Goal: Contribute content: Contribute content

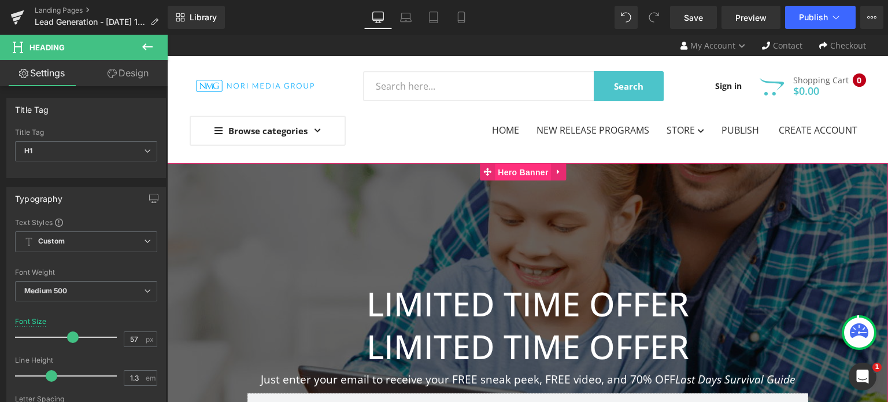
click at [525, 174] on span "Hero Banner" at bounding box center [523, 172] width 56 height 17
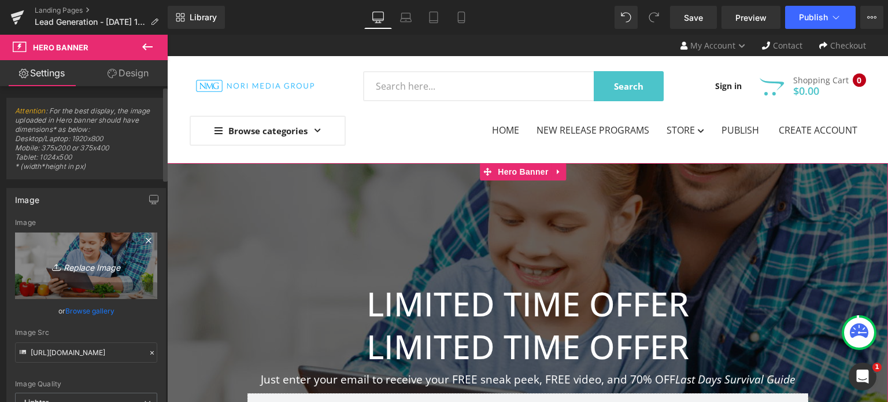
click at [99, 280] on link "Replace Image" at bounding box center [86, 266] width 142 height 67
type input "C:\fakepath\HeroBanner.jpg"
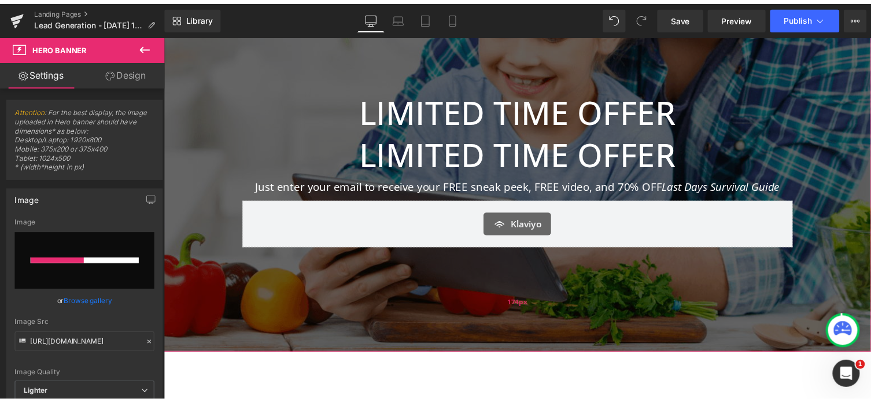
scroll to position [174, 0]
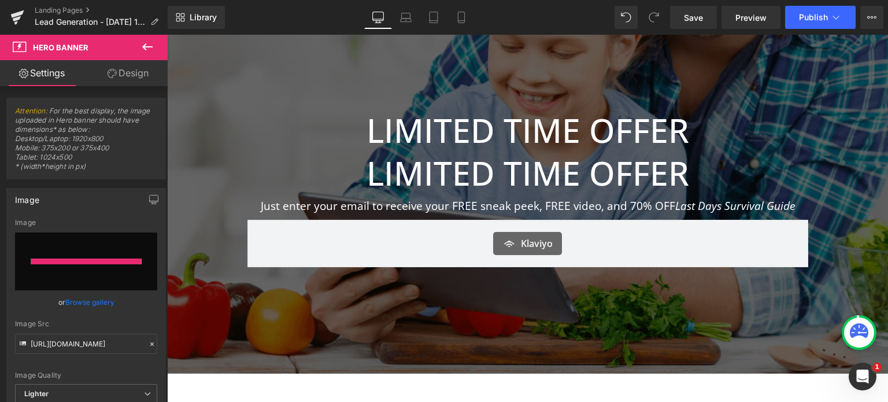
type input "[URL][DOMAIN_NAME]"
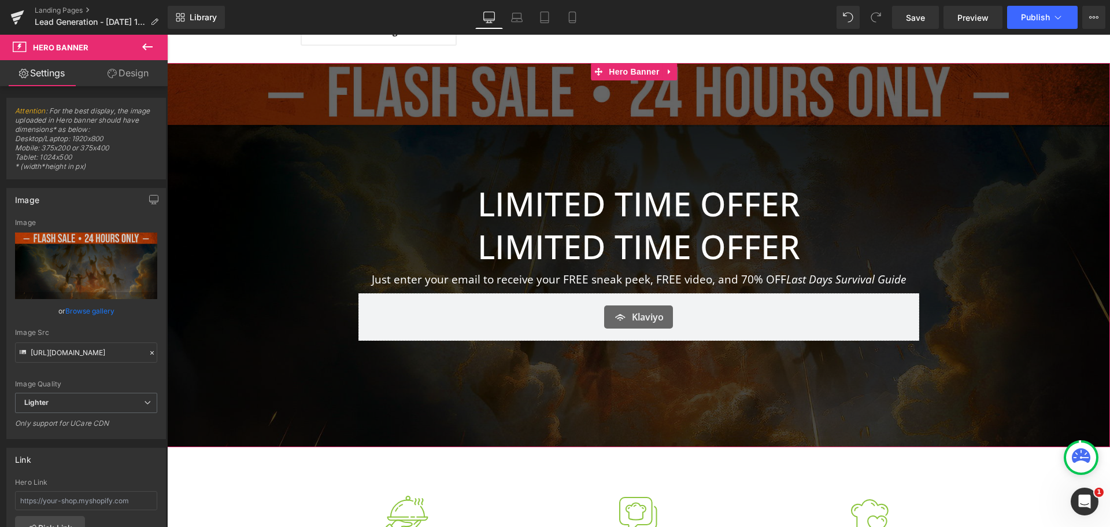
scroll to position [0, 0]
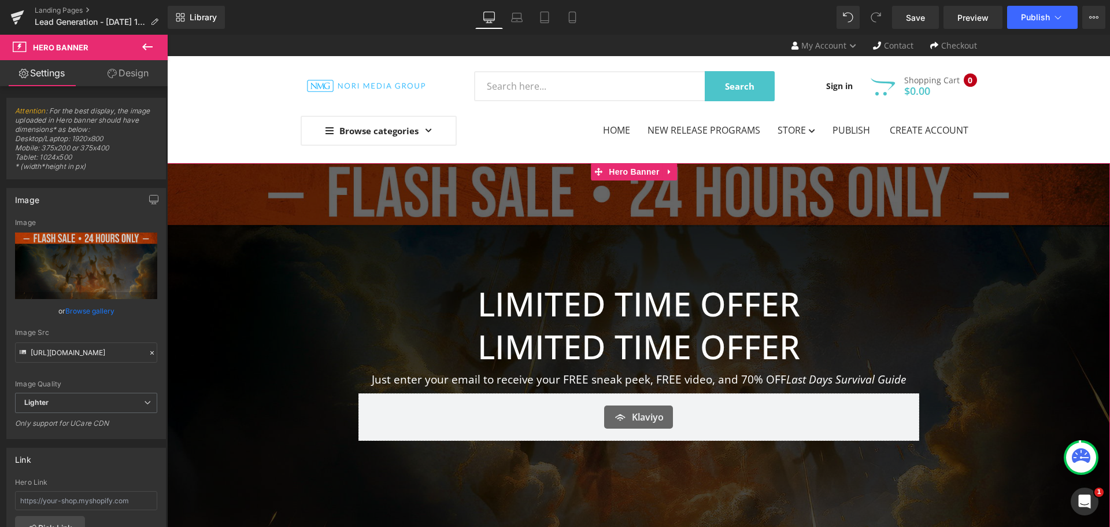
click at [628, 365] on div "LIMITED TIME OFFER Heading" at bounding box center [639, 346] width 561 height 43
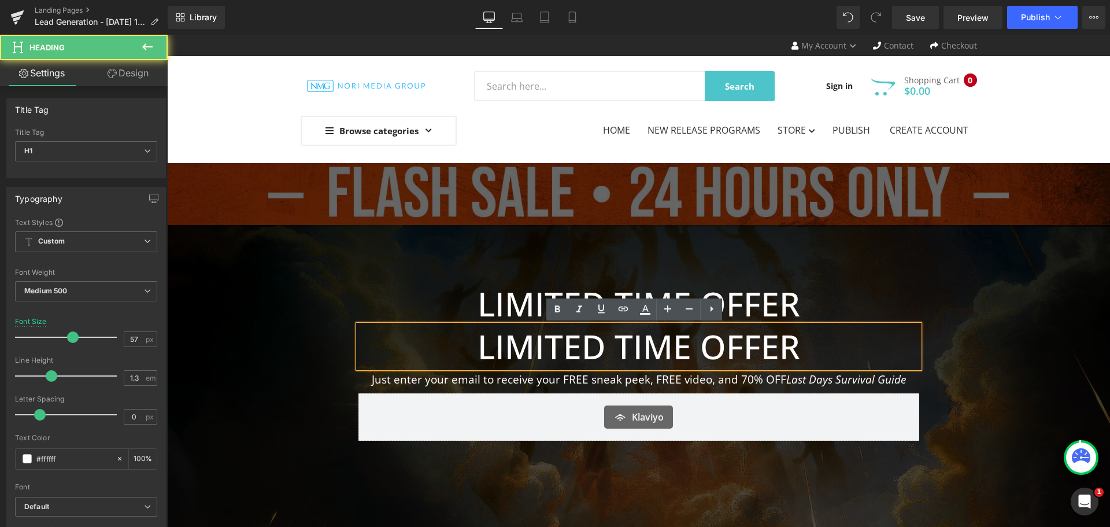
click at [632, 346] on h1 "LIMITED TIME OFFER" at bounding box center [639, 346] width 561 height 43
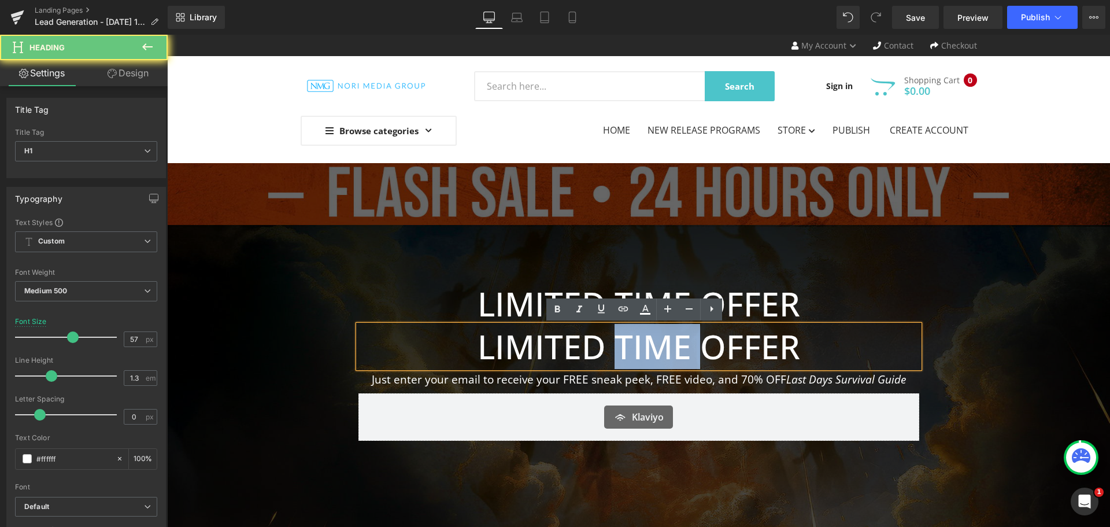
click at [632, 346] on h1 "LIMITED TIME OFFER" at bounding box center [639, 346] width 561 height 43
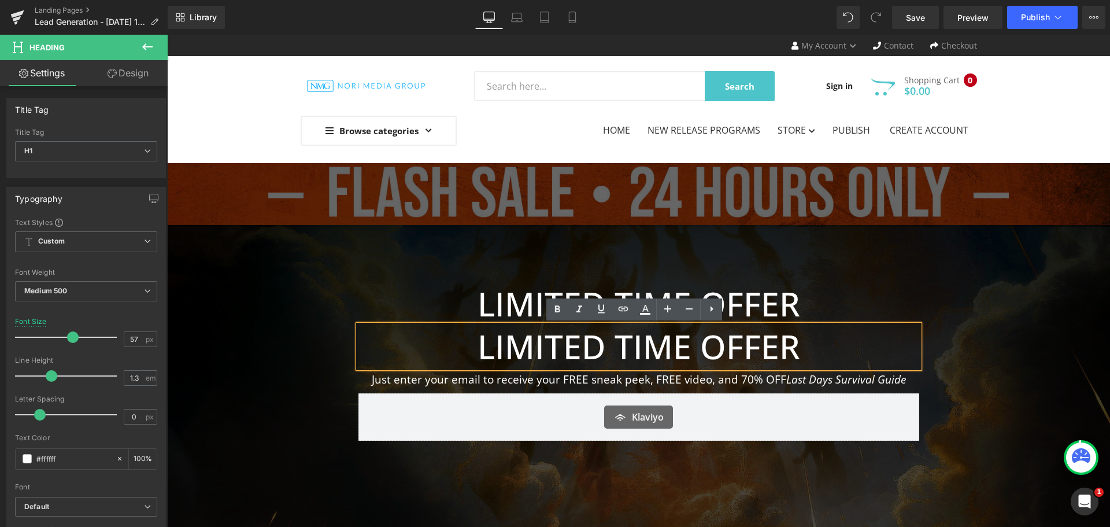
click at [826, 343] on h1 "LIMITED TIME OFFER" at bounding box center [639, 346] width 561 height 43
click at [555, 213] on div at bounding box center [638, 355] width 943 height 384
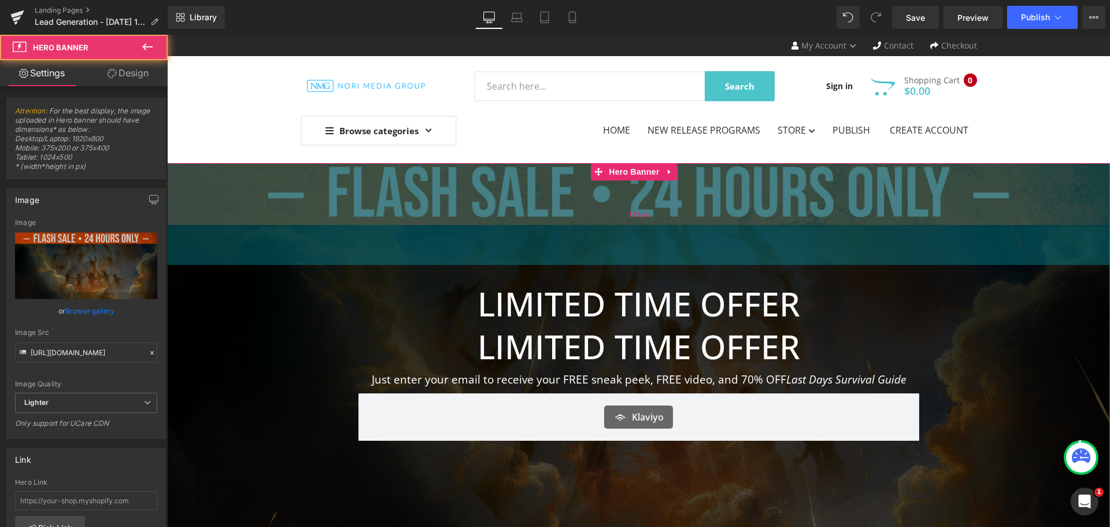
click at [814, 193] on div "LIMITED TIME OFFER Heading LIMITED TIME OFFER Heading Just enter your email to …" at bounding box center [638, 355] width 943 height 384
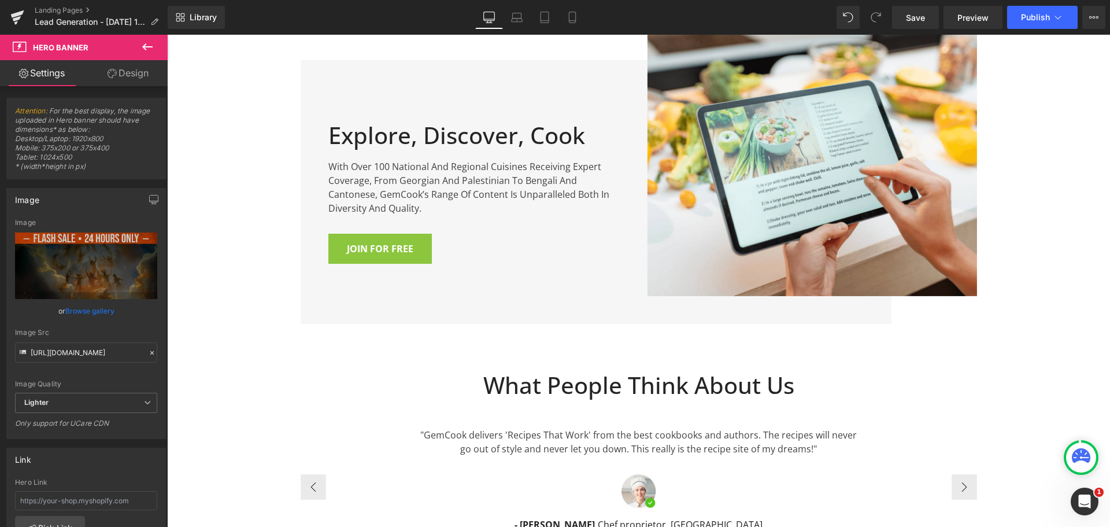
scroll to position [810, 0]
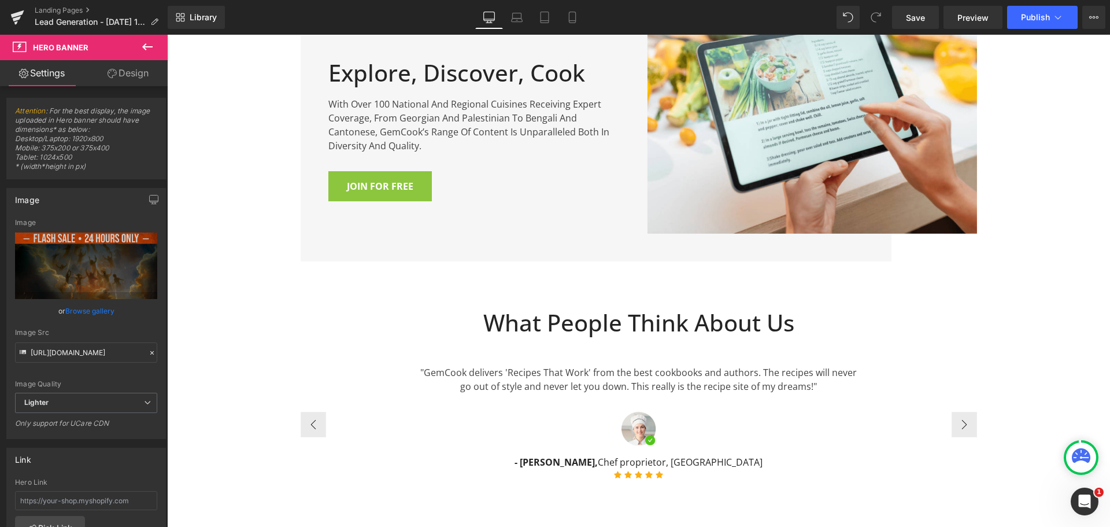
click at [669, 400] on div ""GemCook delivers 'Recipes That Work' from the best cookbooks and authors. The …" at bounding box center [638, 425] width 445 height 119
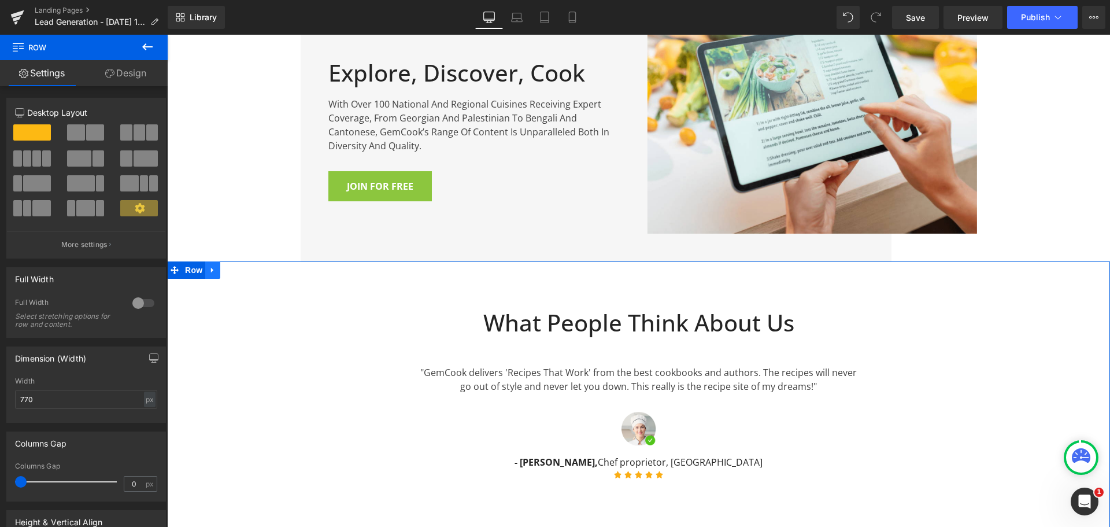
click at [209, 265] on icon at bounding box center [213, 269] width 8 height 9
click at [239, 270] on icon at bounding box center [243, 270] width 8 height 8
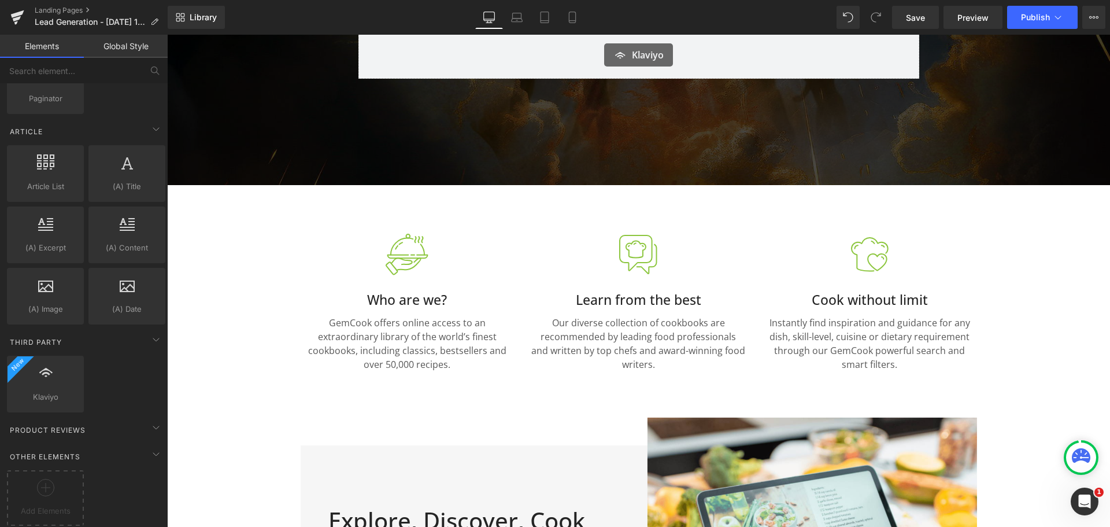
scroll to position [347, 0]
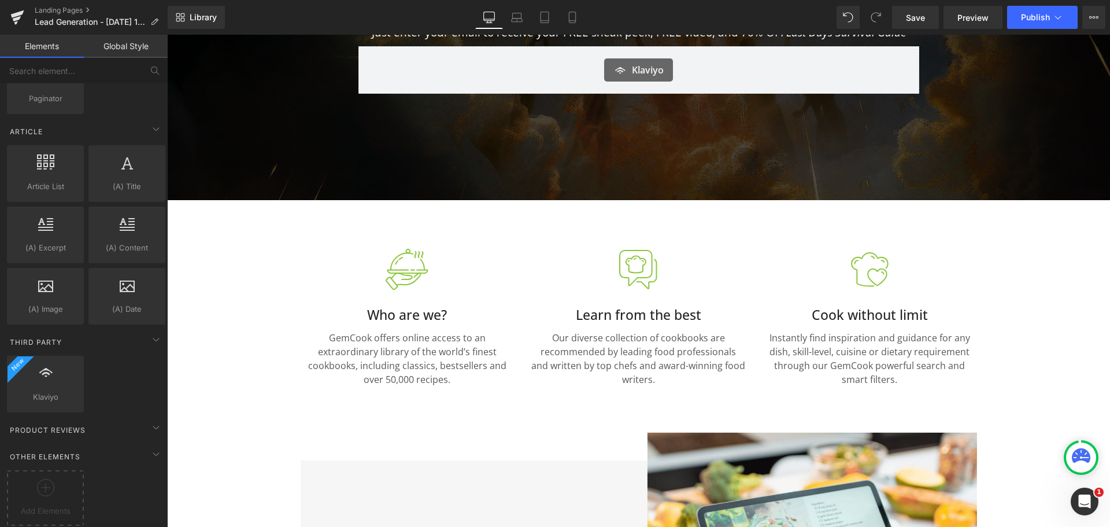
click at [488, 271] on div at bounding box center [408, 269] width 214 height 46
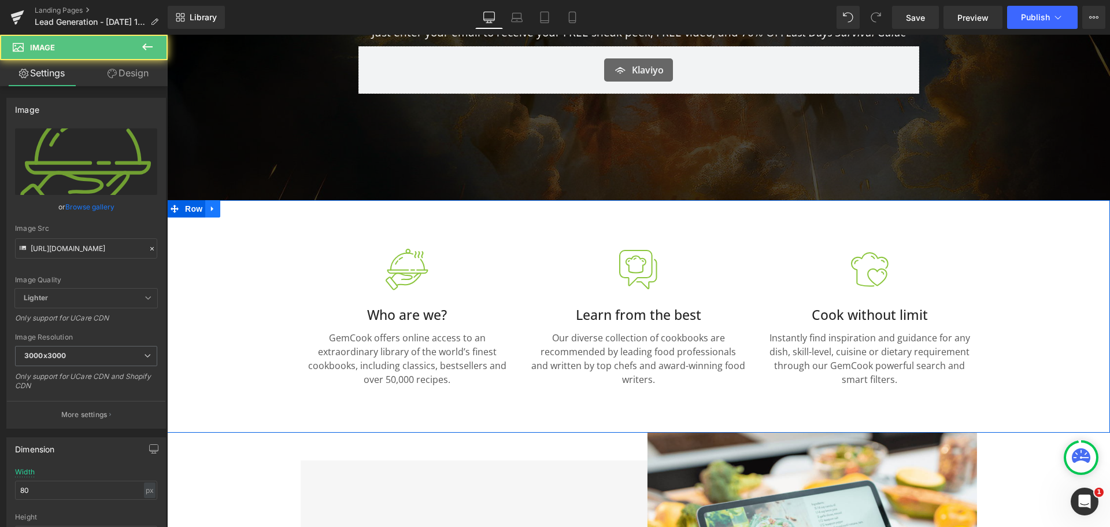
click at [209, 208] on icon at bounding box center [213, 208] width 8 height 9
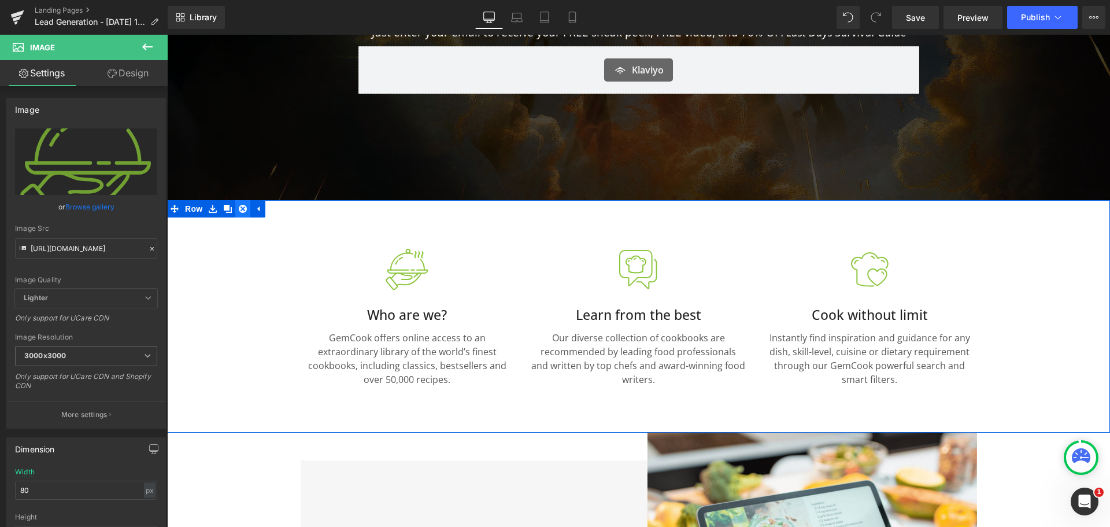
click at [239, 209] on icon at bounding box center [243, 208] width 8 height 9
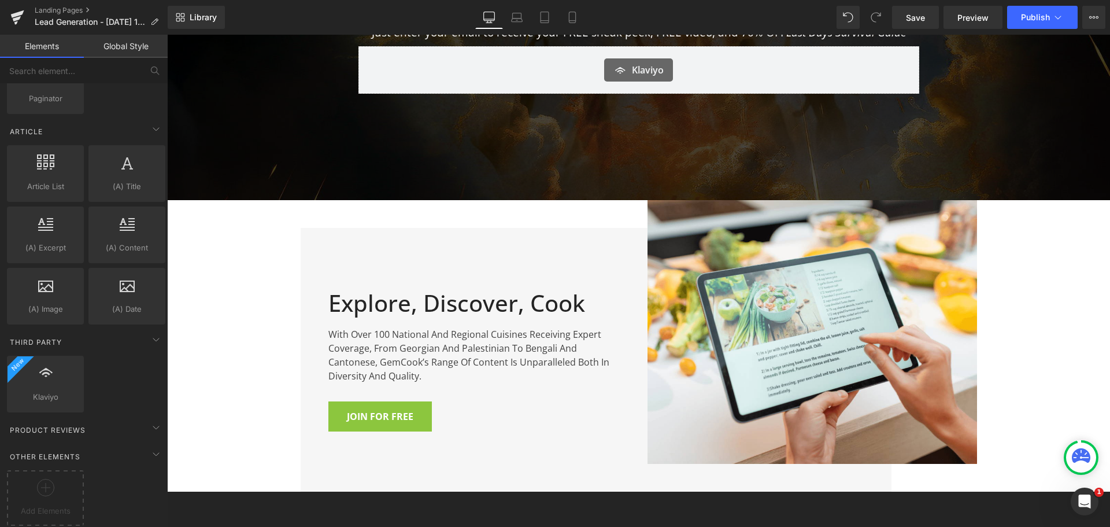
click at [223, 243] on div "LIMITED TIME OFFER Heading LIMITED TIME OFFER Heading Just enter your email to …" at bounding box center [638, 320] width 943 height 1009
click at [301, 228] on div "Explore, Discover, Cook Heading With over 100 national and regional cuisines re…" at bounding box center [639, 360] width 694 height 264
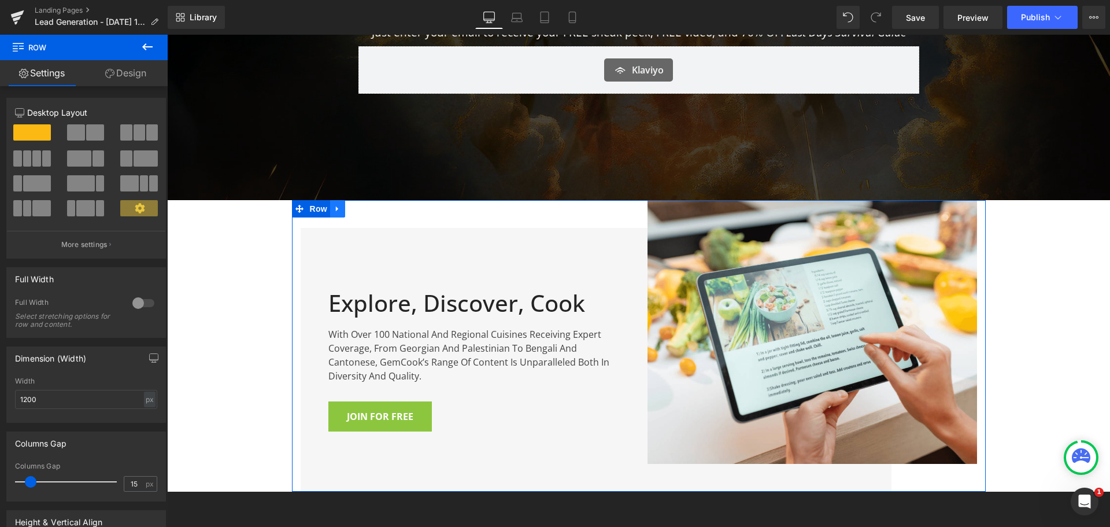
click at [336, 206] on icon at bounding box center [338, 208] width 8 height 9
click at [364, 210] on icon at bounding box center [368, 209] width 8 height 8
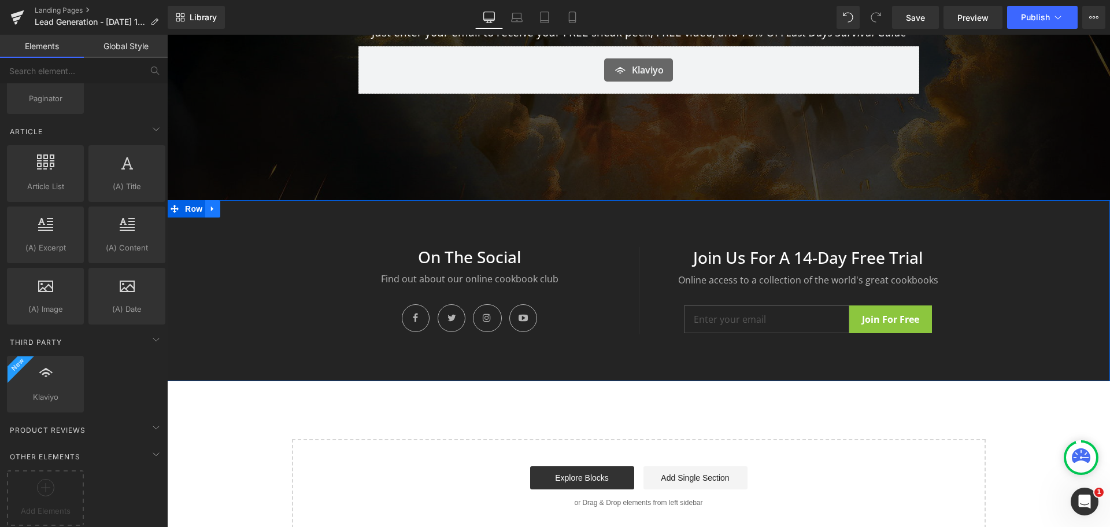
click at [210, 207] on icon at bounding box center [213, 208] width 8 height 9
click at [239, 210] on icon at bounding box center [243, 209] width 8 height 8
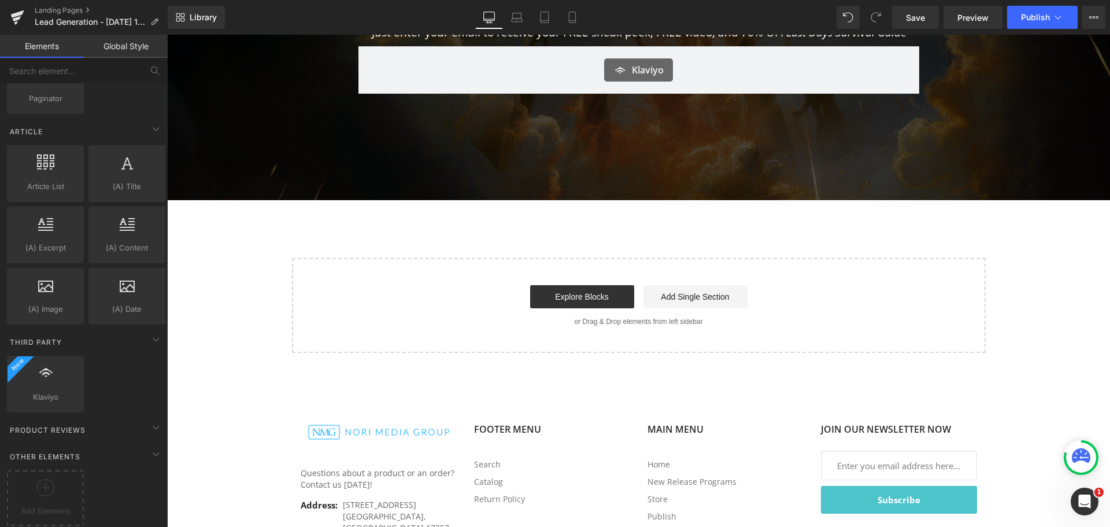
click at [207, 206] on div "LIMITED TIME OFFER Heading LIMITED TIME OFFER Heading Just enter your email to …" at bounding box center [638, 84] width 943 height 537
click at [665, 302] on link "Add Single Section" at bounding box center [696, 296] width 104 height 23
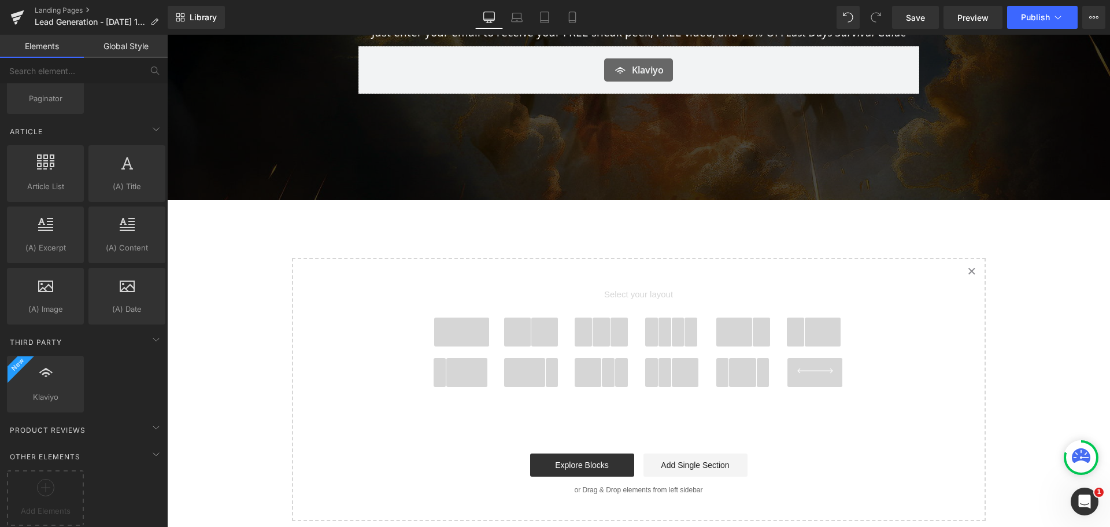
click at [888, 265] on link "Created with Sketch." at bounding box center [972, 271] width 25 height 25
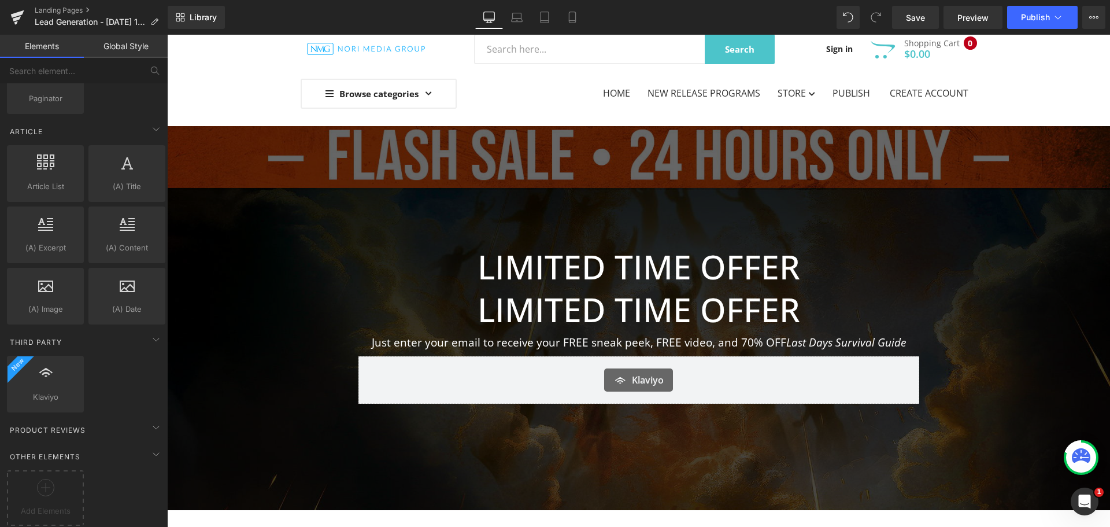
scroll to position [58, 0]
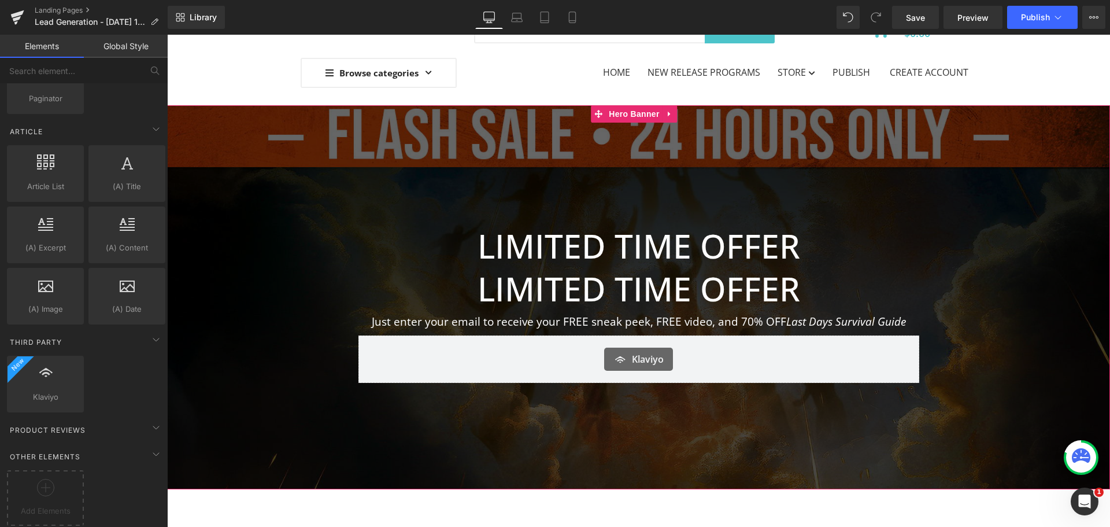
click at [448, 166] on div "LIMITED TIME OFFER Heading LIMITED TIME OFFER Heading Just enter your email to …" at bounding box center [638, 297] width 943 height 384
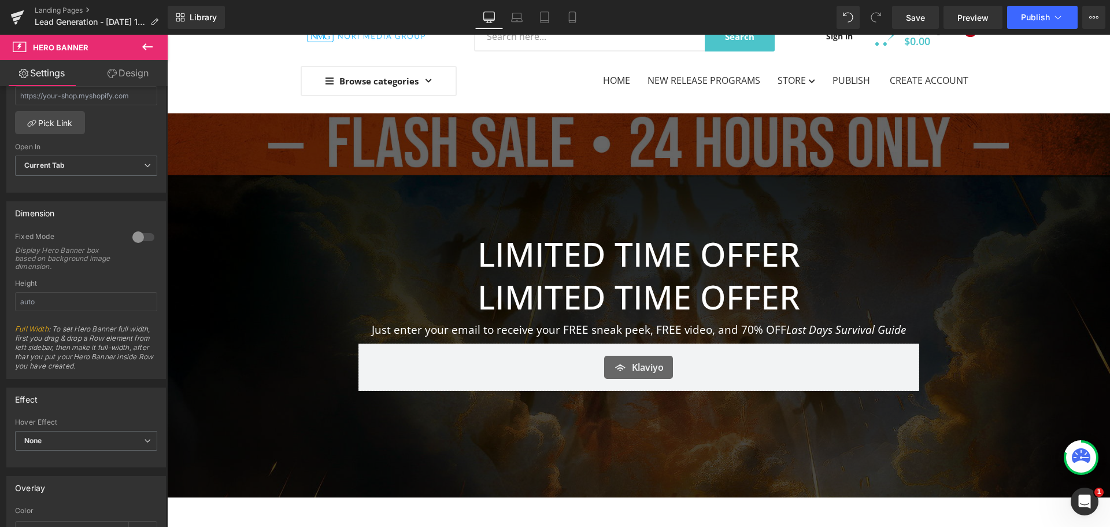
scroll to position [0, 0]
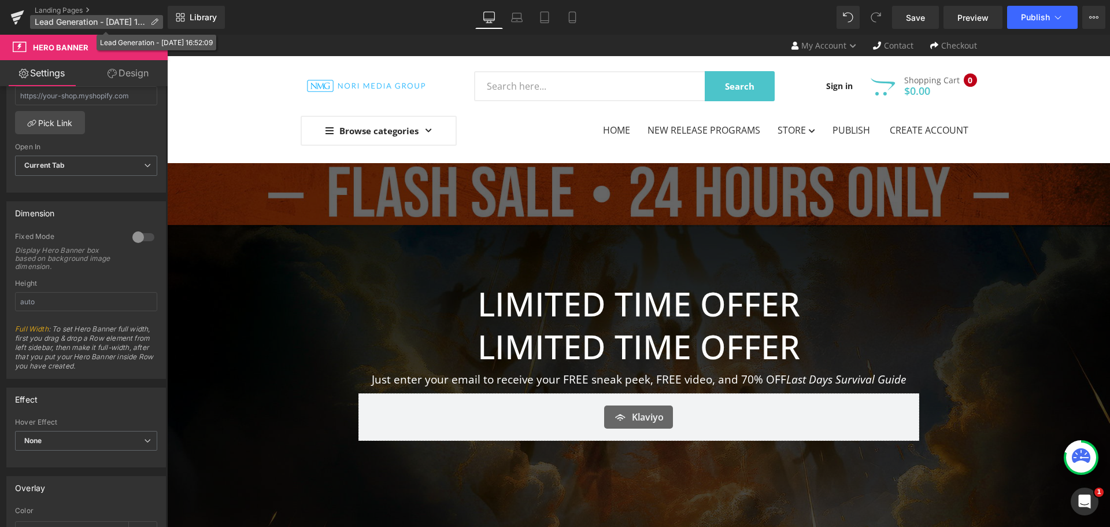
click at [91, 21] on span "Lead Generation - [DATE] 16:52:09" at bounding box center [90, 21] width 111 height 9
click at [157, 24] on icon at bounding box center [154, 22] width 8 height 8
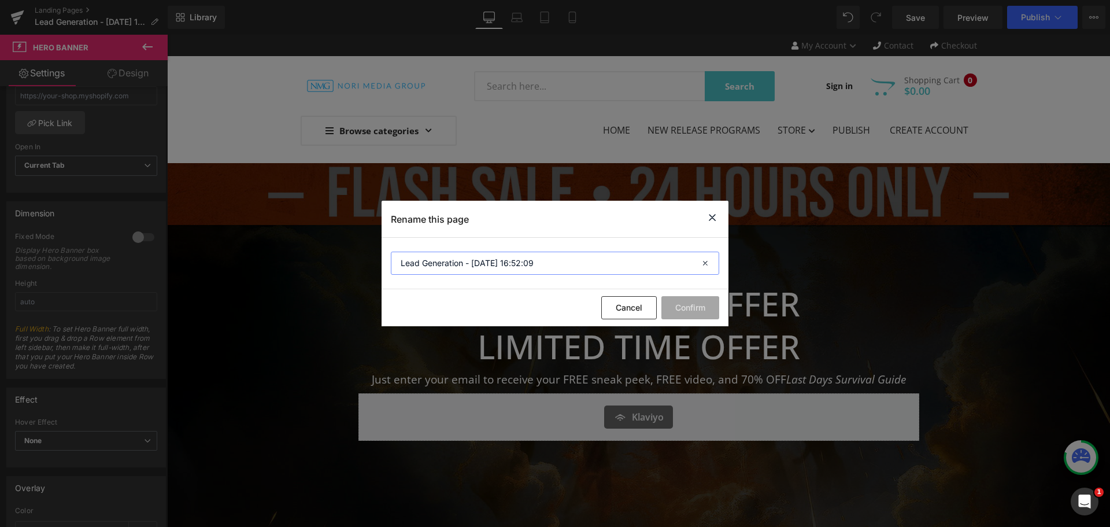
click at [586, 272] on input "Lead Generation - [DATE] 16:52:09" at bounding box center [555, 263] width 329 height 23
drag, startPoint x: 594, startPoint y: 265, endPoint x: 326, endPoint y: 261, distance: 268.4
click at [326, 261] on div "Rename this page Lead Generation - [DATE] 16:52:09 Cancel Confirm" at bounding box center [555, 263] width 1110 height 527
click at [442, 263] on input "Edelweiss Landing Page" at bounding box center [555, 263] width 329 height 23
type input "Edelweiss Rapture Landing Page"
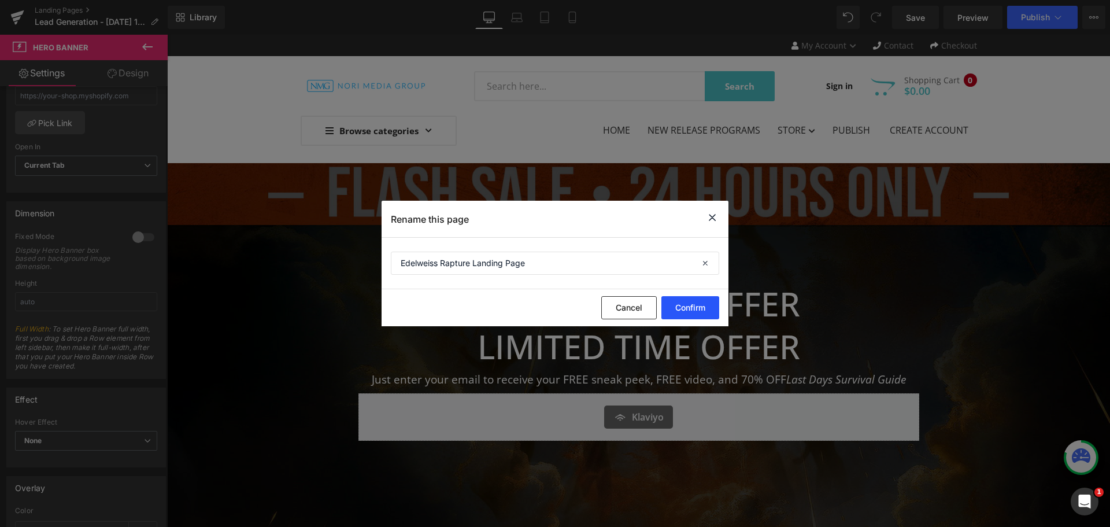
click at [693, 309] on button "Confirm" at bounding box center [691, 307] width 58 height 23
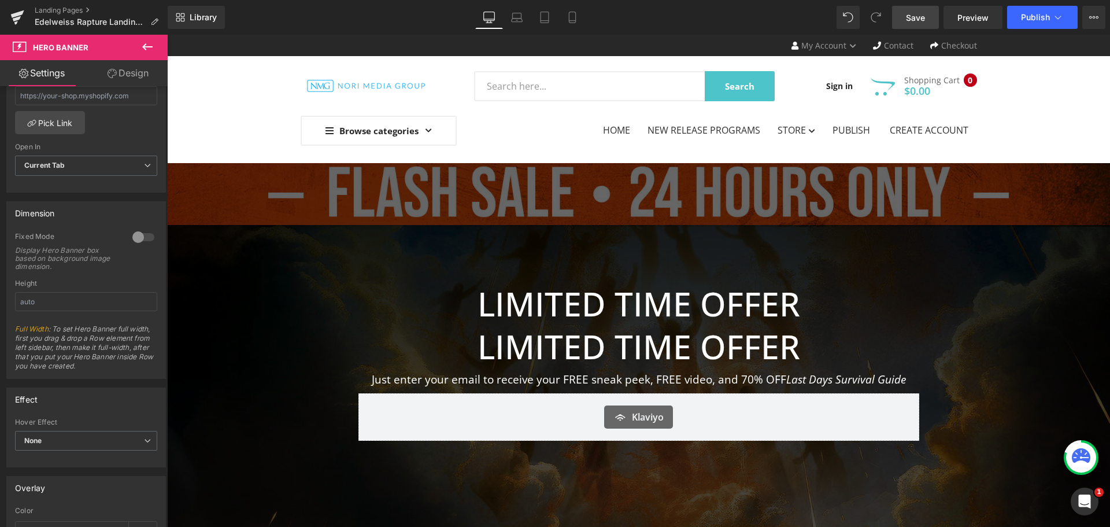
click at [888, 12] on span "Save" at bounding box center [915, 18] width 19 height 12
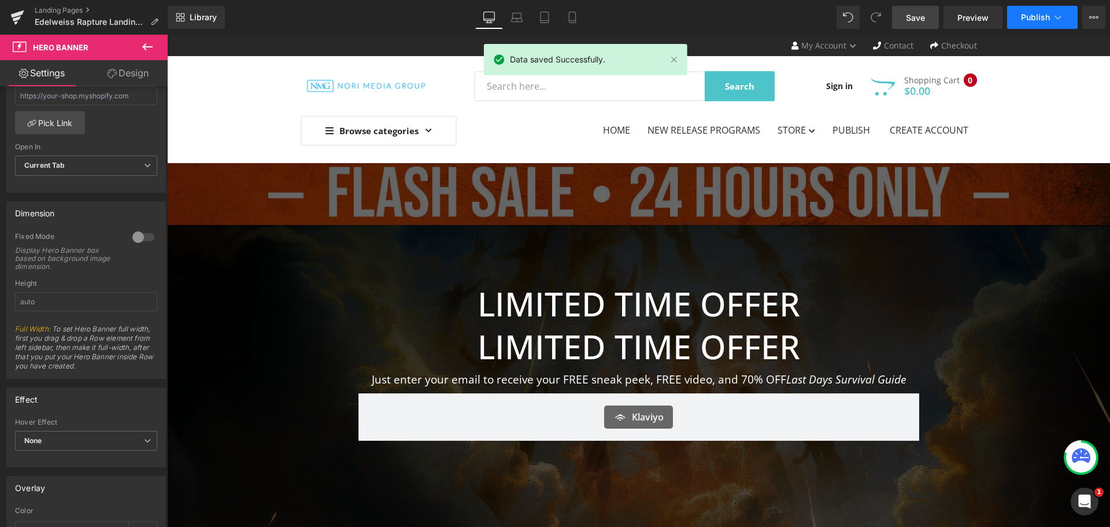
click at [888, 14] on icon at bounding box center [1059, 18] width 12 height 12
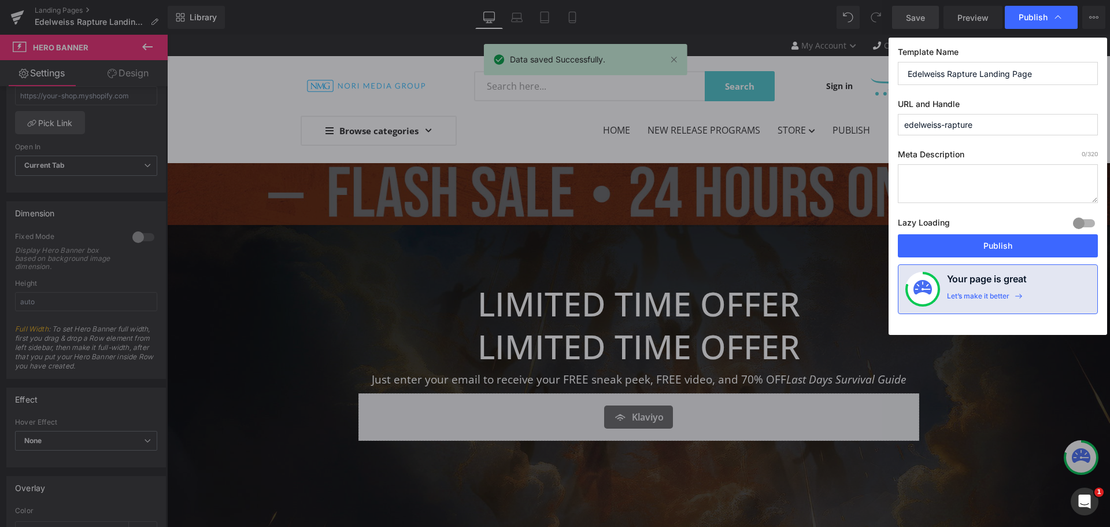
drag, startPoint x: 986, startPoint y: 123, endPoint x: 842, endPoint y: 128, distance: 144.1
click at [838, 127] on div "Publish Template Name Edelweiss Rapture Landing Page URL and Handle edelweiss-r…" at bounding box center [555, 263] width 1110 height 527
click at [888, 243] on button "Publish" at bounding box center [998, 245] width 200 height 23
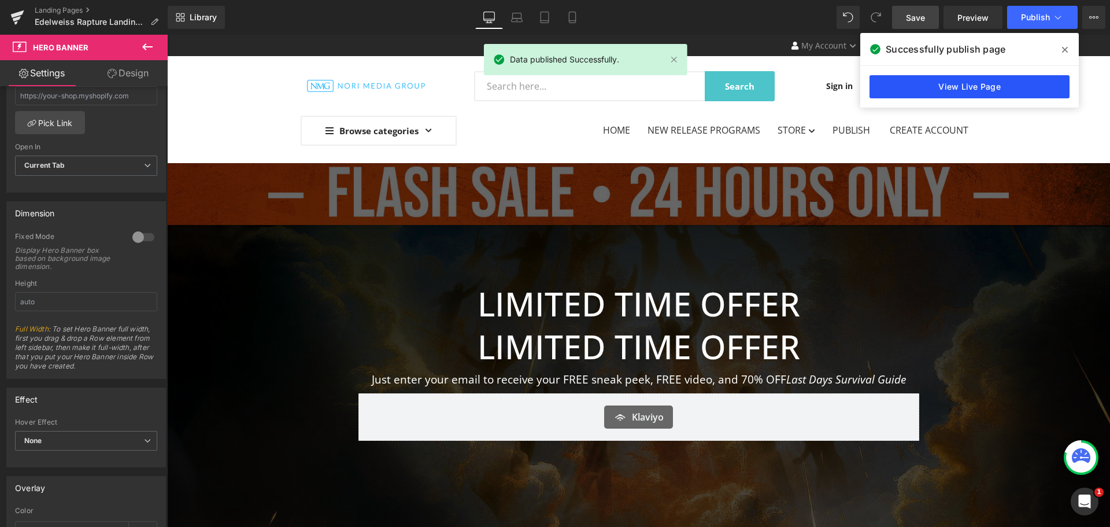
click at [888, 83] on link "View Live Page" at bounding box center [970, 86] width 200 height 23
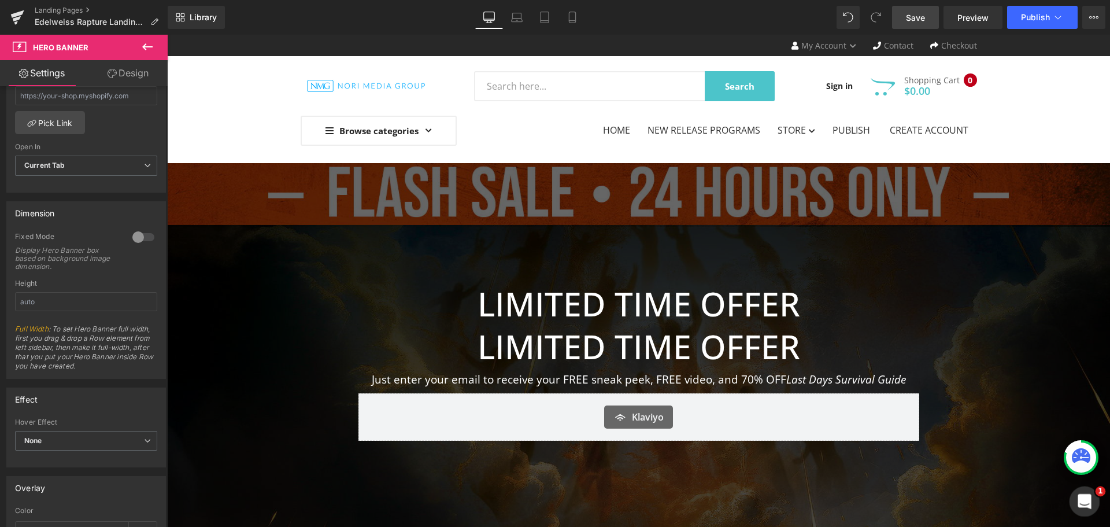
click at [888, 401] on icon "Open Intercom Messenger" at bounding box center [1083, 499] width 19 height 19
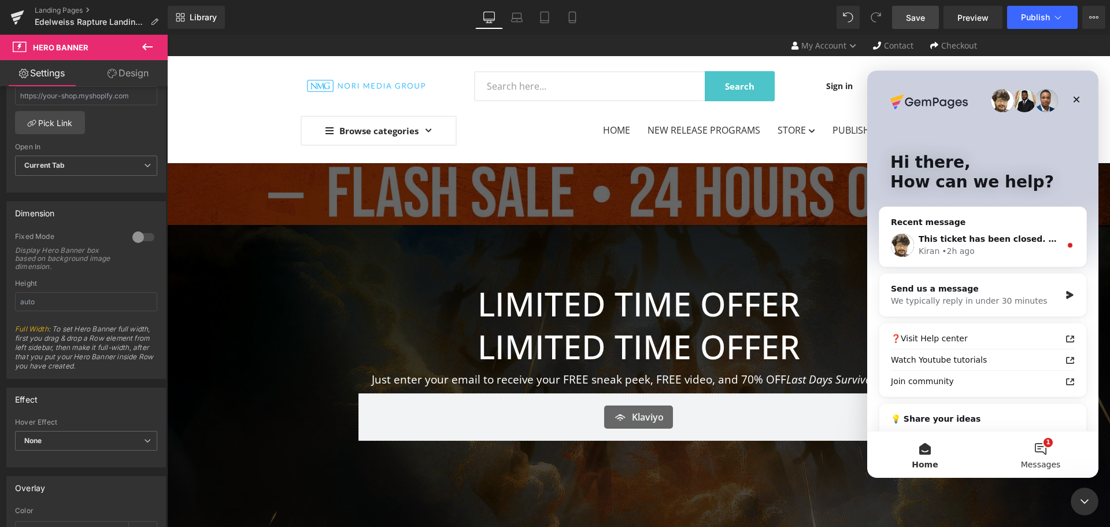
click at [888, 401] on button "1 Messages" at bounding box center [1041, 454] width 116 height 46
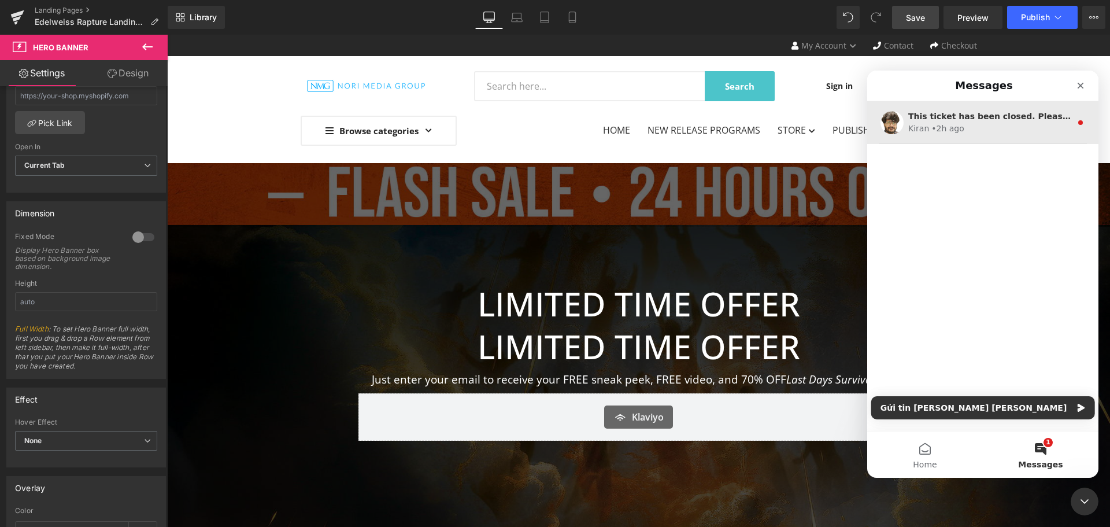
click at [888, 135] on div "This ticket has been closed. Please feel free to open a new conversation if you…" at bounding box center [983, 122] width 231 height 43
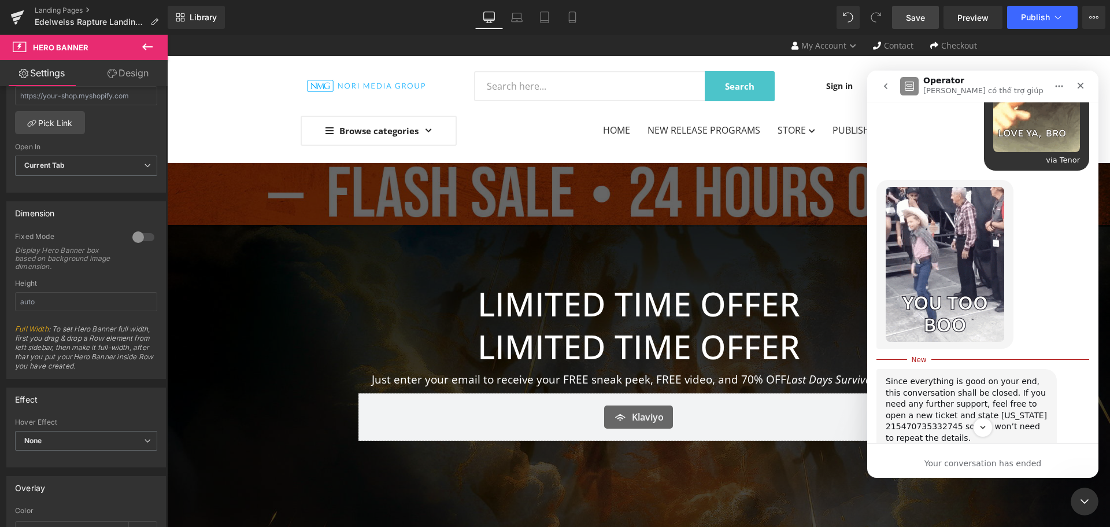
scroll to position [5470, 0]
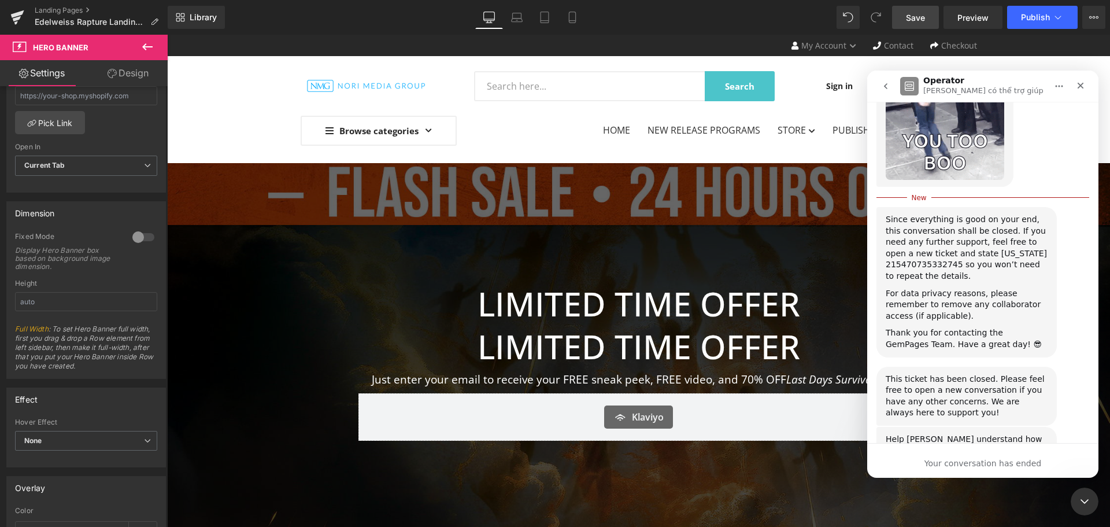
scroll to position [5630, 0]
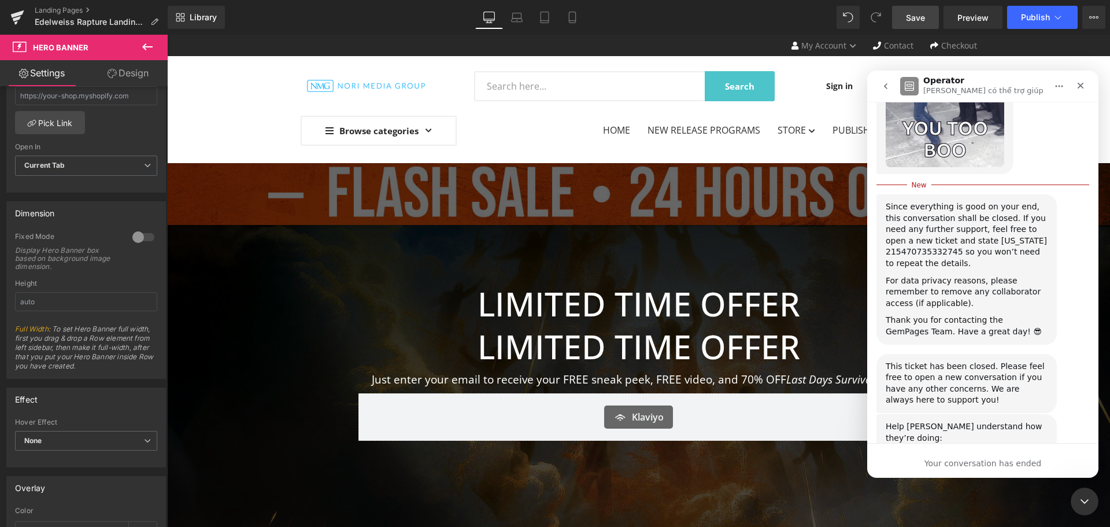
type textarea "[PERSON_NAME] was amazing. He worked extra hard to fix my problem and went ABOV…"
click at [888, 401] on div "Submit" at bounding box center [1017, 535] width 23 height 23
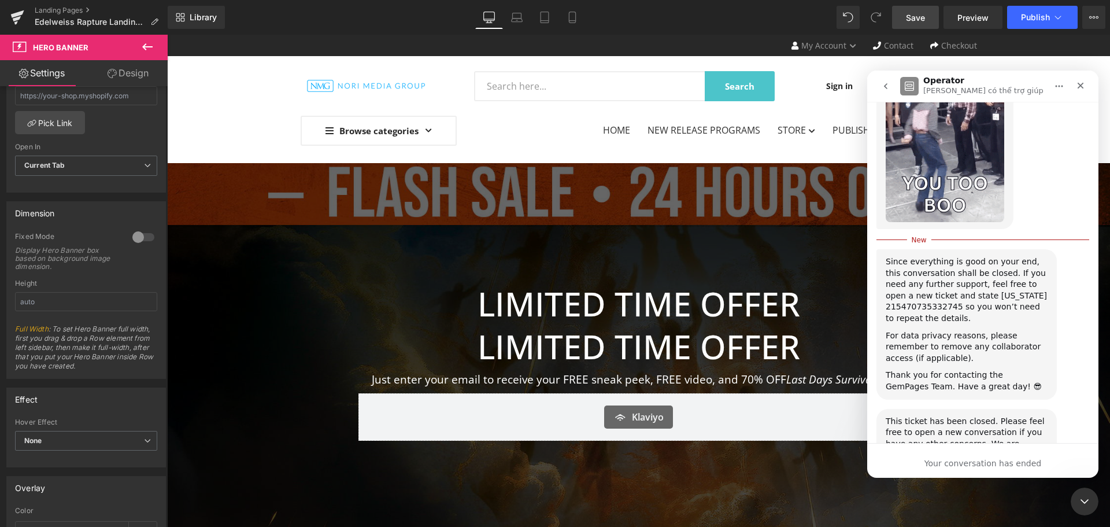
scroll to position [5593, 0]
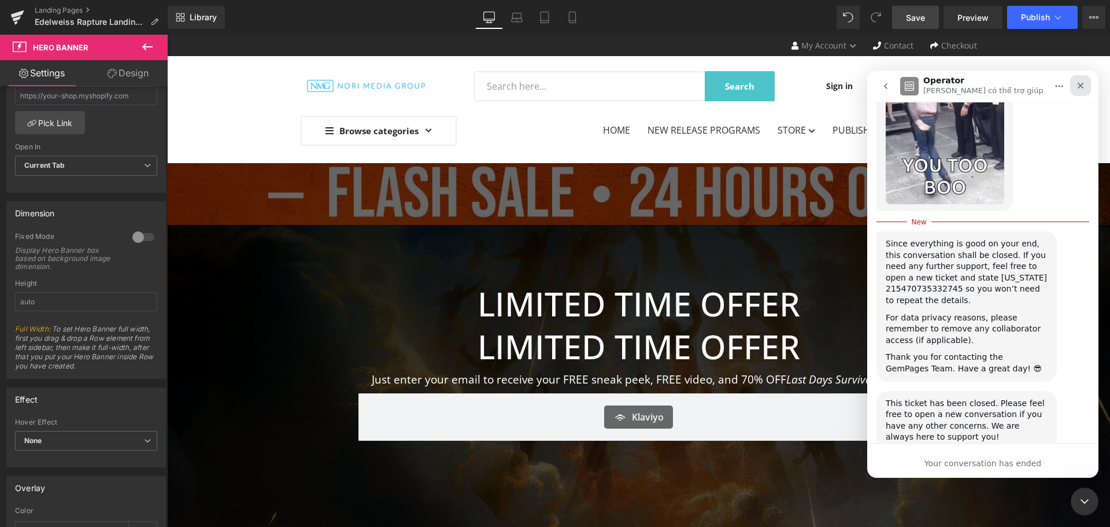
drag, startPoint x: 1085, startPoint y: 86, endPoint x: 1678, endPoint y: 164, distance: 598.5
click at [888, 86] on icon "Close" at bounding box center [1080, 85] width 9 height 9
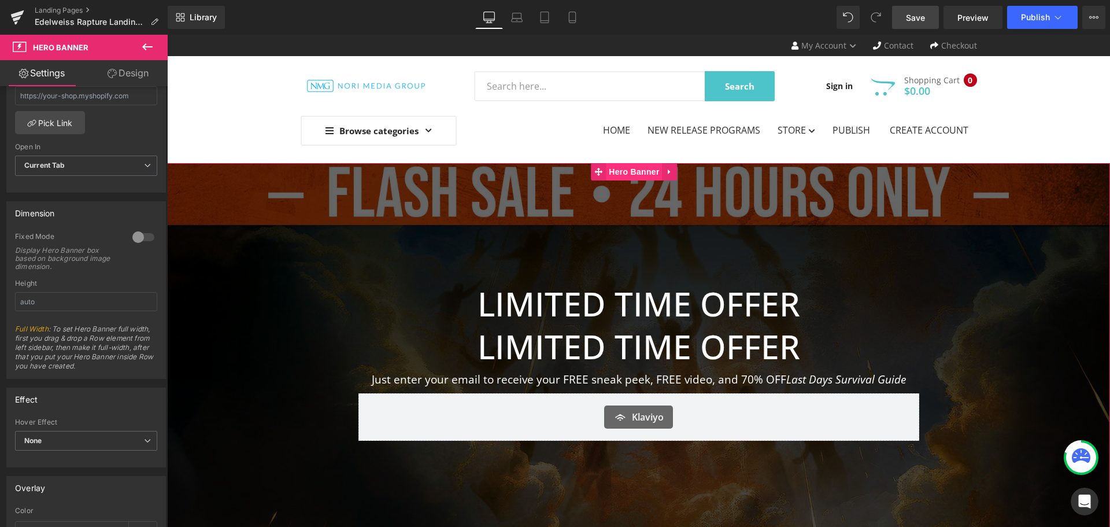
click at [639, 174] on span "Hero Banner" at bounding box center [634, 171] width 56 height 17
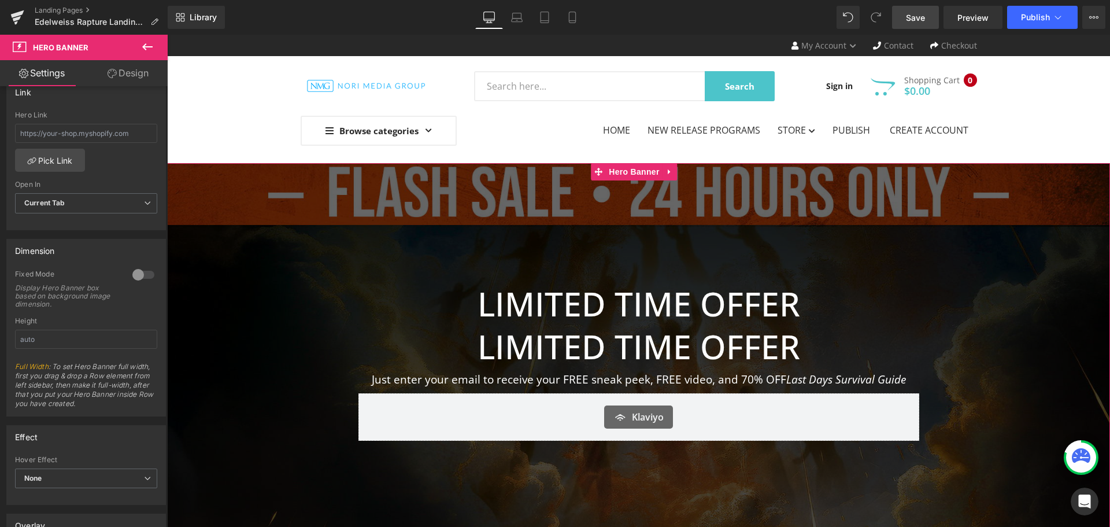
scroll to position [347, 0]
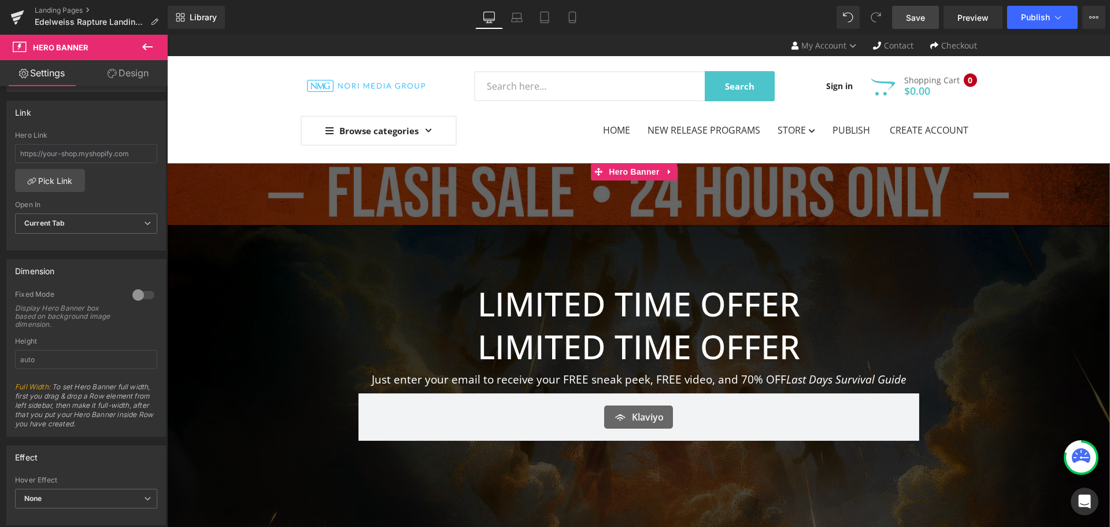
click at [120, 73] on link "Design" at bounding box center [128, 73] width 84 height 26
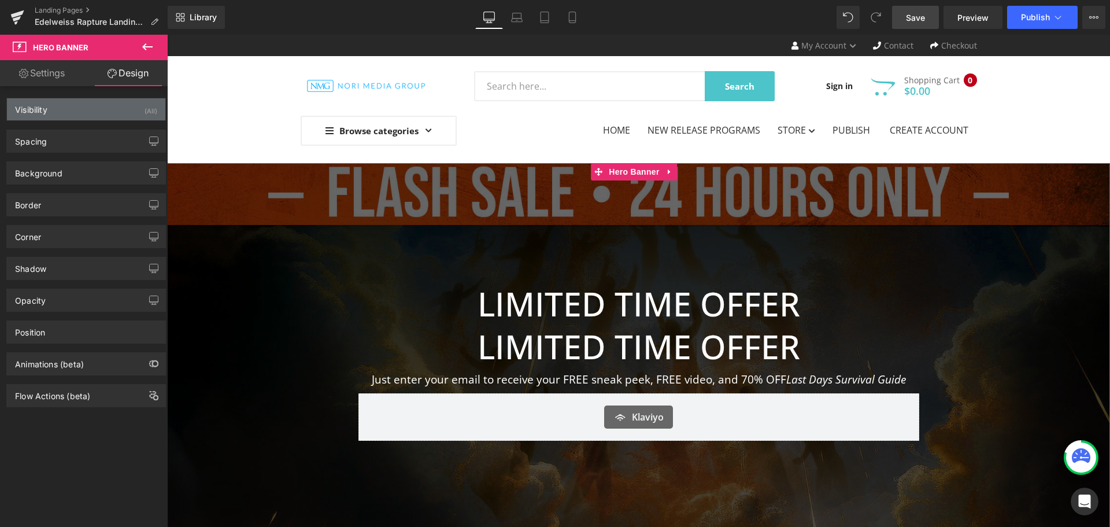
click at [102, 112] on div "Visibility (All)" at bounding box center [86, 109] width 158 height 22
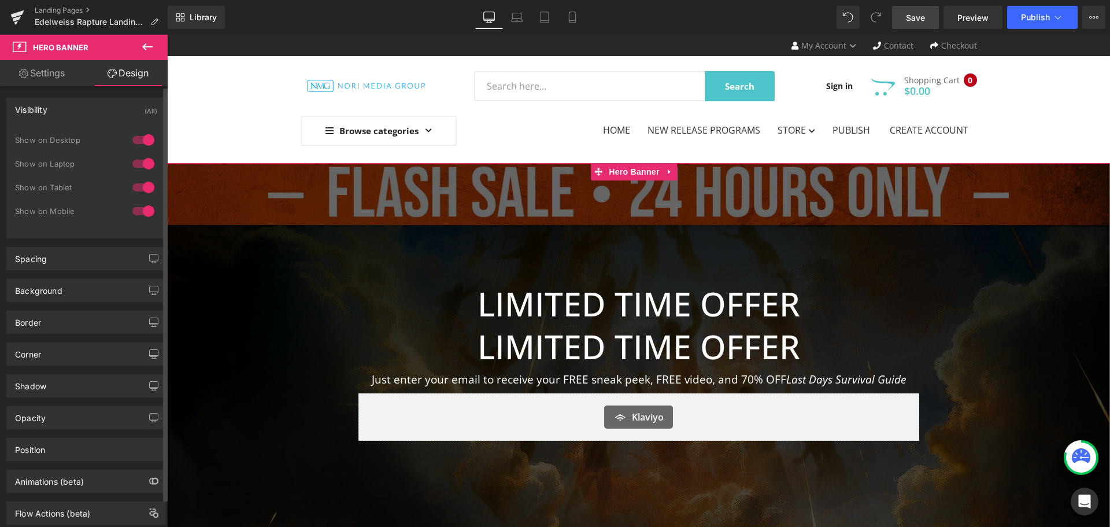
click at [102, 112] on div "Visibility (All)" at bounding box center [86, 109] width 158 height 22
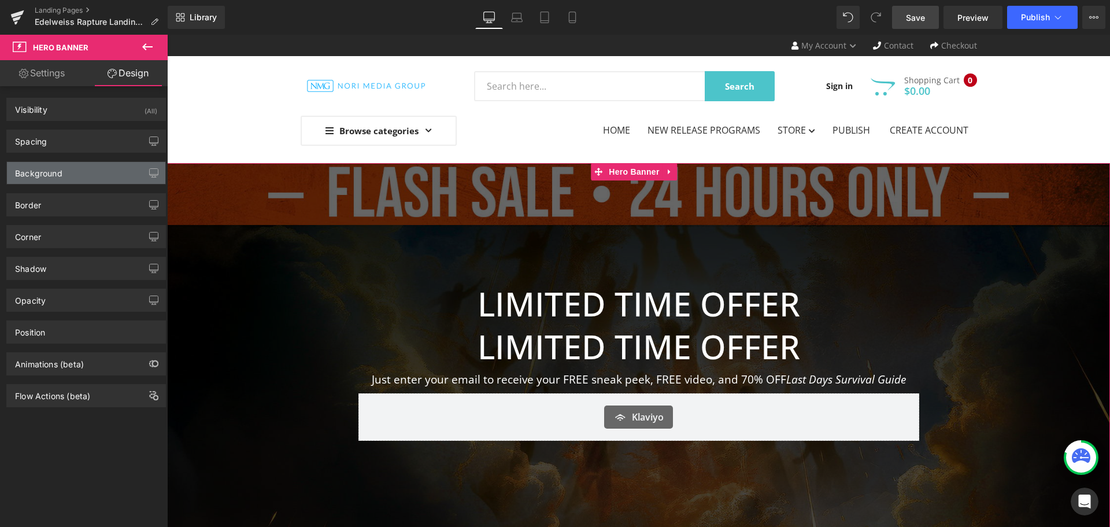
click at [98, 179] on div "Background" at bounding box center [86, 173] width 158 height 22
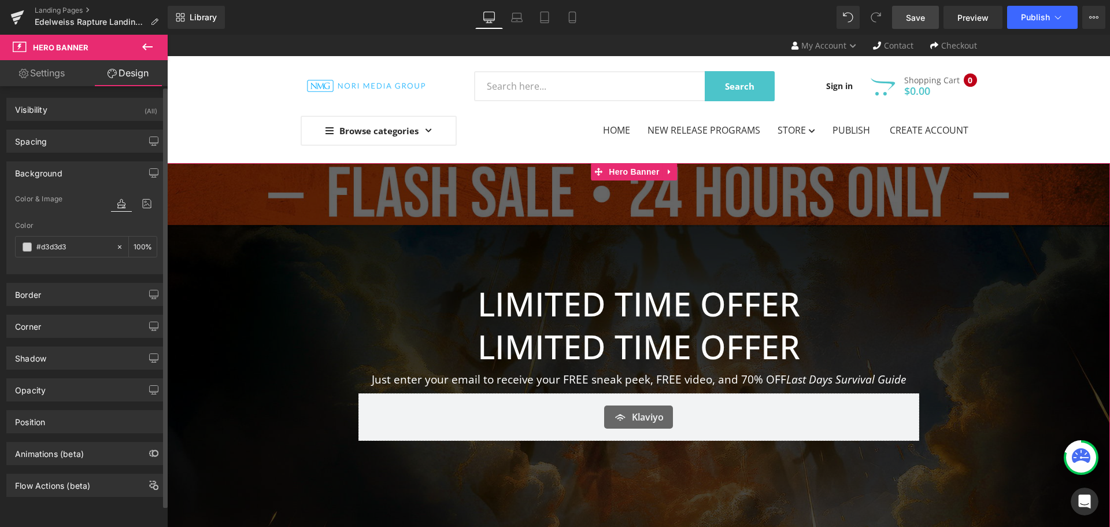
click at [101, 169] on div "Background" at bounding box center [86, 173] width 158 height 22
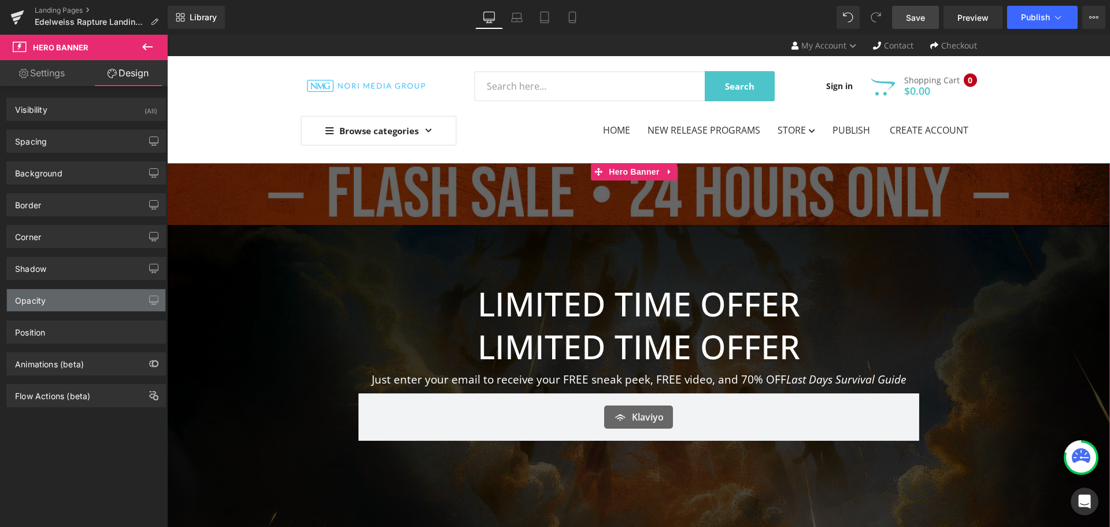
click at [113, 305] on div "Opacity" at bounding box center [86, 300] width 158 height 22
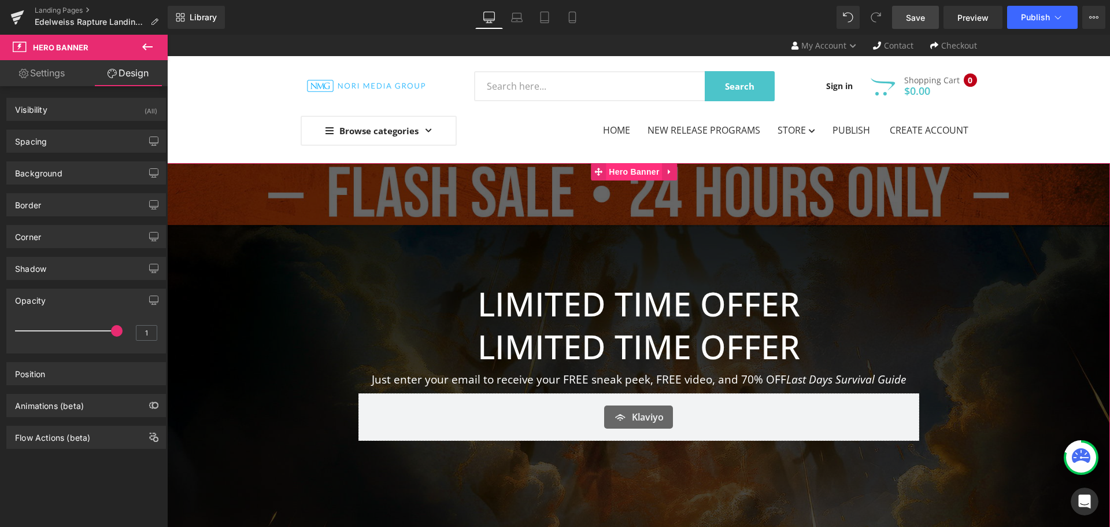
click at [627, 175] on span "Hero Banner" at bounding box center [634, 171] width 56 height 17
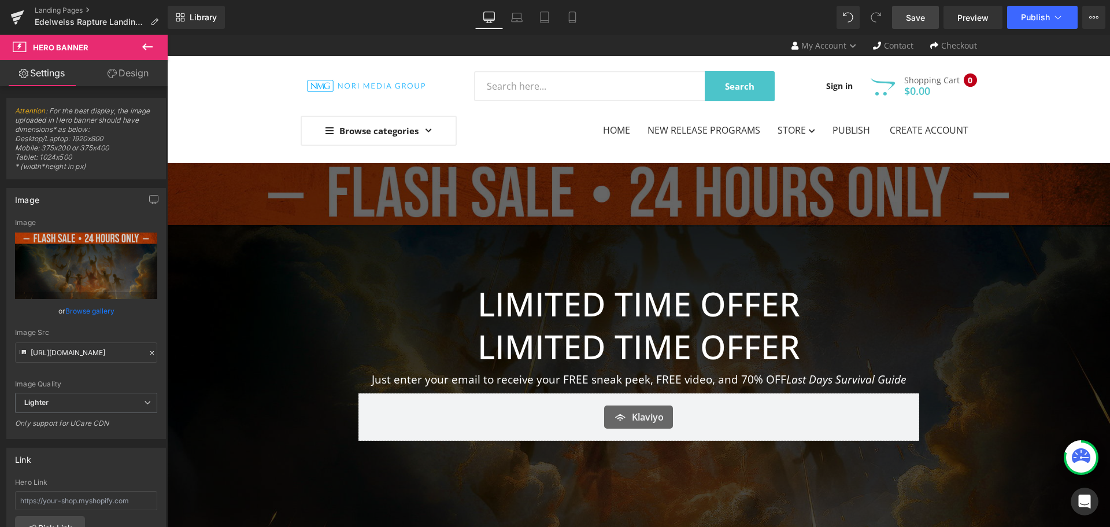
click at [155, 46] on button at bounding box center [147, 47] width 40 height 25
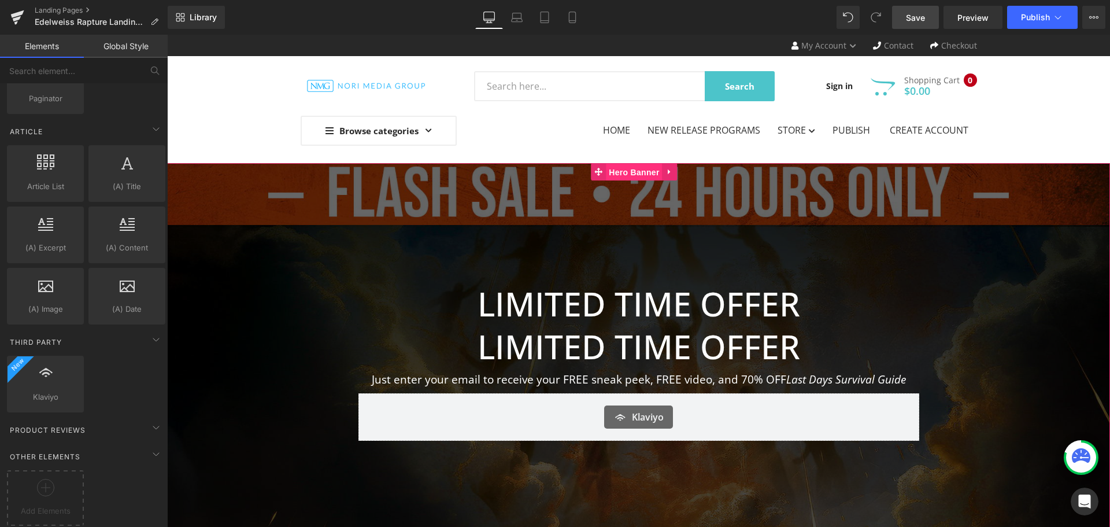
click at [635, 172] on span "Hero Banner" at bounding box center [634, 172] width 56 height 17
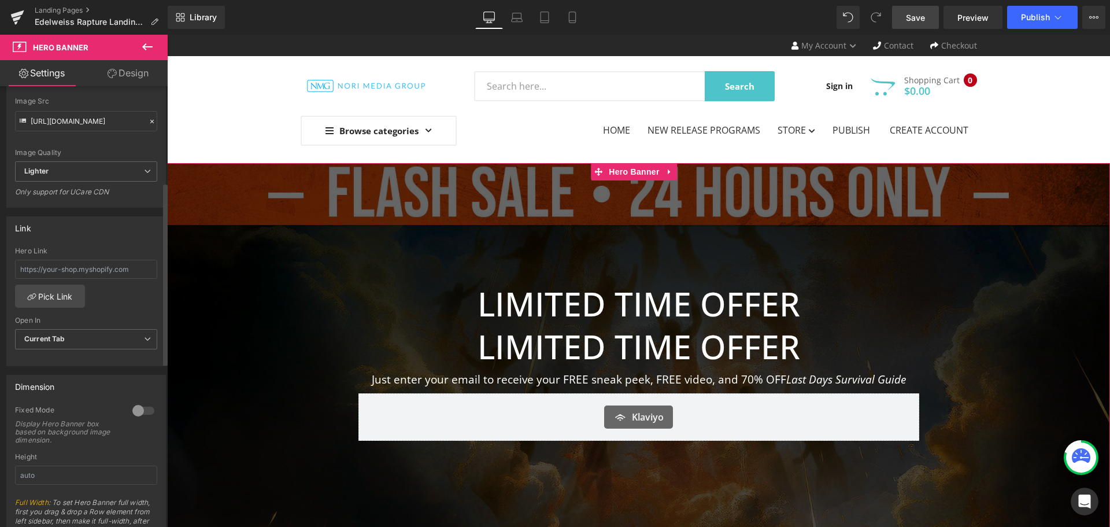
scroll to position [289, 0]
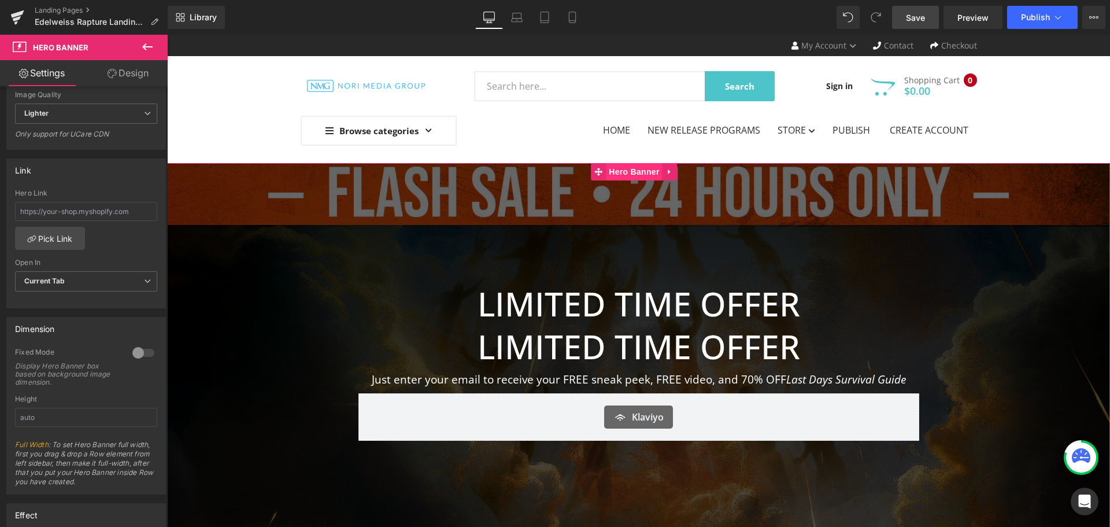
click at [621, 169] on span "Hero Banner" at bounding box center [634, 171] width 56 height 17
click at [112, 116] on span "Lighter" at bounding box center [86, 114] width 142 height 20
click at [83, 152] on li "Lightest" at bounding box center [84, 151] width 138 height 17
click at [94, 115] on span "Lightest" at bounding box center [86, 114] width 142 height 20
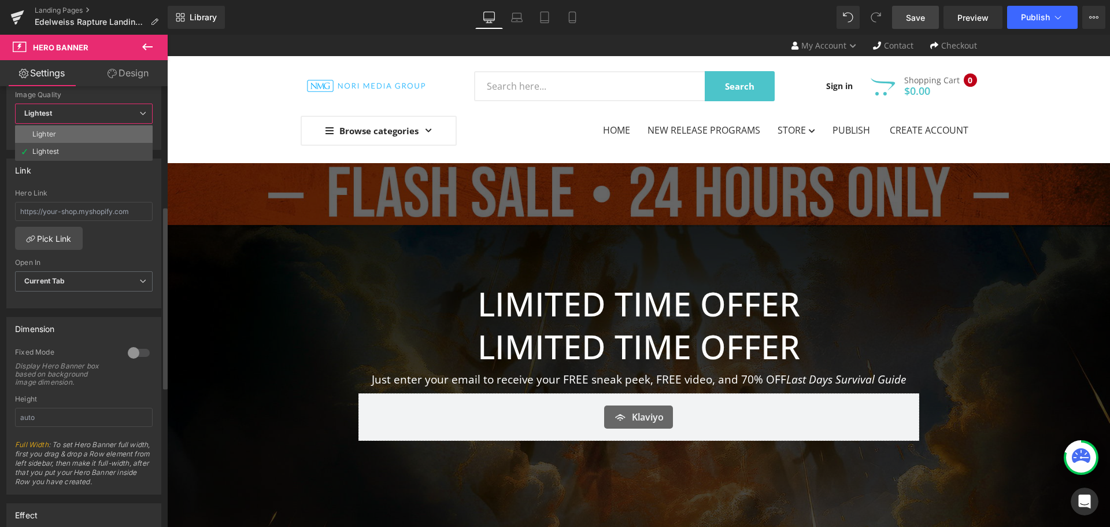
drag, startPoint x: 64, startPoint y: 145, endPoint x: 67, endPoint y: 131, distance: 14.6
click at [67, 131] on ul "Lighter Lightest" at bounding box center [84, 143] width 138 height 36
click at [67, 131] on li "Lighter" at bounding box center [84, 134] width 138 height 17
type input "[URL][DOMAIN_NAME]"
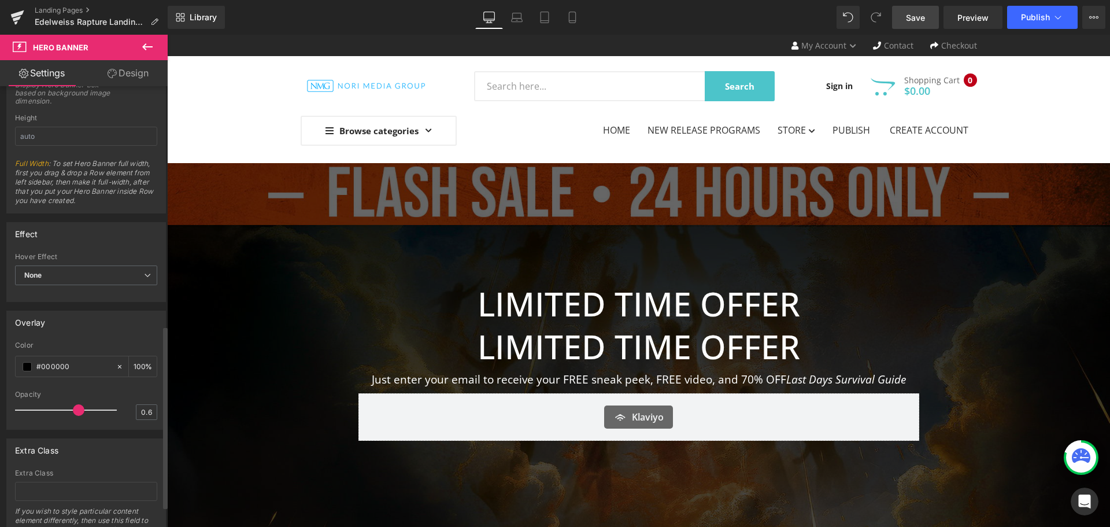
scroll to position [578, 0]
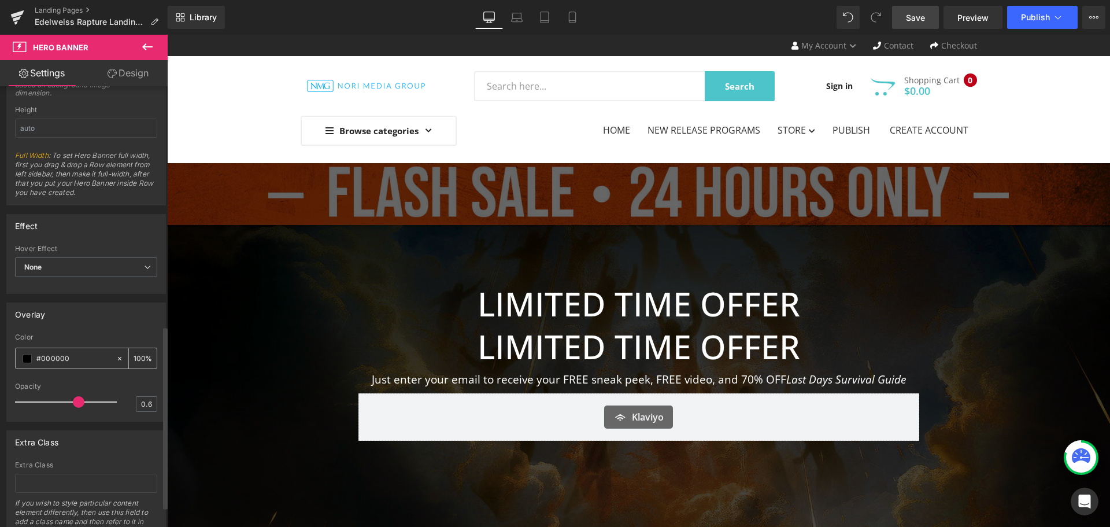
click at [116, 356] on icon at bounding box center [120, 359] width 8 height 8
type input "none"
type input "0"
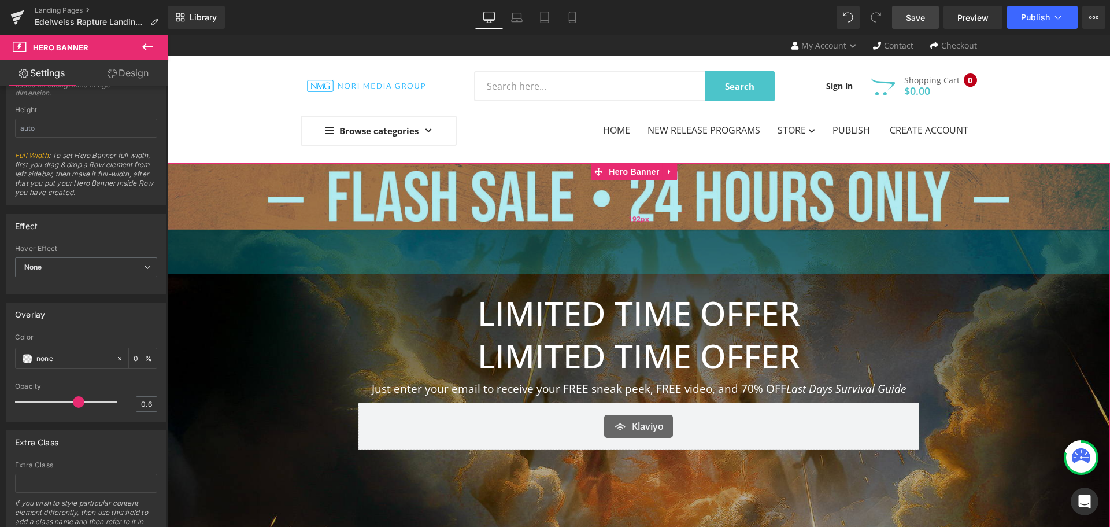
drag, startPoint x: 630, startPoint y: 255, endPoint x: 628, endPoint y: 264, distance: 9.5
click at [628, 264] on div "192px" at bounding box center [638, 218] width 943 height 111
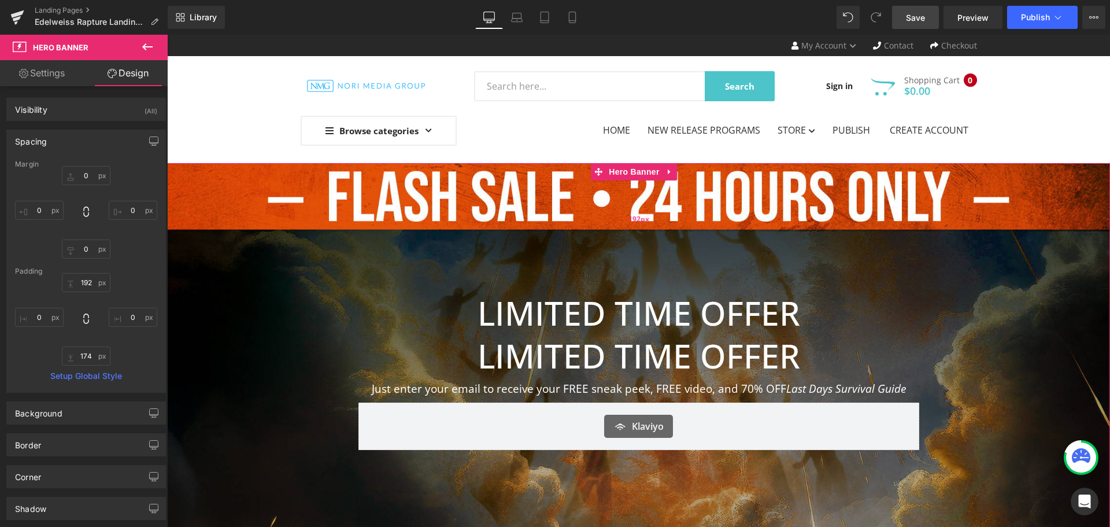
type input "0"
type input "176"
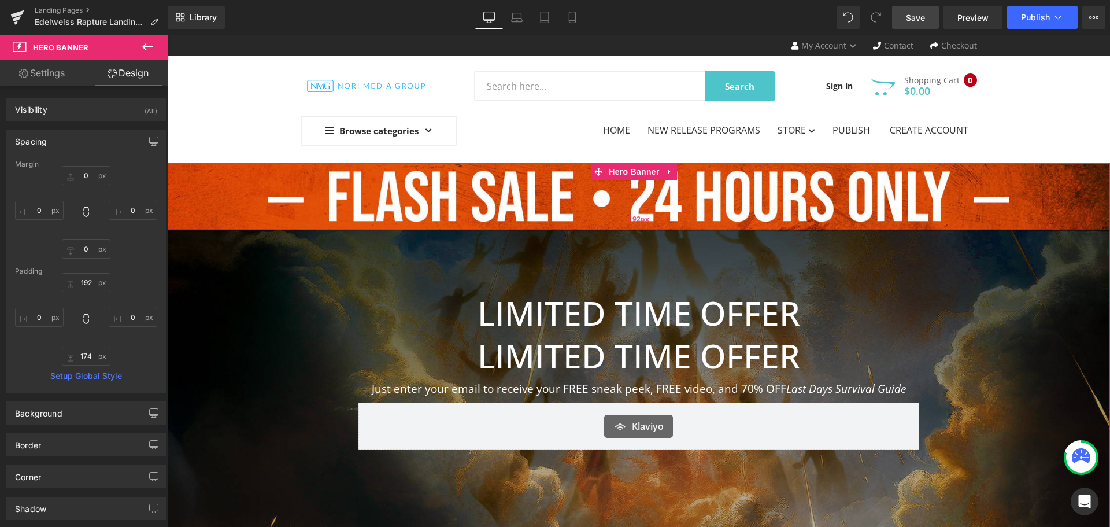
type input "0"
type input "174"
type input "0"
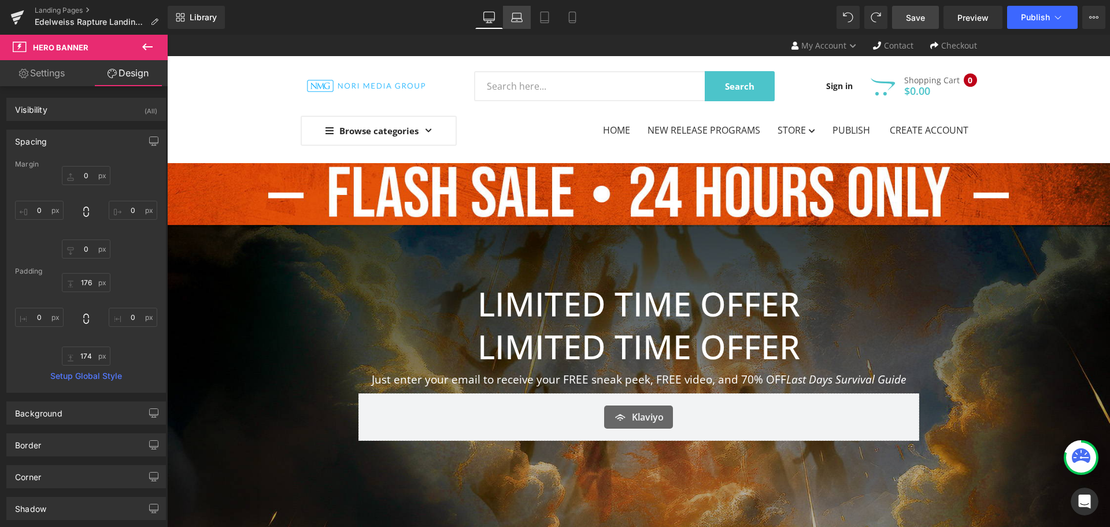
click at [515, 24] on link "Laptop" at bounding box center [517, 17] width 28 height 23
type input "0"
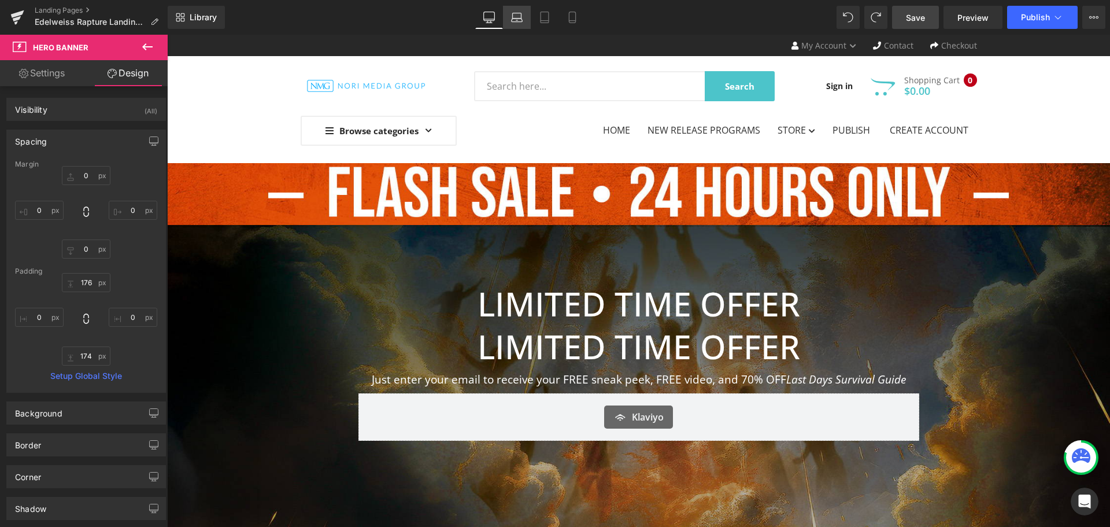
type input "176"
type input "0"
type input "174"
type input "0"
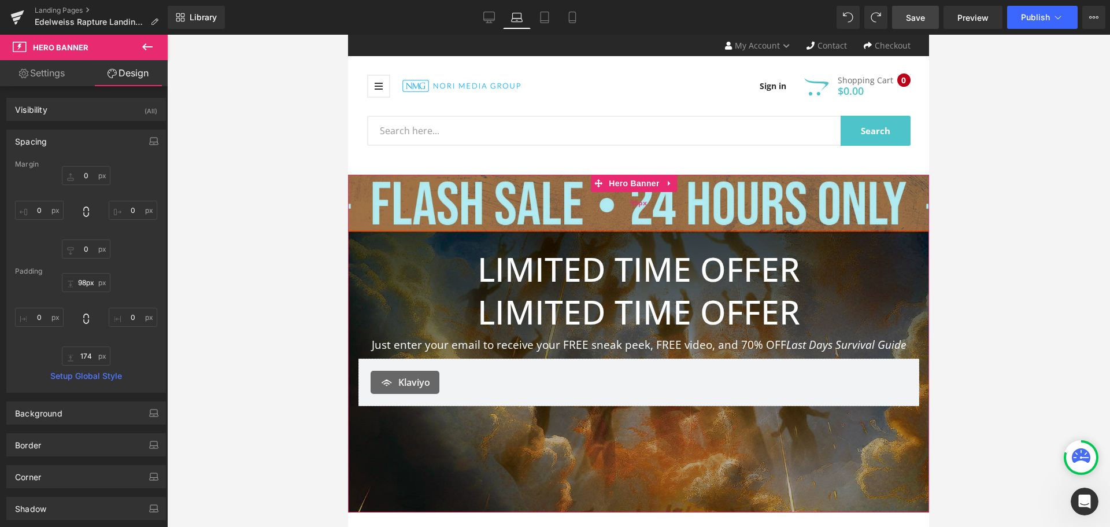
type input "99px"
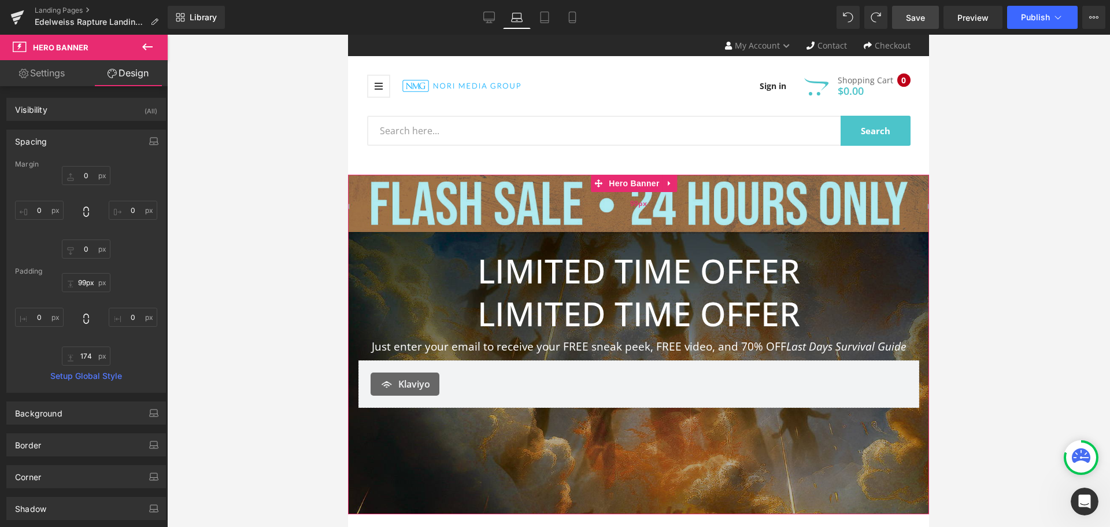
drag, startPoint x: 581, startPoint y: 270, endPoint x: 609, endPoint y: 225, distance: 52.5
click at [609, 225] on div "99px" at bounding box center [638, 203] width 581 height 57
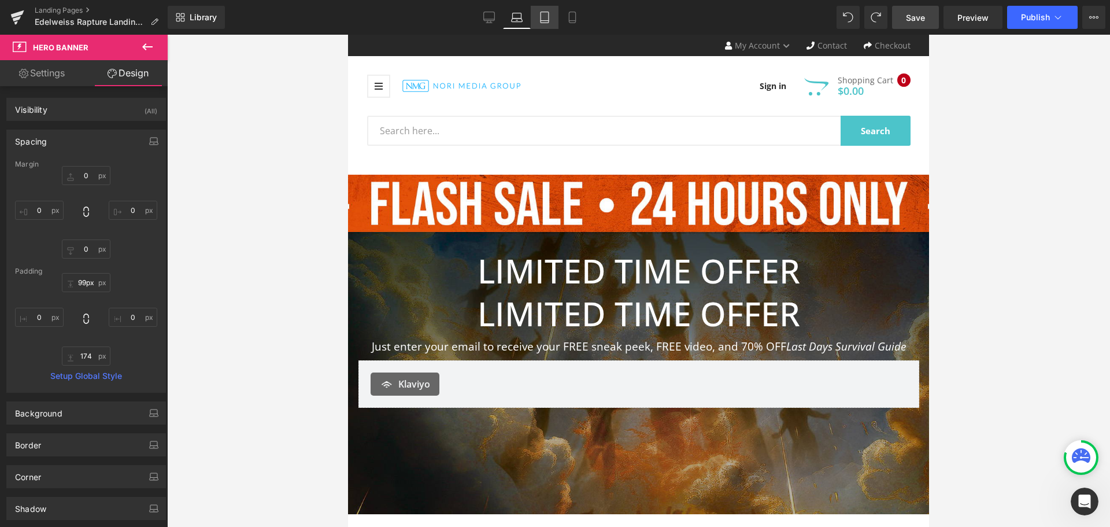
click at [546, 11] on link "Tablet" at bounding box center [545, 17] width 28 height 23
type input "0"
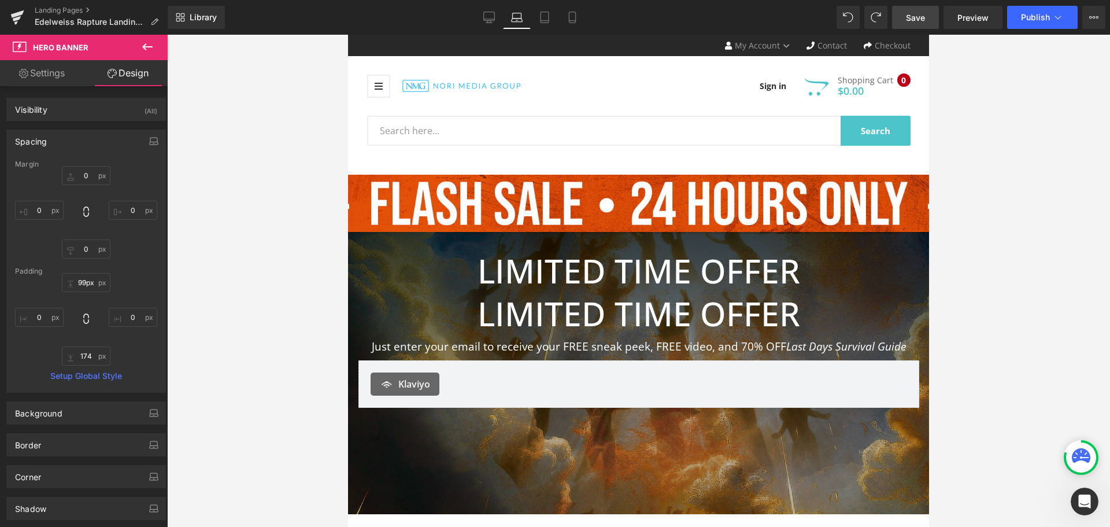
type input "176"
type input "0"
type input "174"
type input "0"
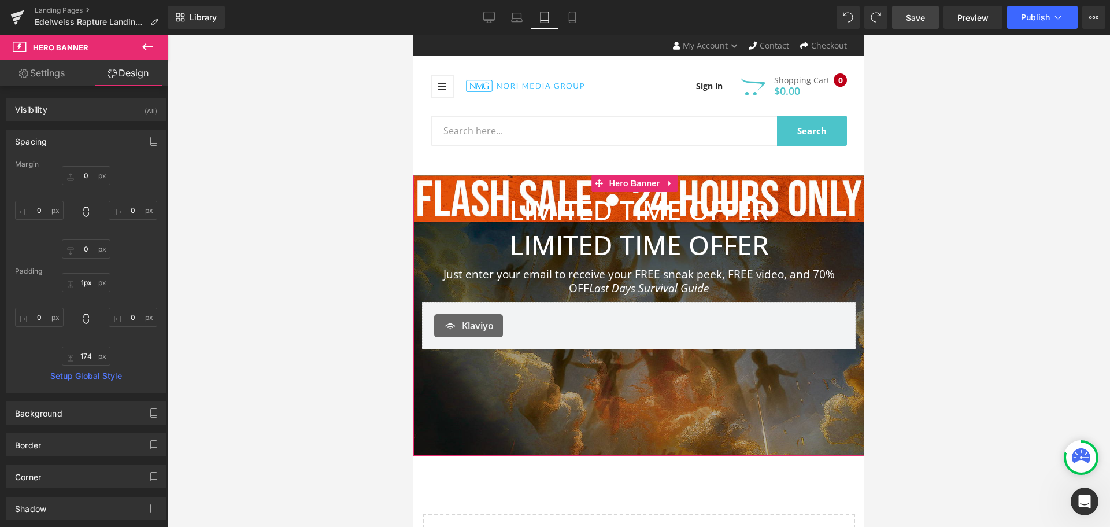
type input "0px"
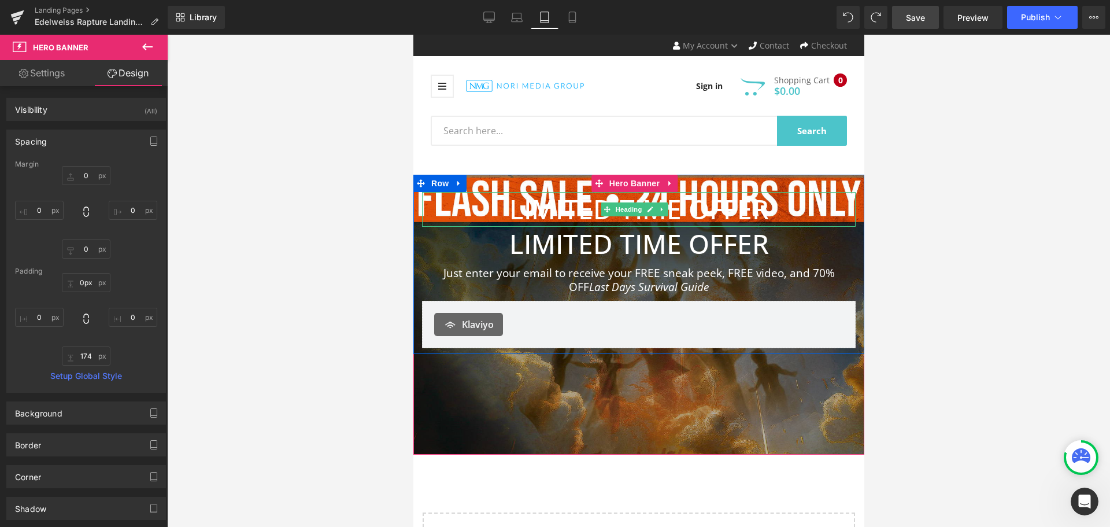
drag, startPoint x: 596, startPoint y: 258, endPoint x: 564, endPoint y: 189, distance: 75.6
click at [600, 198] on div "LIMITED TIME OFFER Heading LIMITED TIME OFFER Heading Just enter your email to …" at bounding box center [638, 315] width 451 height 280
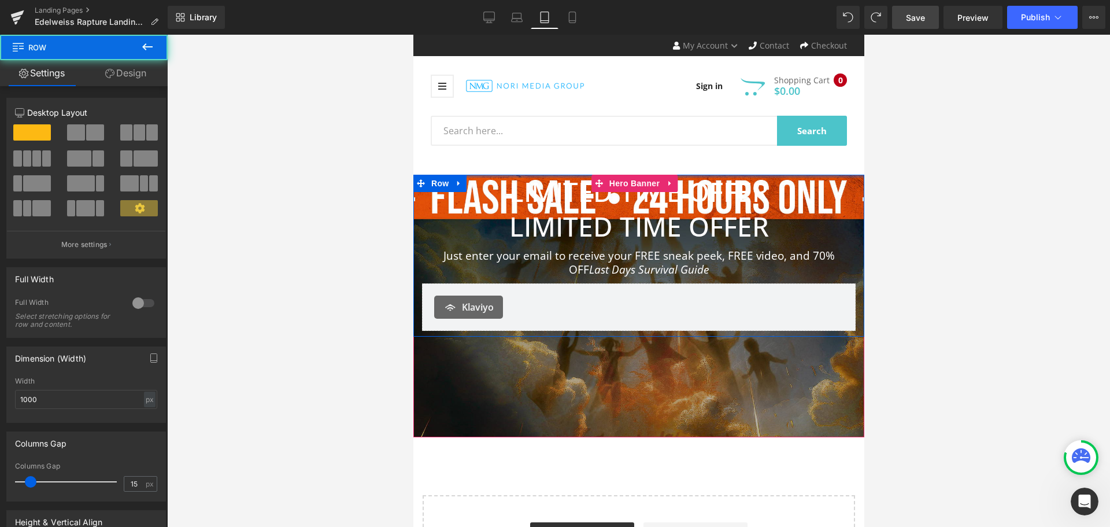
drag, startPoint x: 526, startPoint y: 183, endPoint x: 552, endPoint y: 147, distance: 44.3
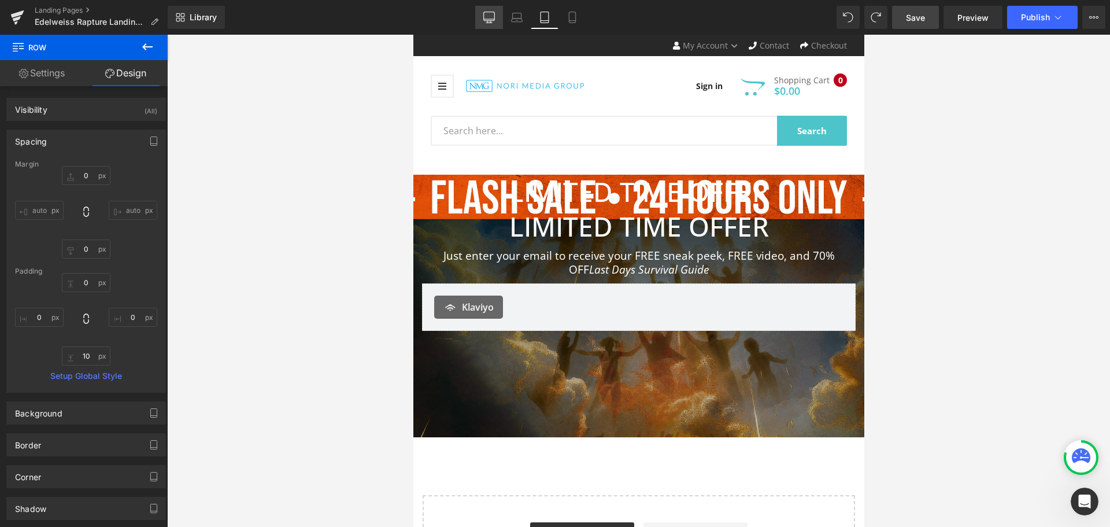
click at [493, 16] on icon at bounding box center [490, 18] width 12 height 12
type input "0"
type input "30"
type input "0"
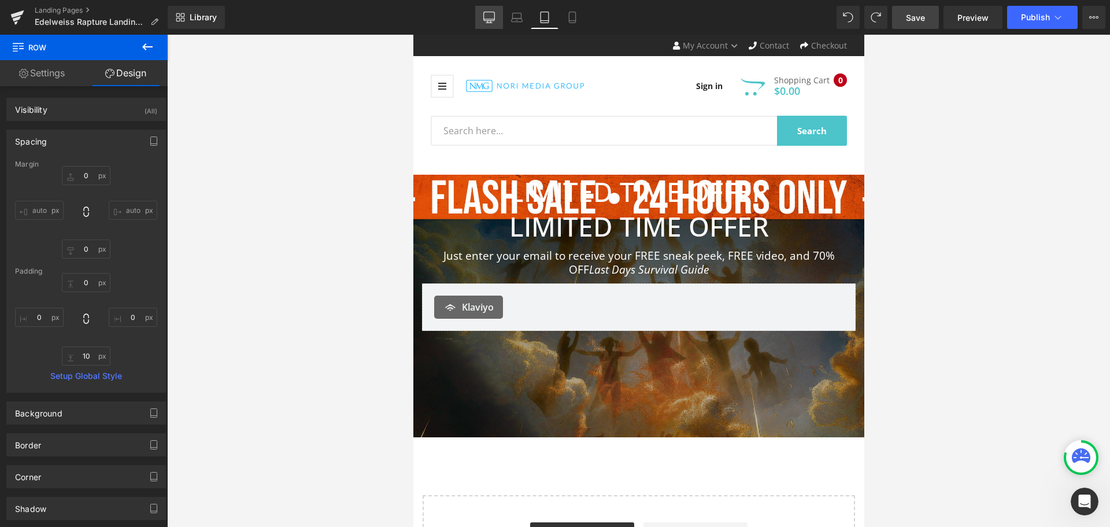
type input "10"
type input "0"
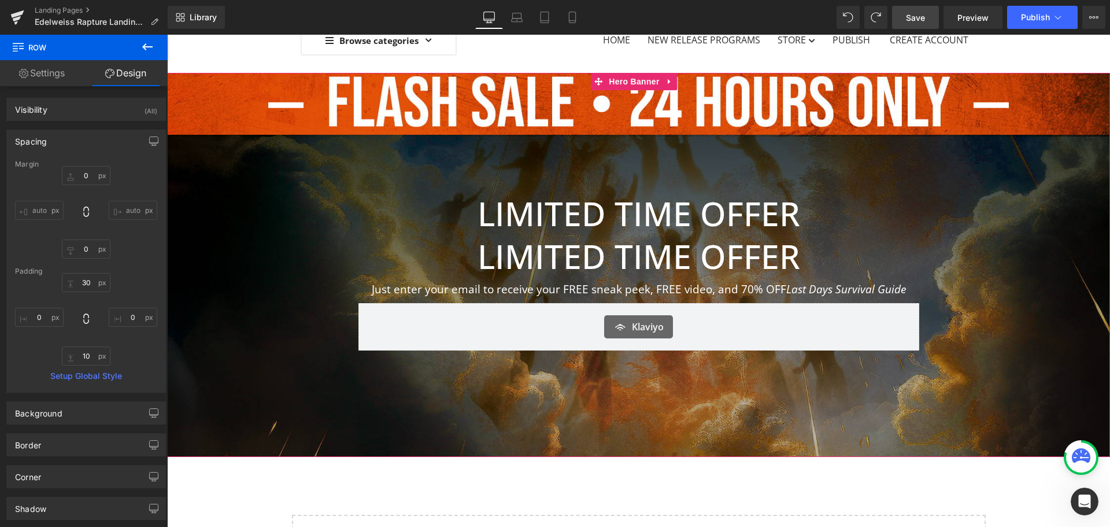
click at [304, 136] on div at bounding box center [638, 265] width 943 height 384
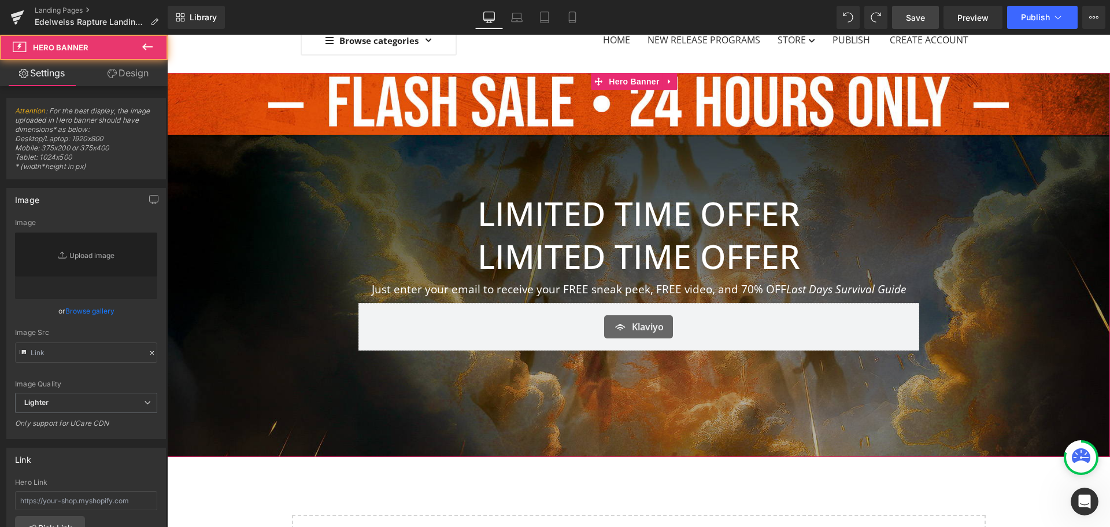
type input "[URL][DOMAIN_NAME]"
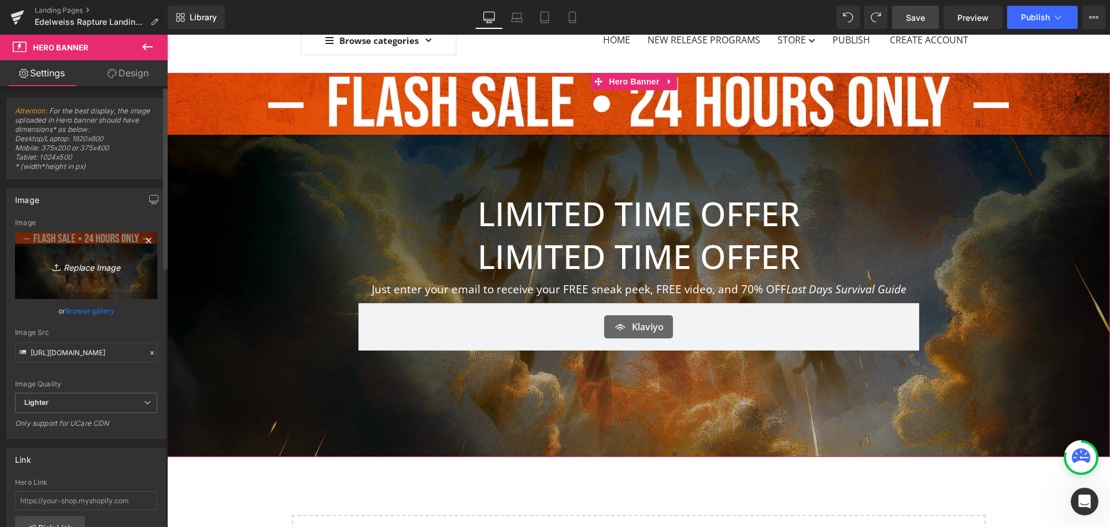
click at [75, 270] on icon "Replace Image" at bounding box center [86, 266] width 93 height 14
type input "C:\fakepath\HeroBanner.jpg"
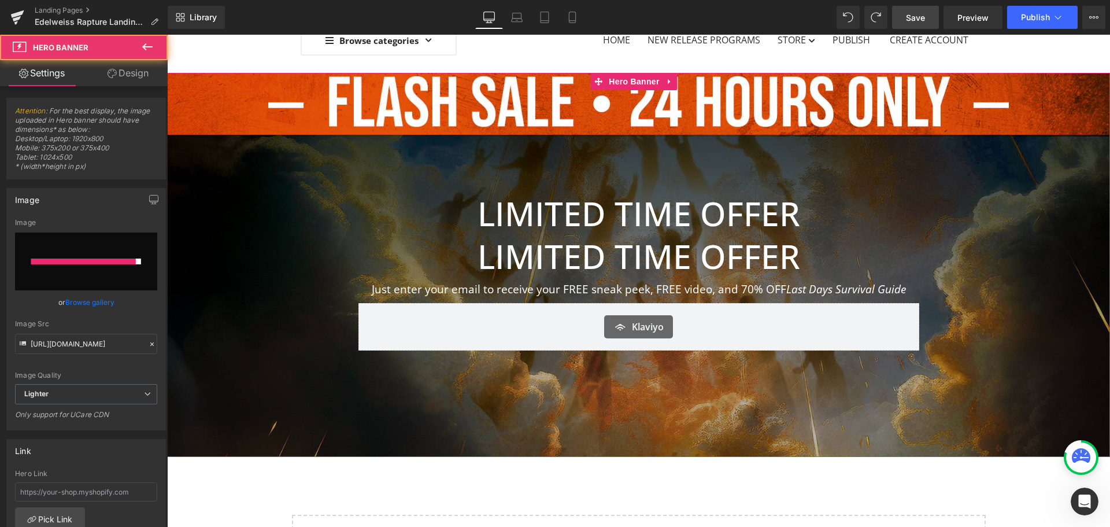
click at [488, 98] on div at bounding box center [638, 265] width 943 height 384
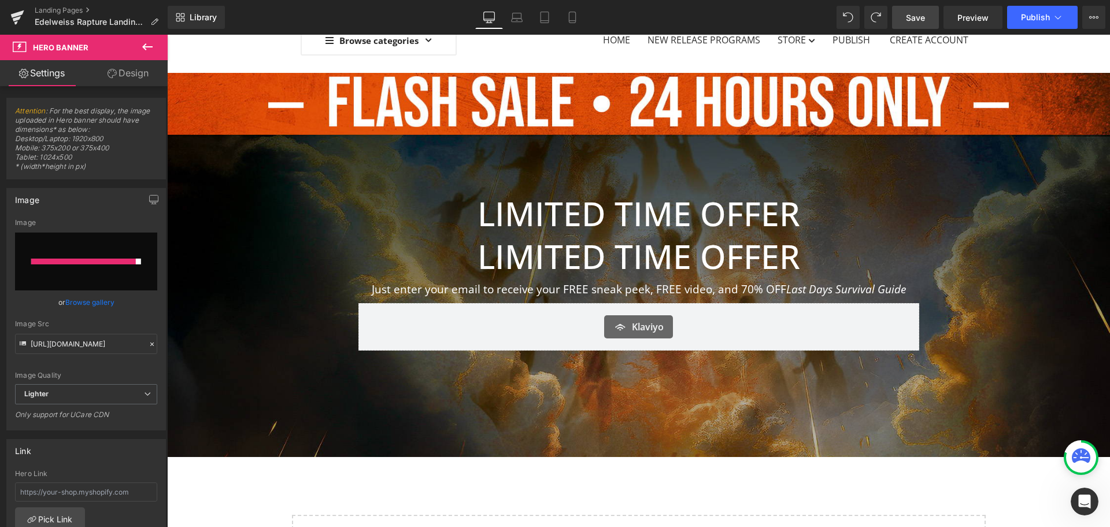
click at [610, 401] on div "LIMITED TIME OFFER Heading LIMITED TIME OFFER Heading Just enter your email to …" at bounding box center [638, 341] width 943 height 537
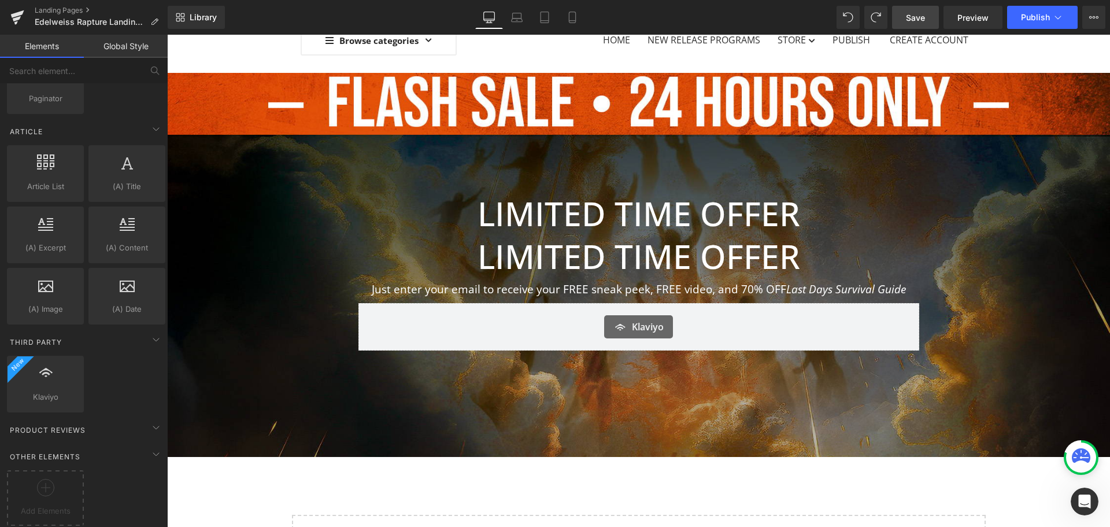
drag, startPoint x: 918, startPoint y: 21, endPoint x: 698, endPoint y: 19, distance: 221.0
click at [888, 21] on span "Save" at bounding box center [915, 18] width 19 height 12
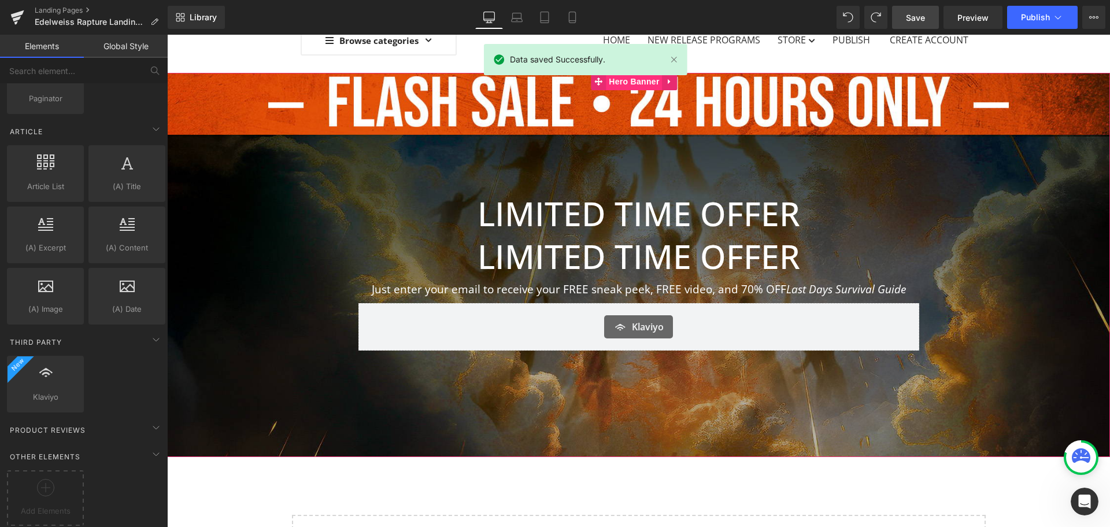
click at [636, 81] on span "Hero Banner" at bounding box center [634, 81] width 56 height 17
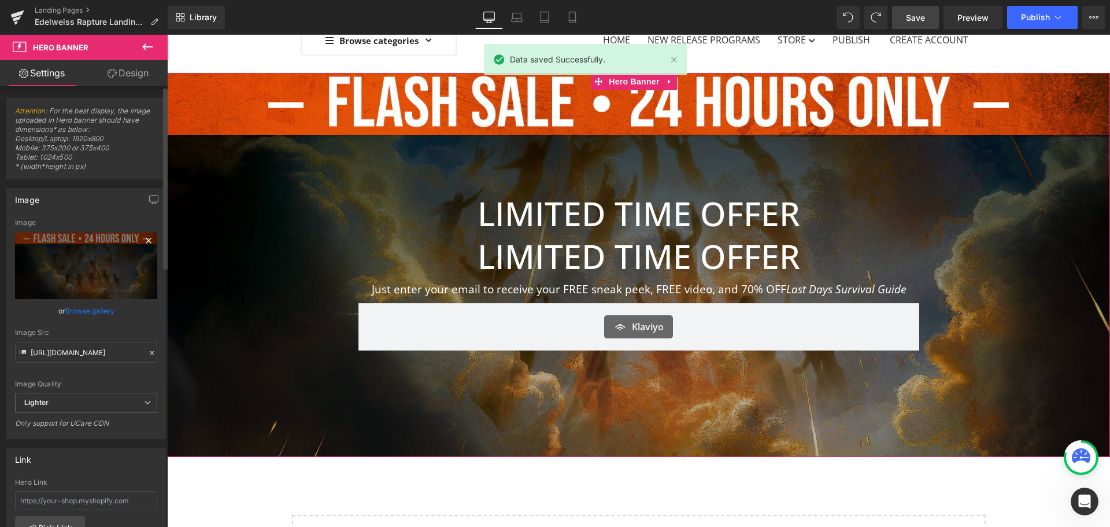
click at [142, 239] on icon at bounding box center [149, 241] width 14 height 14
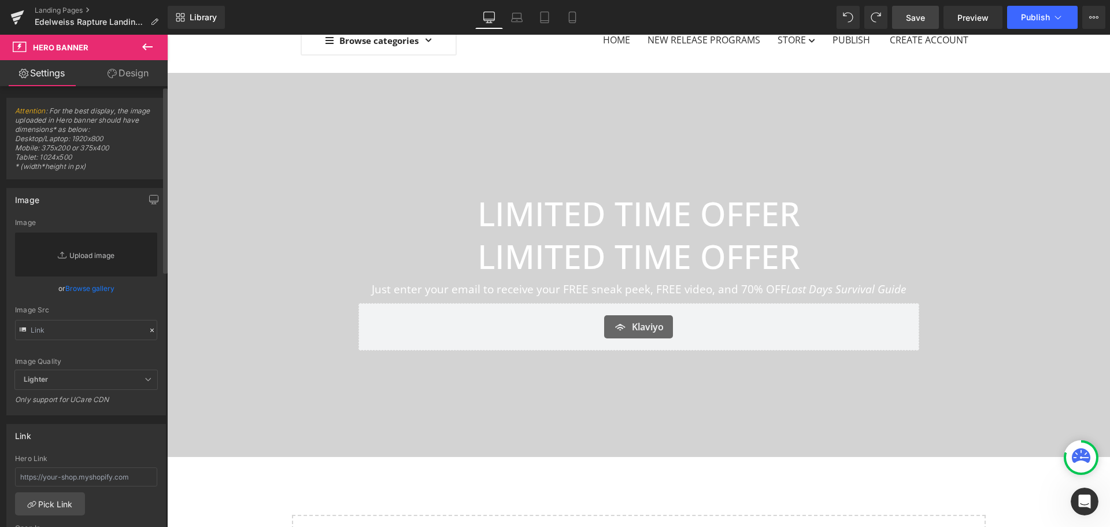
click at [85, 257] on link "Replace Image" at bounding box center [86, 255] width 142 height 44
click at [75, 289] on link "Browse gallery" at bounding box center [89, 288] width 49 height 20
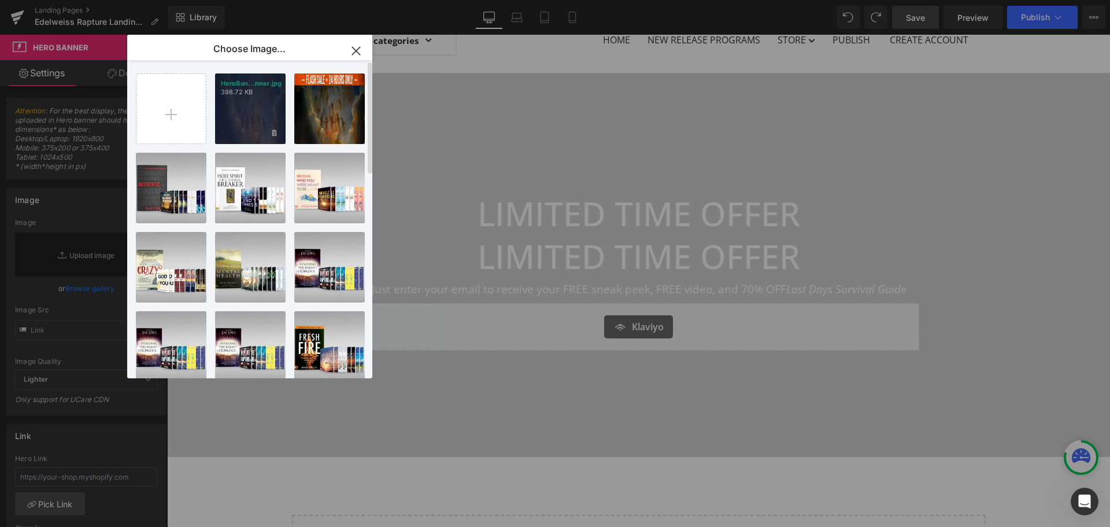
click at [261, 109] on div "HeroBan...nner.jpg 398.72 KB" at bounding box center [250, 108] width 71 height 71
type input "[URL][DOMAIN_NAME]"
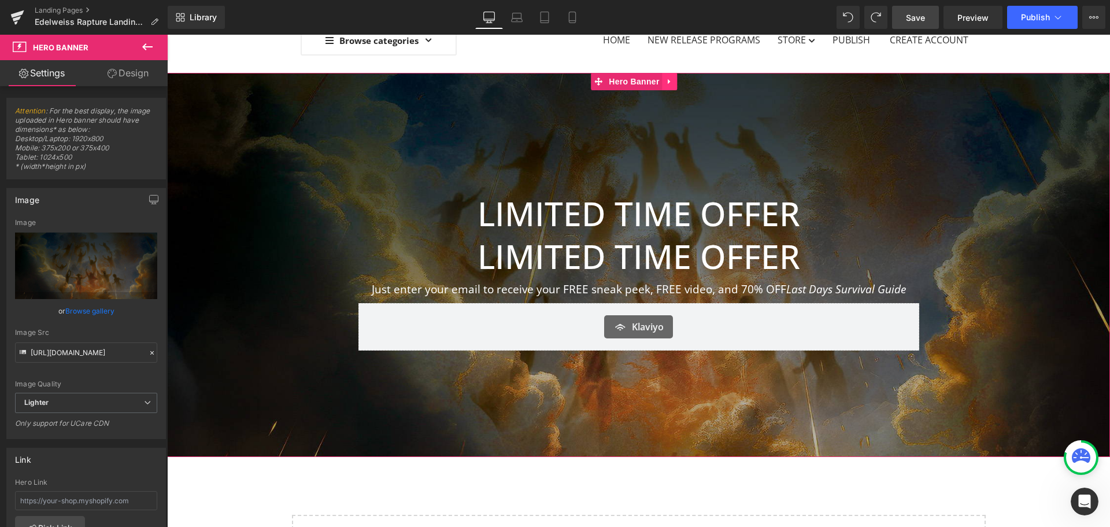
click at [672, 82] on icon at bounding box center [670, 82] width 8 height 9
click at [659, 80] on icon at bounding box center [663, 82] width 8 height 8
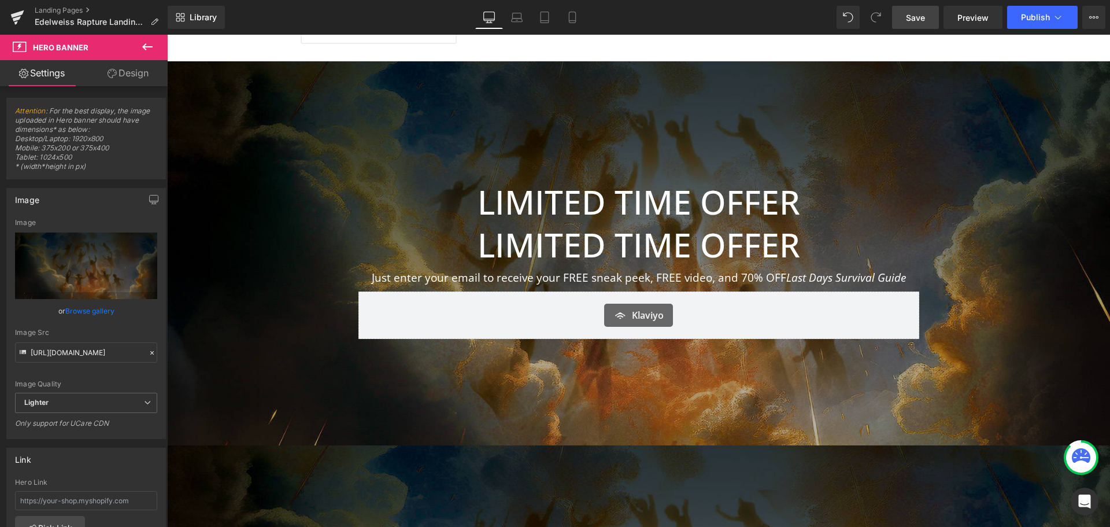
scroll to position [0, 0]
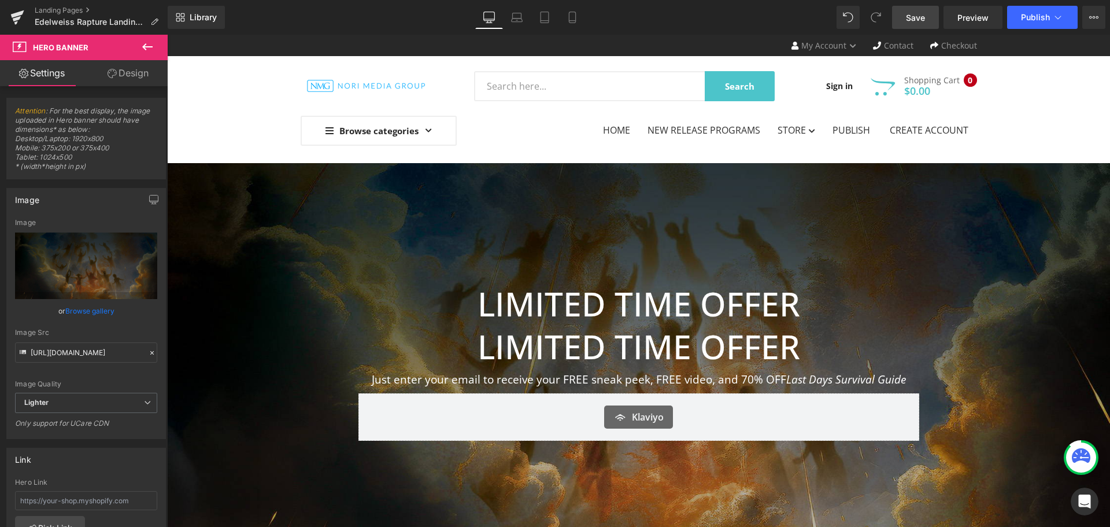
click at [782, 228] on div "LIMITED TIME OFFER Heading LIMITED TIME OFFER Heading Just enter your email to …" at bounding box center [638, 355] width 943 height 384
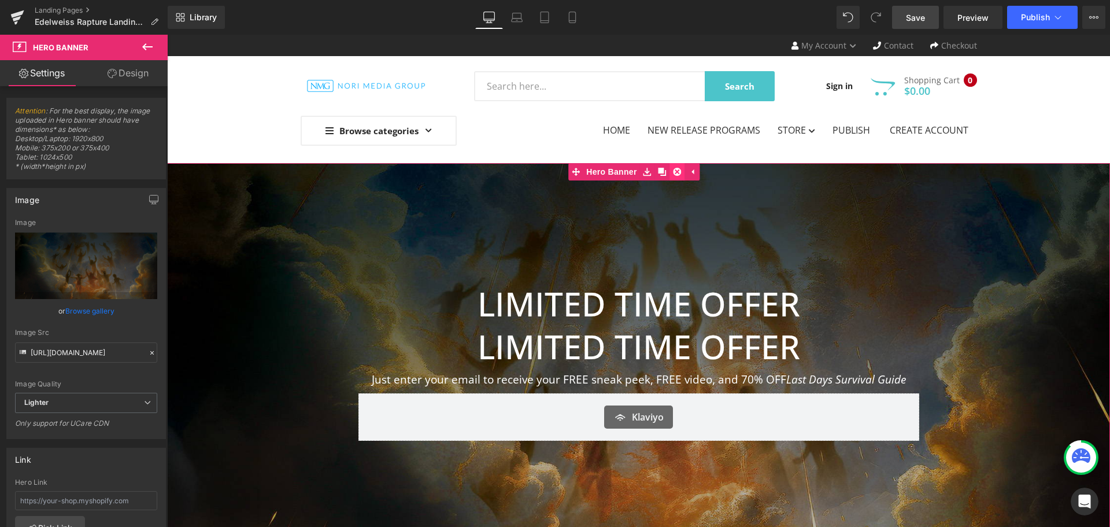
click at [671, 175] on link at bounding box center [677, 171] width 15 height 17
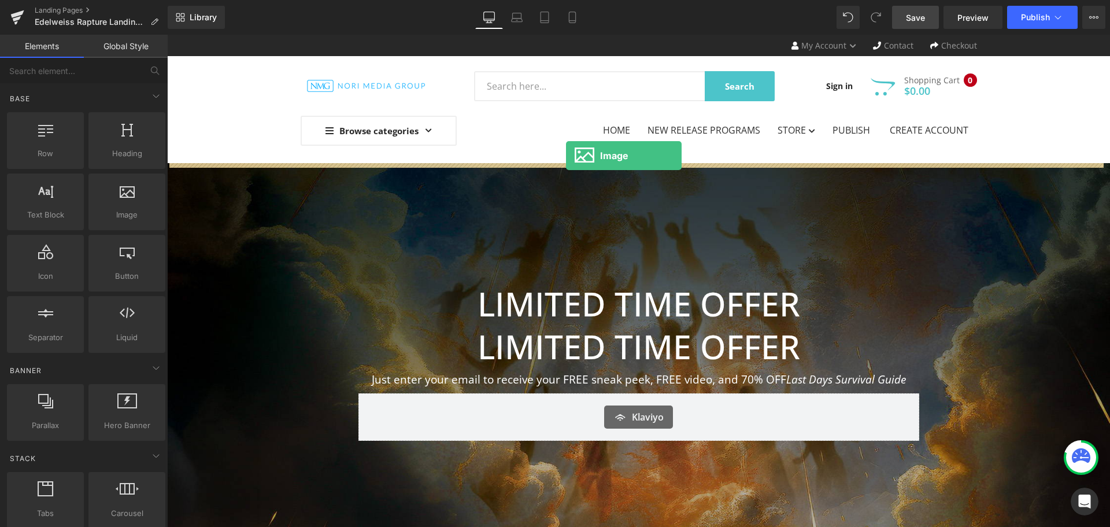
drag, startPoint x: 216, startPoint y: 213, endPoint x: 566, endPoint y: 156, distance: 354.7
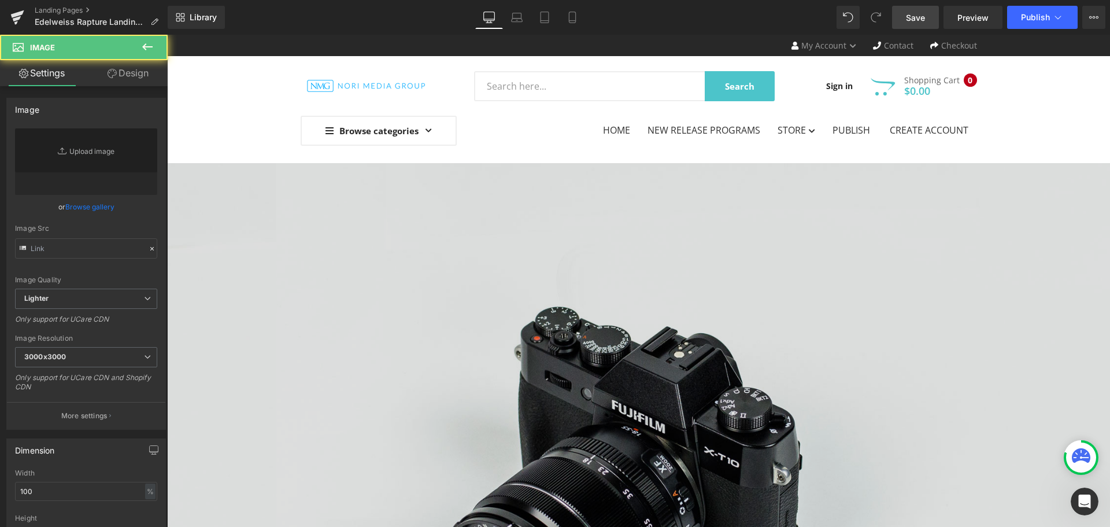
type input "//[DOMAIN_NAME][URL]"
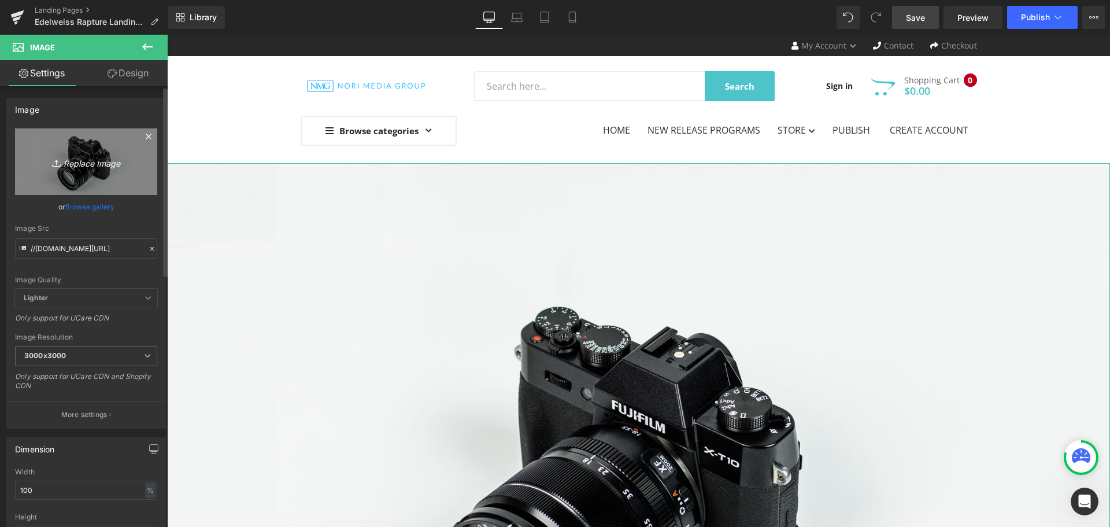
click at [97, 161] on icon "Replace Image" at bounding box center [86, 161] width 93 height 14
type input "C:\fakepath\FlashSale.jpg"
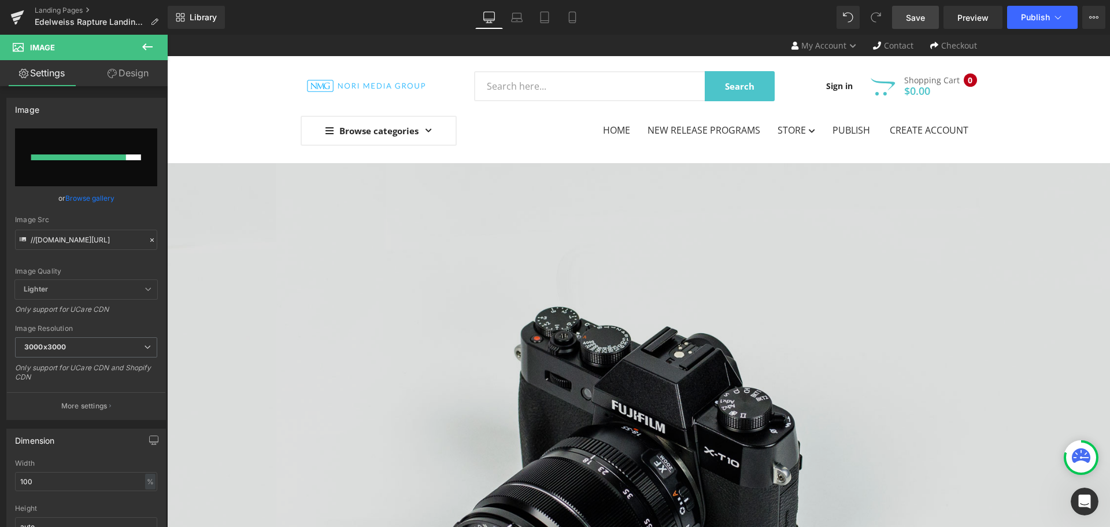
click at [597, 293] on img at bounding box center [638, 475] width 943 height 625
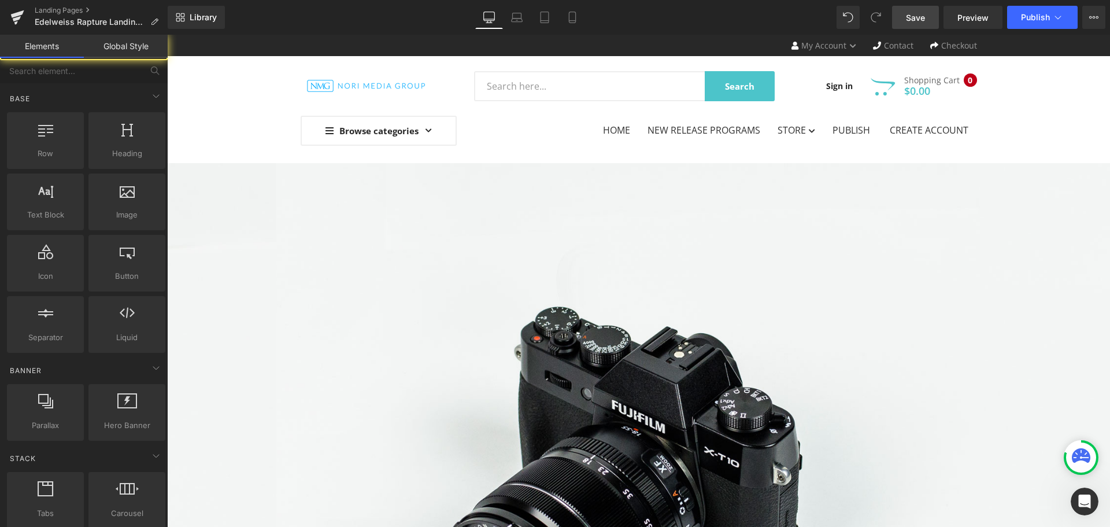
click at [534, 137] on div "Home New Release Programs Store Destiny Image Publishers [PERSON_NAME] House Pu…" at bounding box center [639, 131] width 677 height 32
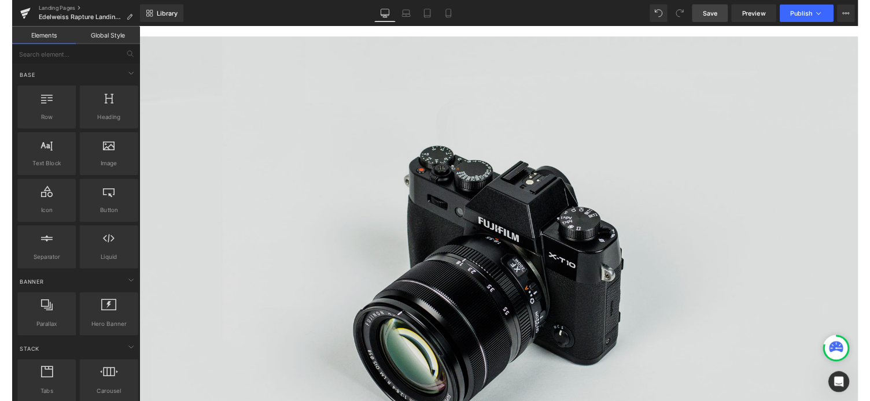
scroll to position [289, 0]
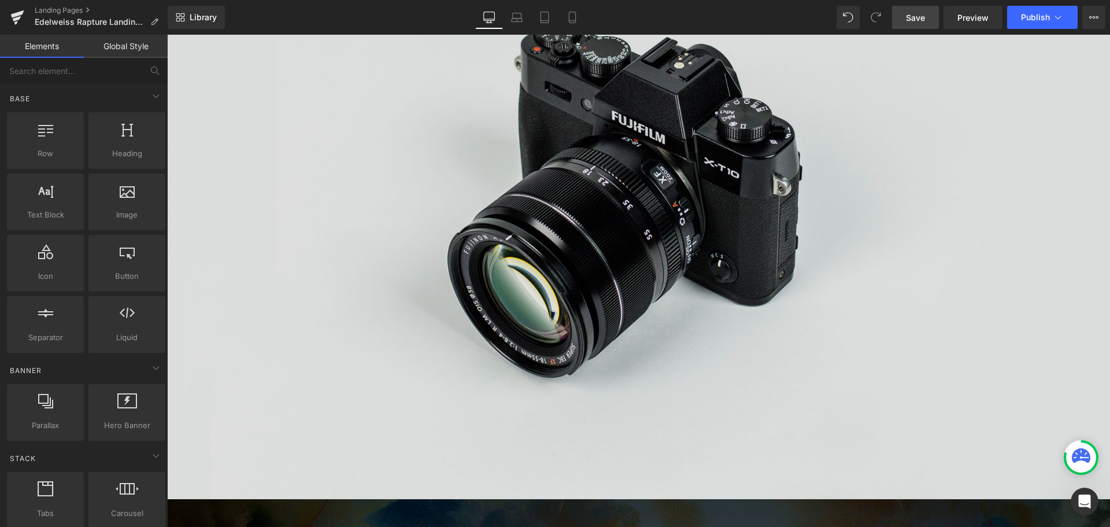
click at [564, 226] on img at bounding box center [638, 186] width 943 height 625
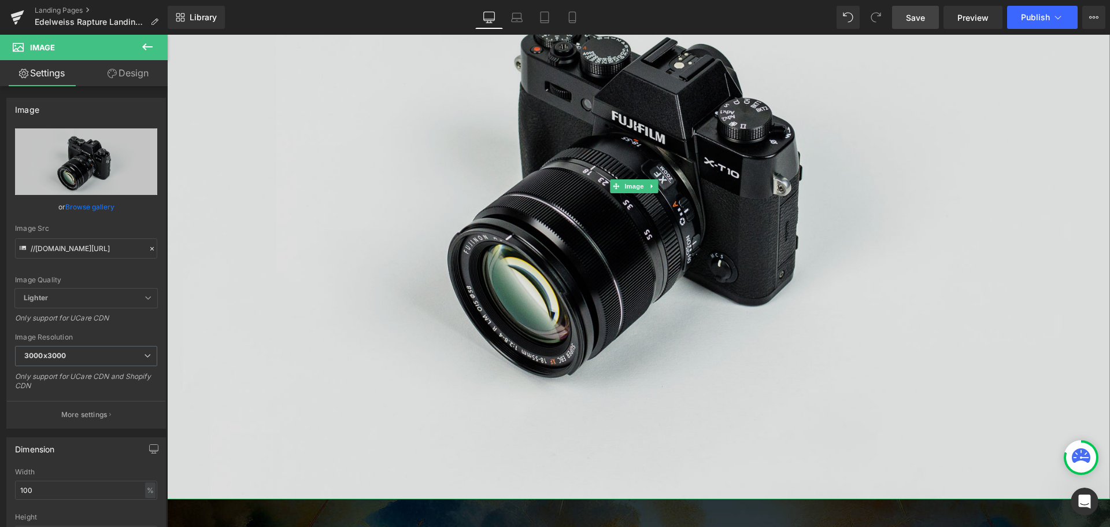
click at [556, 145] on img at bounding box center [638, 186] width 943 height 625
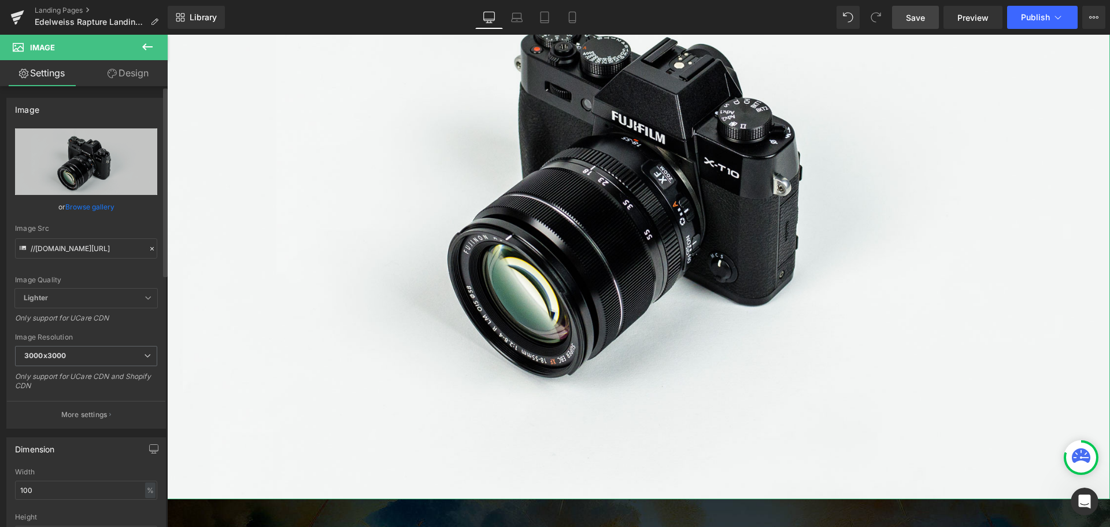
click at [95, 202] on link "Browse gallery" at bounding box center [89, 207] width 49 height 20
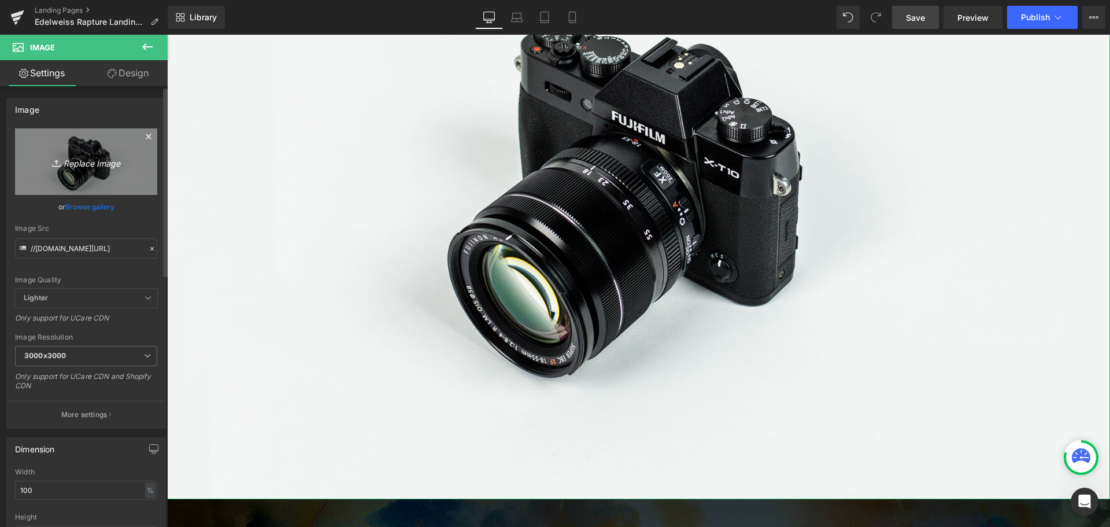
click at [97, 165] on icon "Replace Image" at bounding box center [86, 161] width 93 height 14
type input "C:\fakepath\FlashSale.jpg"
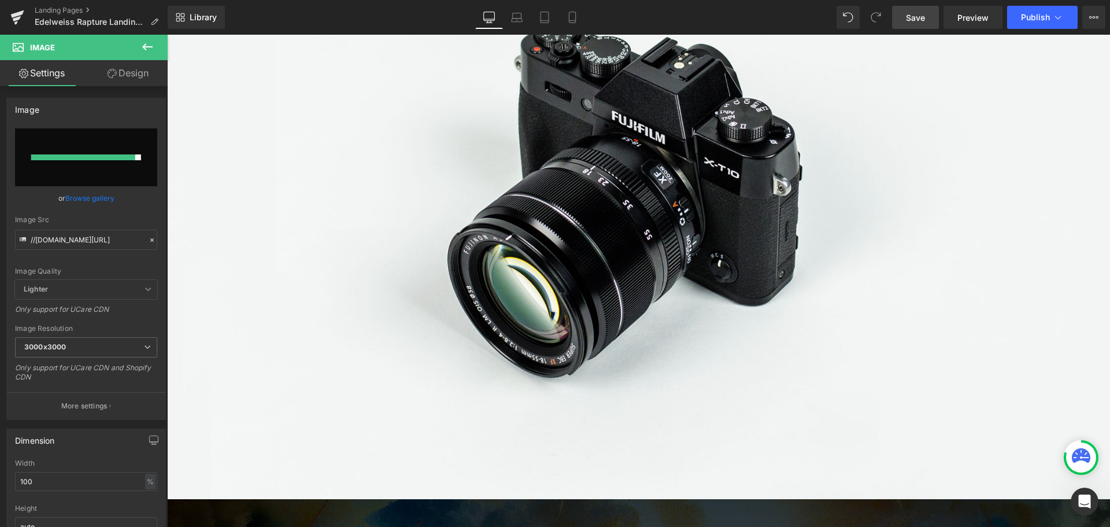
type input "[URL][DOMAIN_NAME]"
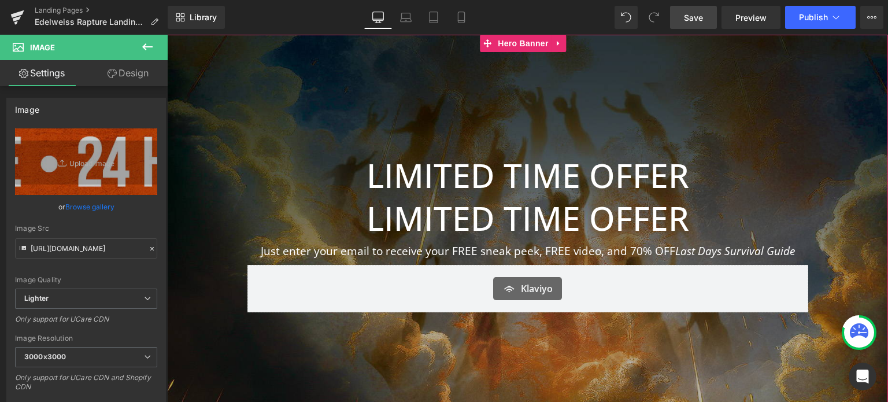
scroll to position [117, 0]
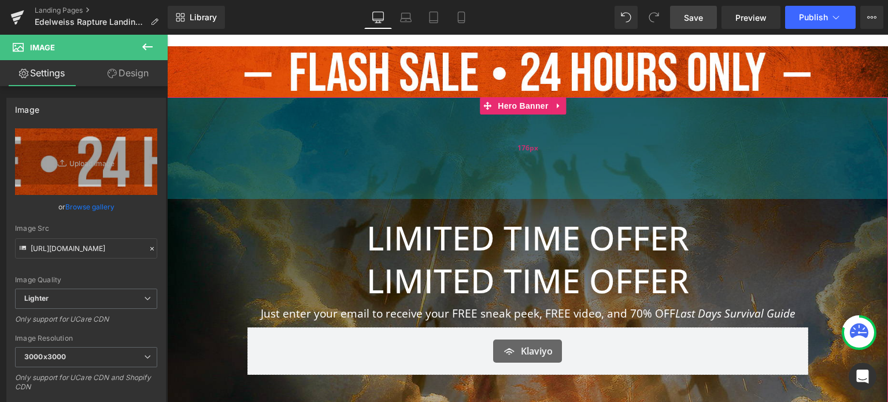
click at [568, 159] on div "176px" at bounding box center [527, 148] width 721 height 102
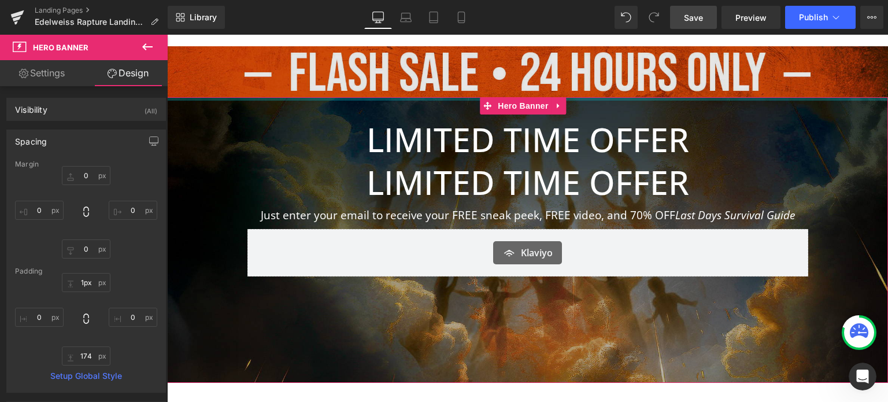
type input "0px"
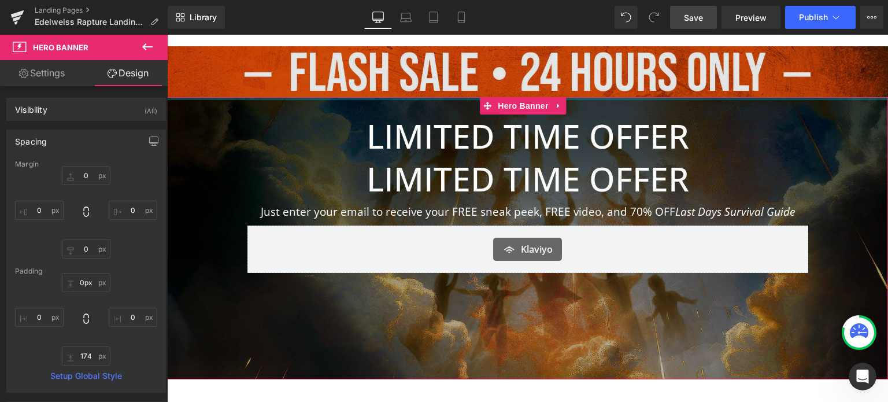
drag, startPoint x: 558, startPoint y: 180, endPoint x: 591, endPoint y: 76, distance: 108.7
click at [591, 76] on div "Image LIMITED TIME OFFER Heading LIMITED TIME OFFER Heading Just enter your ema…" at bounding box center [527, 289] width 721 height 486
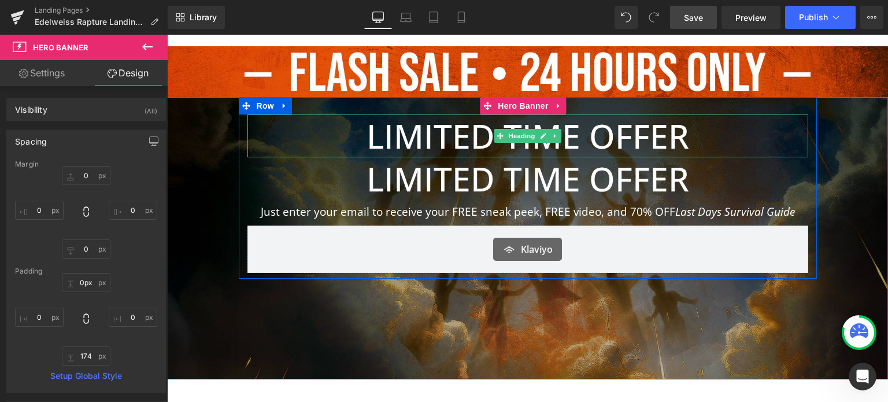
click at [420, 135] on h1 "LIMITED TIME OFFER" at bounding box center [528, 136] width 561 height 43
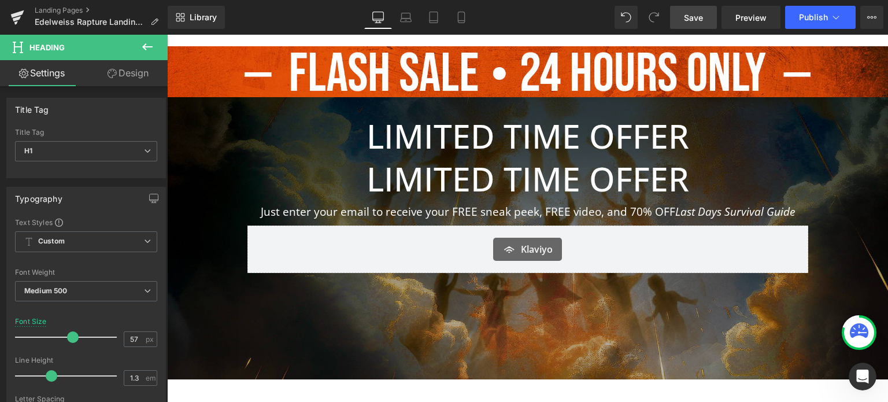
click at [146, 42] on icon at bounding box center [148, 47] width 14 height 14
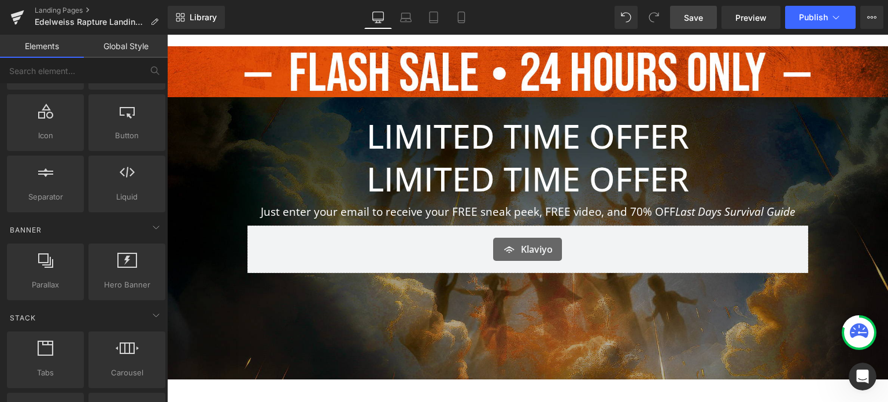
scroll to position [0, 0]
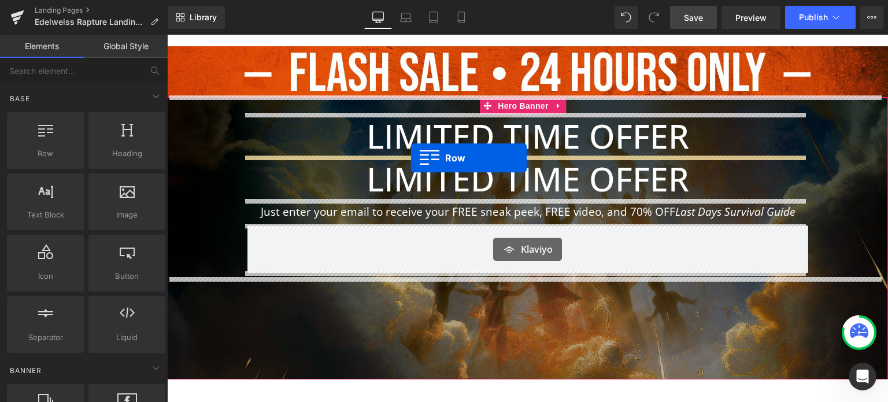
drag, startPoint x: 222, startPoint y: 168, endPoint x: 411, endPoint y: 157, distance: 189.4
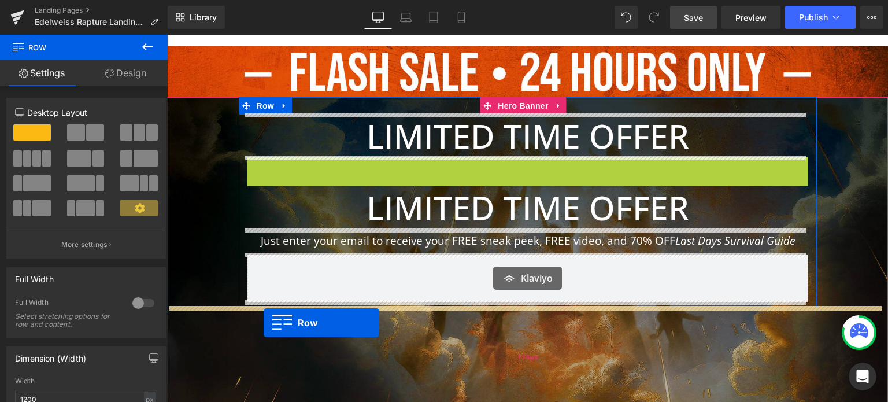
drag, startPoint x: 273, startPoint y: 158, endPoint x: 264, endPoint y: 323, distance: 164.5
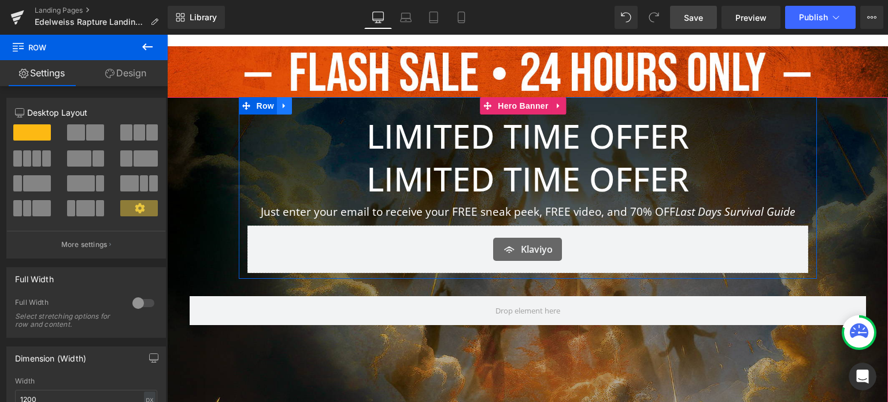
click at [285, 106] on link at bounding box center [284, 105] width 15 height 17
click at [298, 101] on icon at bounding box center [300, 105] width 8 height 9
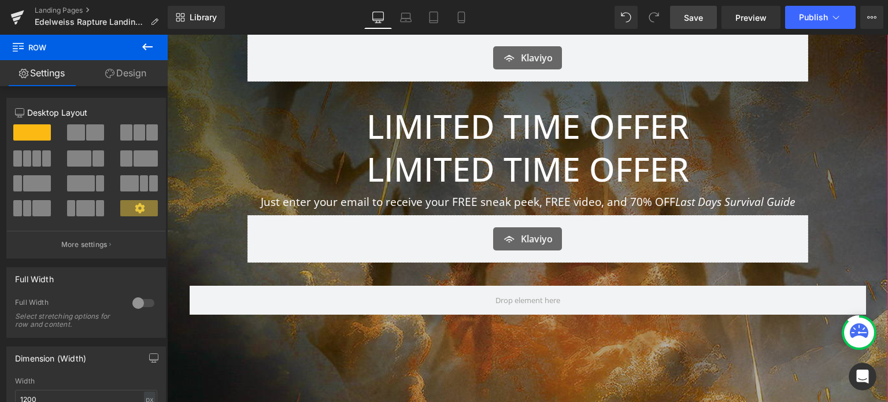
scroll to position [313, 0]
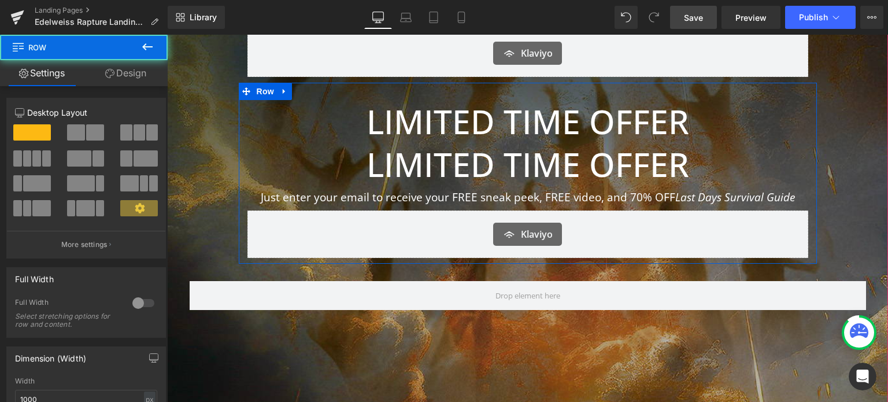
click at [585, 89] on div "LIMITED TIME OFFER Heading LIMITED TIME OFFER Heading Just enter your email to …" at bounding box center [528, 174] width 578 height 182
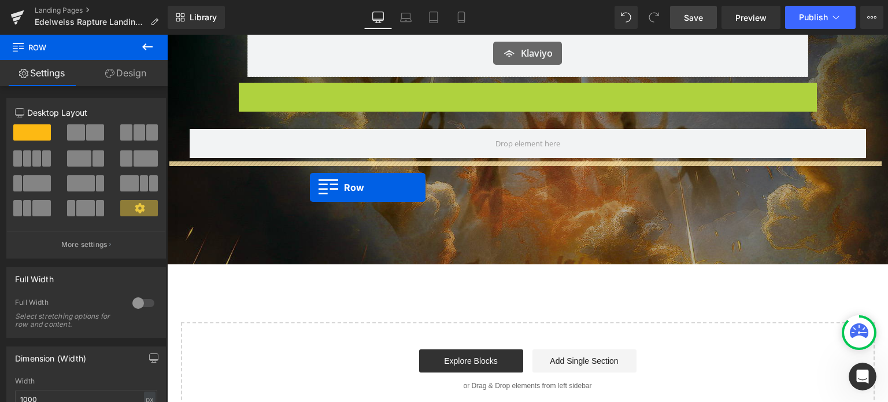
drag, startPoint x: 259, startPoint y: 90, endPoint x: 310, endPoint y: 188, distance: 110.5
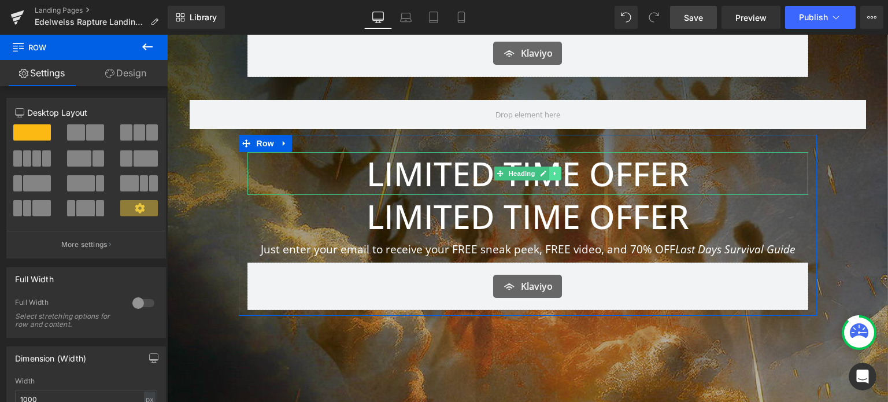
click at [552, 174] on icon at bounding box center [555, 173] width 6 height 7
click at [559, 170] on icon at bounding box center [561, 173] width 6 height 6
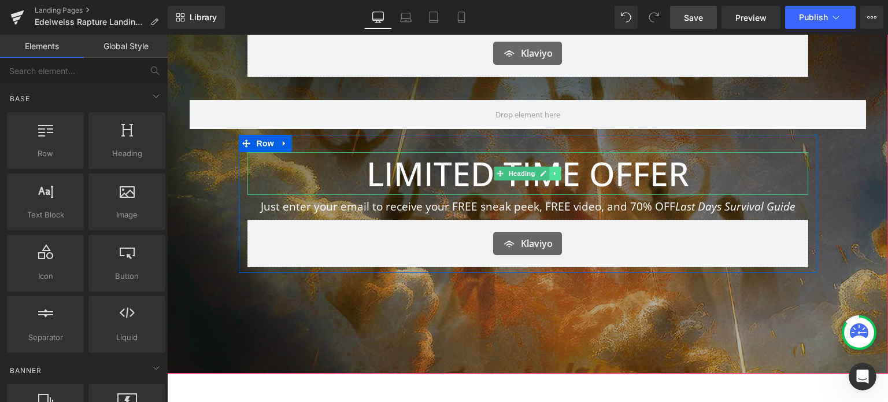
click at [555, 169] on link at bounding box center [555, 174] width 12 height 14
click at [558, 170] on icon at bounding box center [561, 173] width 6 height 7
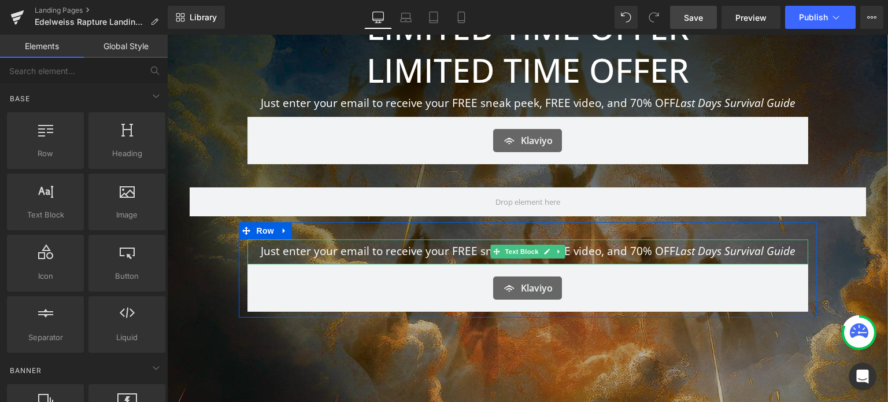
scroll to position [82, 0]
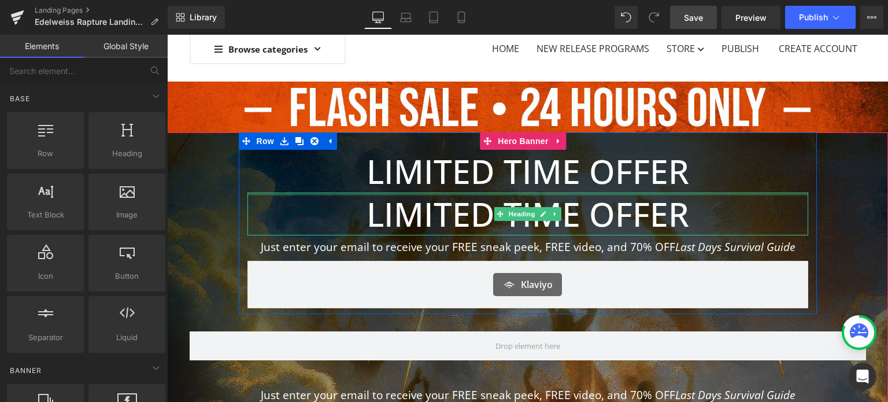
click at [563, 193] on div at bounding box center [528, 194] width 561 height 3
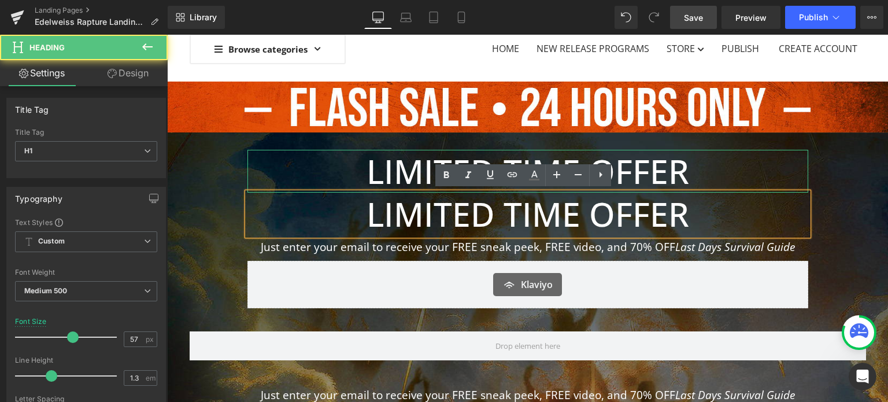
click at [655, 154] on h1 "LIMITED TIME OFFER" at bounding box center [528, 171] width 561 height 43
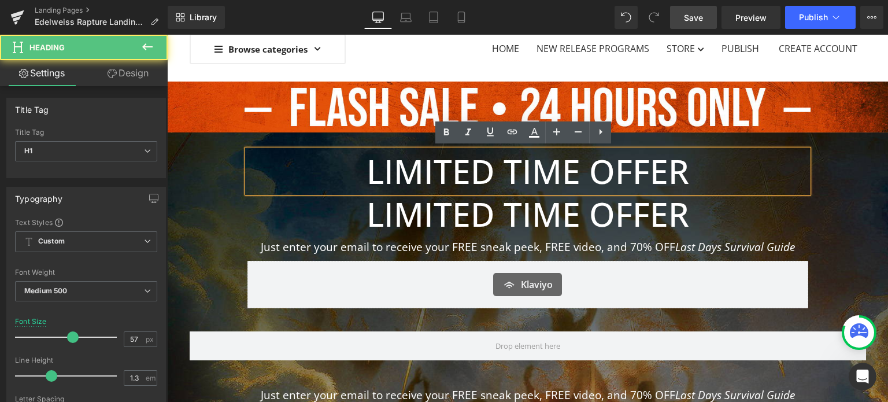
click at [777, 173] on h1 "LIMITED TIME OFFER" at bounding box center [528, 171] width 561 height 43
click at [828, 191] on span "LIMITED TIME OFFER Heading LIMITED TIME OFFER Heading Just enter your email to …" at bounding box center [527, 297] width 721 height 330
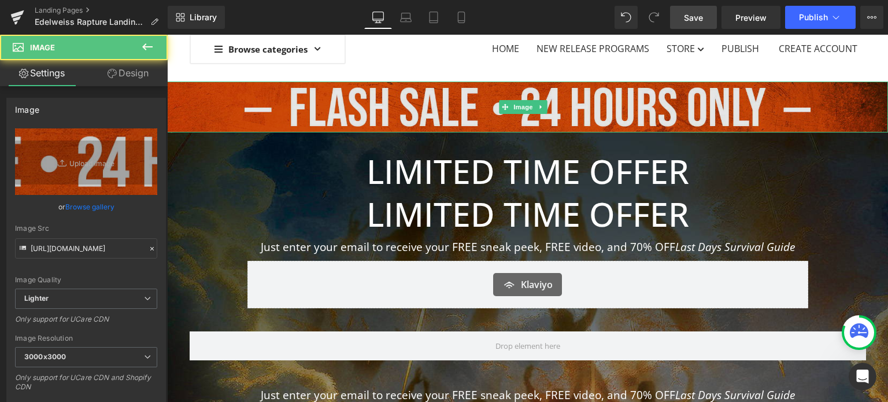
click at [311, 132] on div "Image" at bounding box center [527, 107] width 721 height 51
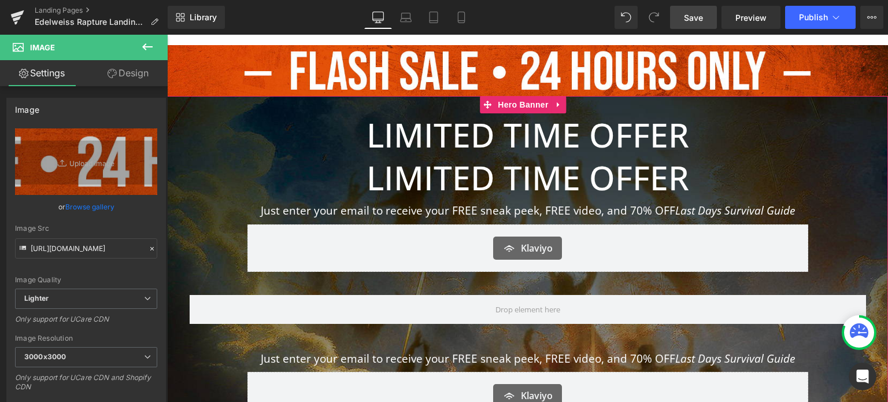
scroll to position [24, 0]
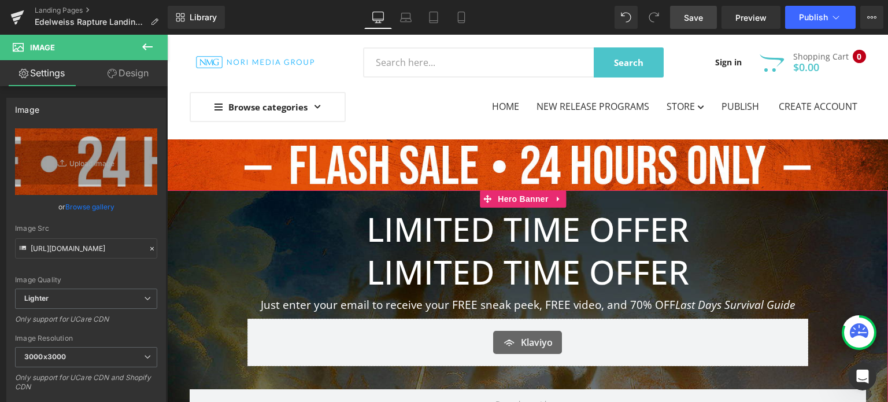
click at [365, 270] on h1 "LIMITED TIME OFFER" at bounding box center [528, 271] width 561 height 43
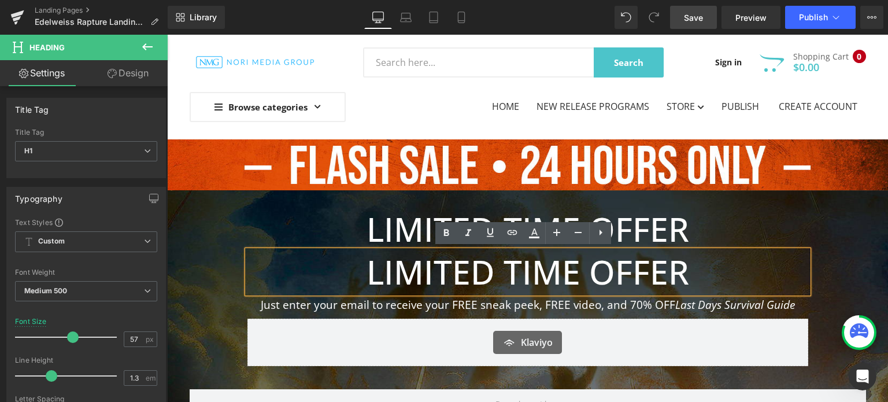
click at [840, 228] on span "LIMITED TIME OFFER Heading LIMITED TIME OFFER Heading Just enter your email to …" at bounding box center [527, 355] width 721 height 330
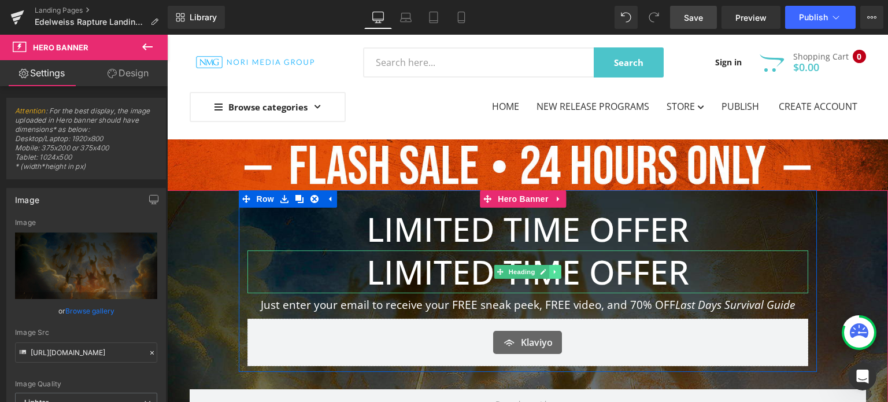
click at [552, 271] on icon at bounding box center [555, 271] width 6 height 7
click at [560, 270] on icon at bounding box center [561, 271] width 6 height 6
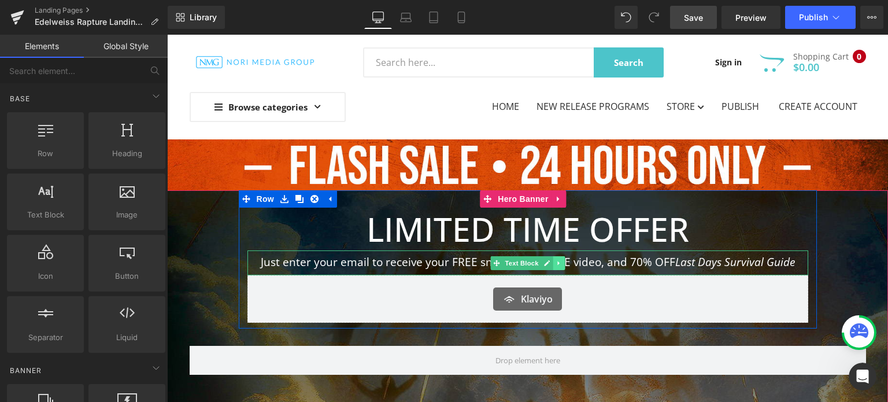
click at [556, 260] on icon at bounding box center [559, 263] width 6 height 7
click at [562, 263] on icon at bounding box center [565, 263] width 6 height 6
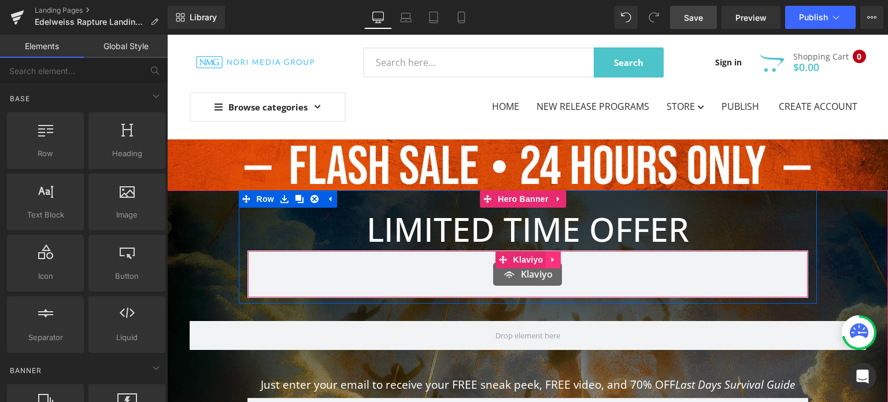
click at [549, 258] on icon at bounding box center [553, 259] width 8 height 9
click at [559, 259] on icon at bounding box center [561, 260] width 8 height 8
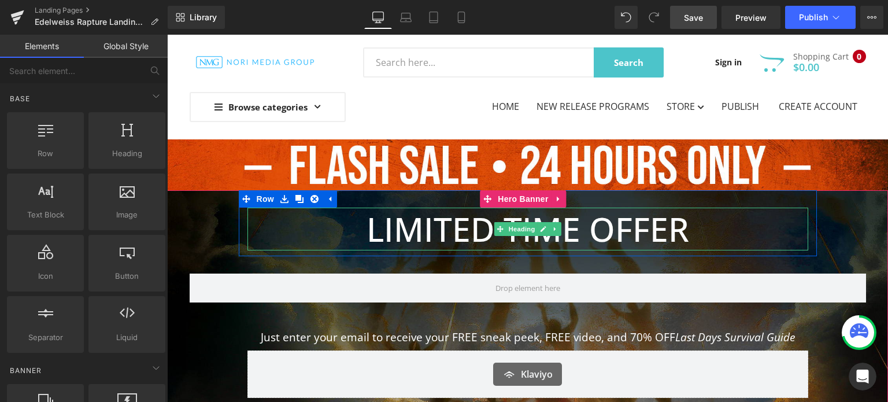
click at [421, 219] on h1 "LIMITED TIME OFFER" at bounding box center [528, 229] width 561 height 43
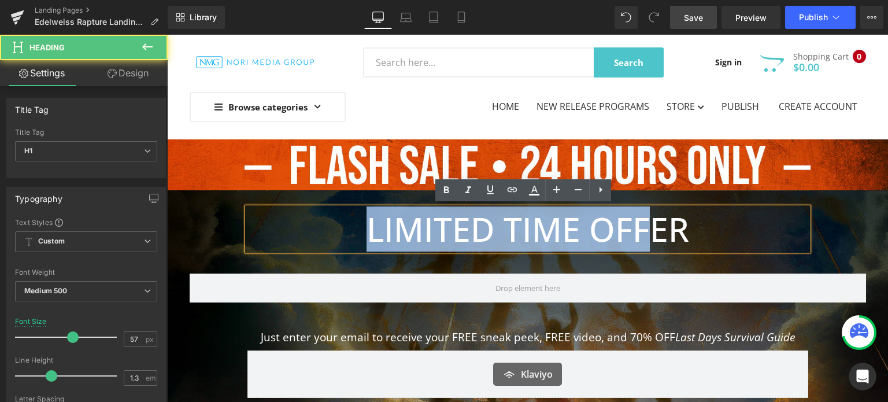
drag, startPoint x: 361, startPoint y: 225, endPoint x: 652, endPoint y: 225, distance: 290.9
click at [652, 225] on h1 "LIMITED TIME OFFER" at bounding box center [528, 229] width 561 height 43
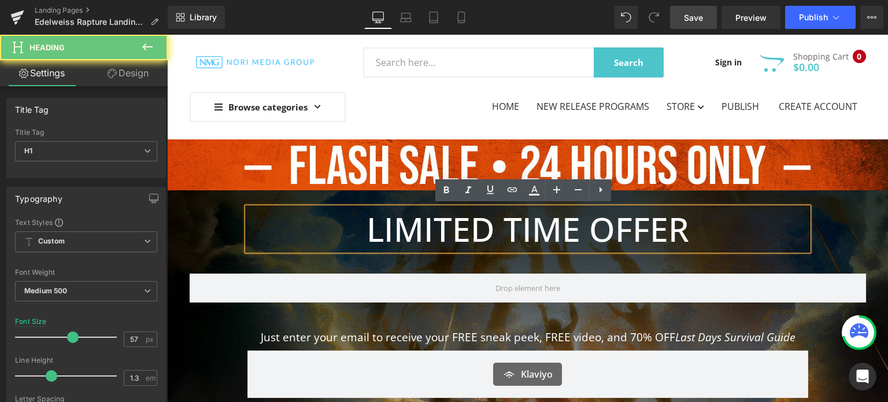
click at [684, 222] on h1 "LIMITED TIME OFFER" at bounding box center [528, 229] width 561 height 43
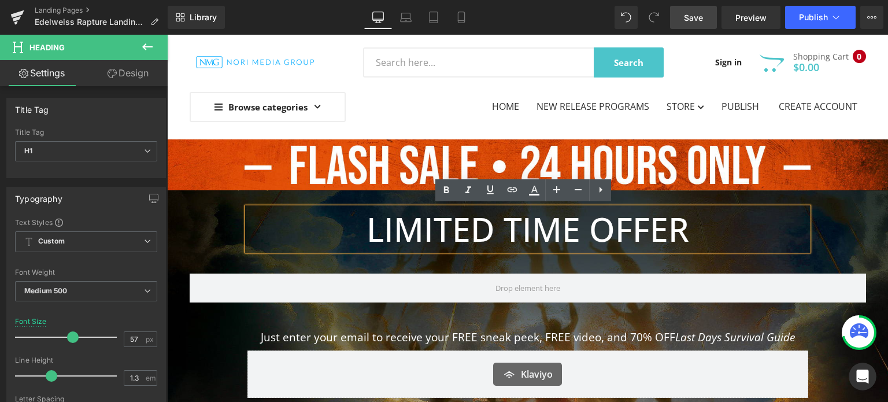
click at [828, 218] on span "LIMITED TIME OFFER Heading Row Row Just enter your email to receive your FREE s…" at bounding box center [527, 297] width 721 height 214
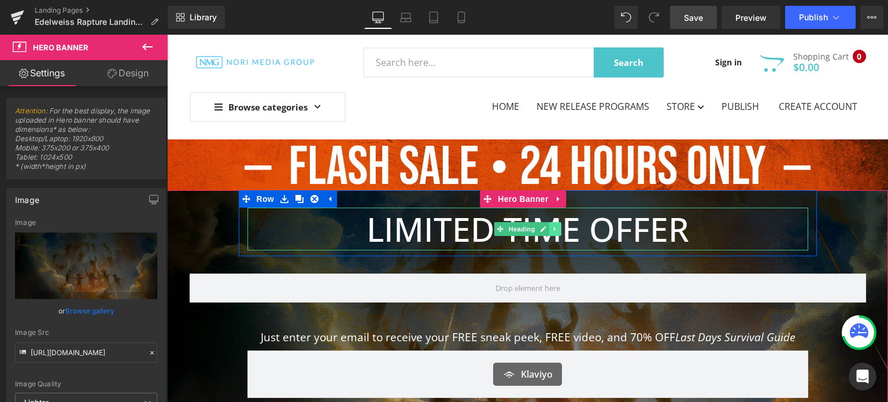
click at [555, 225] on link at bounding box center [555, 229] width 12 height 14
click at [558, 228] on icon at bounding box center [561, 229] width 6 height 6
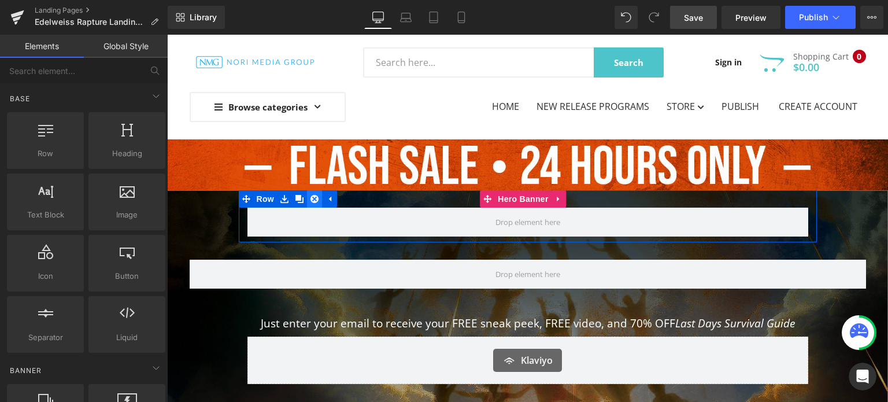
click at [315, 195] on link at bounding box center [314, 198] width 15 height 17
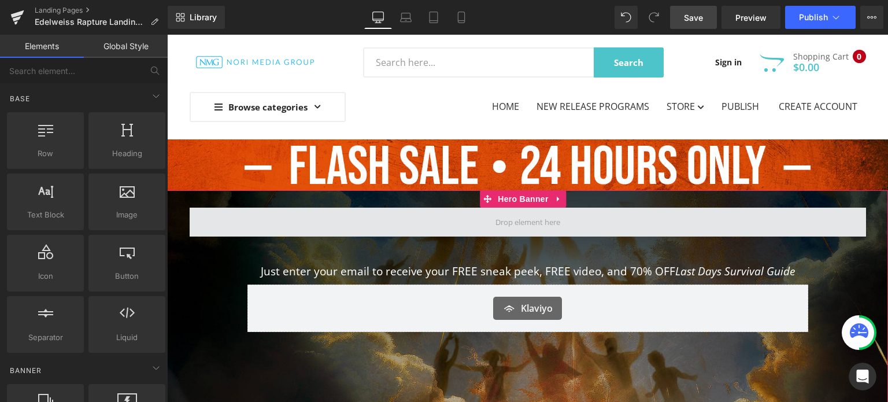
click at [377, 223] on span at bounding box center [528, 222] width 677 height 29
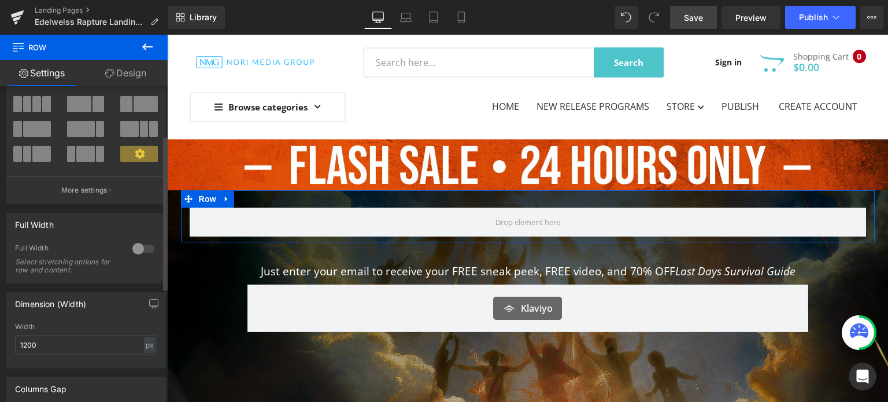
scroll to position [116, 0]
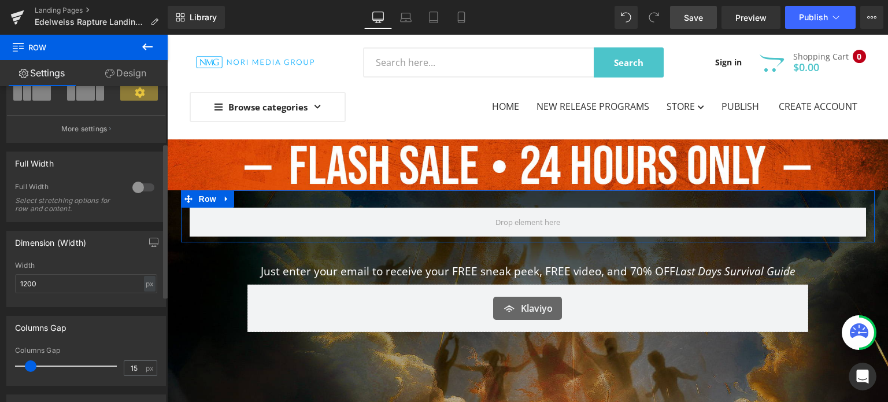
click at [141, 191] on div at bounding box center [144, 187] width 28 height 19
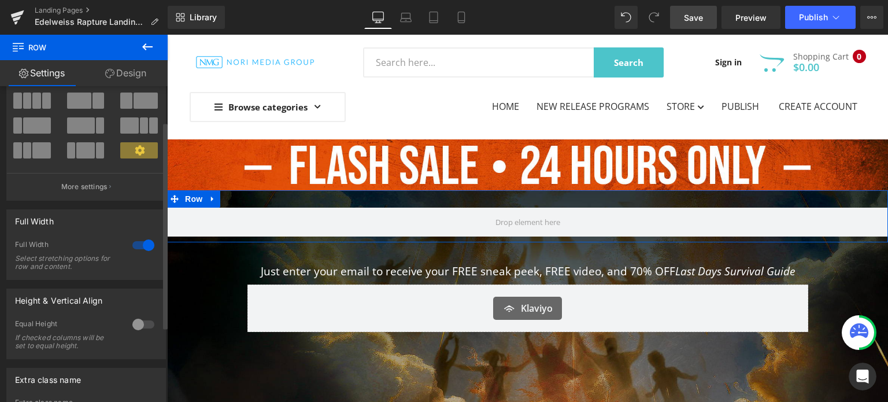
scroll to position [0, 0]
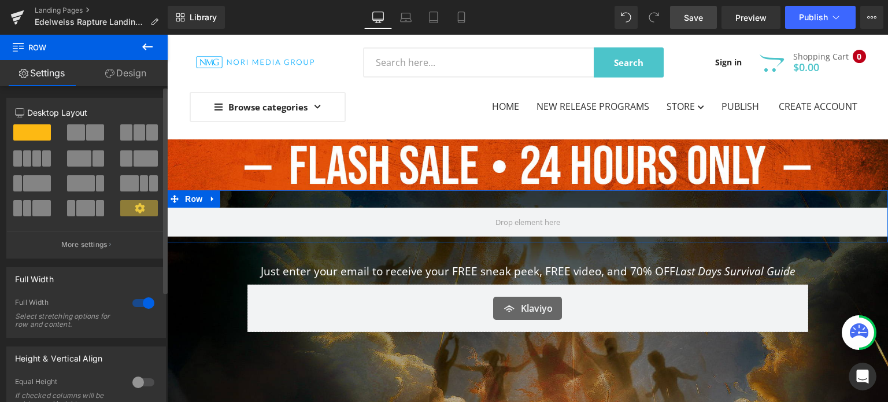
click at [37, 157] on span at bounding box center [36, 158] width 9 height 16
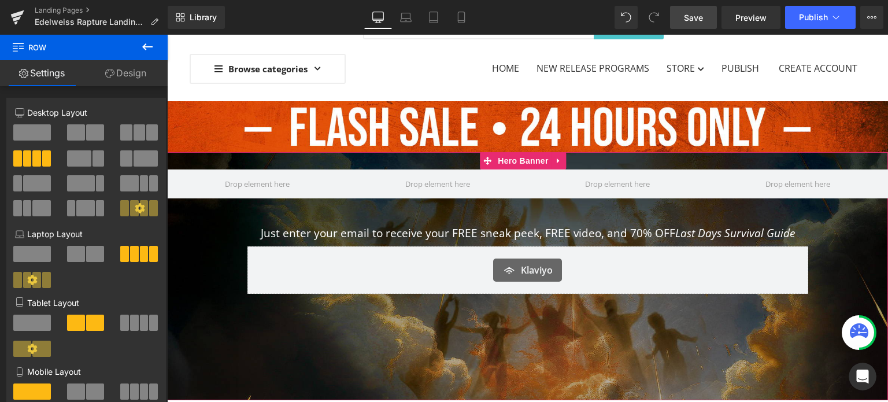
scroll to position [82, 0]
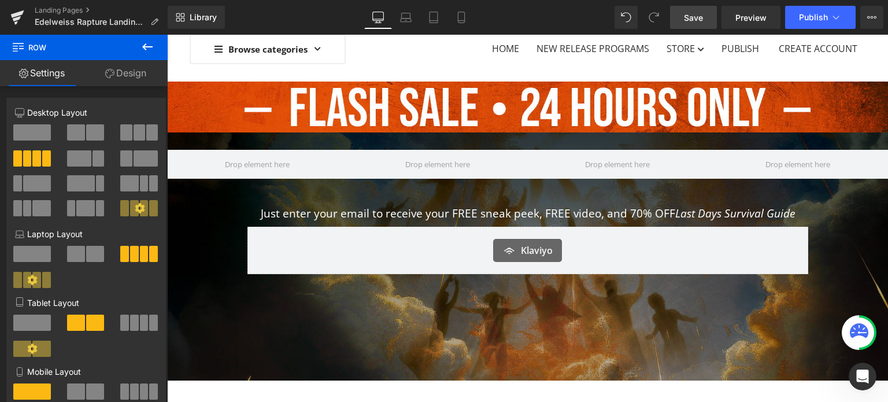
click at [145, 42] on icon at bounding box center [148, 47] width 14 height 14
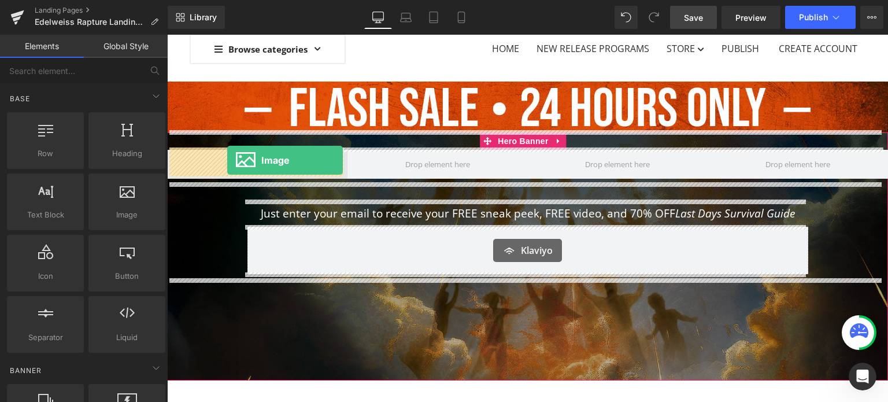
drag, startPoint x: 285, startPoint y: 243, endPoint x: 227, endPoint y: 160, distance: 100.9
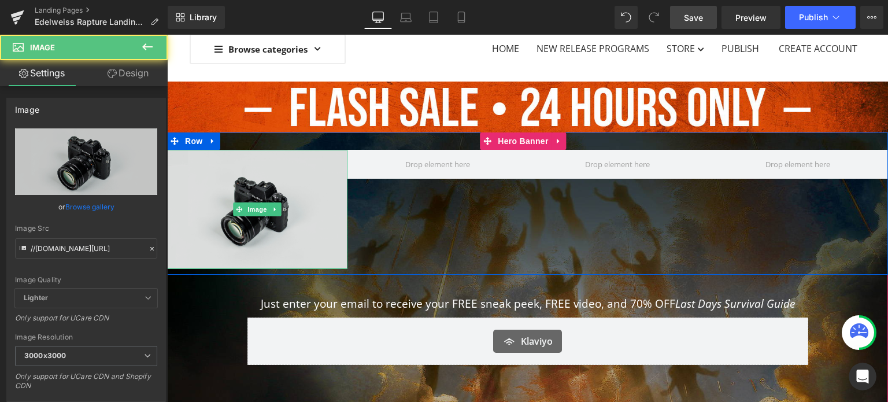
click at [280, 178] on img at bounding box center [257, 210] width 180 height 120
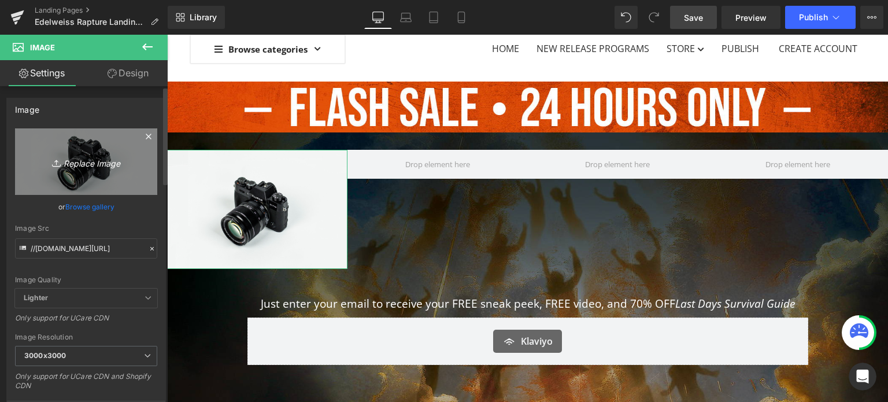
click at [82, 165] on icon "Replace Image" at bounding box center [86, 161] width 93 height 14
type input "C:\fakepath\70OFF.png"
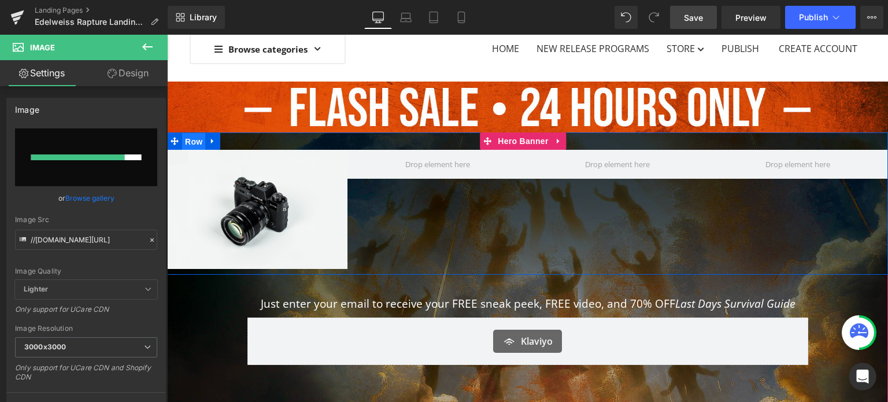
click at [185, 141] on span "Row" at bounding box center [193, 141] width 23 height 17
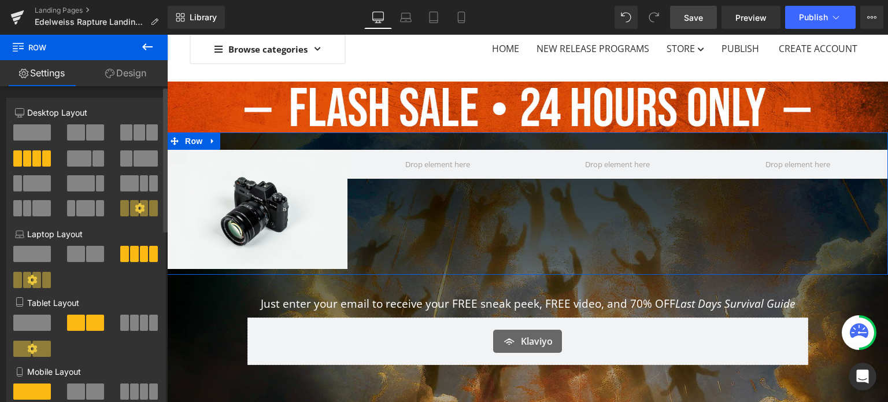
click at [80, 208] on span at bounding box center [85, 208] width 18 height 16
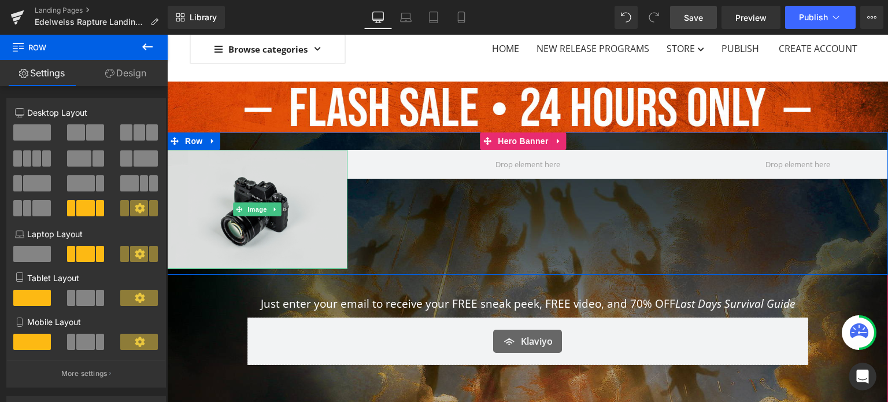
click at [276, 190] on img at bounding box center [257, 210] width 180 height 120
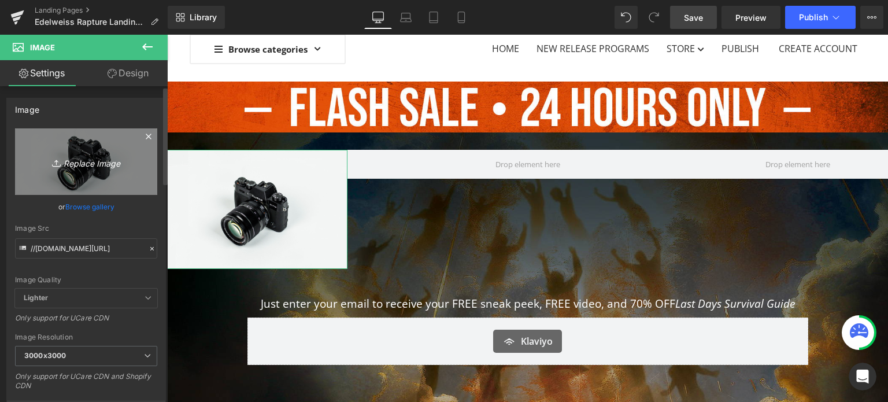
click at [95, 165] on icon "Replace Image" at bounding box center [86, 161] width 93 height 14
type input "C:\fakepath\70OFF.png"
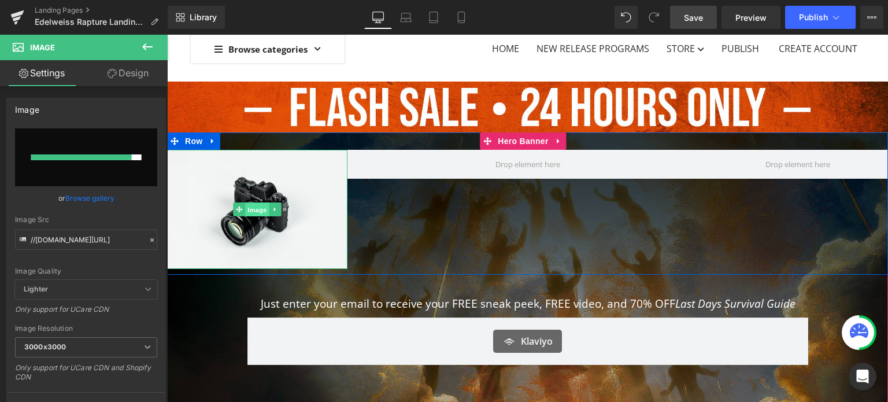
click at [257, 209] on span "Image" at bounding box center [257, 210] width 24 height 14
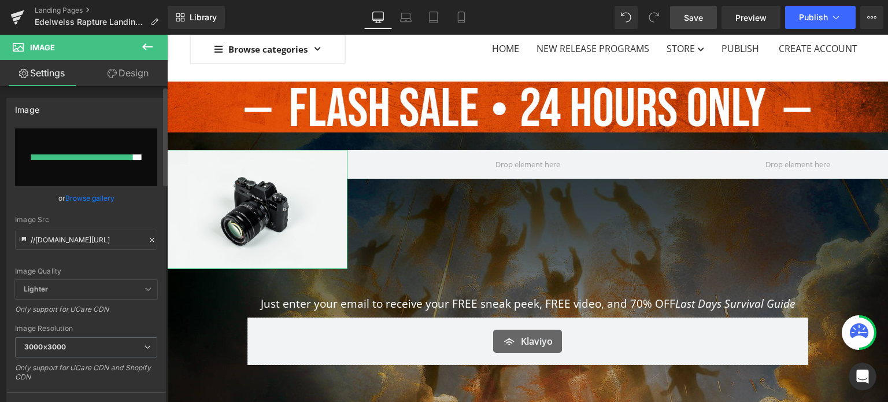
click at [84, 198] on link "Browse gallery" at bounding box center [89, 198] width 49 height 20
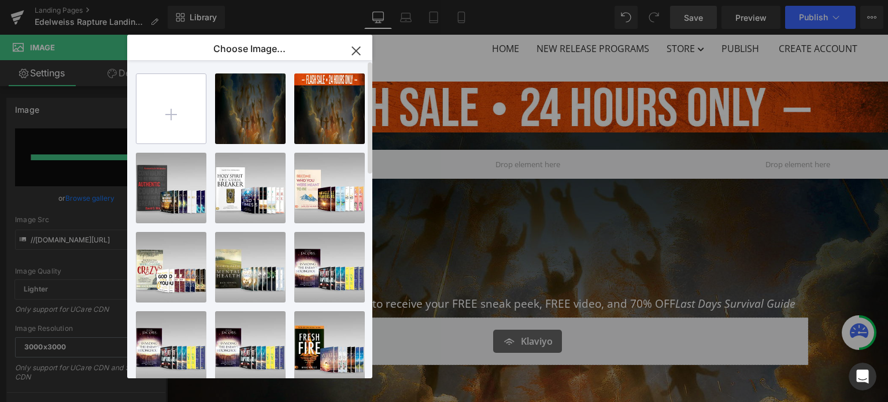
click at [174, 129] on input "file" at bounding box center [170, 108] width 69 height 69
type input "C:\fakepath\70OFF.png"
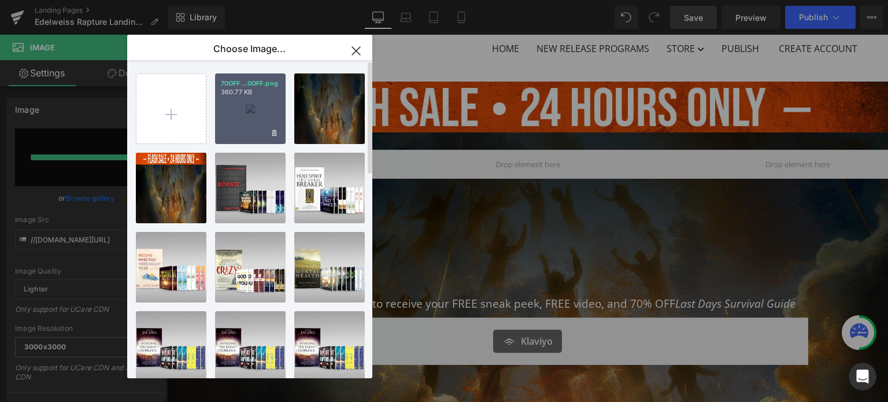
click at [254, 121] on div "70OFF...0OFF.png 360.77 KB" at bounding box center [250, 108] width 71 height 71
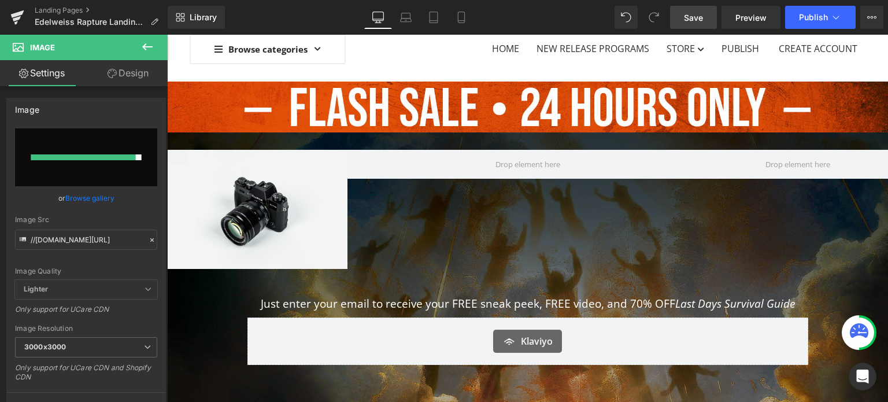
click at [144, 44] on icon at bounding box center [148, 47] width 14 height 14
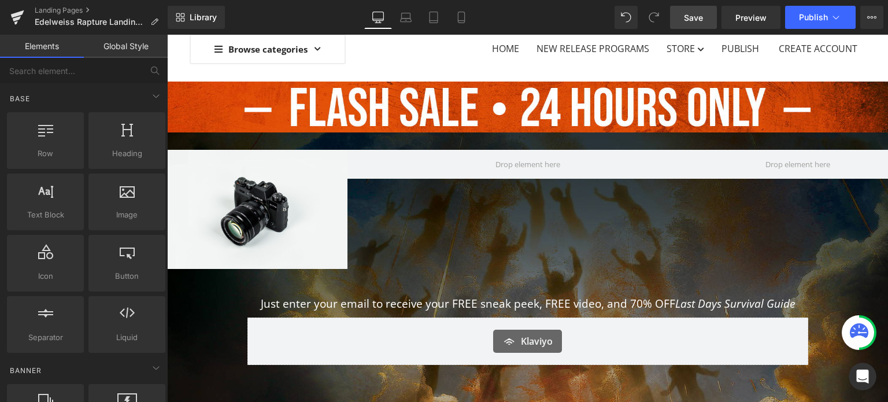
click at [708, 20] on link "Save" at bounding box center [693, 17] width 47 height 23
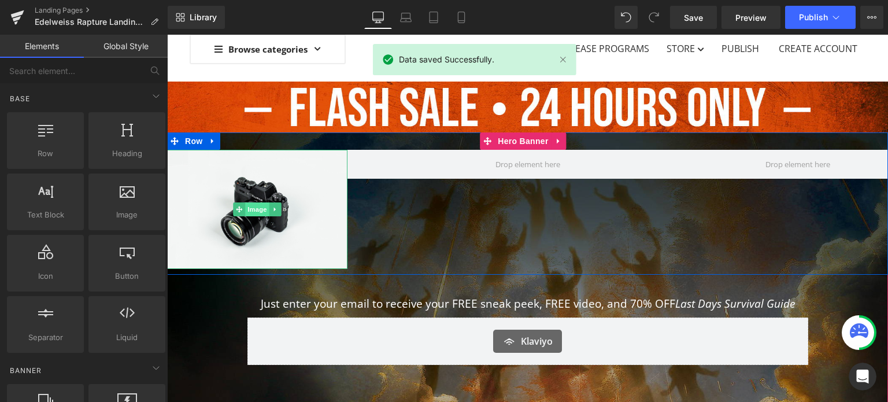
click at [250, 209] on span "Image" at bounding box center [257, 209] width 24 height 14
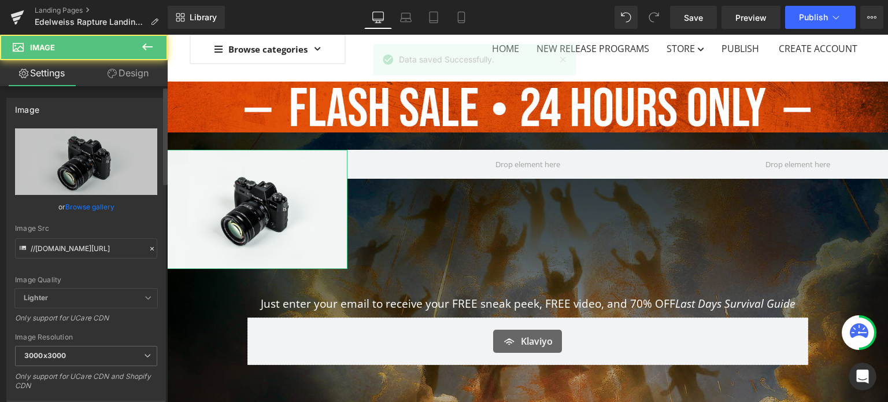
click at [76, 210] on link "Browse gallery" at bounding box center [89, 207] width 49 height 20
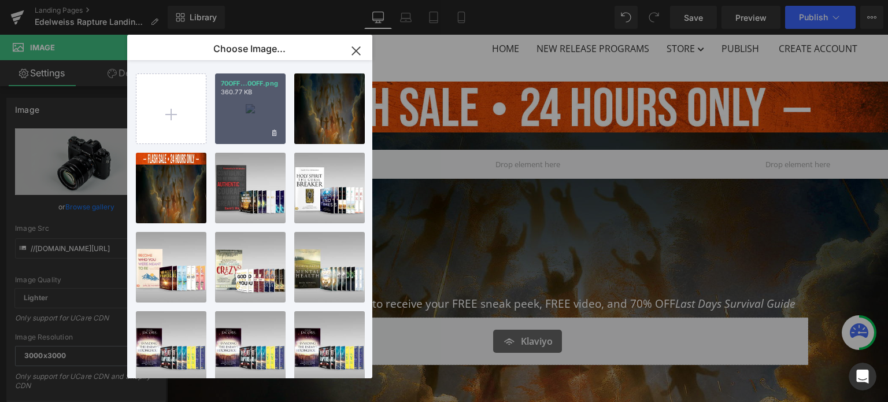
click at [243, 104] on div "70OFF...0OFF.png 360.77 KB" at bounding box center [250, 108] width 71 height 71
type input "[URL][DOMAIN_NAME]"
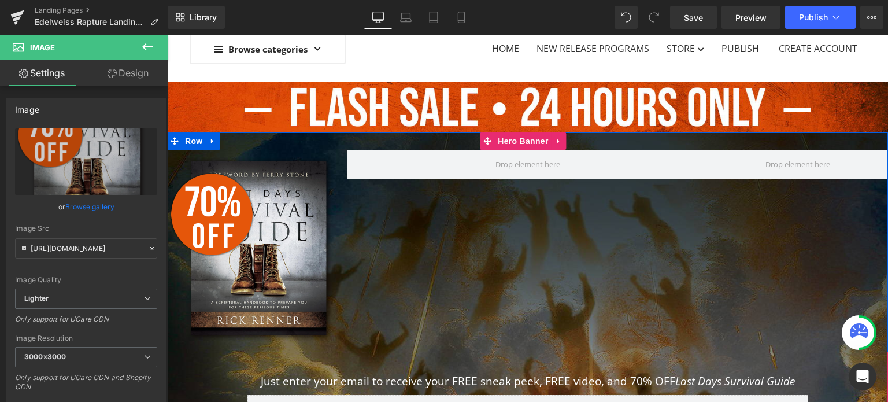
click at [507, 256] on div "Image Row" at bounding box center [527, 242] width 721 height 220
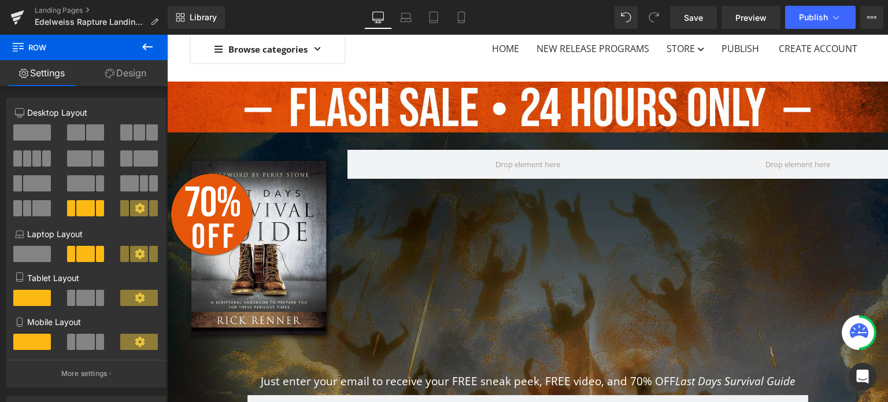
click at [142, 45] on icon at bounding box center [148, 47] width 14 height 14
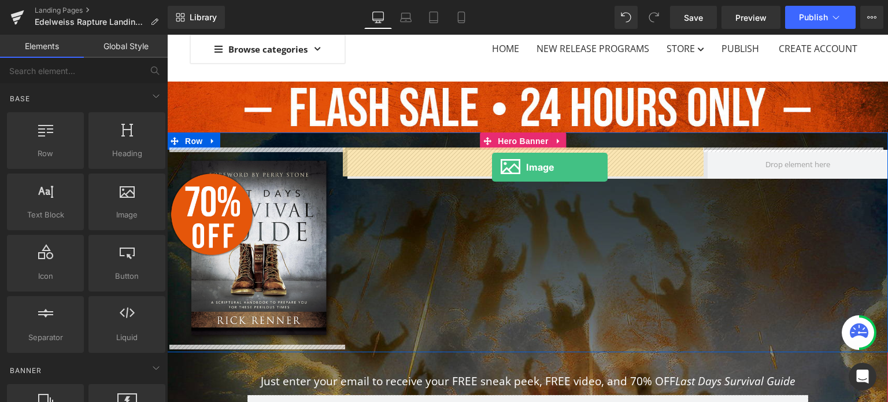
drag, startPoint x: 285, startPoint y: 240, endPoint x: 492, endPoint y: 167, distance: 220.1
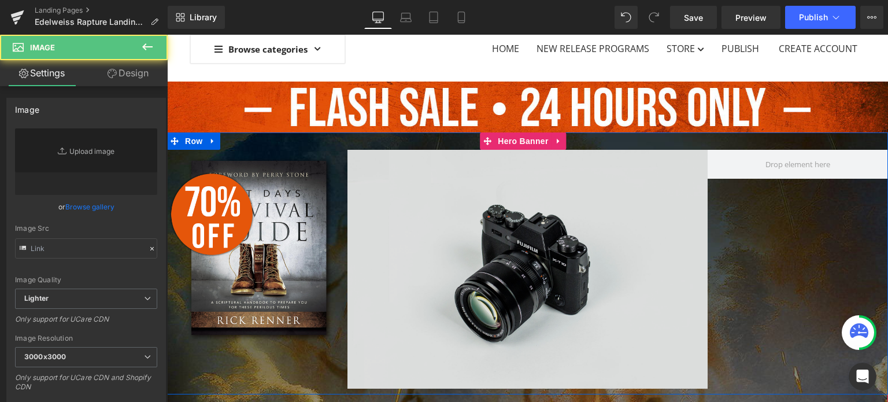
type input "//[DOMAIN_NAME][URL]"
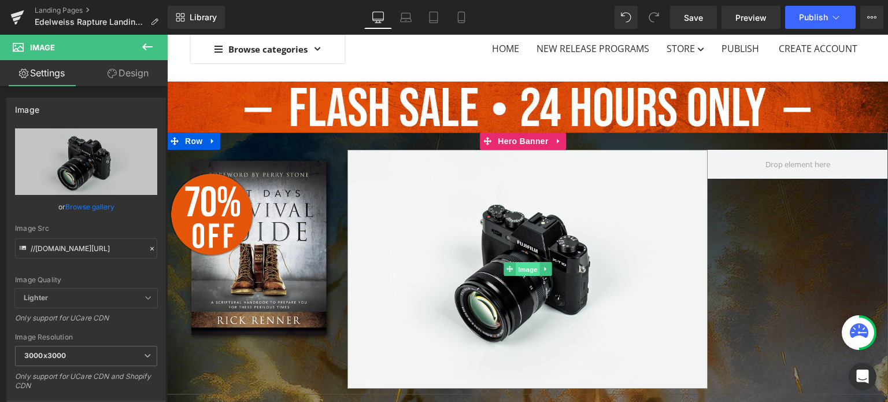
click at [526, 269] on span "Image" at bounding box center [528, 270] width 24 height 14
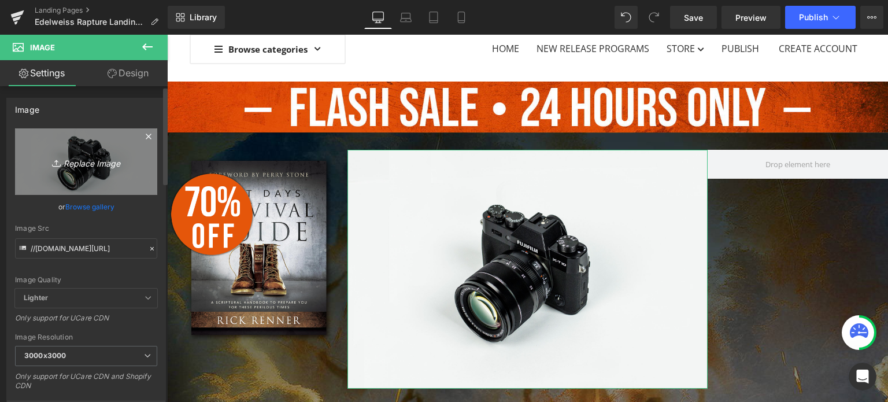
click at [103, 163] on icon "Replace Image" at bounding box center [86, 161] width 93 height 14
type input "C:\fakepath\RaptureText.png"
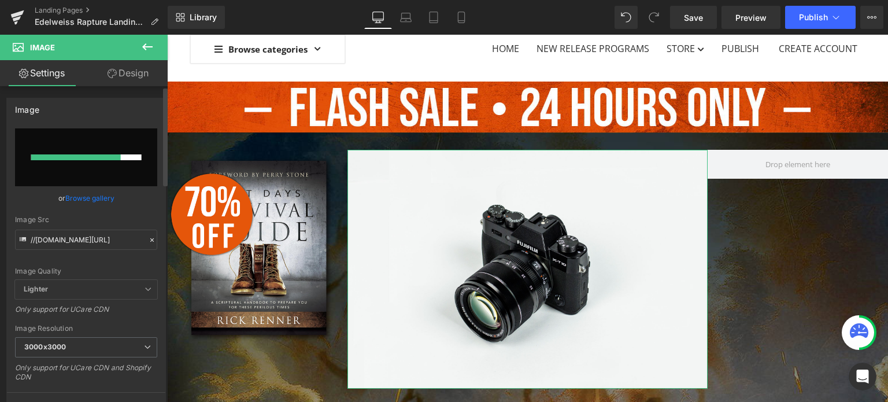
click at [79, 200] on link "Browse gallery" at bounding box center [89, 198] width 49 height 20
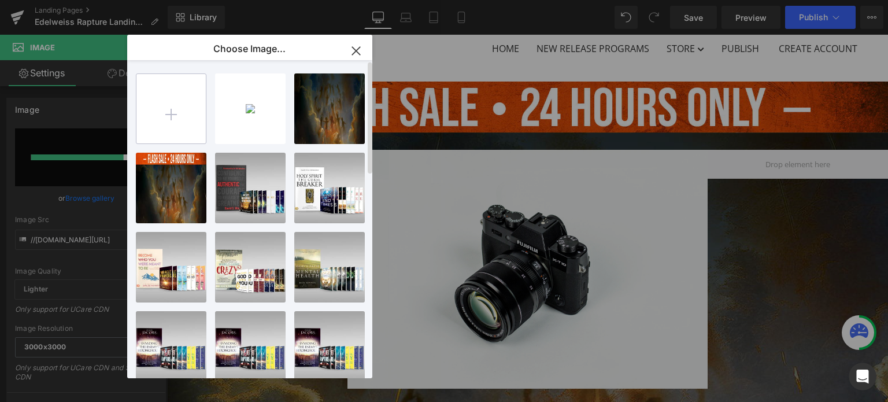
click at [157, 117] on input "file" at bounding box center [170, 108] width 69 height 69
type input "C:\fakepath\RaptureText.png"
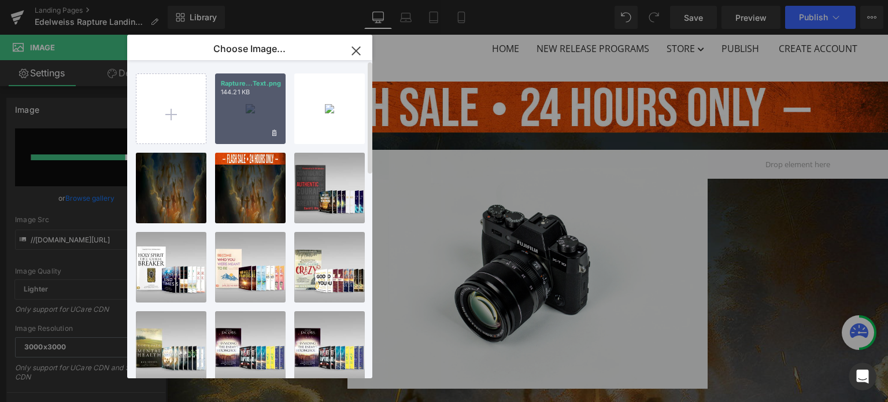
click at [250, 108] on div "Rapture...Text.png 144.21 KB" at bounding box center [250, 108] width 71 height 71
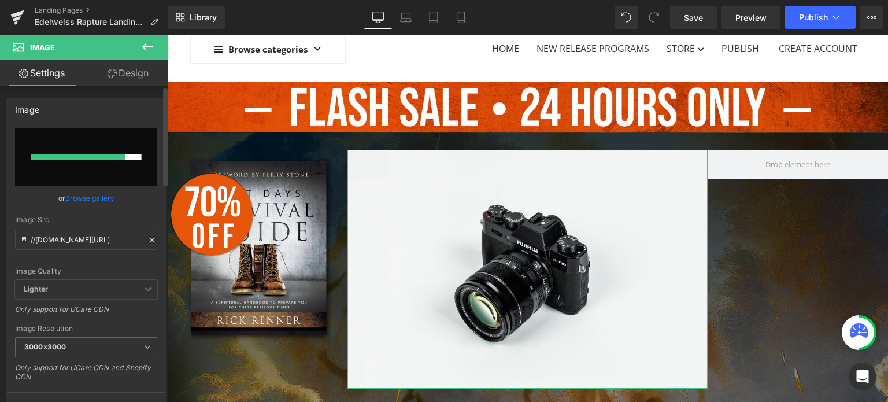
click at [91, 194] on link "Browse gallery" at bounding box center [89, 198] width 49 height 20
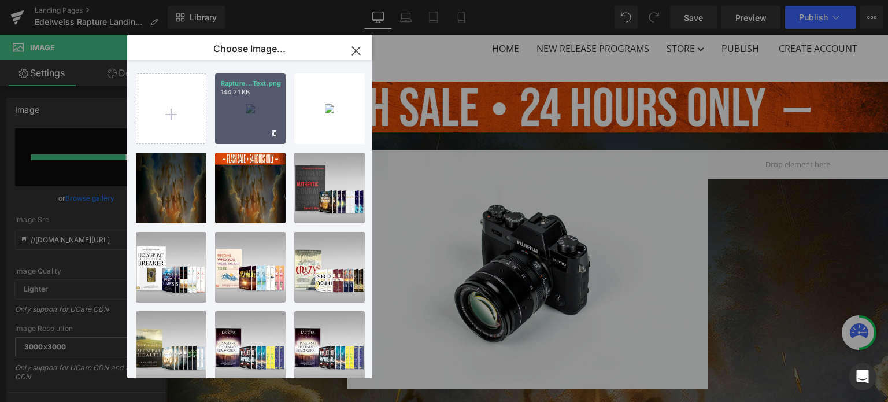
click at [239, 108] on div "Rapture...Text.png 144.21 KB" at bounding box center [250, 108] width 71 height 71
type input "[URL][DOMAIN_NAME]"
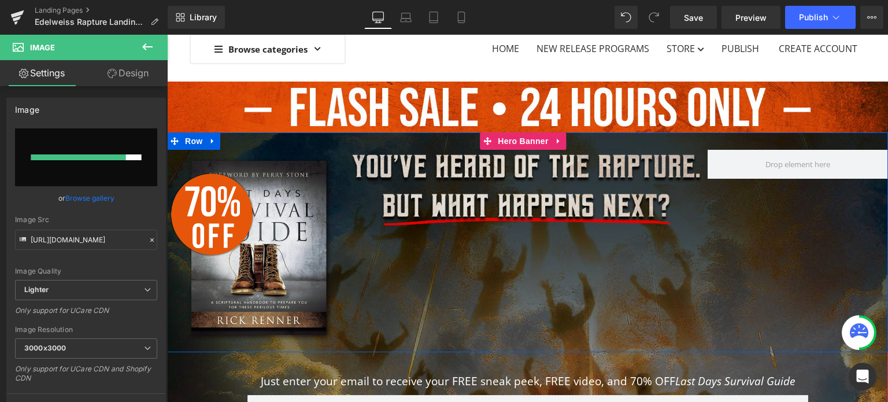
click at [580, 193] on img at bounding box center [528, 191] width 361 height 82
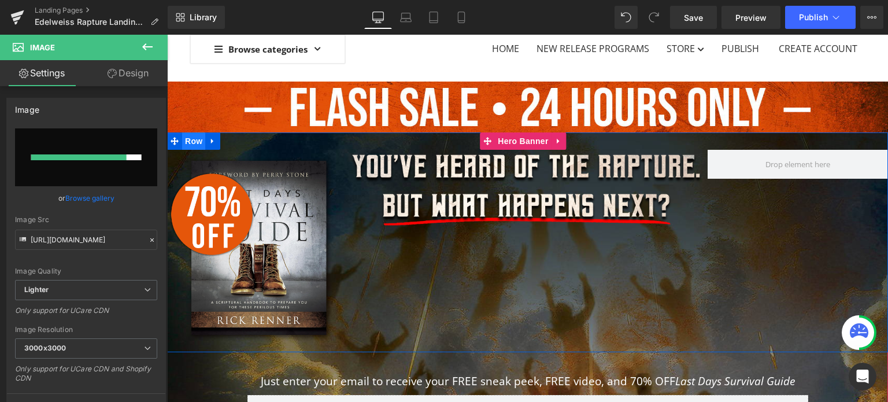
click at [187, 140] on span "Row" at bounding box center [193, 140] width 23 height 17
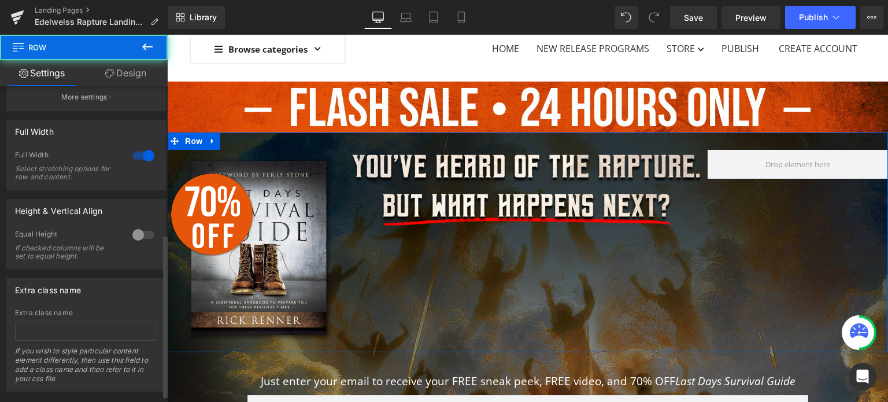
scroll to position [289, 0]
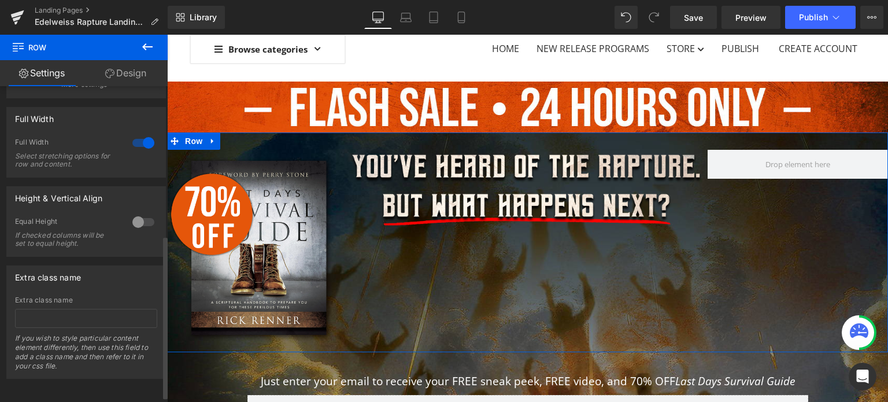
click at [130, 225] on div at bounding box center [144, 222] width 28 height 19
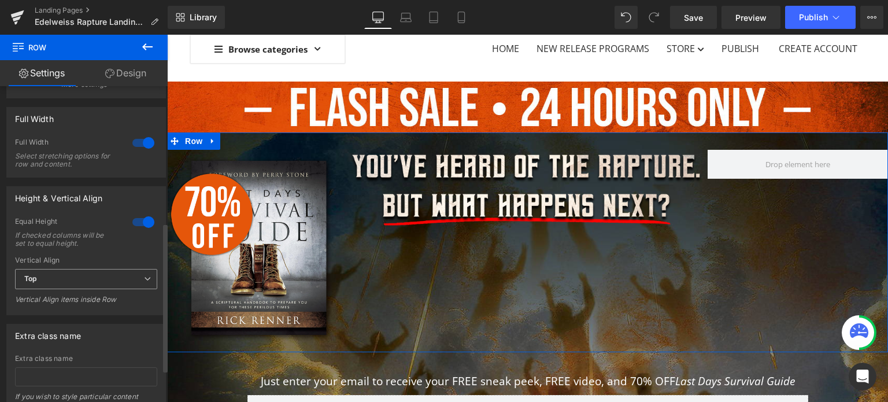
click at [98, 280] on span "Top" at bounding box center [86, 279] width 142 height 20
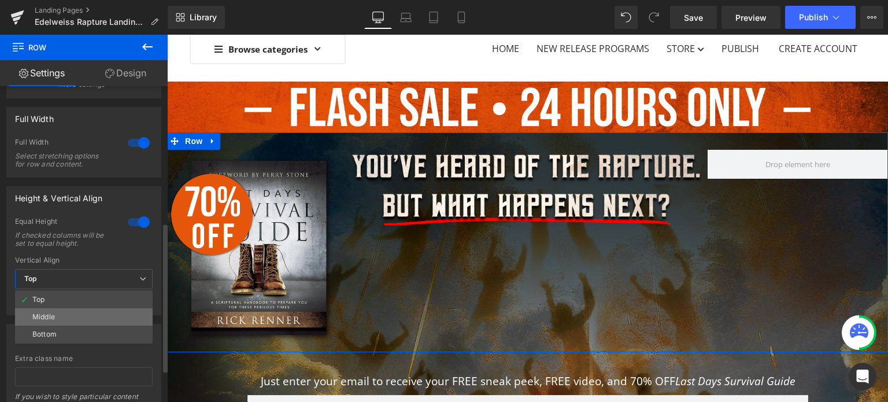
click at [67, 316] on li "Middle" at bounding box center [84, 316] width 138 height 17
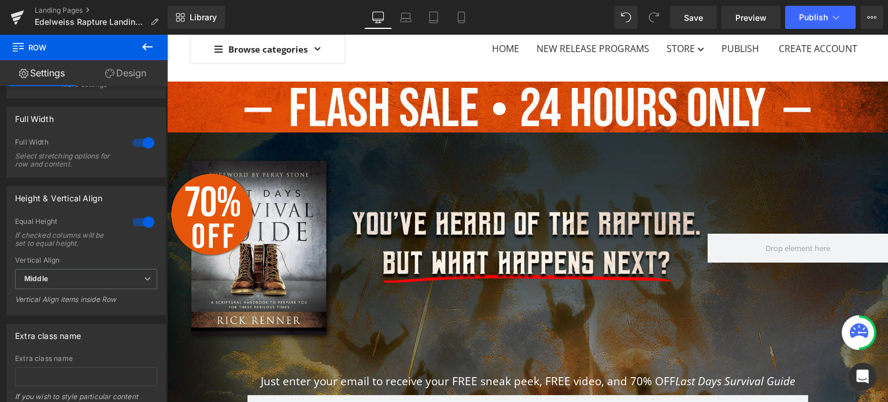
click at [143, 49] on icon at bounding box center [148, 47] width 14 height 14
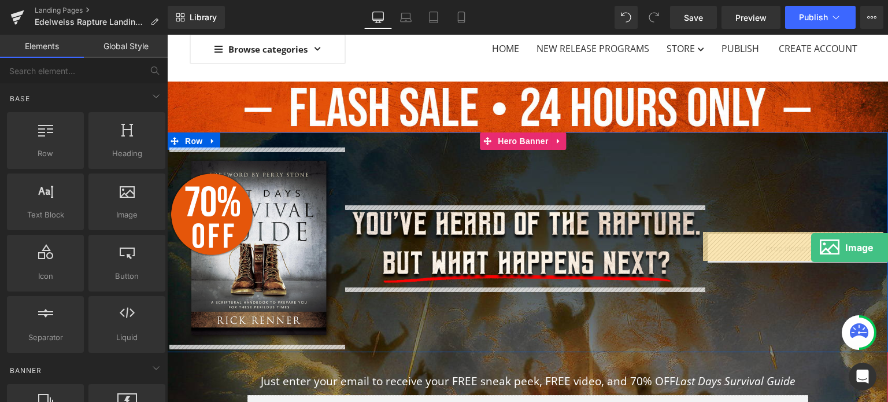
drag, startPoint x: 309, startPoint y: 233, endPoint x: 811, endPoint y: 248, distance: 502.8
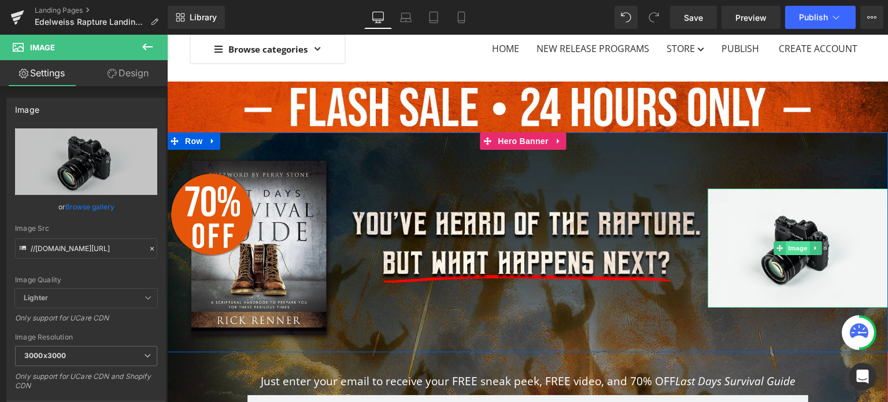
click at [789, 248] on span "Image" at bounding box center [798, 248] width 24 height 14
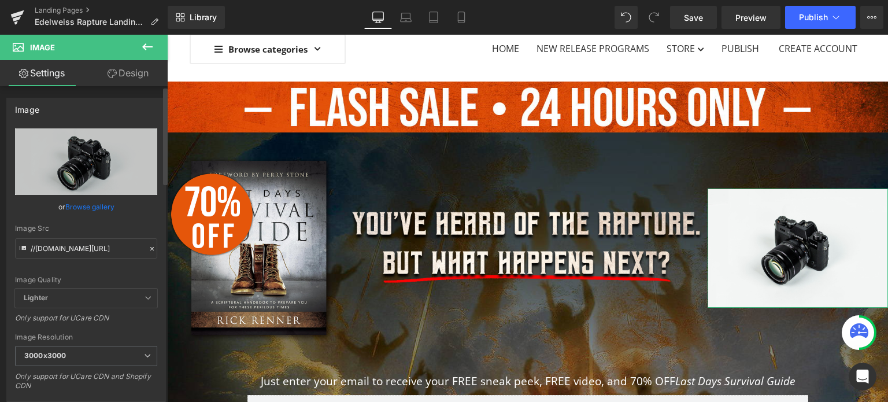
click at [86, 214] on link "Browse gallery" at bounding box center [89, 207] width 49 height 20
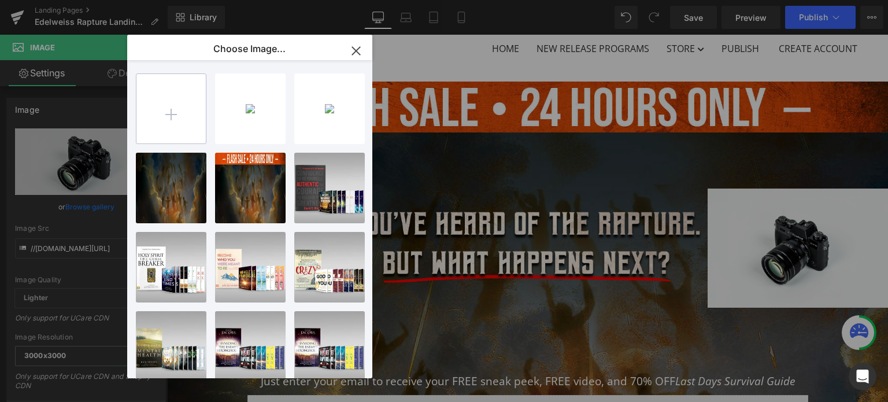
click at [193, 115] on input "file" at bounding box center [170, 108] width 69 height 69
type input "C:\fakepath\The Rapture_Sneak-peek-cover-3D.png"
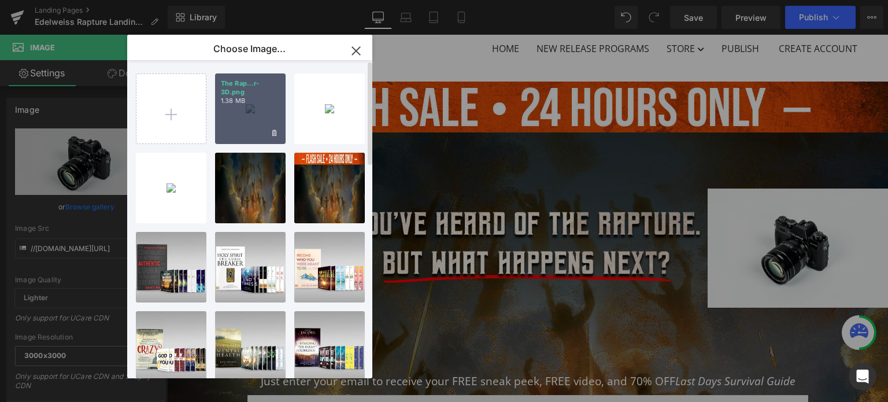
click at [257, 128] on div "The Rap...r-3D.png 1.38 MB" at bounding box center [250, 108] width 71 height 71
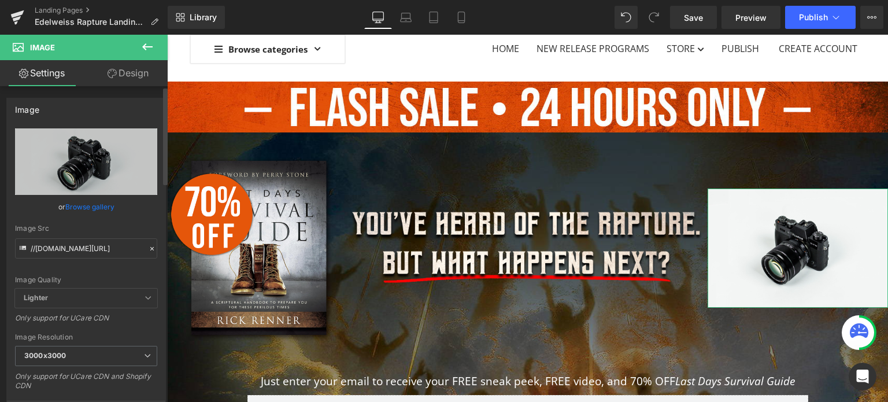
click at [99, 207] on link "Browse gallery" at bounding box center [89, 207] width 49 height 20
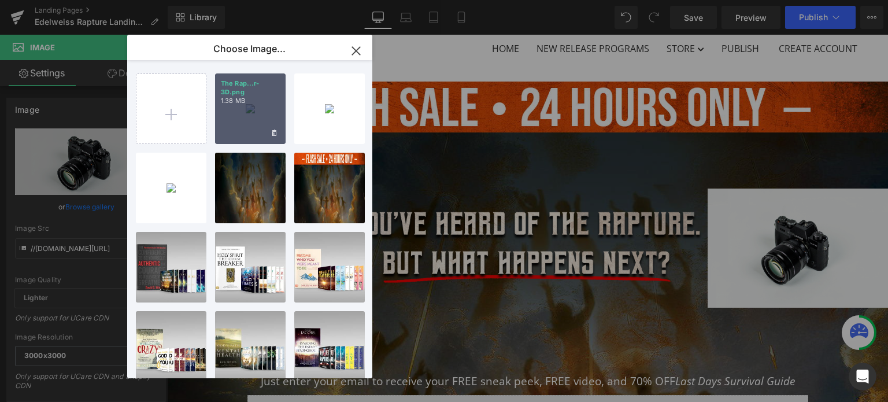
drag, startPoint x: 249, startPoint y: 109, endPoint x: 200, endPoint y: 122, distance: 51.3
click at [249, 109] on div "The Rap...r-3D.png 1.38 MB" at bounding box center [250, 108] width 71 height 71
type input "[URL][DOMAIN_NAME]"
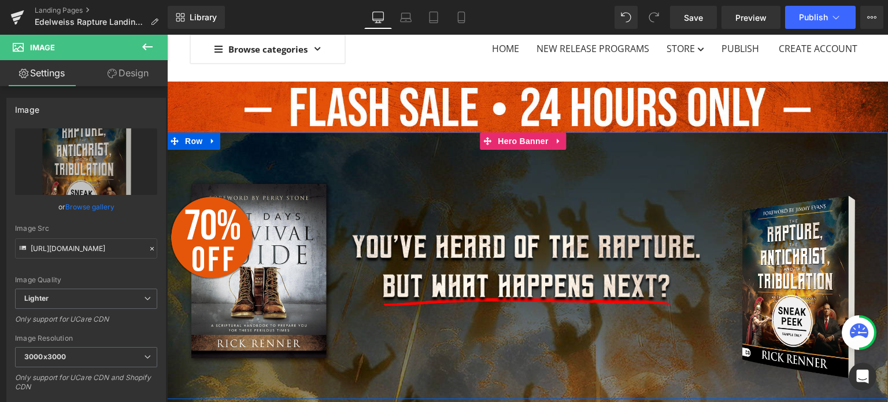
click at [615, 173] on div "Image" at bounding box center [528, 271] width 361 height 243
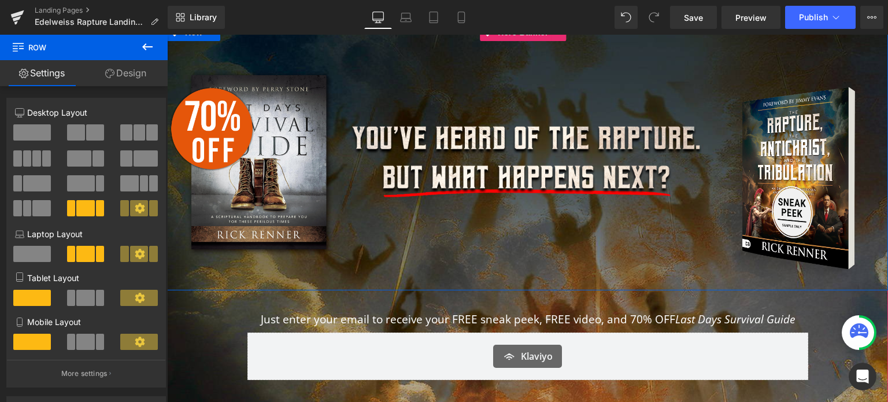
scroll to position [313, 0]
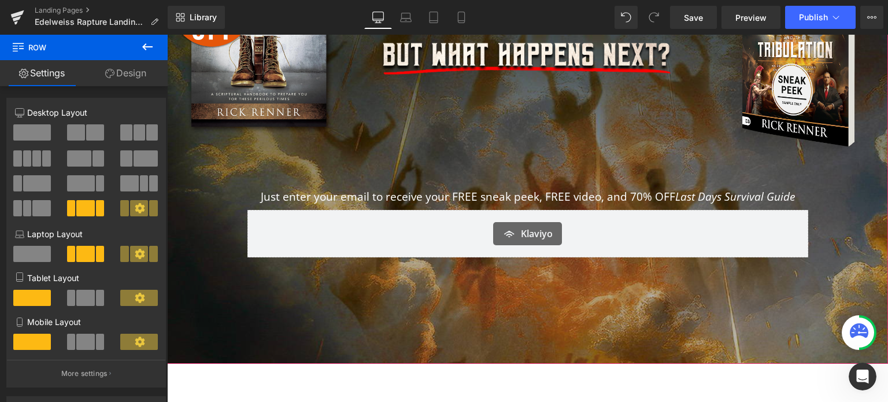
click at [511, 145] on div "Image" at bounding box center [528, 39] width 361 height 243
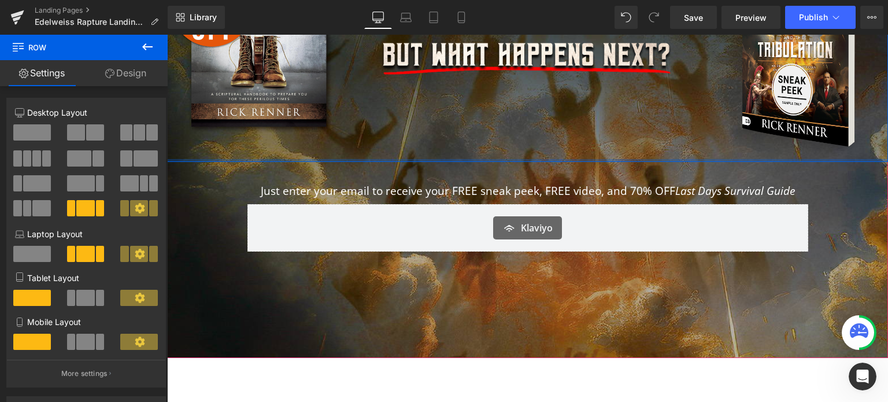
drag, startPoint x: 544, startPoint y: 161, endPoint x: 551, endPoint y: 141, distance: 21.4
click at [551, 141] on div "Image Image Image Row" at bounding box center [527, 31] width 721 height 261
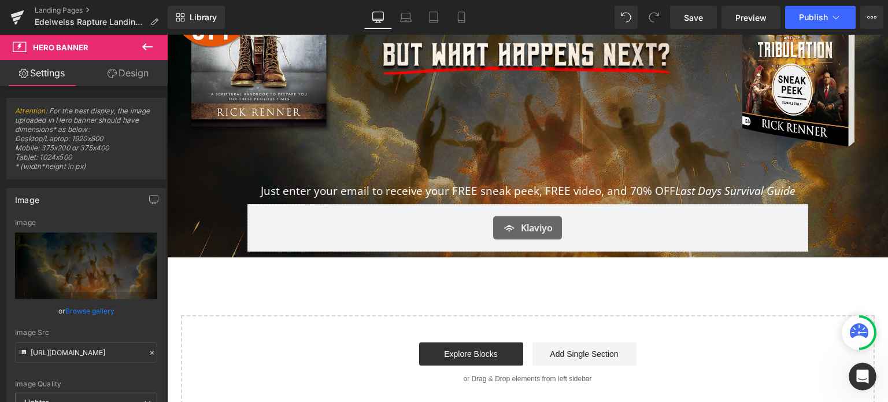
drag, startPoint x: 515, startPoint y: 330, endPoint x: 540, endPoint y: 276, distance: 59.3
click at [540, 276] on div "Image Image Image Image Row Just enter your email to receive your FREE sneak pe…" at bounding box center [527, 130] width 721 height 560
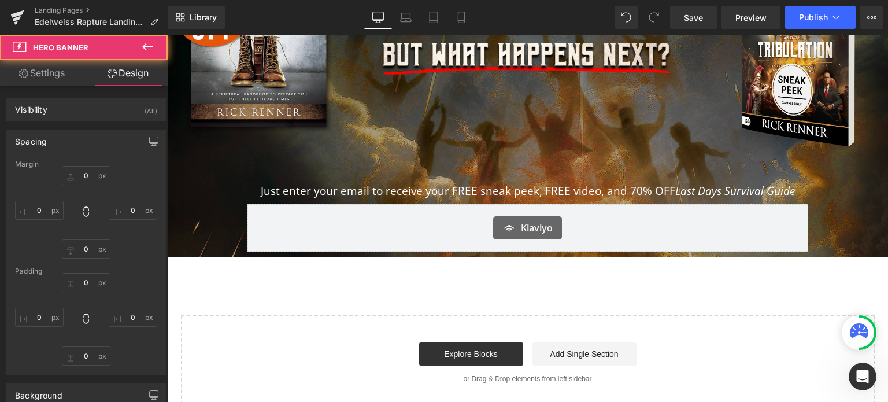
click at [844, 248] on span "Image Image Image Row Just enter your email to receive your FREE sneak peek, FR…" at bounding box center [527, 79] width 721 height 357
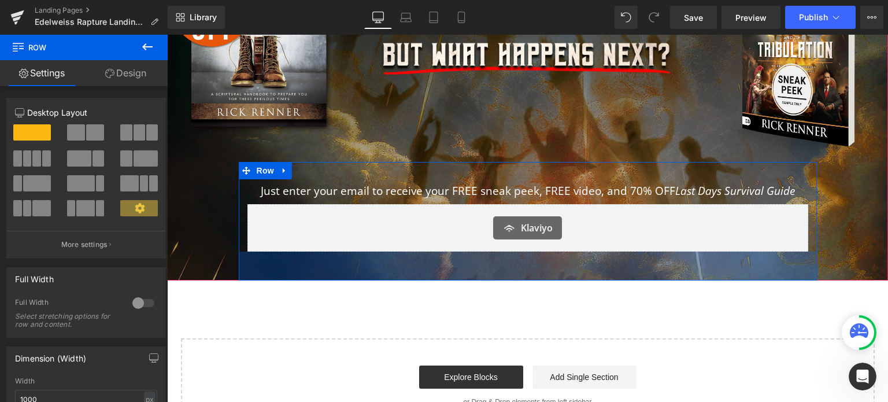
drag, startPoint x: 750, startPoint y: 256, endPoint x: 752, endPoint y: 279, distance: 23.3
click at [752, 279] on div "50px" at bounding box center [528, 266] width 578 height 29
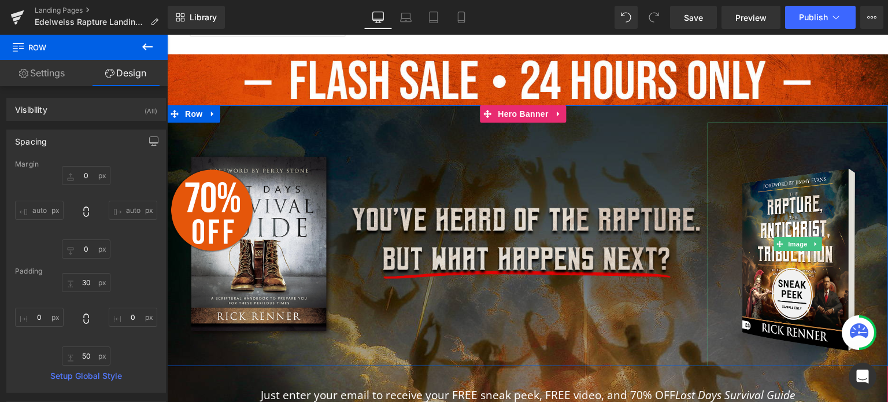
scroll to position [82, 0]
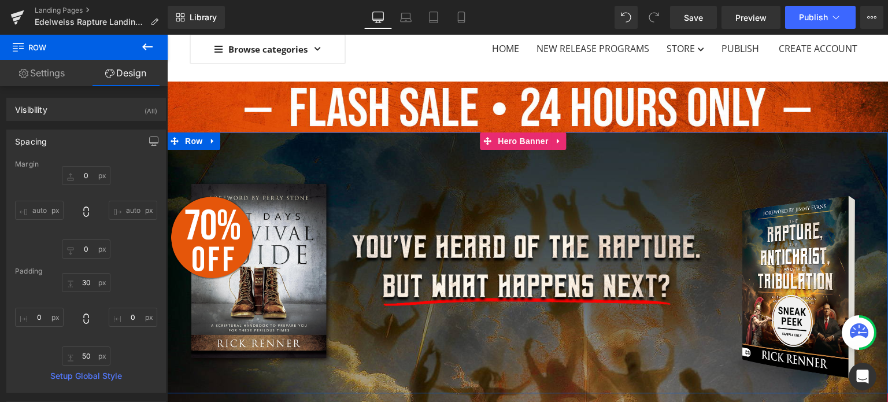
click at [650, 182] on div "Image" at bounding box center [528, 271] width 361 height 243
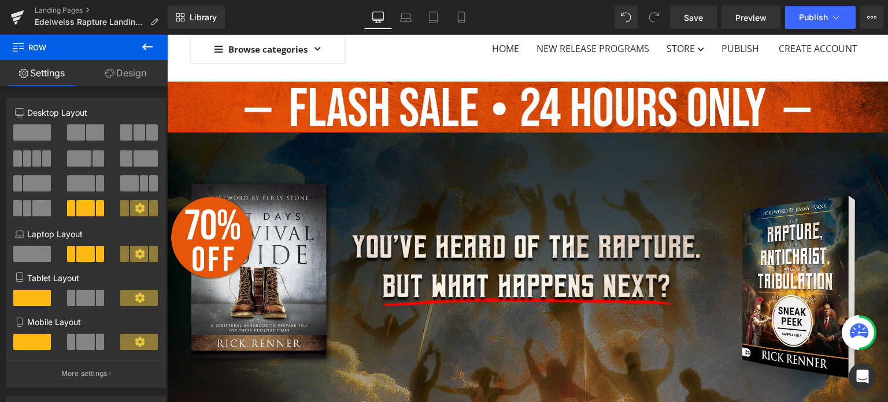
click at [152, 47] on icon at bounding box center [148, 47] width 14 height 14
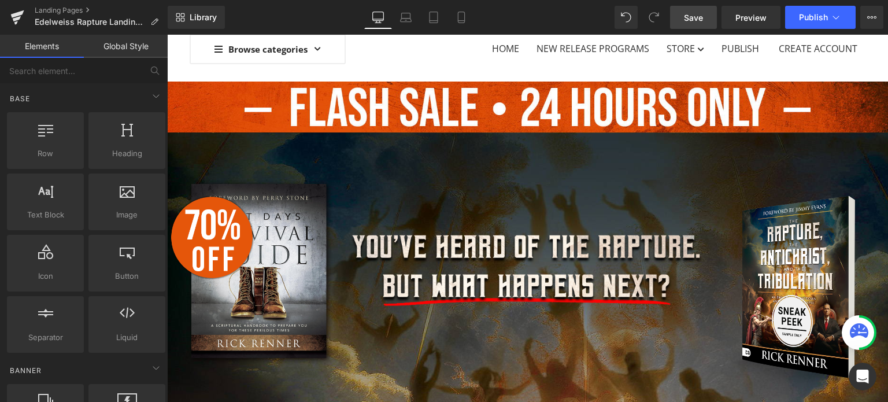
click at [703, 17] on span "Save" at bounding box center [693, 18] width 19 height 12
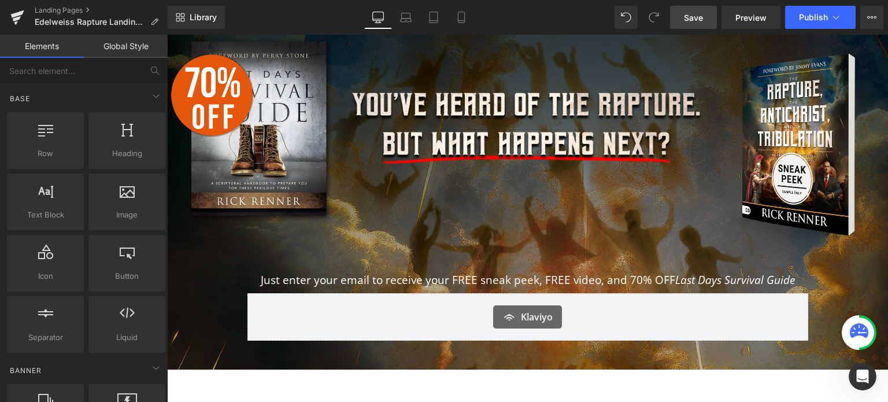
scroll to position [211, 0]
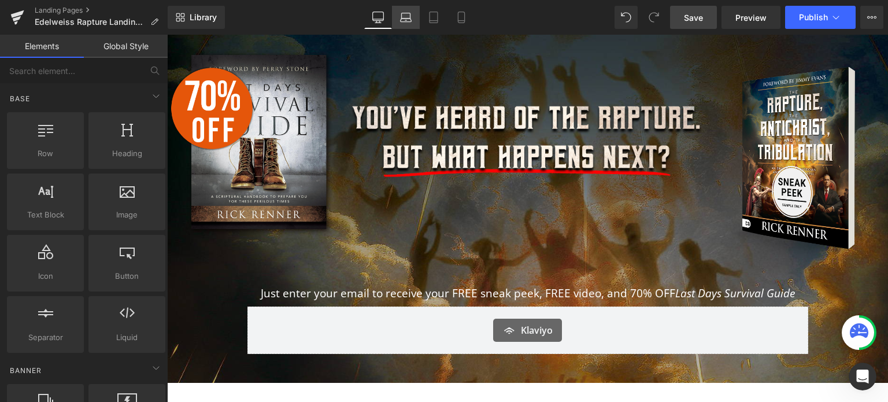
click at [405, 18] on icon at bounding box center [406, 18] width 12 height 12
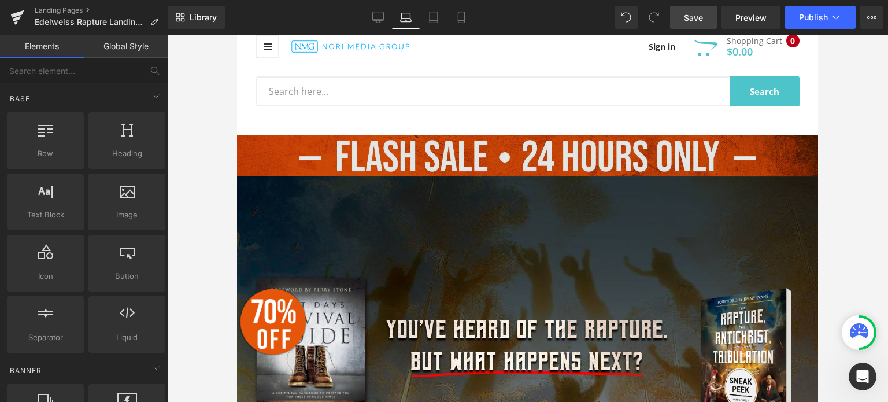
scroll to position [34, 0]
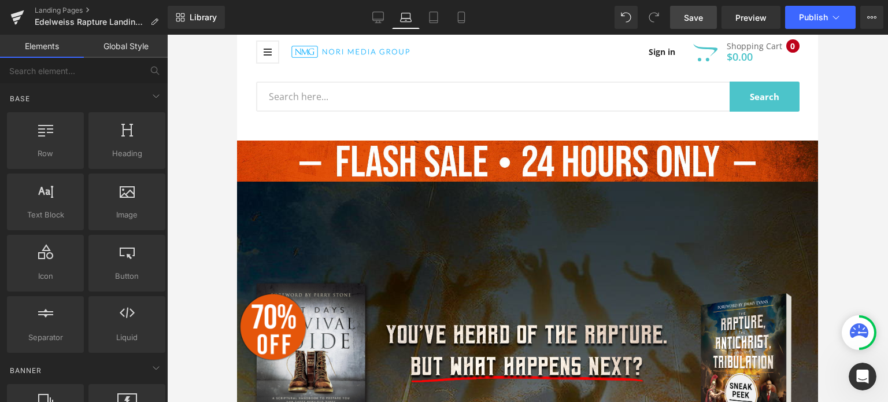
click at [492, 249] on div "Image Image Image Row" at bounding box center [527, 345] width 581 height 213
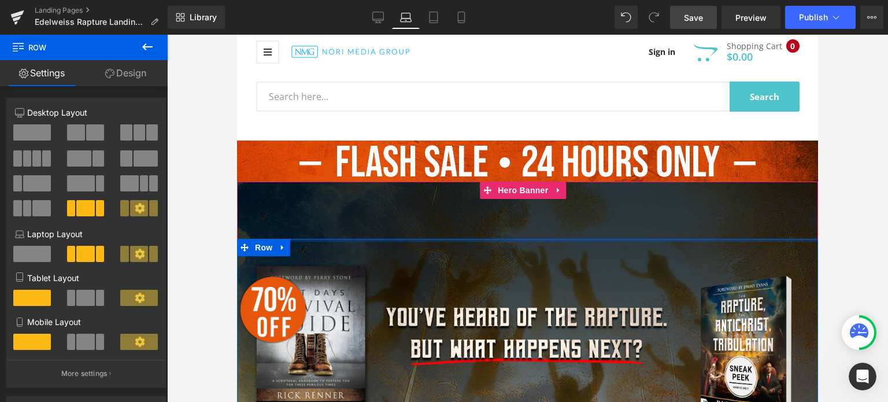
drag, startPoint x: 501, startPoint y: 249, endPoint x: 516, endPoint y: 210, distance: 41.4
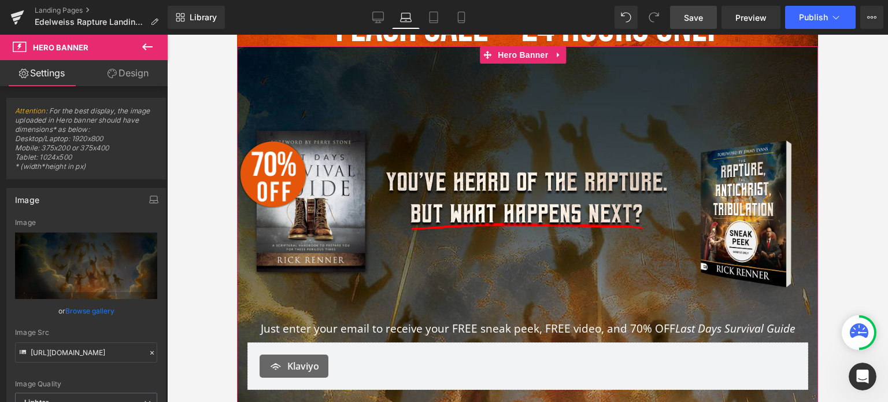
scroll to position [150, 0]
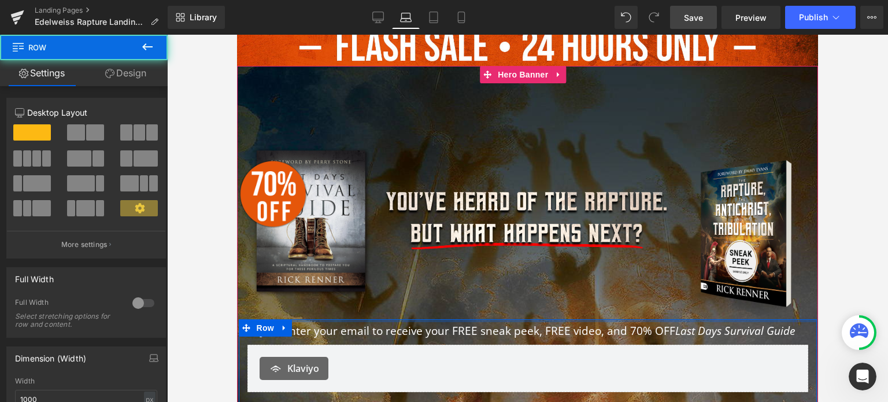
drag, startPoint x: 490, startPoint y: 333, endPoint x: 509, endPoint y: 286, distance: 50.4
click at [509, 286] on span "Image Image Image Row Just enter your email to receive your FREE sneak peek, FR…" at bounding box center [527, 272] width 581 height 298
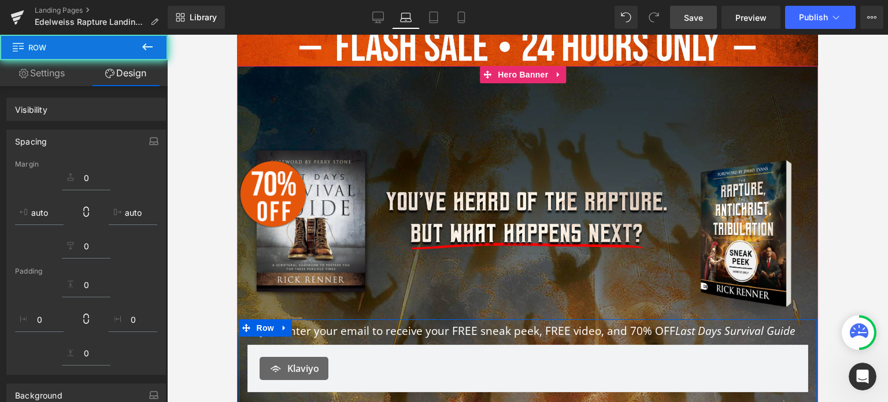
click at [527, 121] on div at bounding box center [527, 294] width 581 height 456
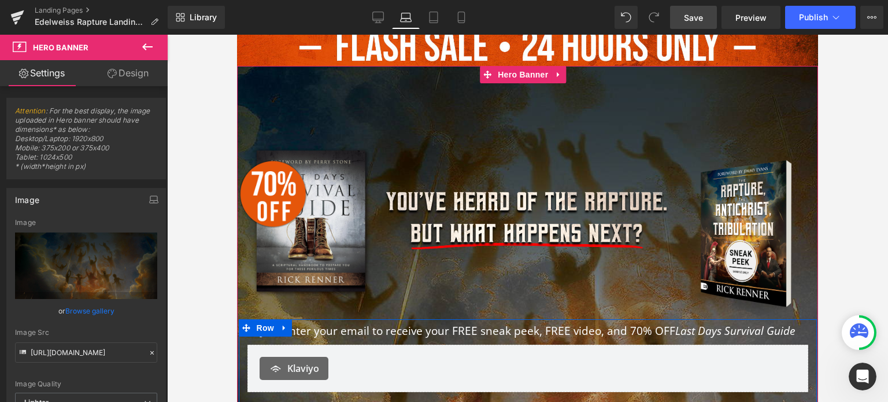
click at [669, 97] on div at bounding box center [527, 294] width 581 height 456
click at [498, 88] on div at bounding box center [527, 294] width 581 height 456
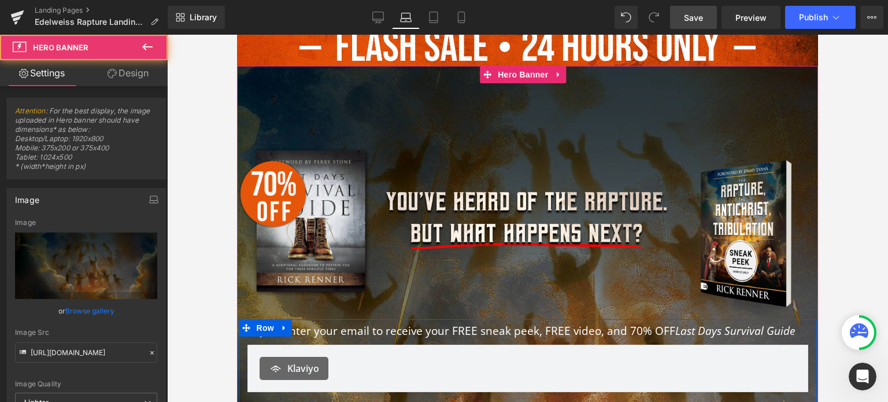
click at [329, 102] on div at bounding box center [527, 294] width 581 height 456
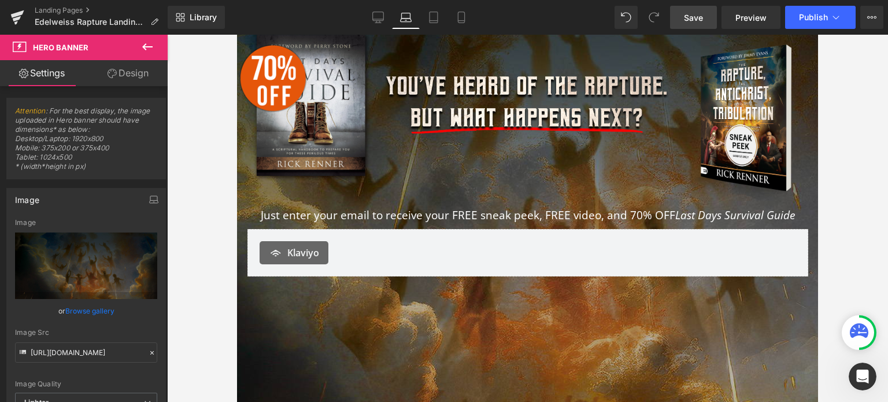
click at [456, 339] on div at bounding box center [527, 178] width 581 height 456
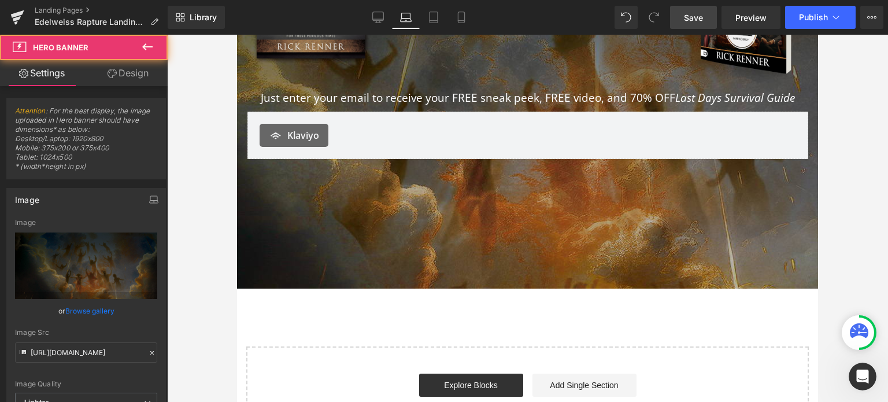
scroll to position [497, 0]
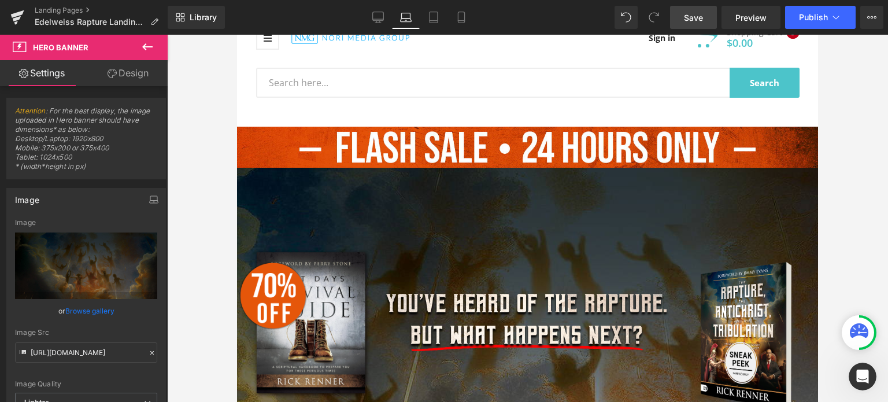
scroll to position [34, 0]
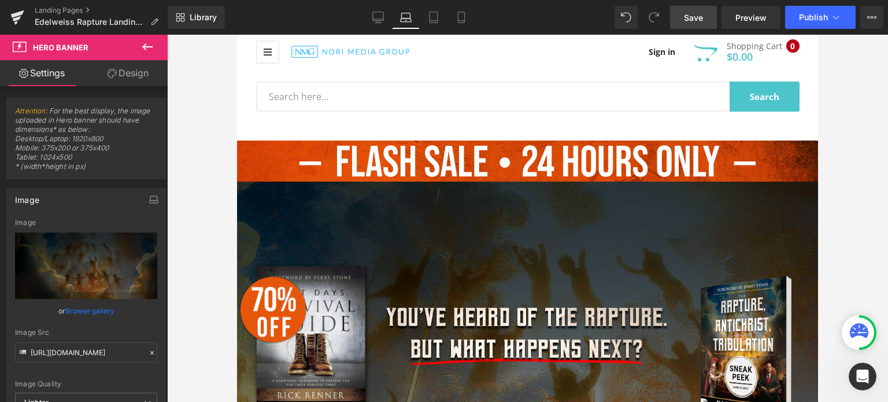
click at [142, 46] on icon at bounding box center [148, 47] width 14 height 14
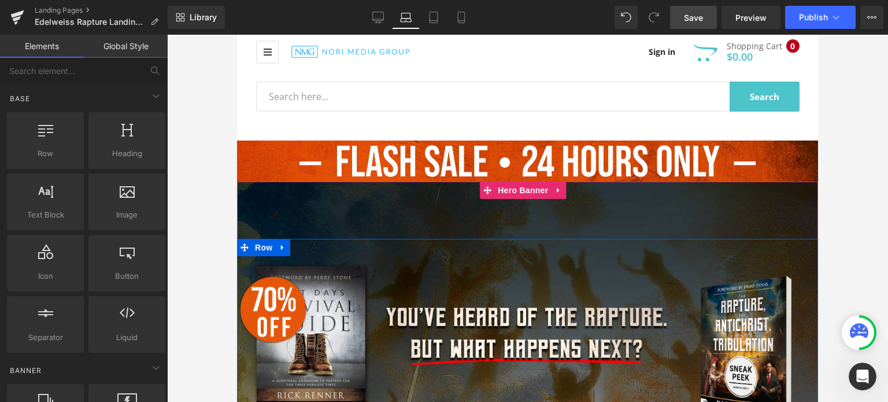
click at [508, 246] on div "Image" at bounding box center [527, 337] width 291 height 196
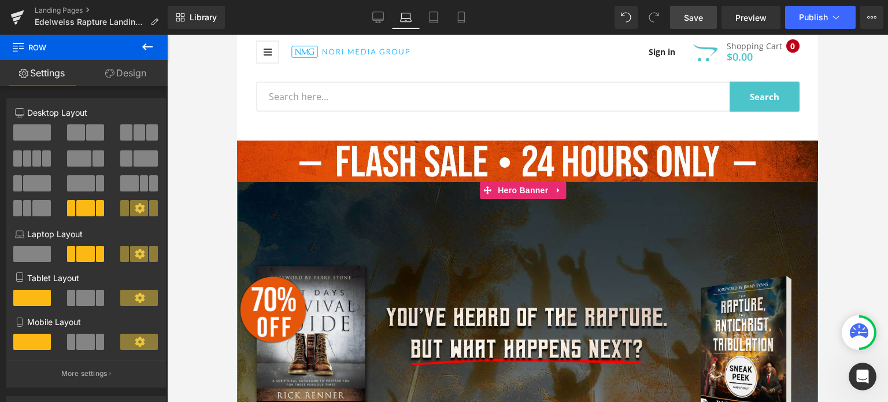
click at [484, 257] on div "Image" at bounding box center [527, 337] width 291 height 196
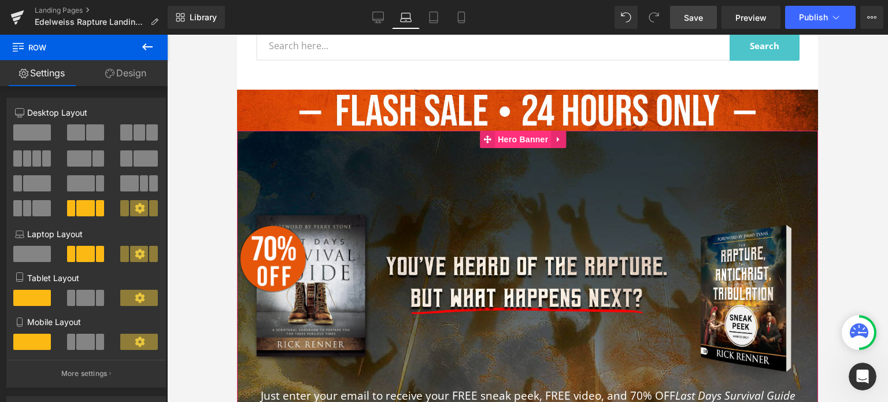
scroll to position [208, 0]
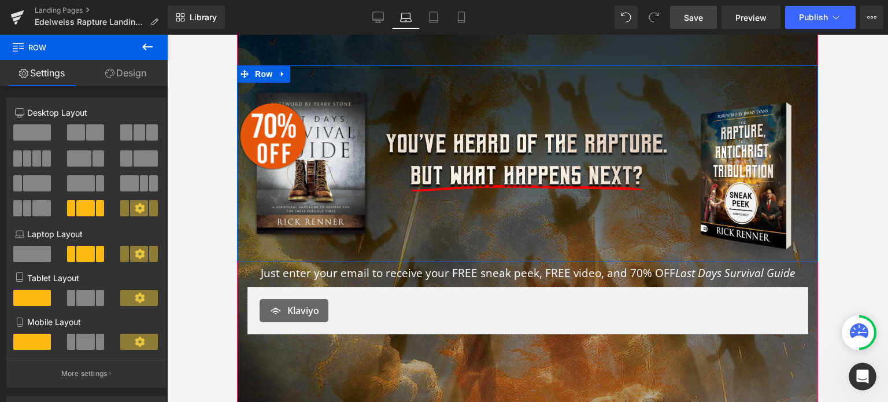
click at [526, 245] on div "Image" at bounding box center [527, 163] width 291 height 196
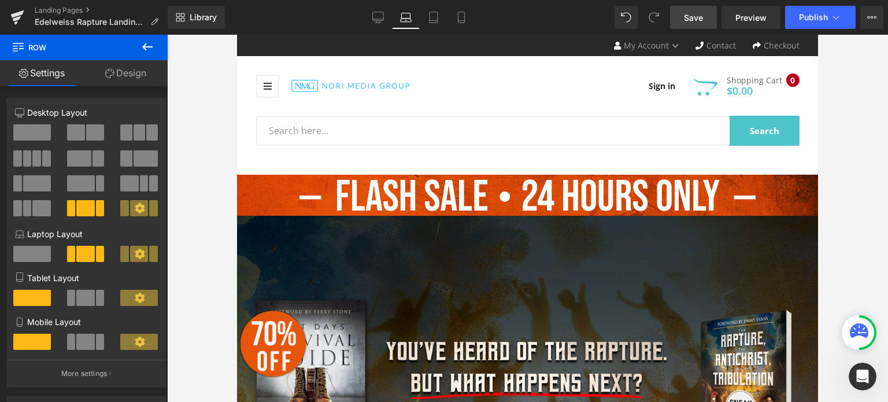
scroll to position [0, 0]
click at [440, 13] on link "Tablet" at bounding box center [434, 17] width 28 height 23
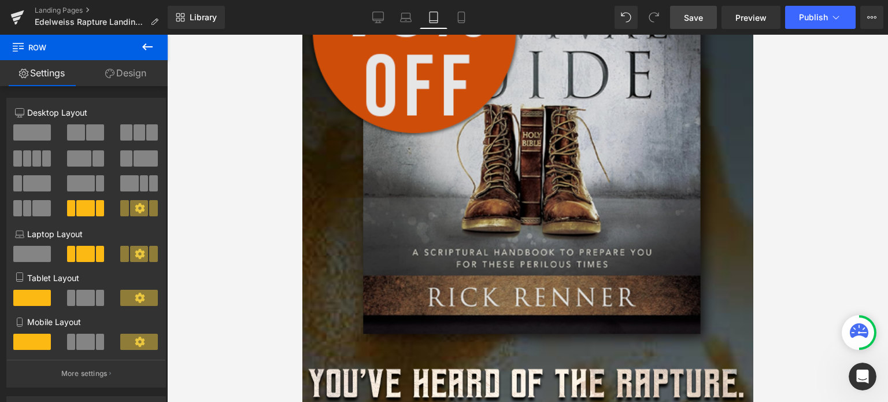
scroll to position [521, 0]
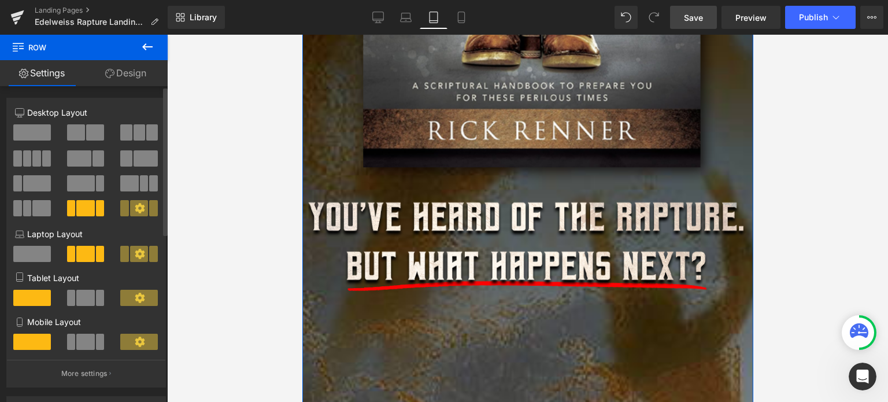
click at [86, 303] on span at bounding box center [85, 298] width 18 height 16
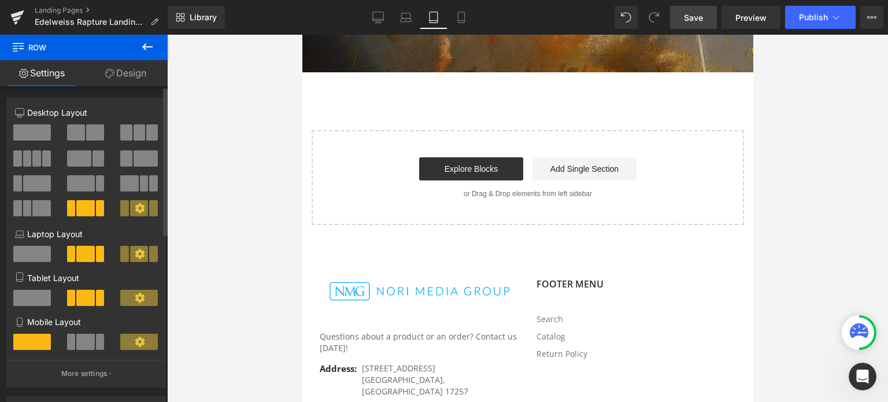
click at [83, 343] on span at bounding box center [85, 342] width 18 height 16
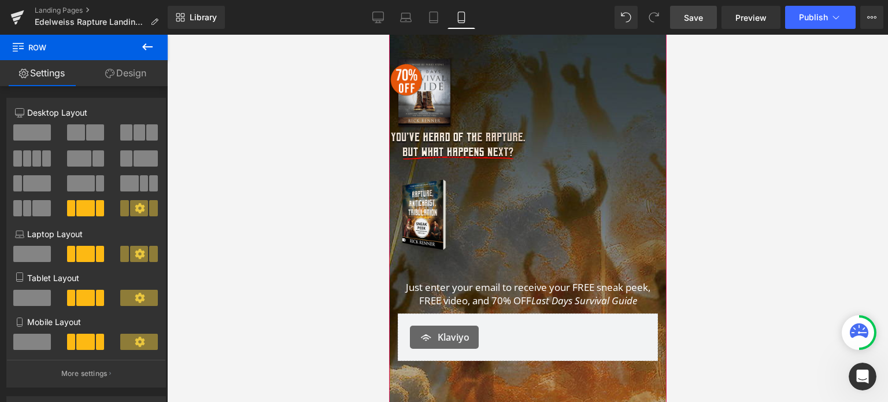
scroll to position [203, 0]
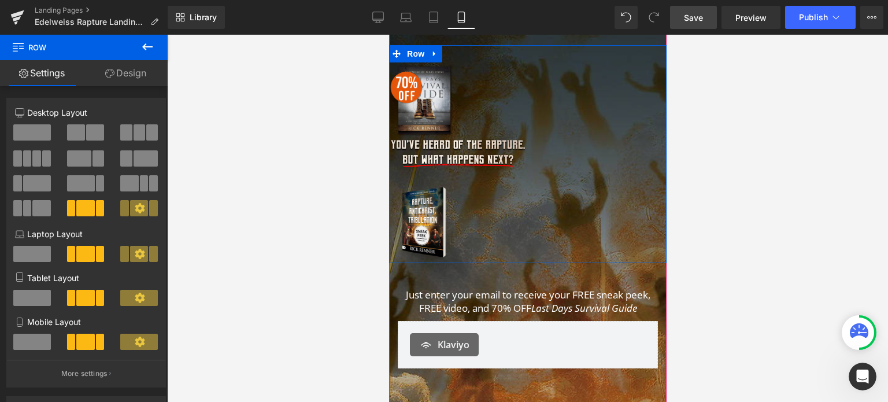
click at [523, 134] on div "Image Image Image Row" at bounding box center [528, 154] width 278 height 219
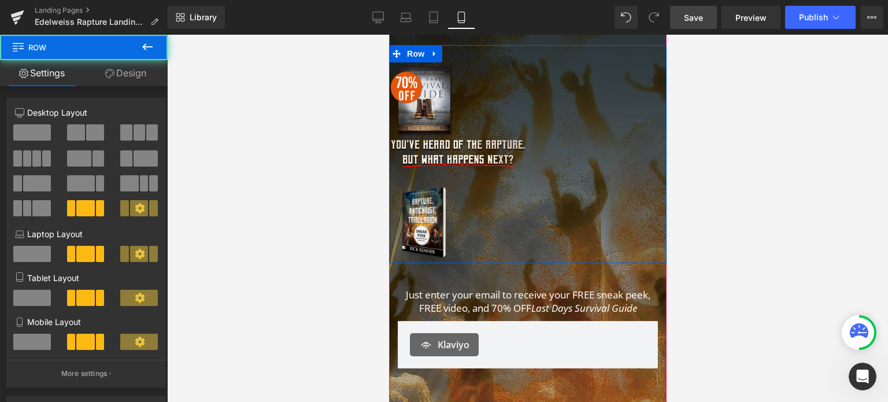
click at [459, 76] on div "Image Image Image Row" at bounding box center [528, 154] width 278 height 219
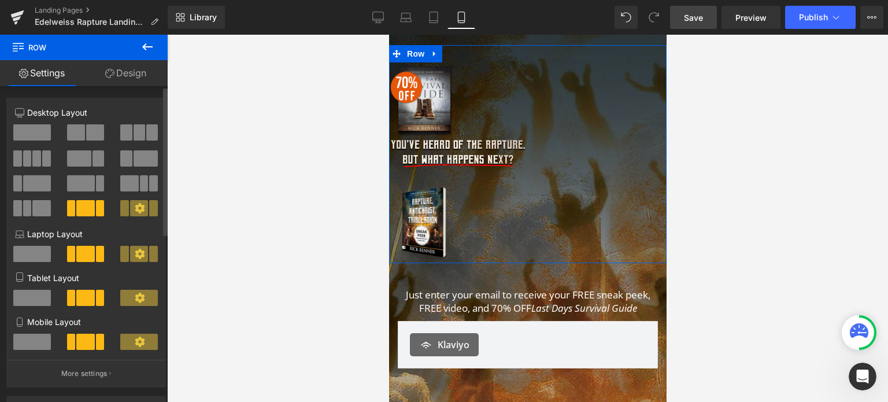
click at [34, 301] on span at bounding box center [32, 298] width 38 height 16
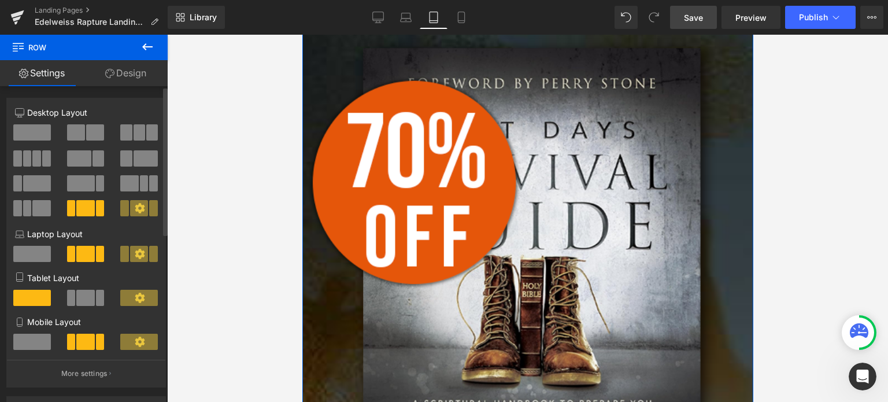
scroll to position [162, 0]
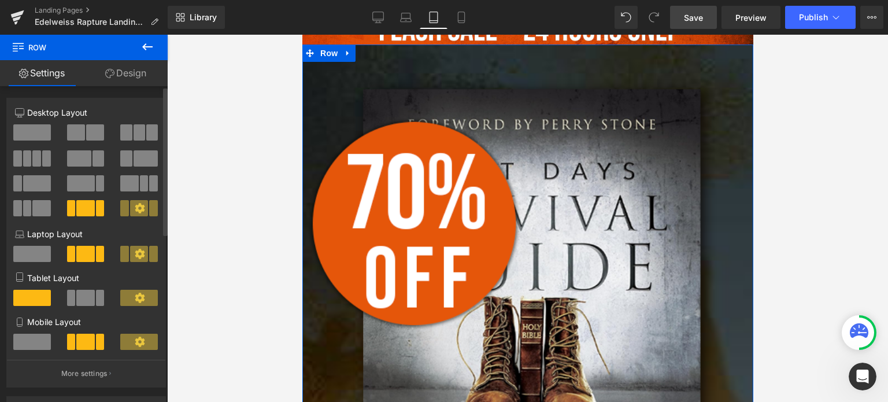
click at [87, 304] on span at bounding box center [85, 298] width 18 height 16
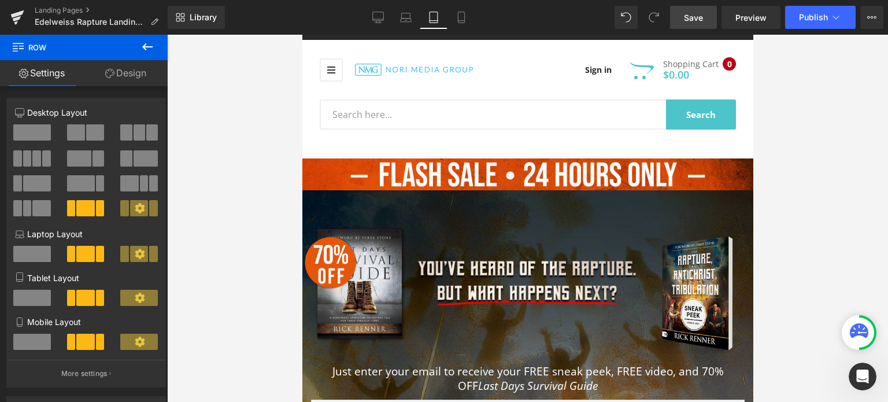
scroll to position [0, 0]
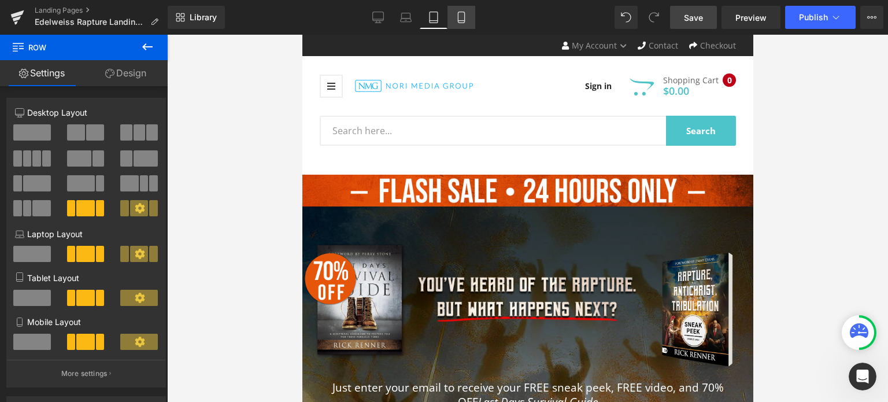
click at [466, 23] on link "Mobile" at bounding box center [462, 17] width 28 height 23
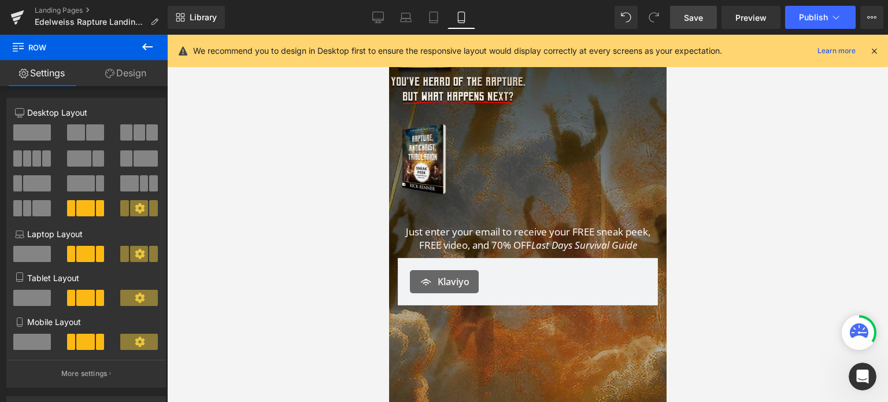
scroll to position [272, 0]
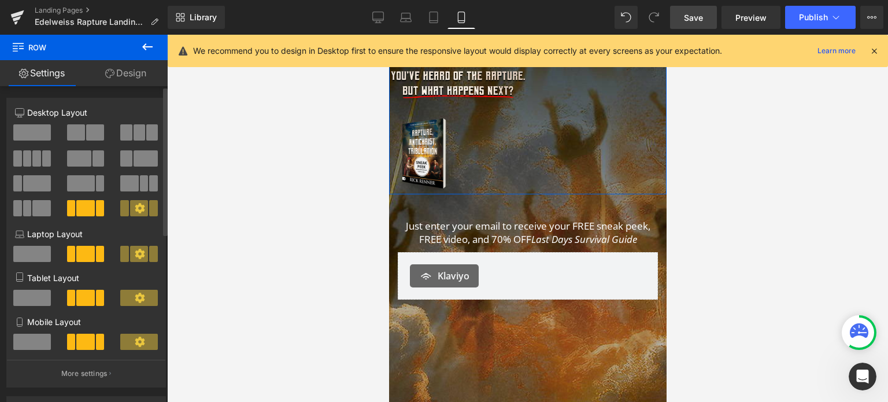
click at [47, 338] on span at bounding box center [32, 342] width 38 height 16
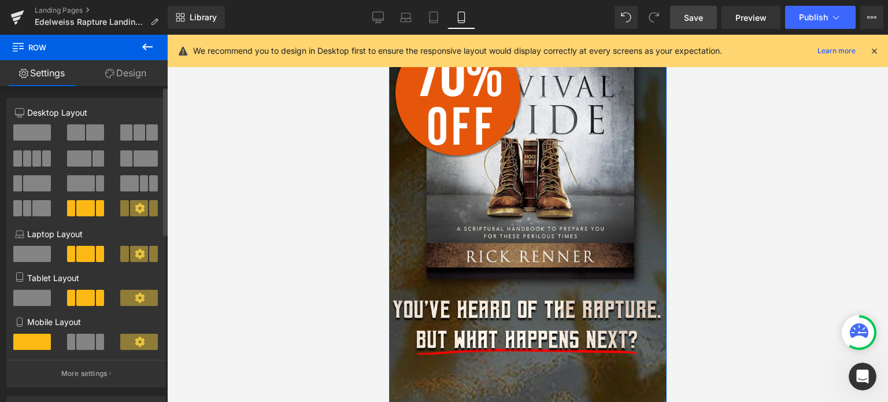
click at [86, 342] on span at bounding box center [85, 342] width 18 height 16
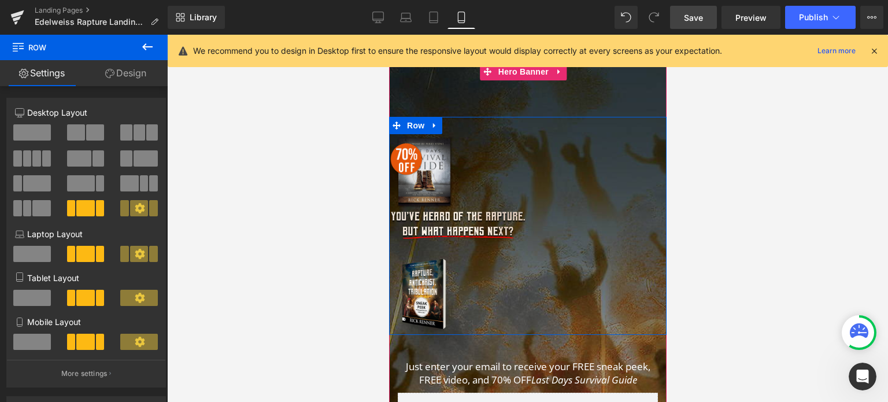
scroll to position [98, 0]
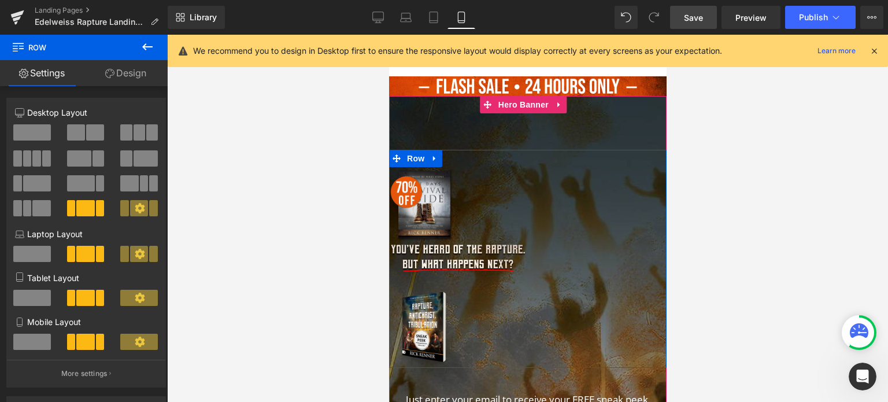
click at [519, 206] on div "Image Image Image Row" at bounding box center [528, 259] width 278 height 219
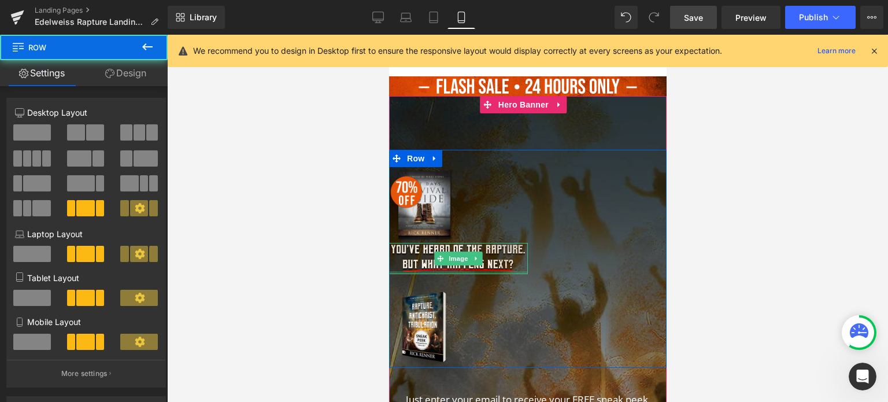
click at [478, 271] on div at bounding box center [458, 272] width 139 height 3
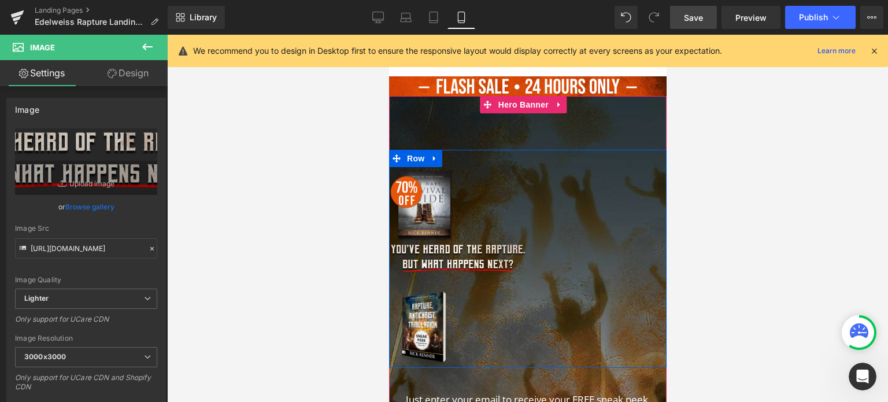
click at [487, 189] on div "Image Image Image Row" at bounding box center [528, 259] width 278 height 219
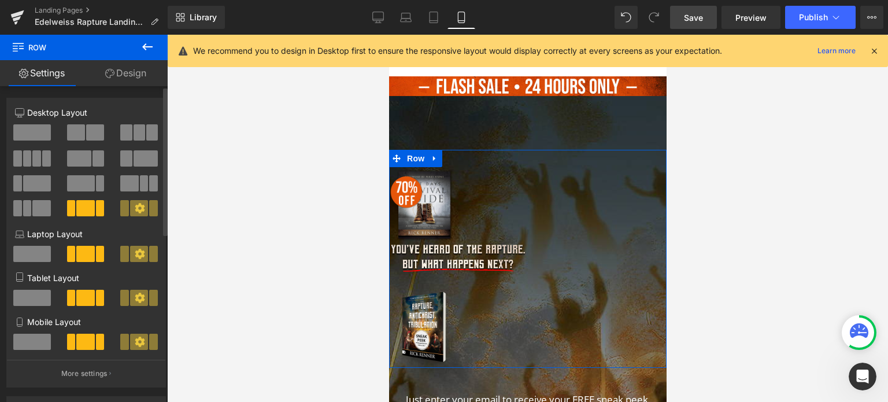
click at [126, 345] on button at bounding box center [139, 342] width 39 height 16
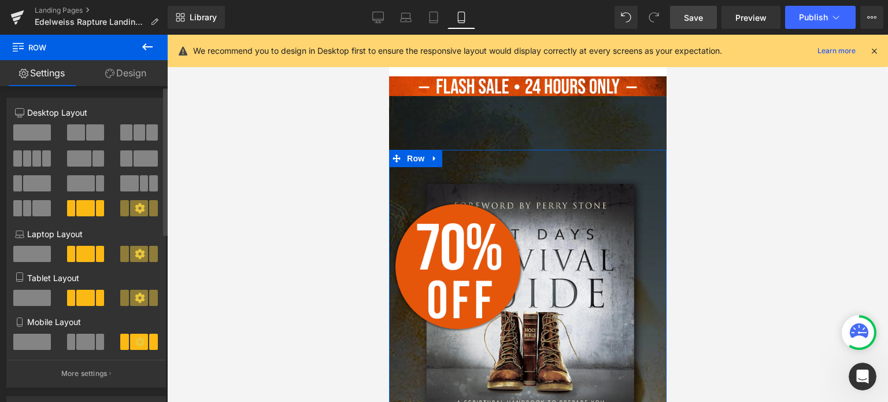
click at [90, 342] on span at bounding box center [85, 342] width 18 height 16
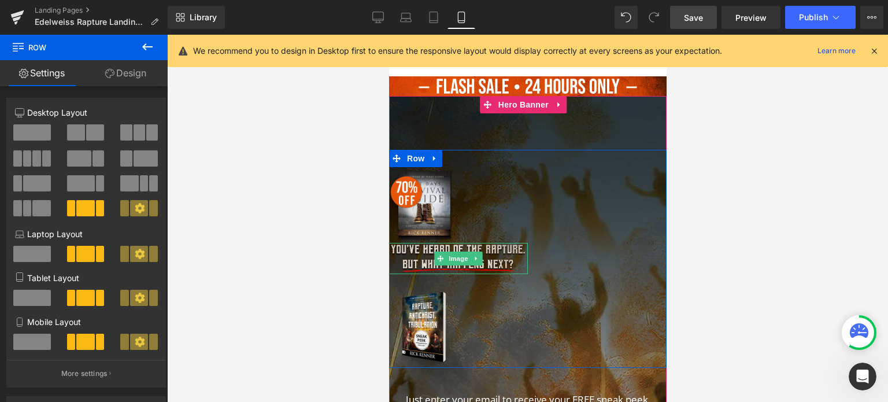
click at [480, 261] on img at bounding box center [458, 259] width 139 height 32
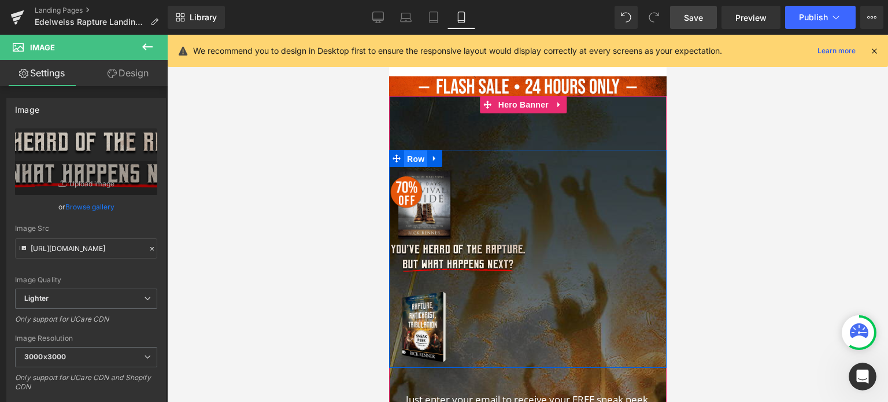
click at [420, 157] on span "Row" at bounding box center [415, 158] width 23 height 17
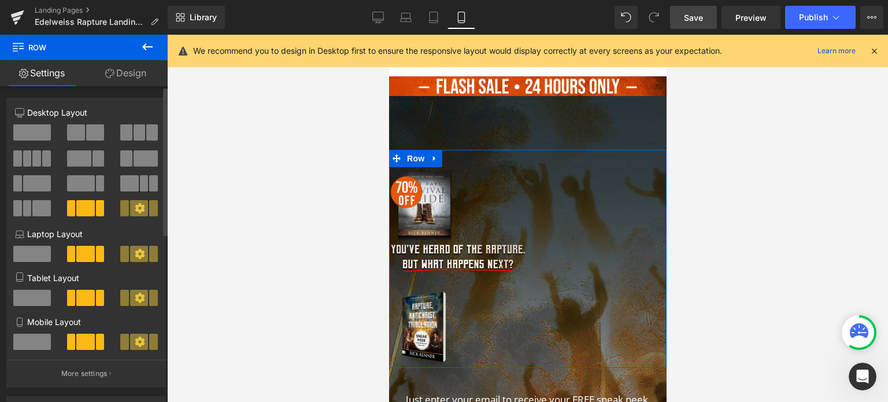
click at [37, 343] on span at bounding box center [32, 342] width 38 height 16
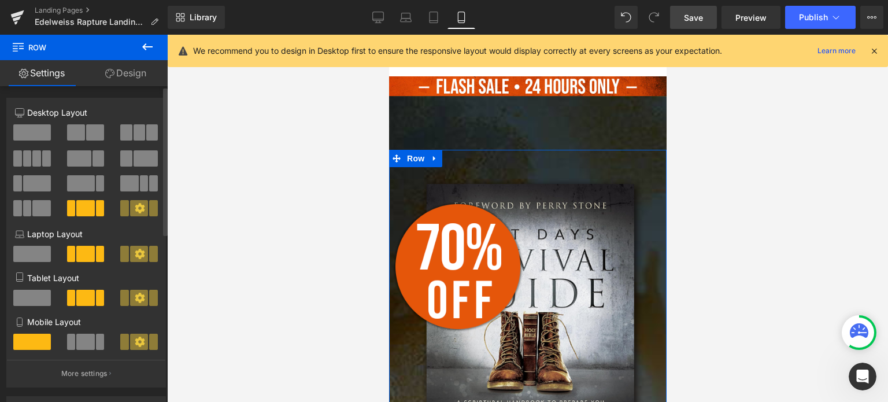
click at [74, 346] on button at bounding box center [86, 342] width 39 height 16
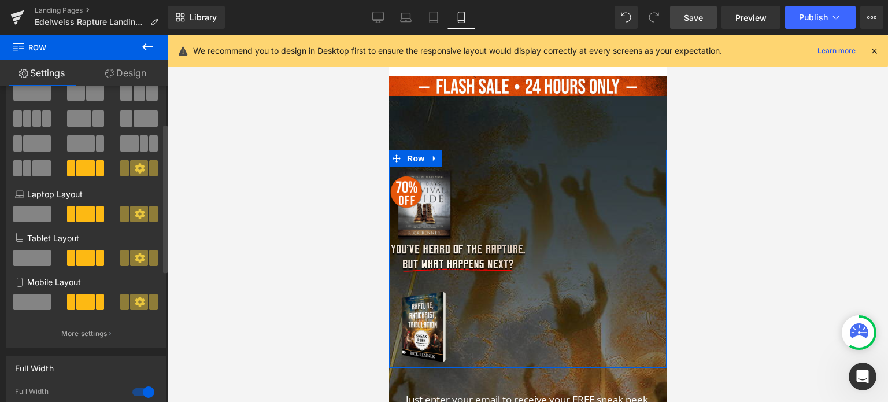
scroll to position [231, 0]
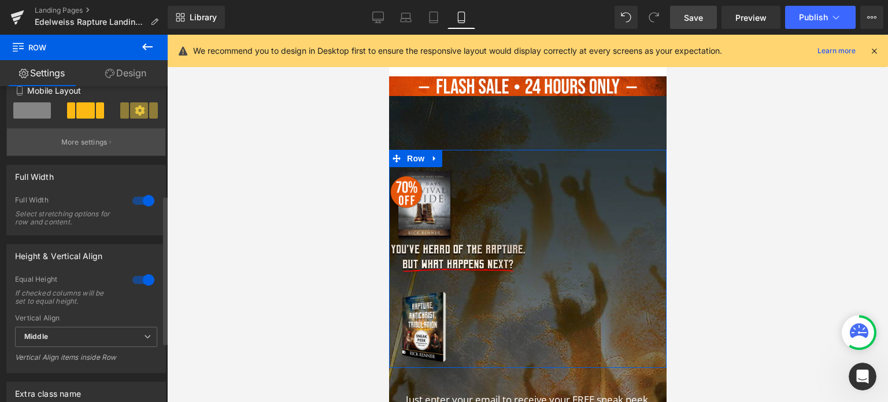
click at [88, 143] on p "More settings" at bounding box center [84, 142] width 46 height 10
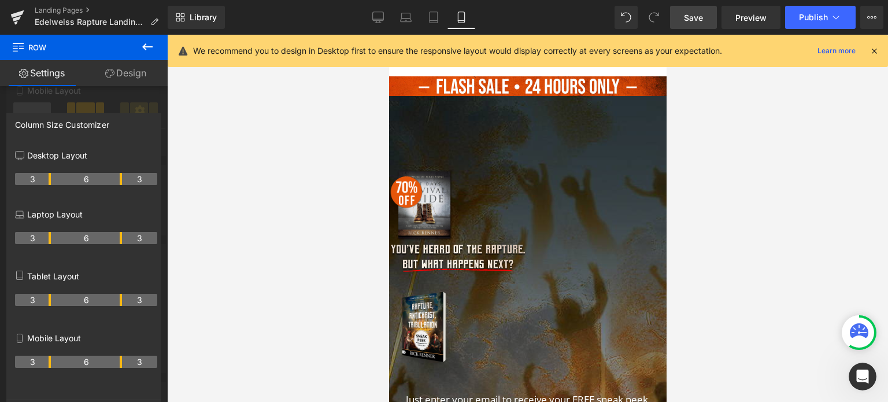
click at [153, 44] on icon at bounding box center [148, 47] width 14 height 14
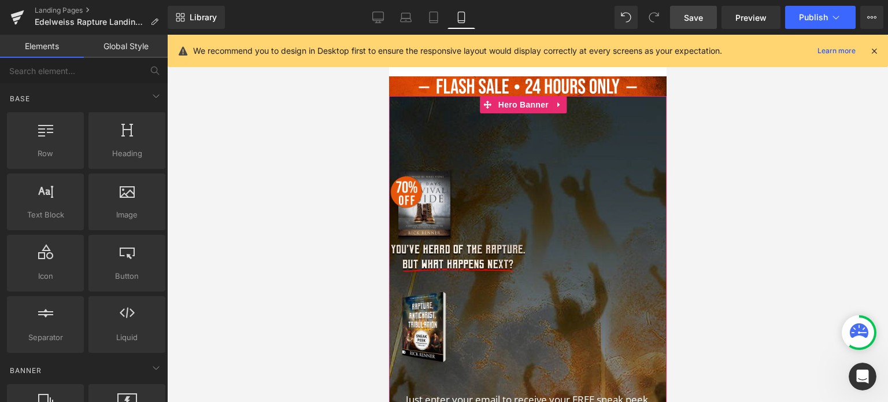
click at [514, 138] on div at bounding box center [528, 343] width 278 height 495
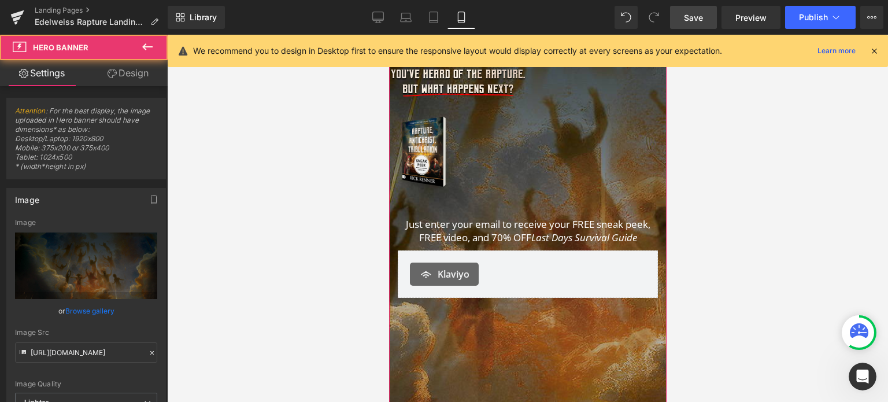
scroll to position [388, 0]
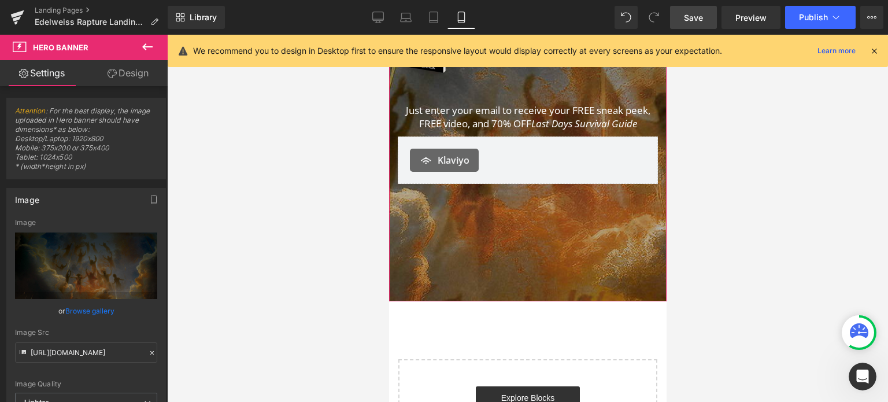
click at [535, 272] on div at bounding box center [528, 54] width 278 height 495
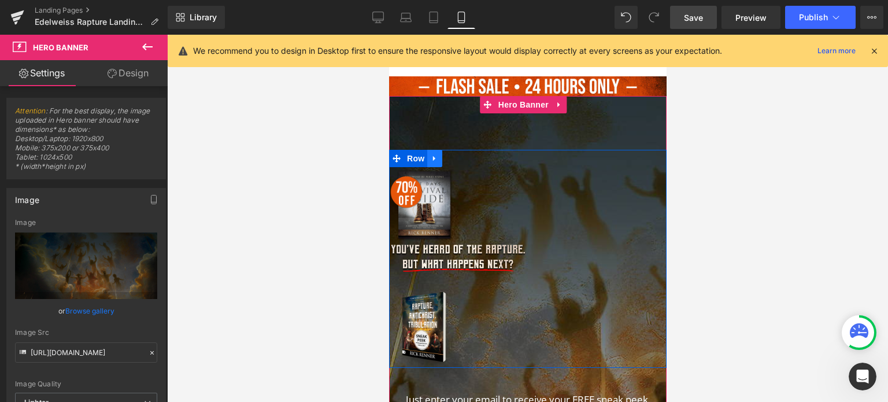
click at [431, 156] on icon at bounding box center [434, 158] width 8 height 9
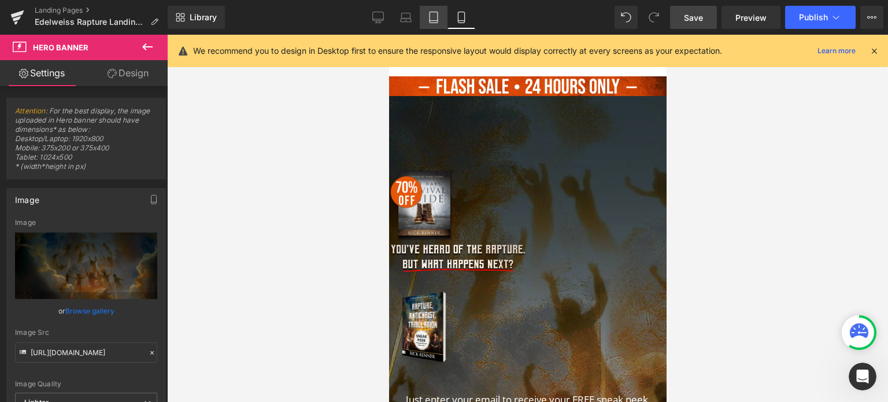
click at [436, 22] on icon at bounding box center [434, 18] width 12 height 12
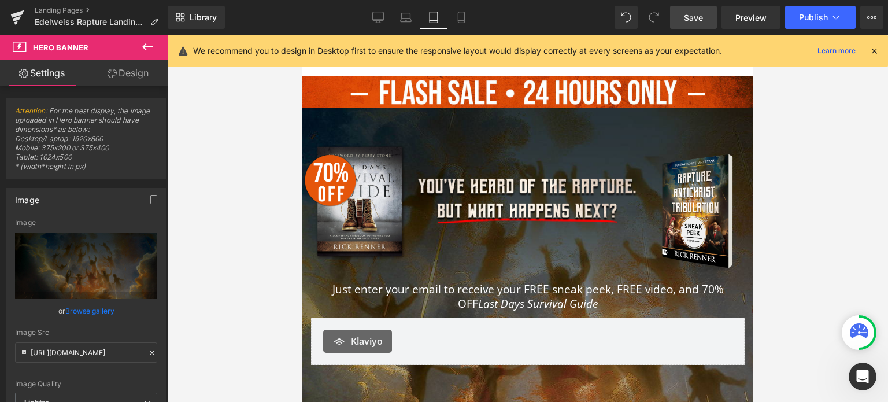
scroll to position [112, 0]
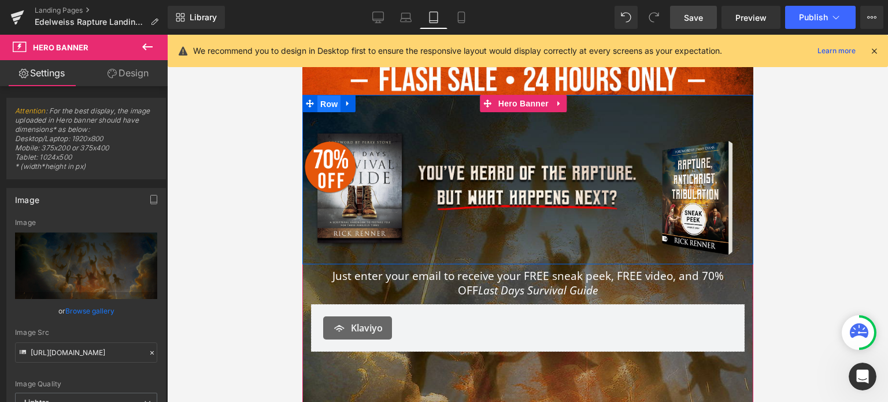
click at [323, 101] on span "Row" at bounding box center [328, 103] width 23 height 17
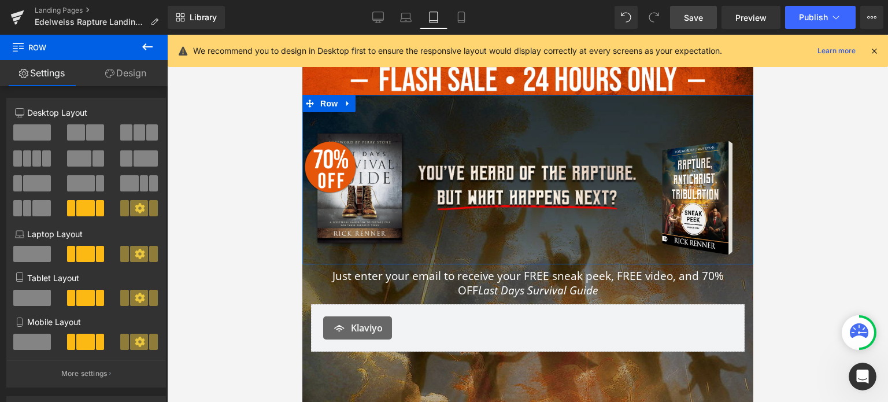
click at [134, 75] on link "Design" at bounding box center [126, 73] width 84 height 26
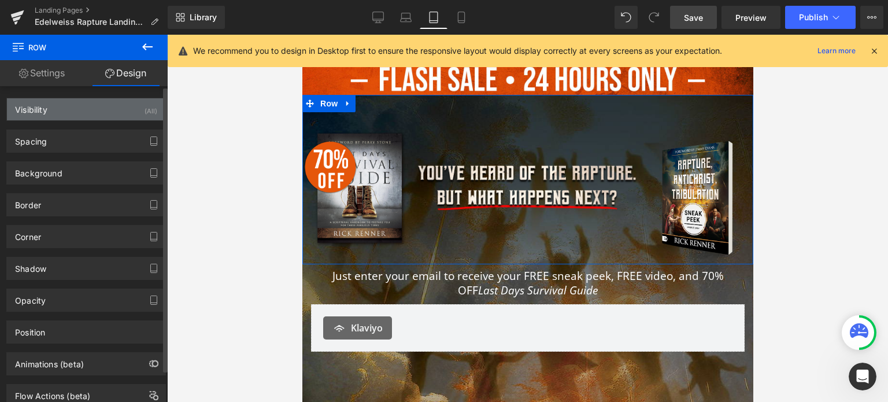
click at [66, 111] on div "Visibility (All)" at bounding box center [86, 109] width 158 height 22
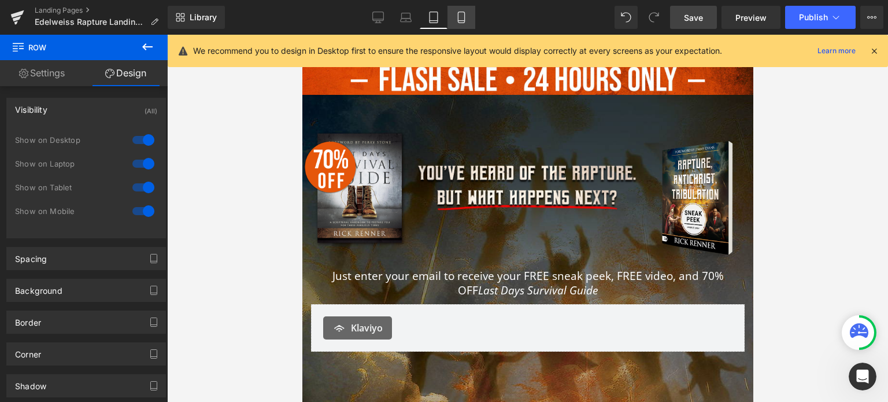
click at [465, 16] on icon at bounding box center [462, 18] width 12 height 12
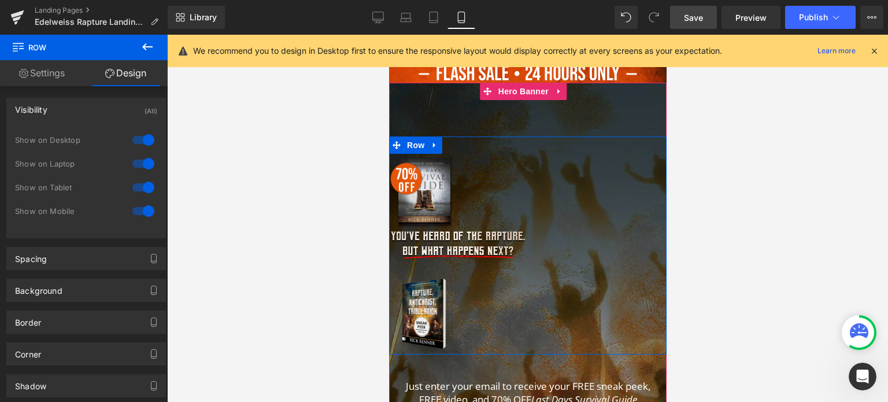
scroll to position [95, 0]
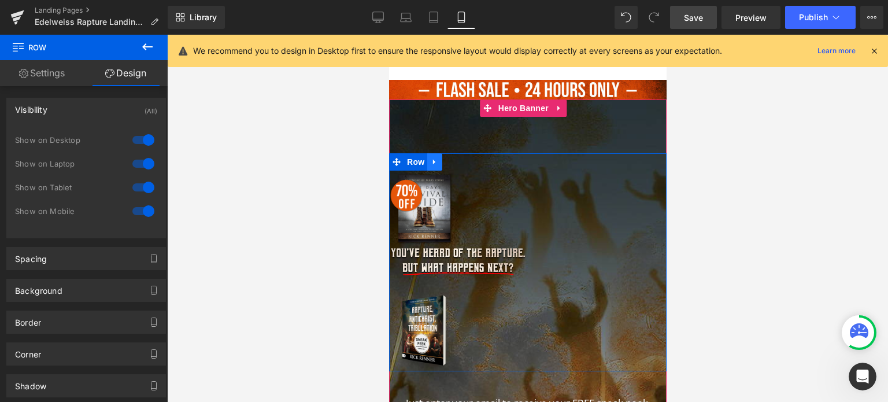
click at [433, 160] on icon at bounding box center [434, 161] width 2 height 5
click at [445, 158] on icon at bounding box center [449, 162] width 8 height 8
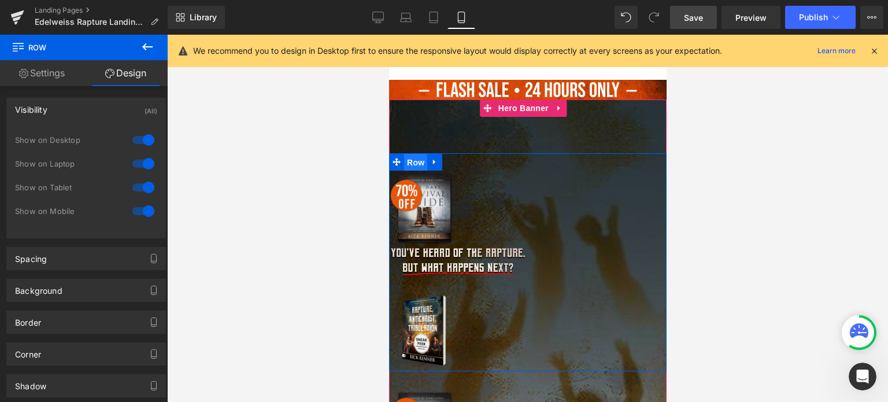
click at [404, 161] on span "Row" at bounding box center [415, 162] width 23 height 17
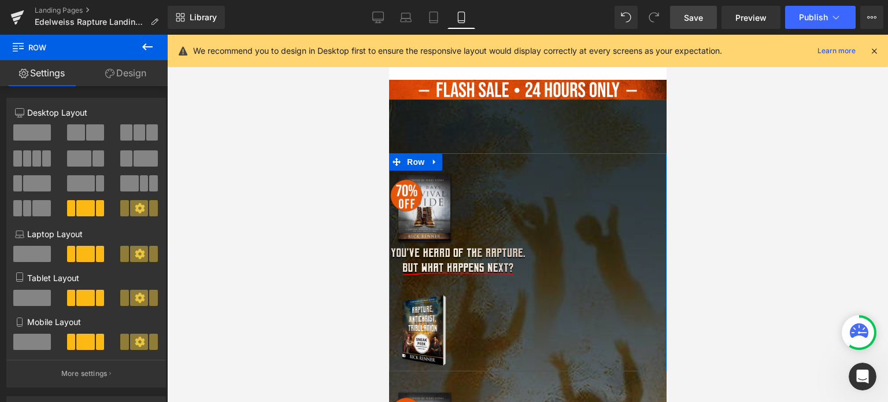
drag, startPoint x: 127, startPoint y: 67, endPoint x: 106, endPoint y: 106, distance: 44.8
click at [127, 67] on link "Design" at bounding box center [126, 73] width 84 height 26
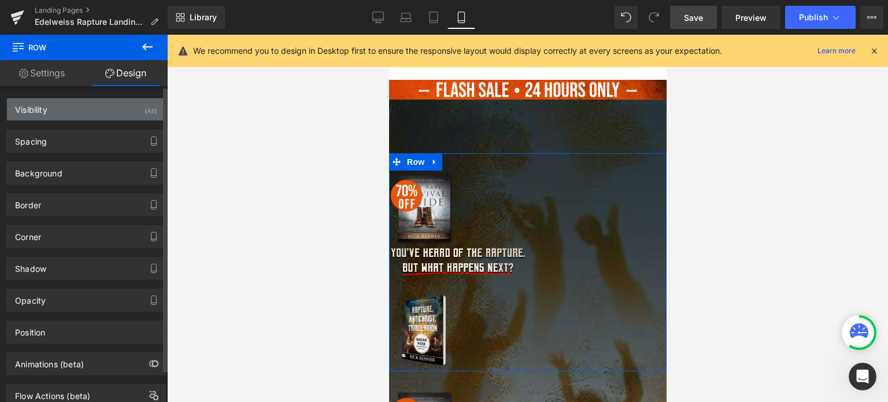
click at [99, 110] on div "Visibility (All)" at bounding box center [86, 109] width 158 height 22
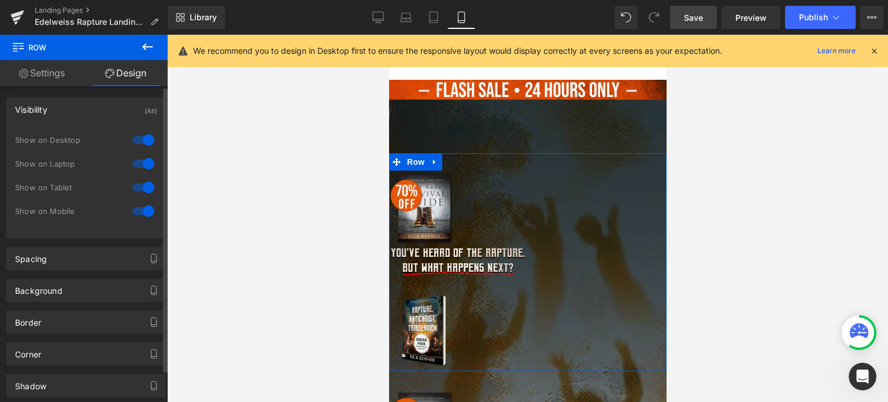
click at [143, 211] on div at bounding box center [144, 211] width 28 height 19
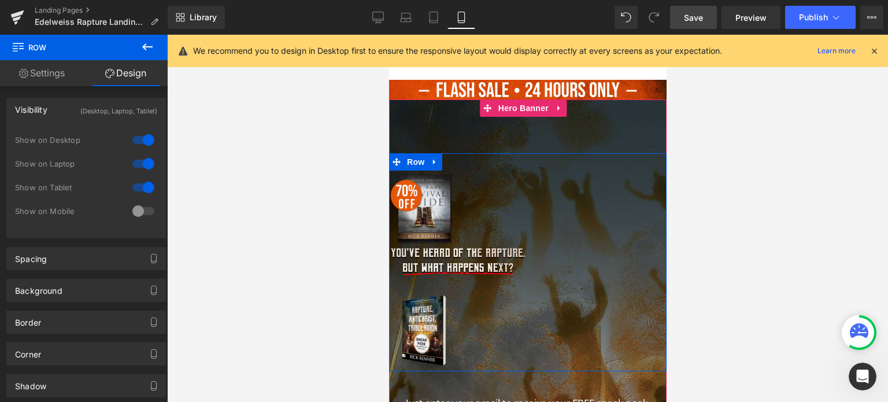
click at [582, 237] on div "Image Image Image Row" at bounding box center [528, 262] width 278 height 219
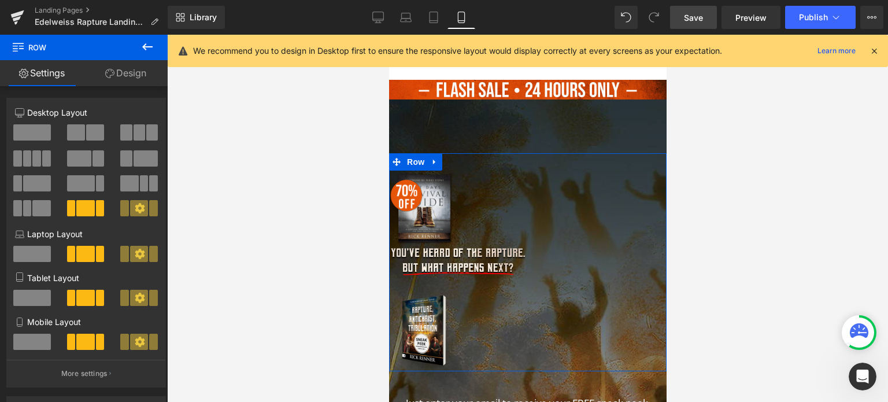
click at [123, 76] on link "Design" at bounding box center [126, 73] width 84 height 26
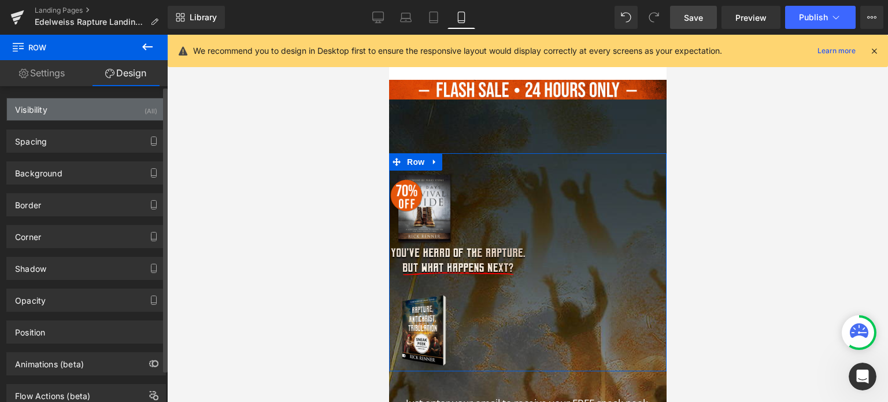
click at [99, 110] on div "Visibility (All)" at bounding box center [86, 109] width 158 height 22
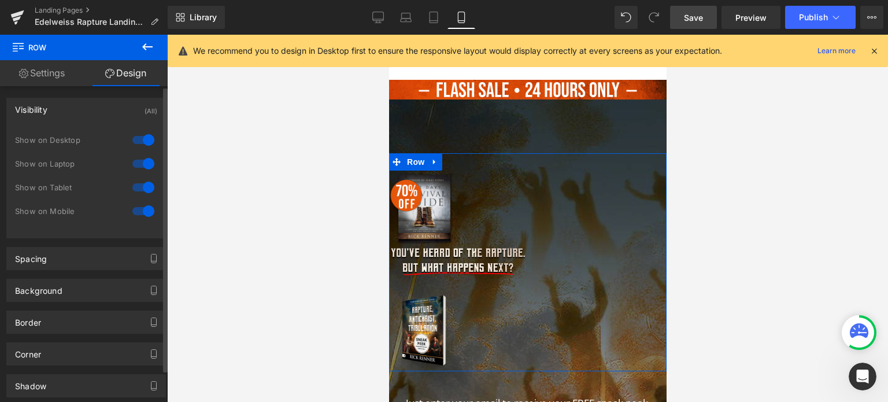
click at [142, 190] on div at bounding box center [144, 187] width 28 height 19
click at [139, 164] on div at bounding box center [144, 163] width 28 height 19
click at [144, 141] on div at bounding box center [144, 140] width 28 height 19
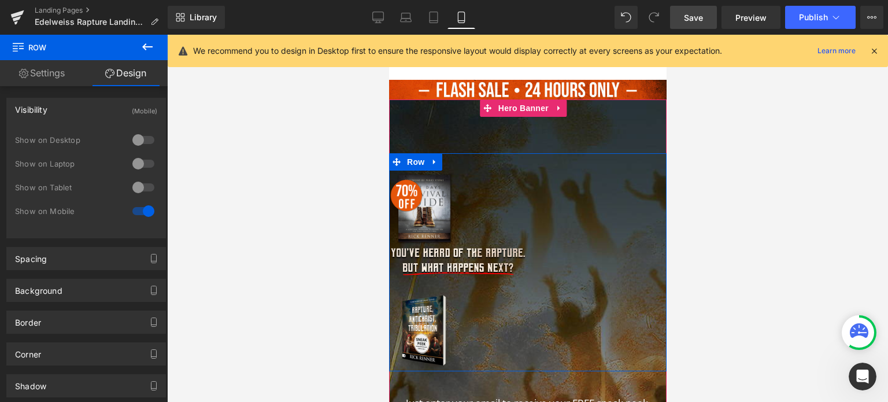
click at [564, 239] on div "Image Image Image Row" at bounding box center [528, 262] width 278 height 219
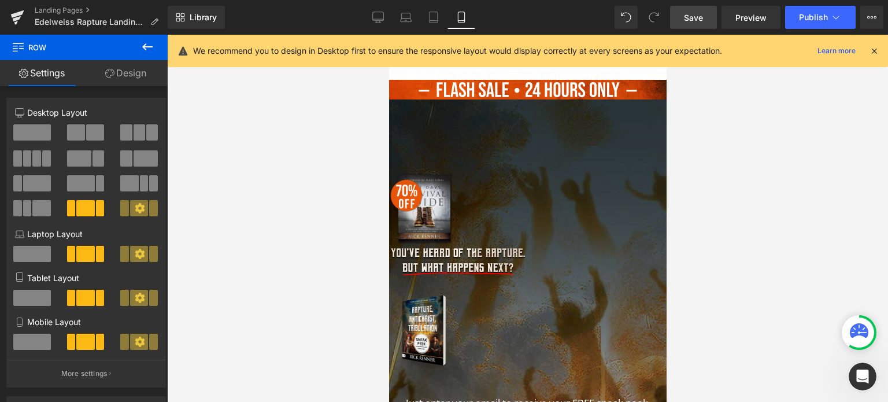
click at [160, 46] on button at bounding box center [147, 47] width 40 height 25
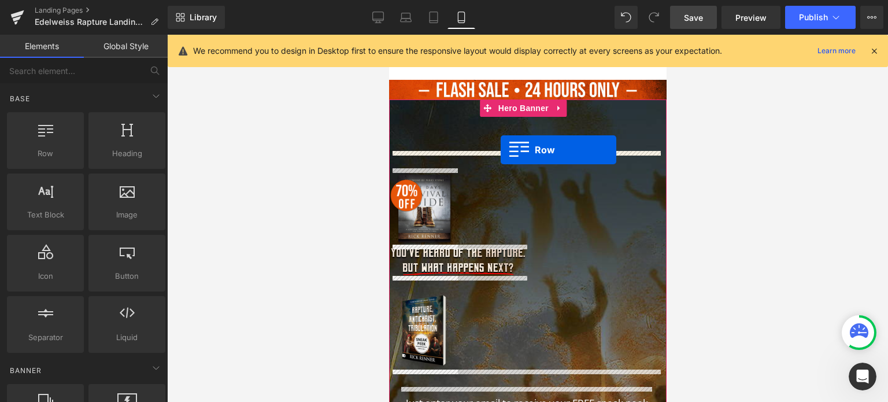
drag, startPoint x: 445, startPoint y: 182, endPoint x: 500, endPoint y: 150, distance: 63.8
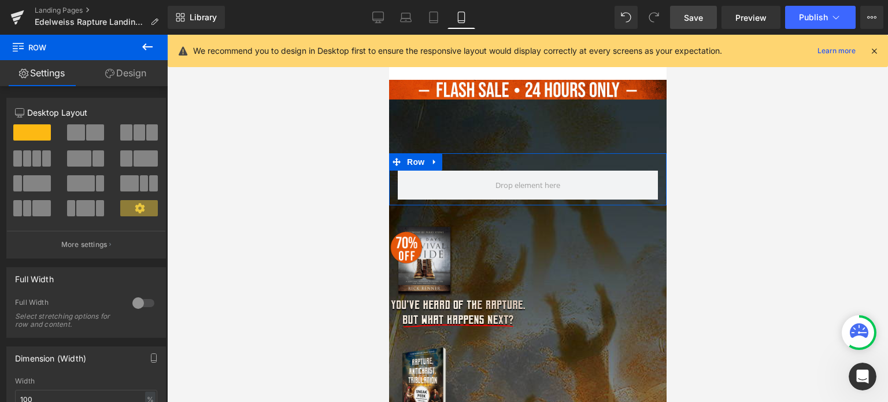
click at [85, 212] on span at bounding box center [85, 208] width 18 height 16
type input "1200"
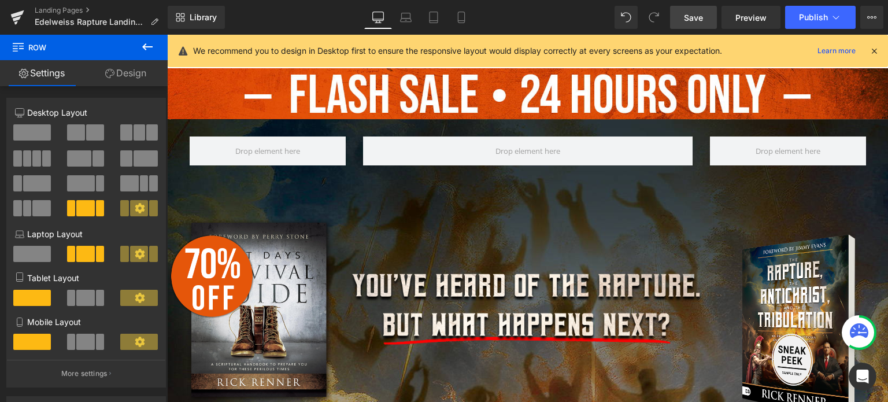
scroll to position [61, 0]
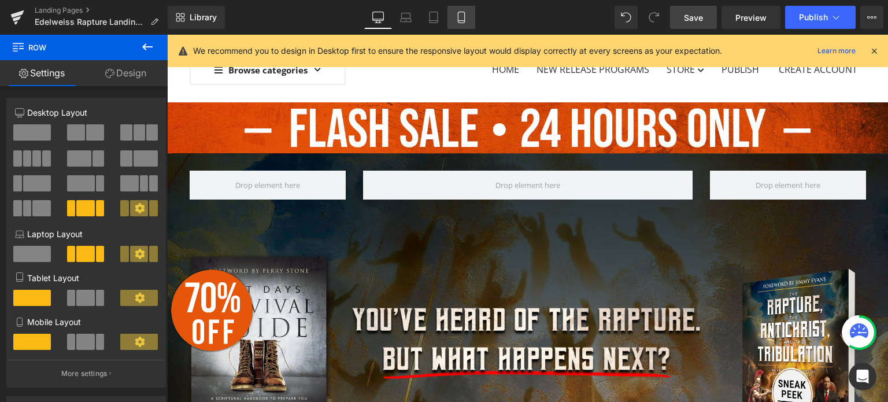
click at [471, 14] on link "Mobile" at bounding box center [462, 17] width 28 height 23
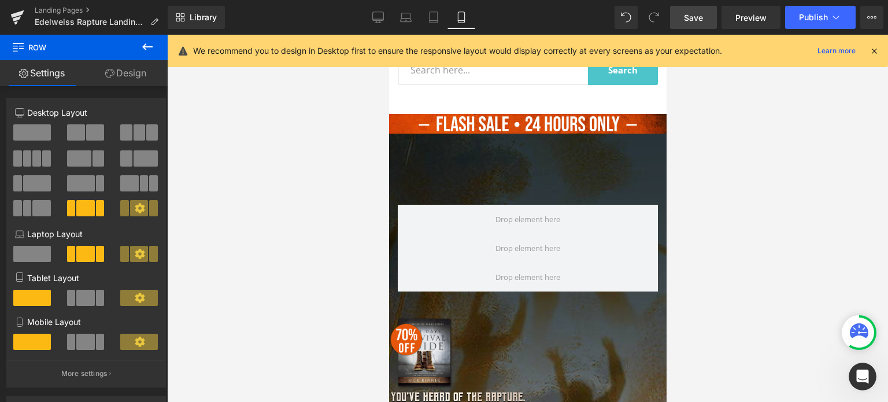
scroll to position [95, 0]
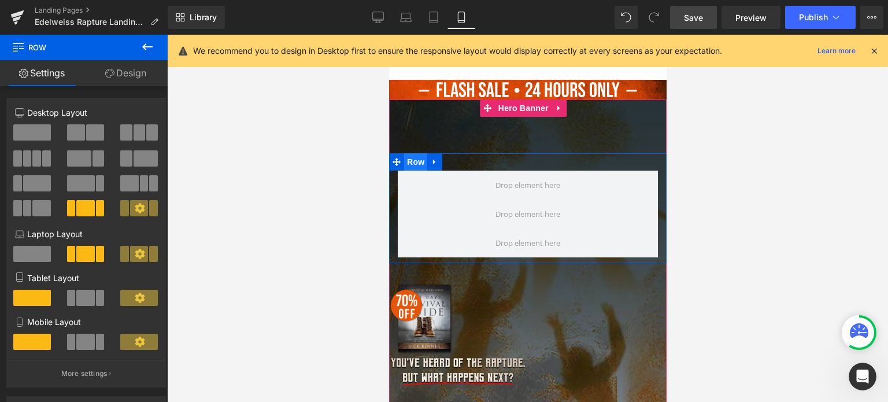
click at [414, 158] on span "Row" at bounding box center [415, 161] width 23 height 17
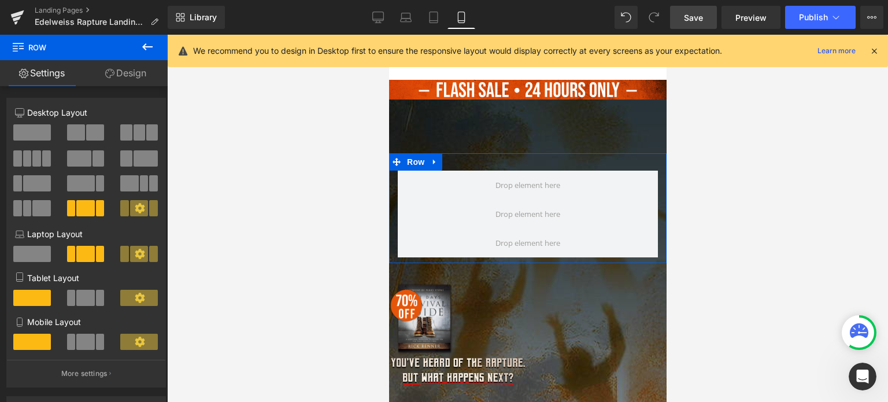
click at [82, 349] on span at bounding box center [85, 342] width 18 height 16
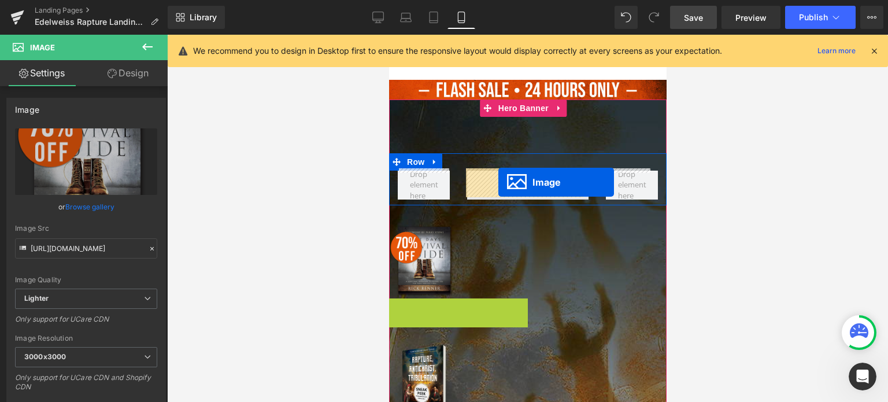
drag, startPoint x: 456, startPoint y: 309, endPoint x: 498, endPoint y: 182, distance: 133.9
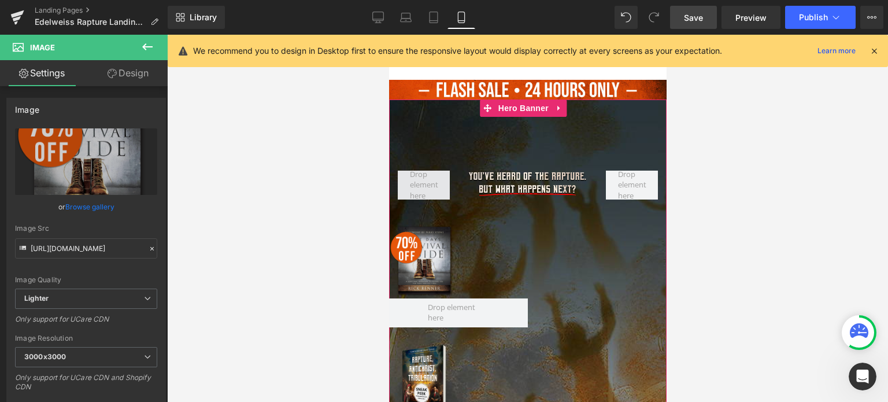
click at [425, 183] on span at bounding box center [423, 185] width 36 height 38
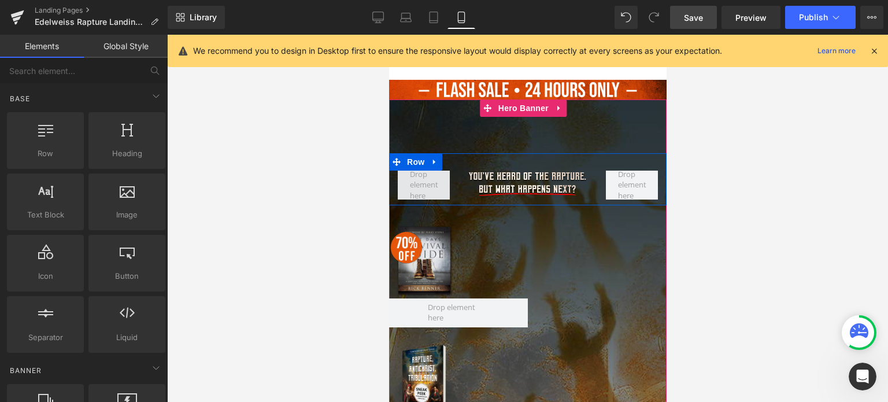
click at [417, 180] on span at bounding box center [423, 185] width 36 height 38
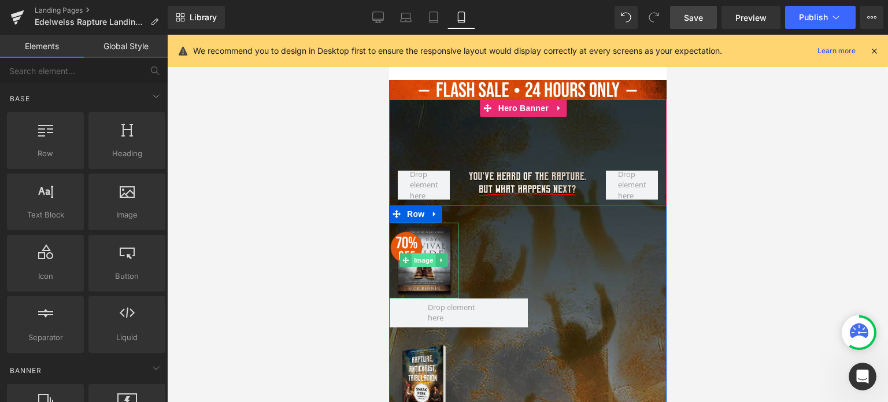
click at [420, 263] on span "Image" at bounding box center [423, 260] width 24 height 14
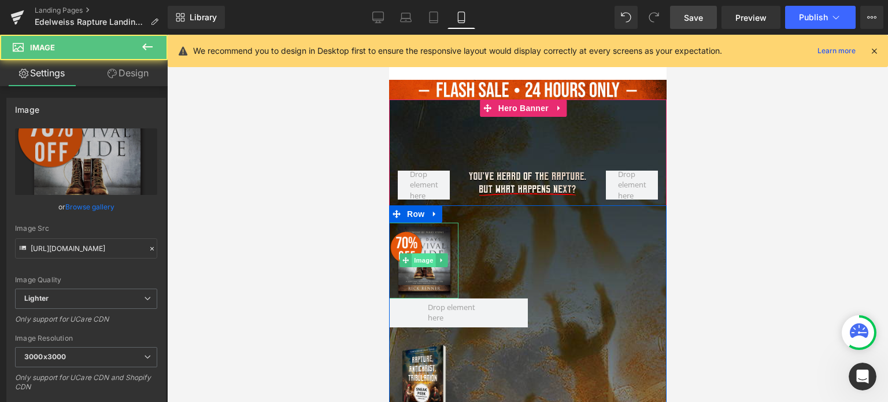
click at [420, 263] on span "Image" at bounding box center [423, 260] width 24 height 14
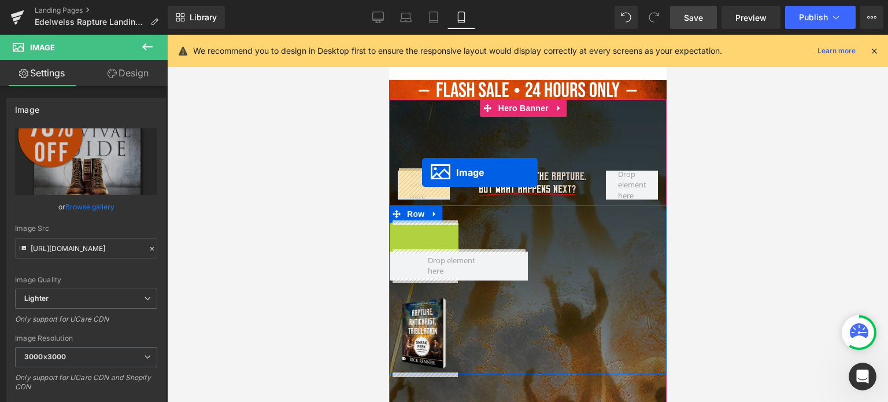
drag, startPoint x: 404, startPoint y: 259, endPoint x: 422, endPoint y: 172, distance: 88.5
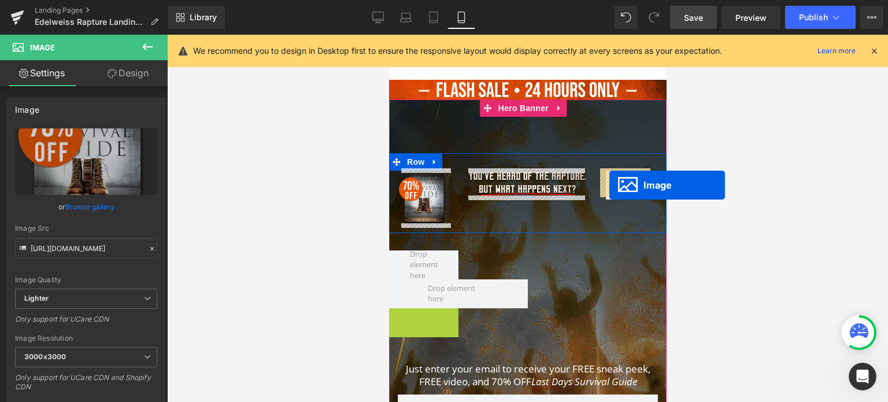
drag, startPoint x: 398, startPoint y: 348, endPoint x: 609, endPoint y: 185, distance: 266.8
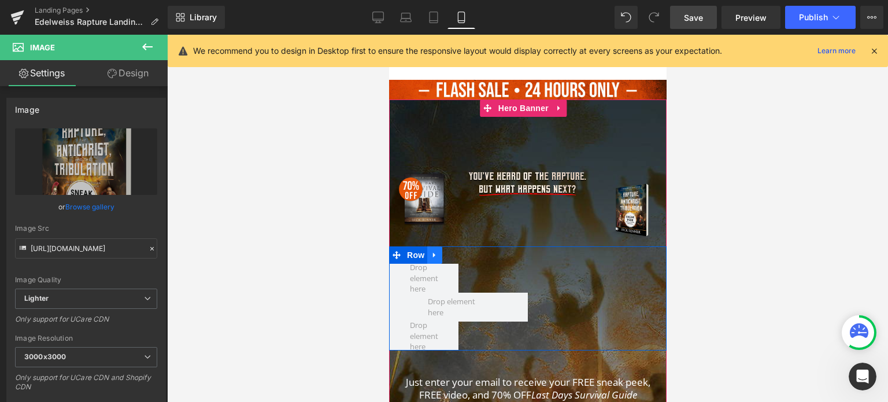
click at [430, 251] on icon at bounding box center [434, 255] width 8 height 9
click at [463, 251] on icon at bounding box center [464, 255] width 8 height 8
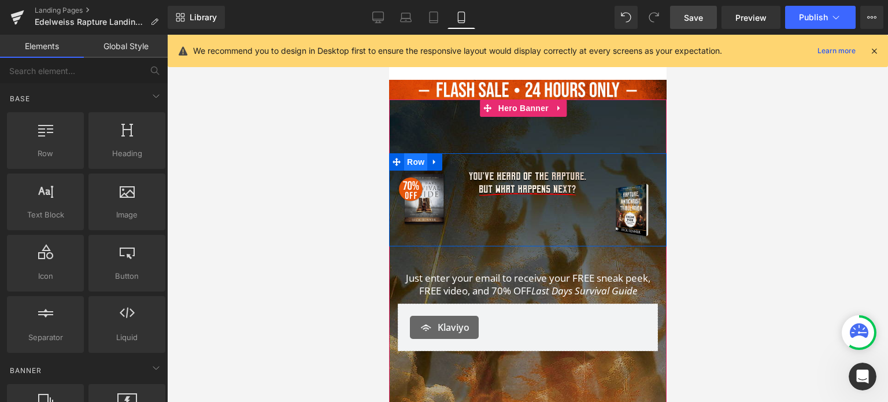
click at [417, 159] on span "Row" at bounding box center [415, 161] width 23 height 17
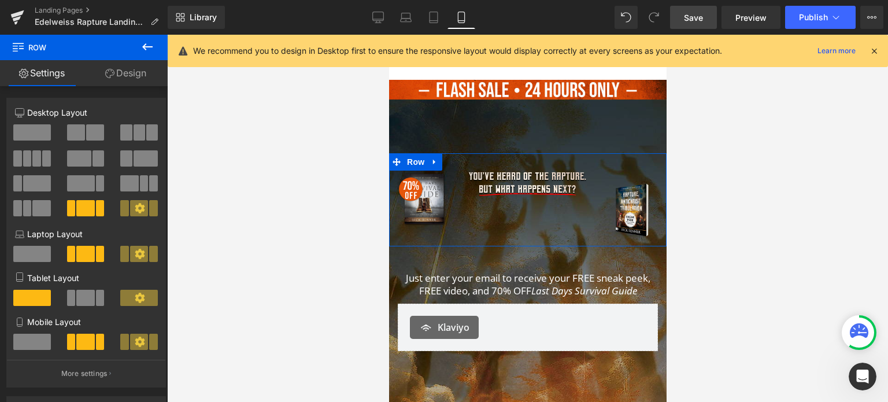
click at [123, 76] on link "Design" at bounding box center [126, 73] width 84 height 26
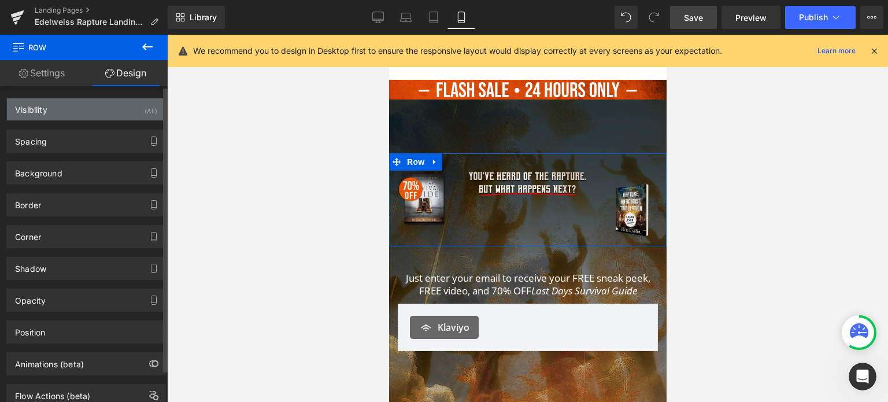
click at [101, 113] on div "Visibility (All)" at bounding box center [86, 109] width 158 height 22
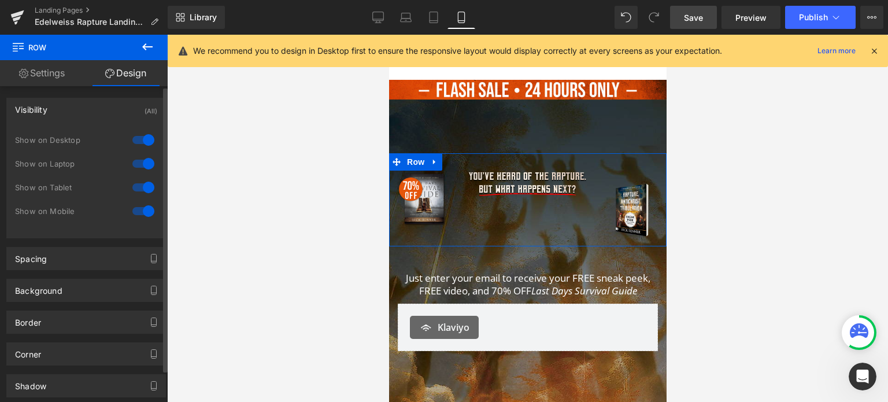
click at [146, 187] on div at bounding box center [144, 187] width 28 height 19
click at [147, 162] on div at bounding box center [144, 163] width 28 height 19
click at [142, 142] on div at bounding box center [144, 140] width 28 height 19
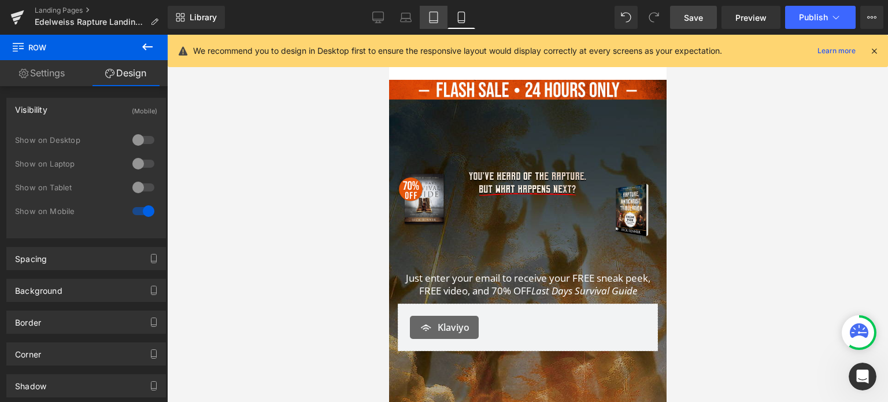
click at [430, 16] on icon at bounding box center [434, 18] width 12 height 12
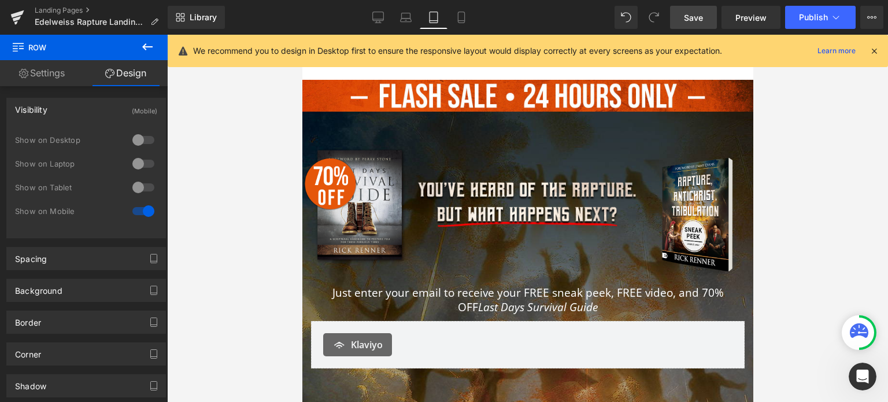
scroll to position [0, 0]
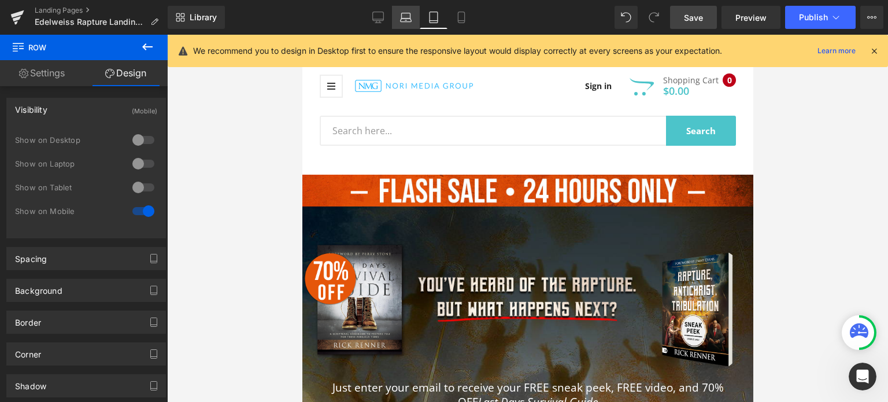
click at [400, 20] on icon at bounding box center [406, 18] width 12 height 12
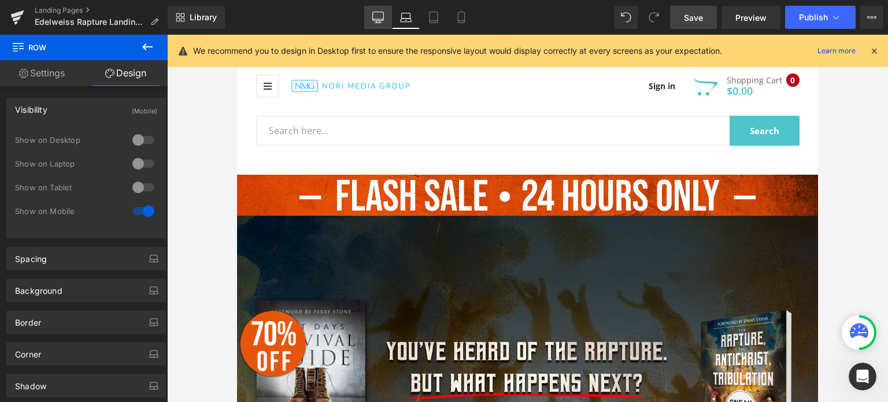
click at [384, 21] on icon at bounding box center [378, 18] width 12 height 12
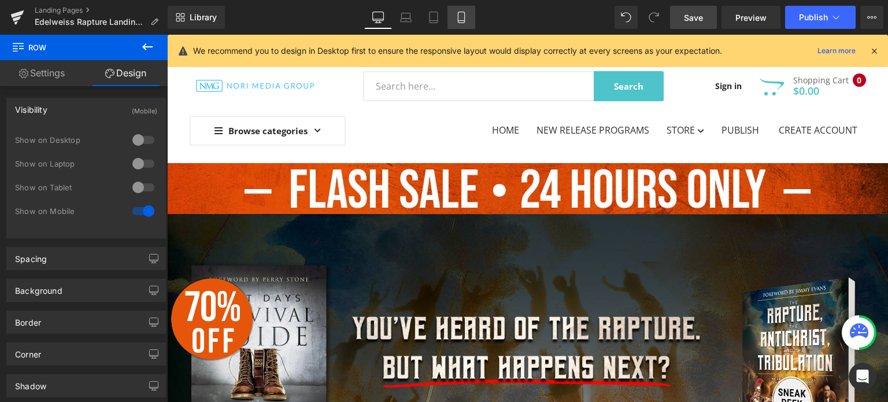
click at [456, 18] on icon at bounding box center [462, 18] width 12 height 12
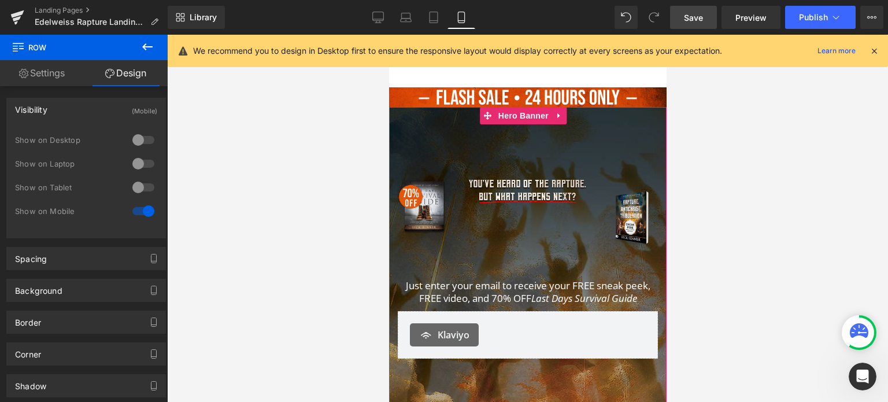
click at [430, 130] on div at bounding box center [528, 292] width 278 height 370
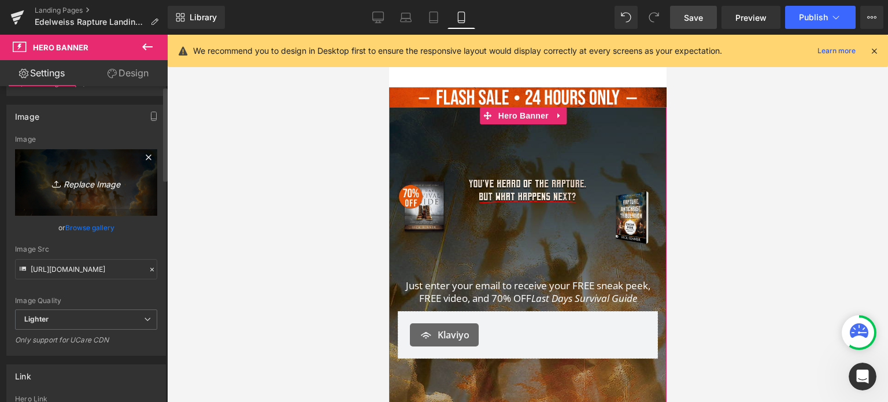
scroll to position [0, 0]
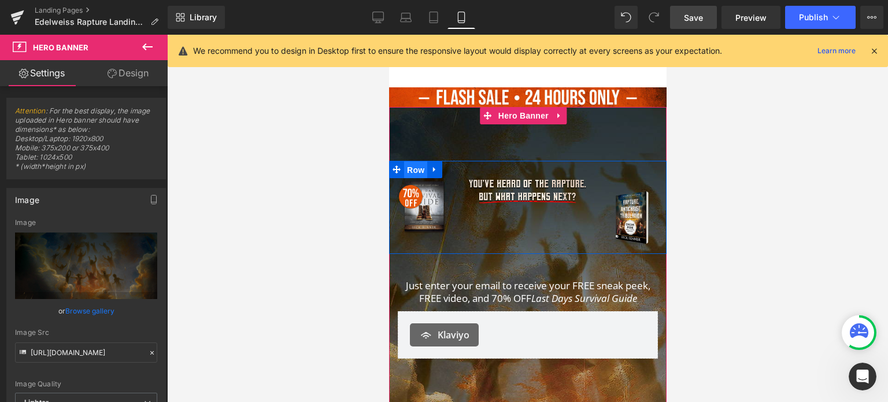
click at [420, 165] on span "Row" at bounding box center [415, 169] width 23 height 17
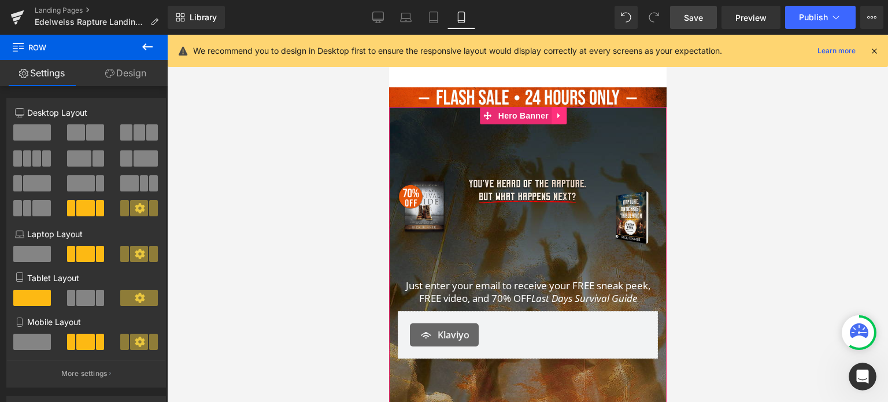
click at [562, 115] on icon at bounding box center [559, 115] width 8 height 9
click at [496, 115] on span "Hero Banner" at bounding box center [501, 115] width 56 height 17
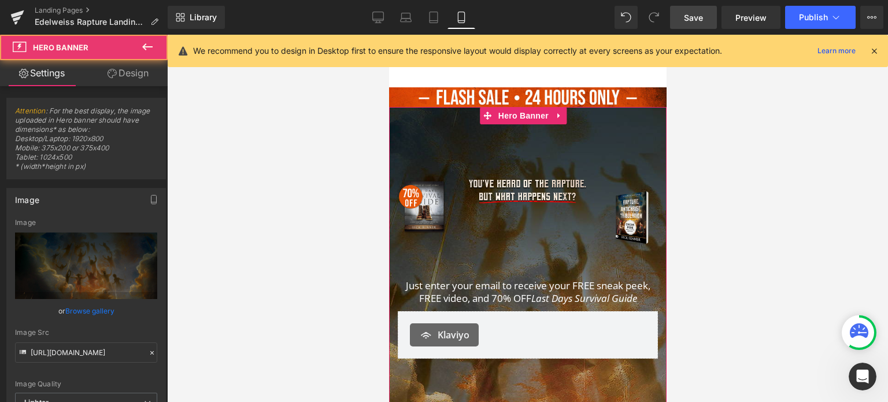
click at [119, 81] on link "Design" at bounding box center [128, 73] width 84 height 26
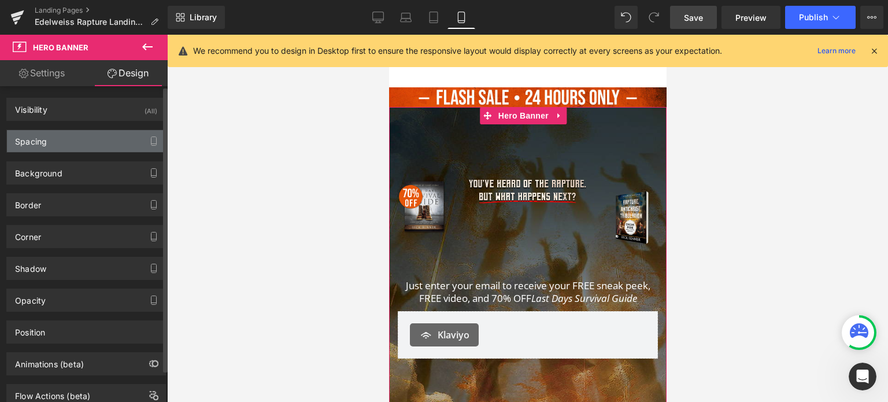
click at [113, 141] on div "Spacing" at bounding box center [86, 141] width 158 height 22
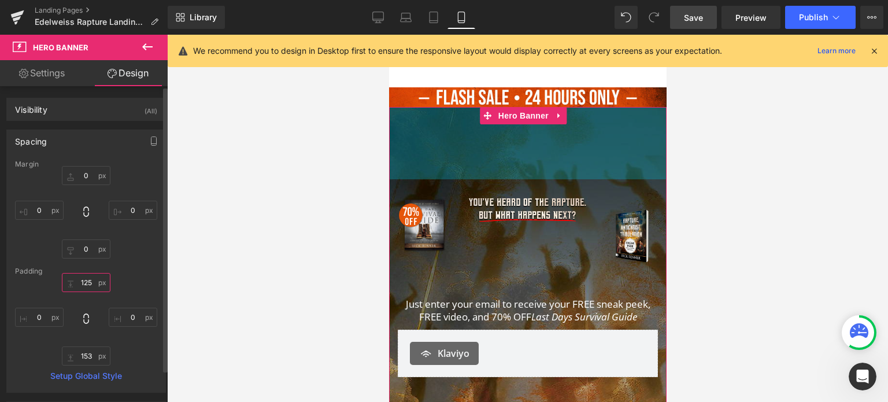
click at [83, 285] on input "125" at bounding box center [86, 282] width 49 height 19
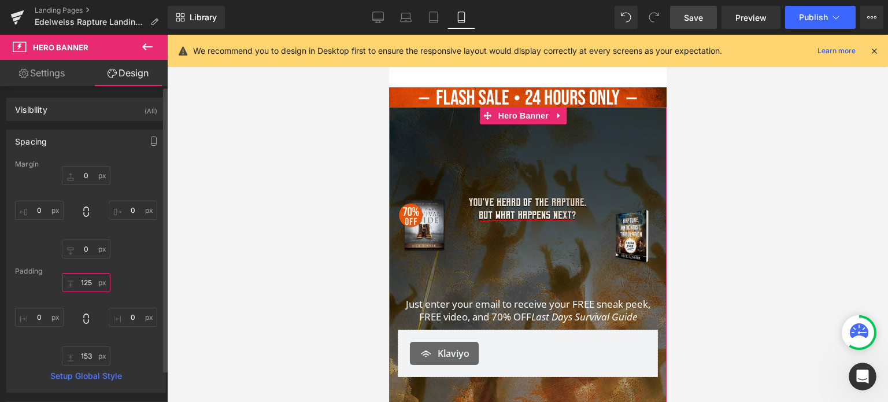
drag, startPoint x: 88, startPoint y: 283, endPoint x: 65, endPoint y: 283, distance: 23.1
click at [65, 283] on input "125" at bounding box center [86, 282] width 49 height 19
click at [91, 281] on input "125" at bounding box center [86, 282] width 49 height 19
click at [84, 280] on input "125" at bounding box center [86, 282] width 49 height 19
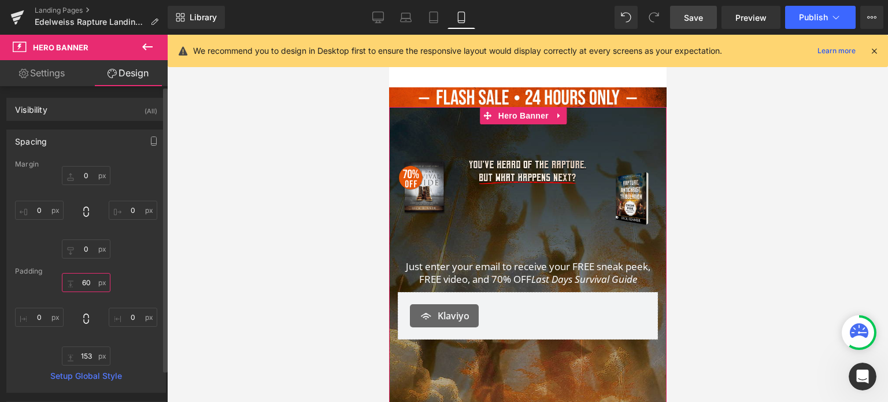
click at [83, 282] on input "60" at bounding box center [86, 282] width 49 height 19
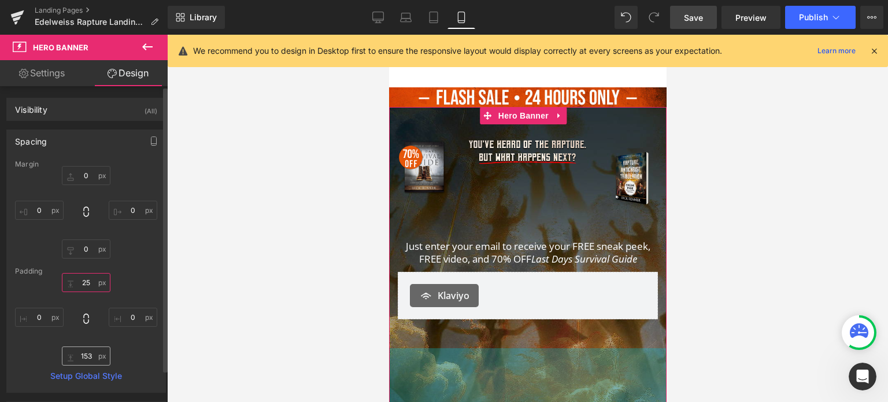
type input "25"
click at [85, 357] on input "153" at bounding box center [86, 355] width 49 height 19
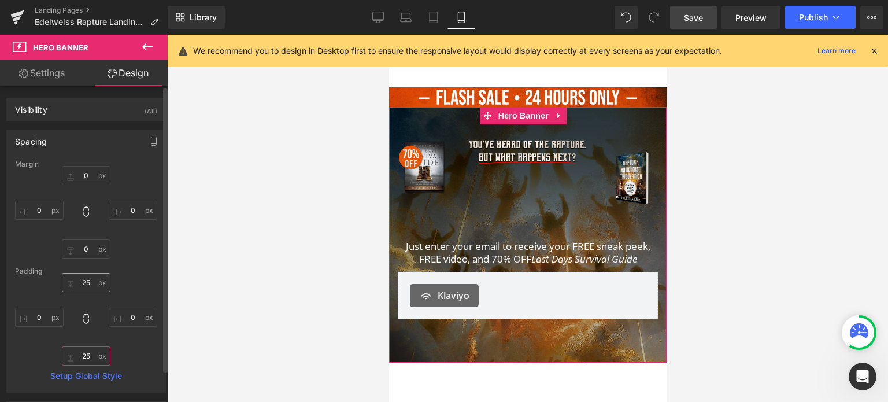
type input "25"
click at [86, 278] on input "25" at bounding box center [86, 282] width 49 height 19
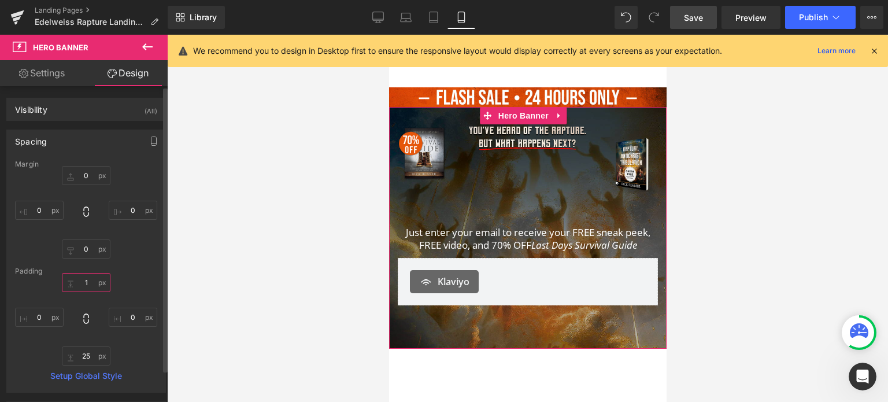
type input "10"
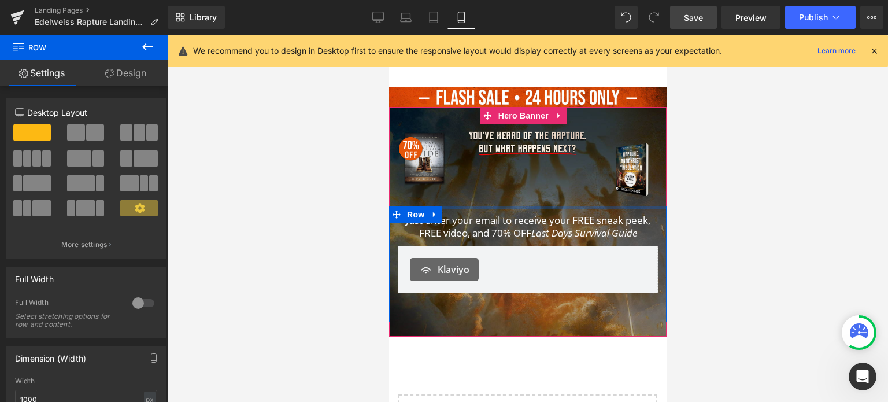
drag, startPoint x: 541, startPoint y: 212, endPoint x: 552, endPoint y: 171, distance: 42.9
click at [552, 171] on span "Image Image Image Row Image Image Image Row Just enter your email to receive yo…" at bounding box center [528, 218] width 278 height 210
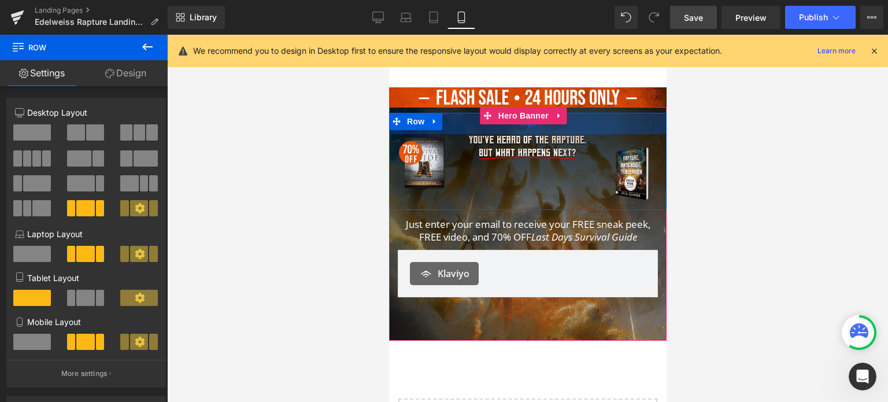
click at [590, 117] on div "37px" at bounding box center [528, 123] width 278 height 21
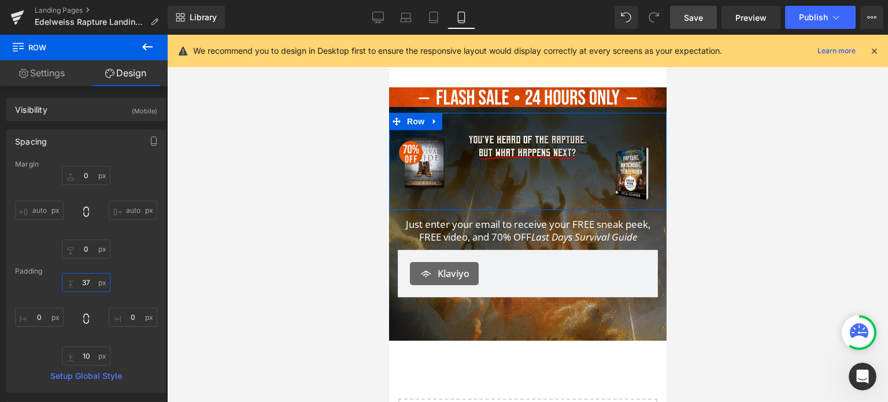
click at [88, 282] on input "37" at bounding box center [86, 282] width 49 height 19
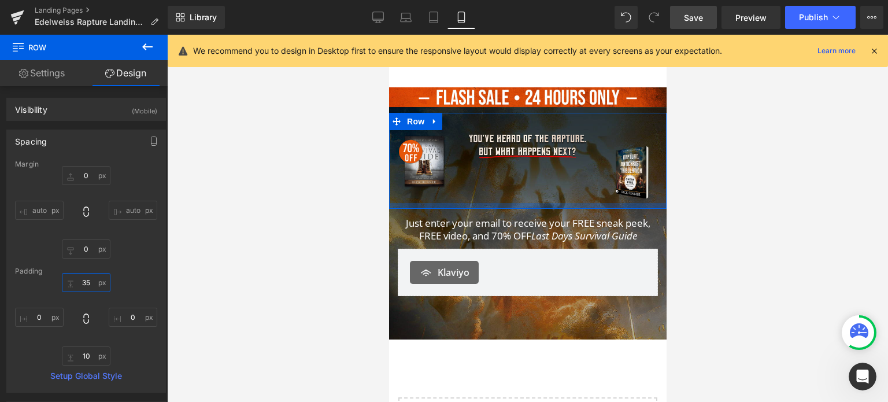
type input "35"
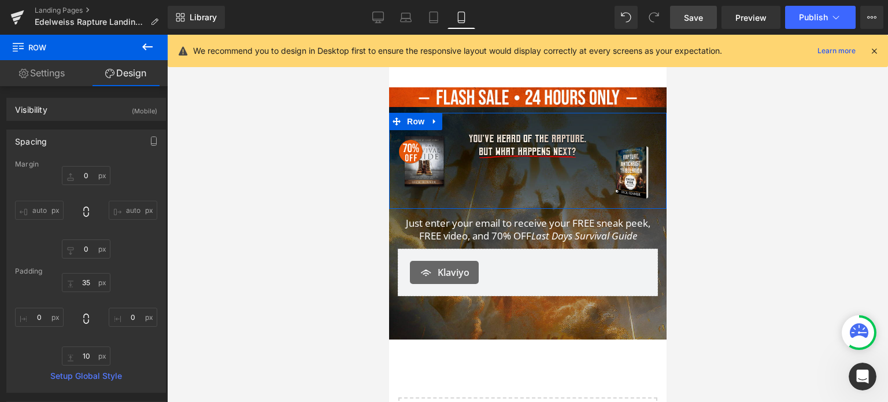
click at [85, 344] on div "35 35 0px 0 10px 10 0px 0" at bounding box center [86, 319] width 142 height 93
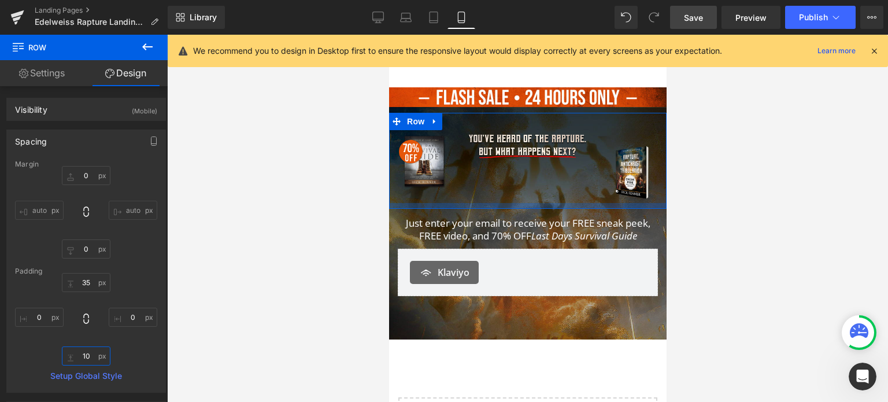
click at [86, 356] on input "10" at bounding box center [86, 355] width 49 height 19
type input "0"
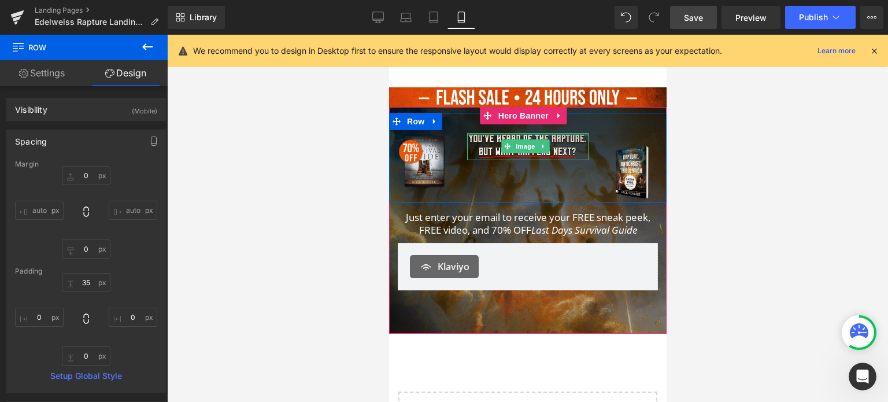
click at [526, 133] on div at bounding box center [527, 134] width 121 height 3
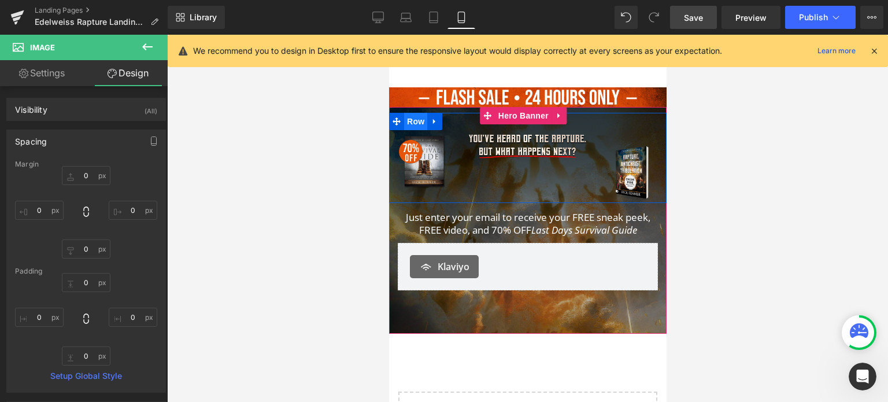
click at [415, 120] on span "Row" at bounding box center [415, 121] width 23 height 17
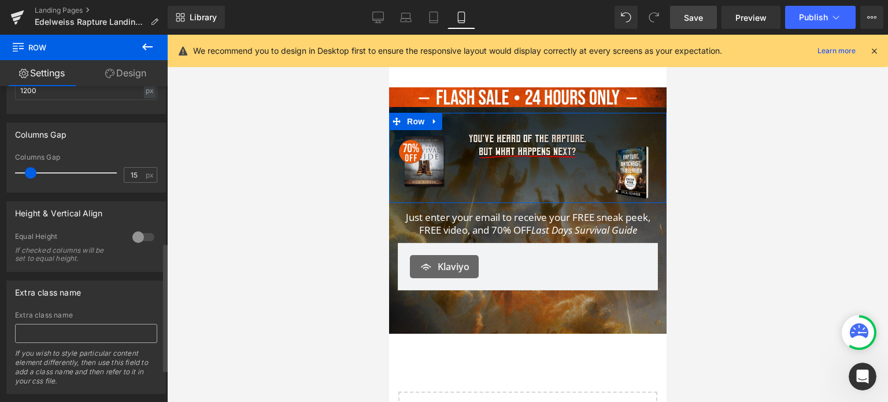
scroll to position [463, 0]
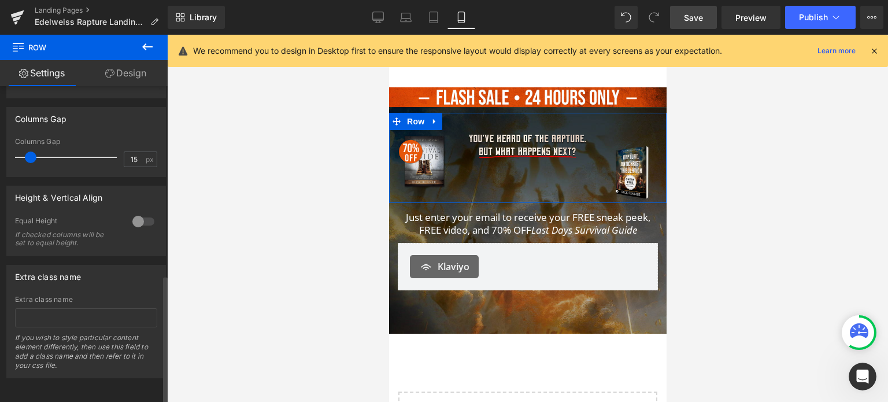
click at [133, 212] on div at bounding box center [144, 221] width 28 height 19
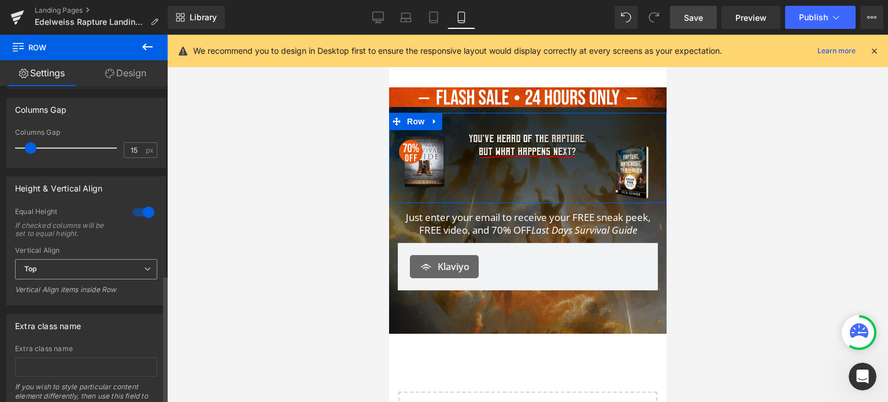
click at [94, 261] on span "Top" at bounding box center [86, 269] width 142 height 20
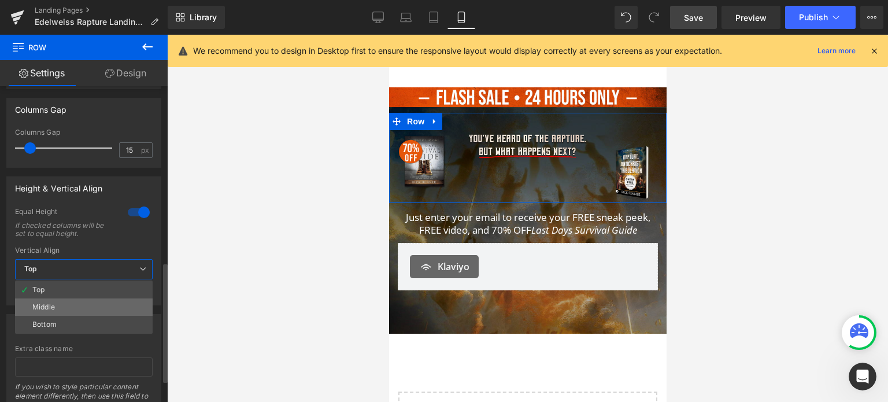
click at [66, 305] on li "Middle" at bounding box center [84, 306] width 138 height 17
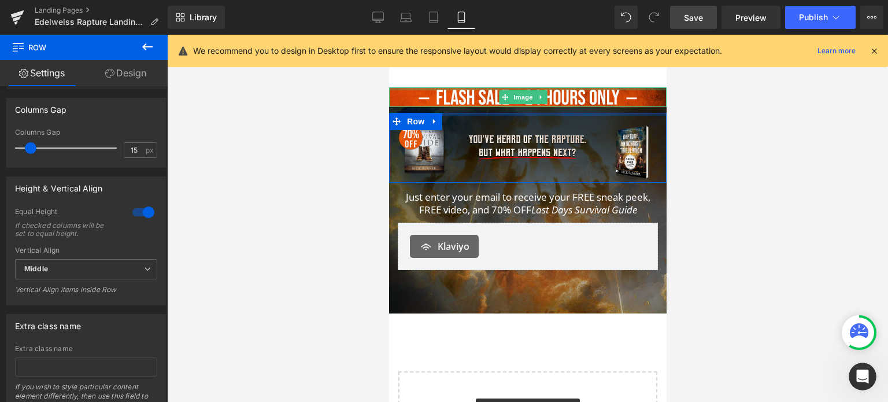
drag, startPoint x: 496, startPoint y: 130, endPoint x: 508, endPoint y: 87, distance: 43.8
click at [508, 87] on div "Image Image Image Image Row Image Image Image Row Just enter your email to rece…" at bounding box center [528, 293] width 278 height 412
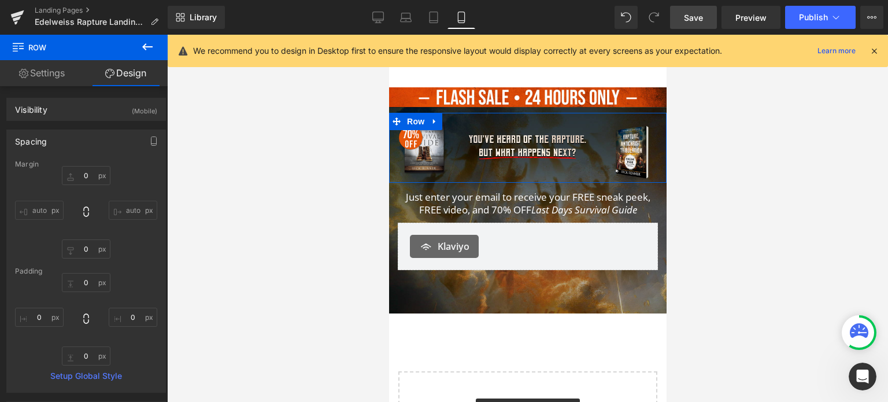
click at [725, 268] on div at bounding box center [527, 218] width 721 height 367
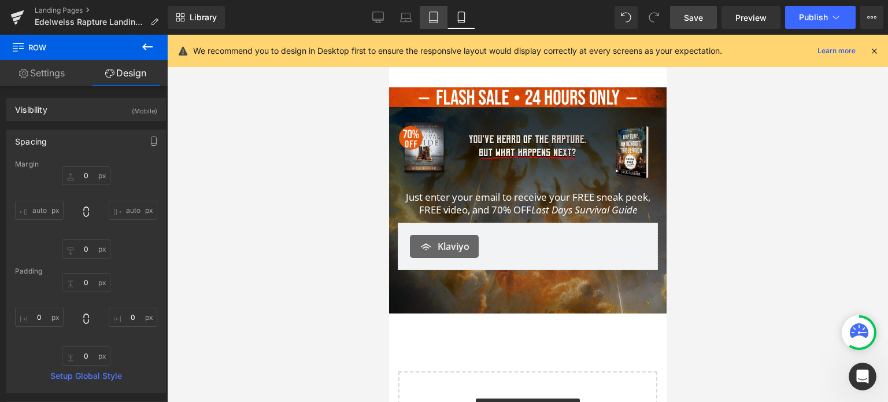
click at [430, 13] on icon at bounding box center [434, 18] width 12 height 12
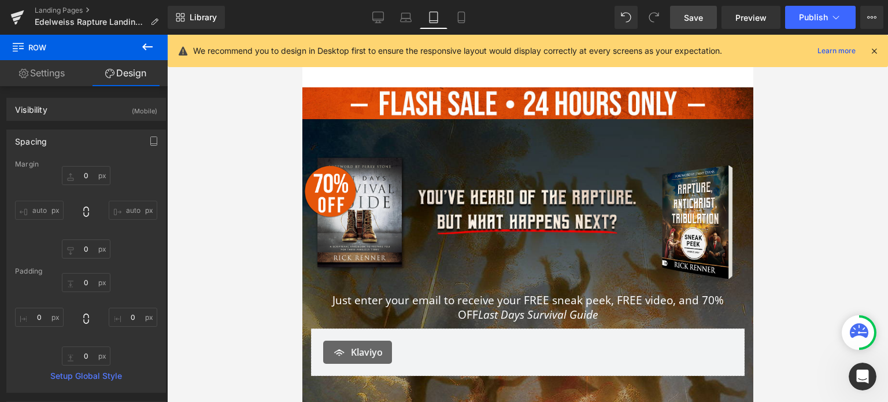
type input "0"
type input "30"
type input "0"
type input "10"
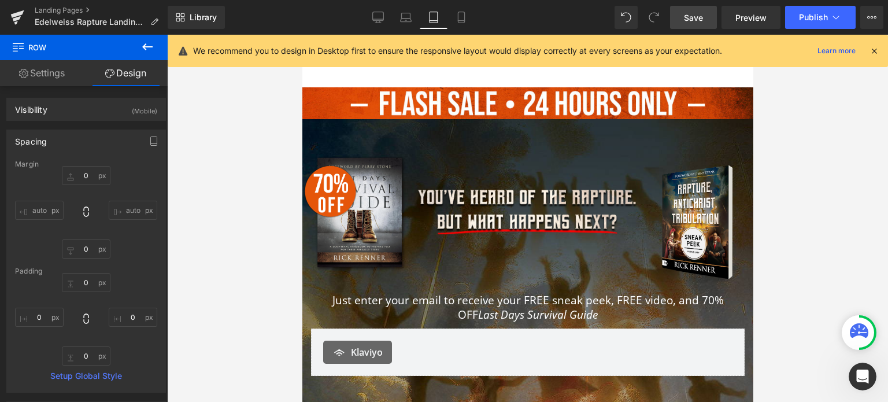
type input "0"
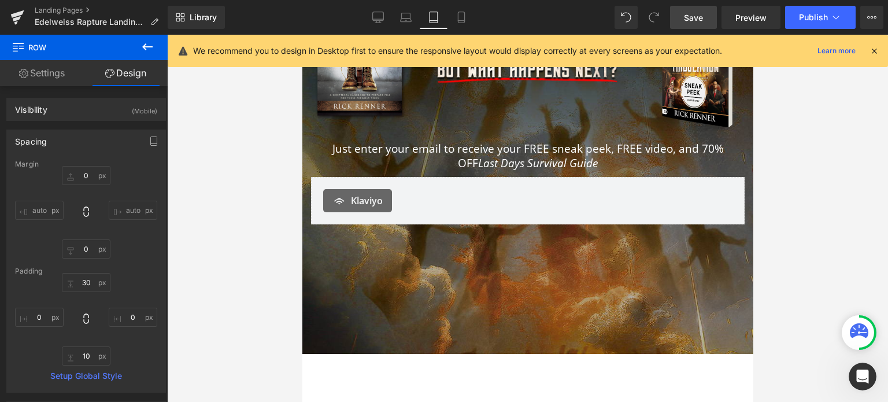
scroll to position [289, 0]
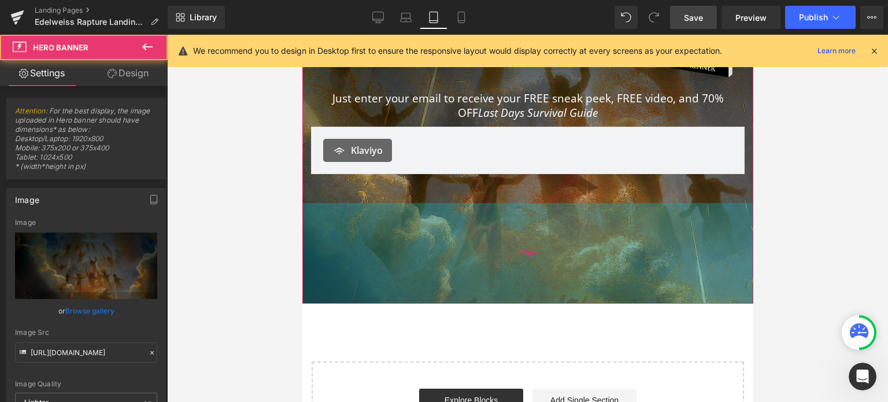
click at [556, 284] on div "Image Image Image Row Image Image Image Row Just enter your email to receive yo…" at bounding box center [527, 110] width 451 height 386
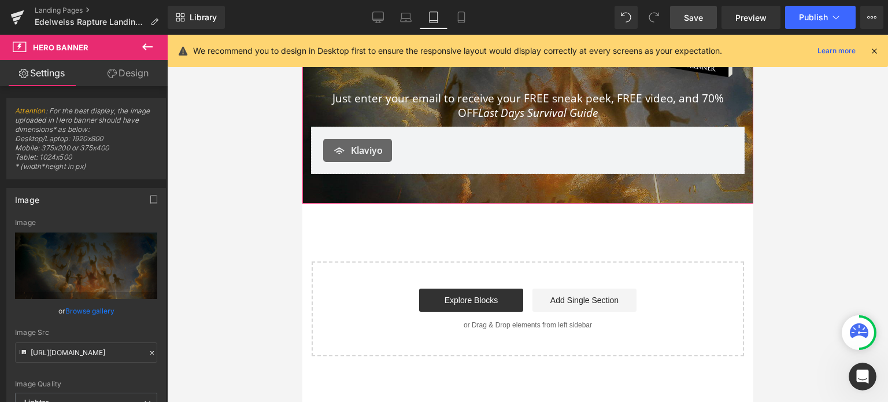
drag, startPoint x: 566, startPoint y: 269, endPoint x: 571, endPoint y: 169, distance: 100.2
click at [571, 169] on div "Image Image Image Row Image Image Image Row Just enter your email to receive yo…" at bounding box center [527, 60] width 451 height 286
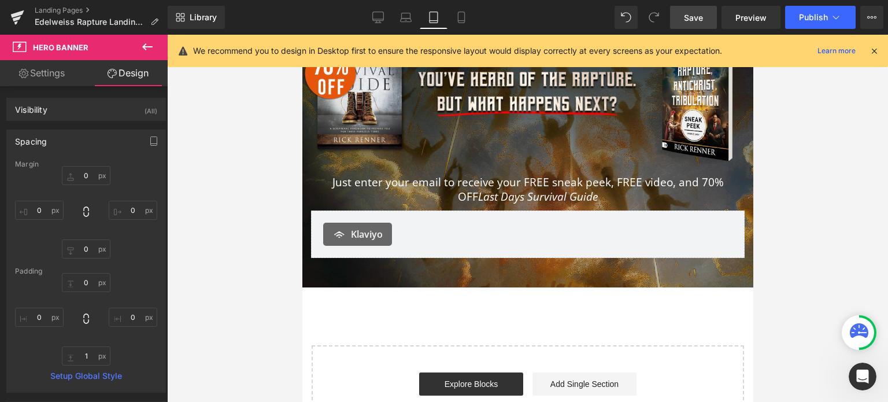
scroll to position [116, 0]
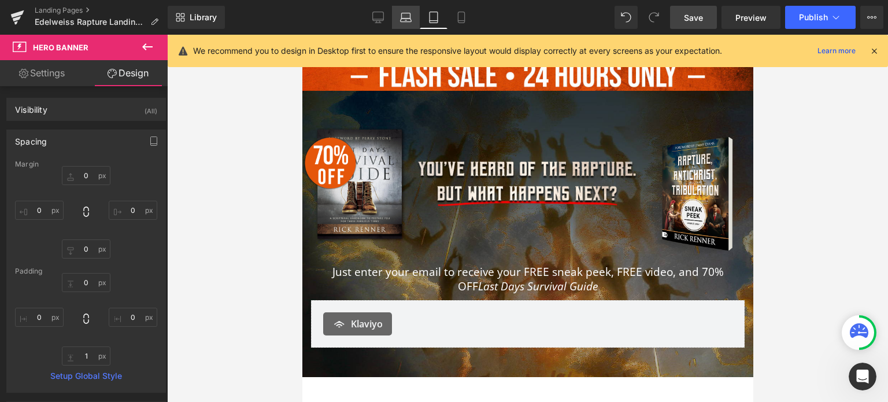
click at [409, 16] on icon at bounding box center [406, 18] width 12 height 12
type input "0"
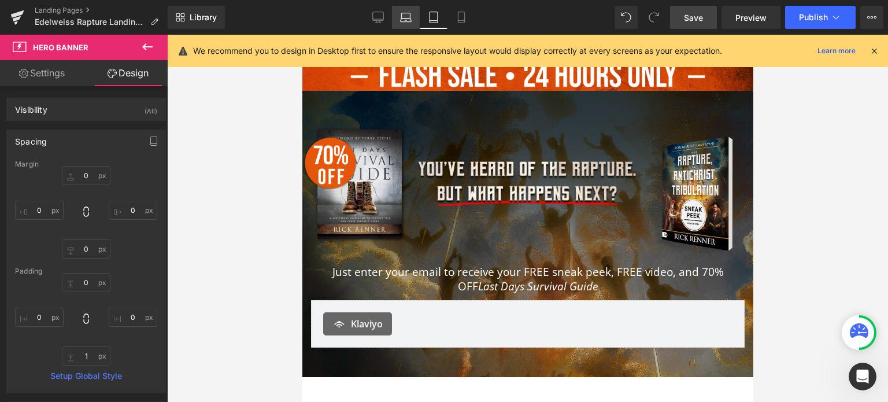
type input "99"
type input "0"
type input "174"
type input "0"
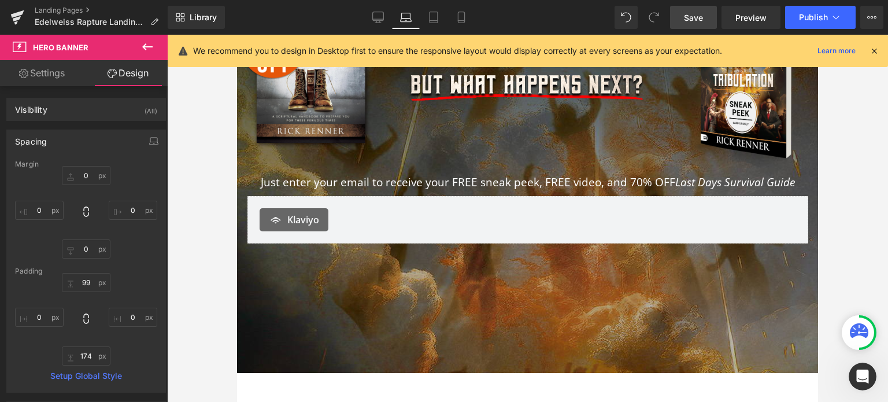
scroll to position [298, 0]
click at [523, 368] on div at bounding box center [527, 145] width 581 height 456
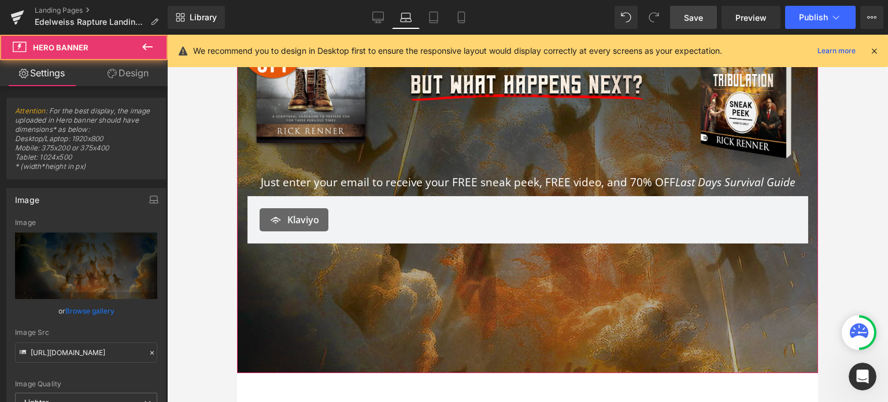
click at [559, 300] on div at bounding box center [527, 145] width 581 height 456
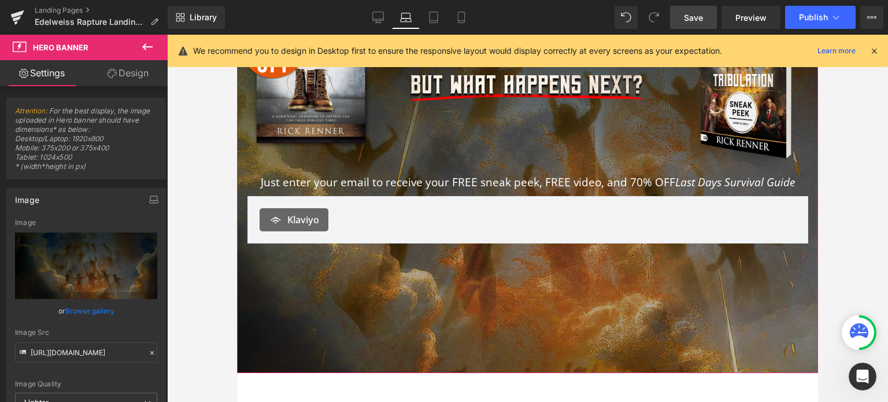
click at [486, 317] on div at bounding box center [527, 145] width 581 height 456
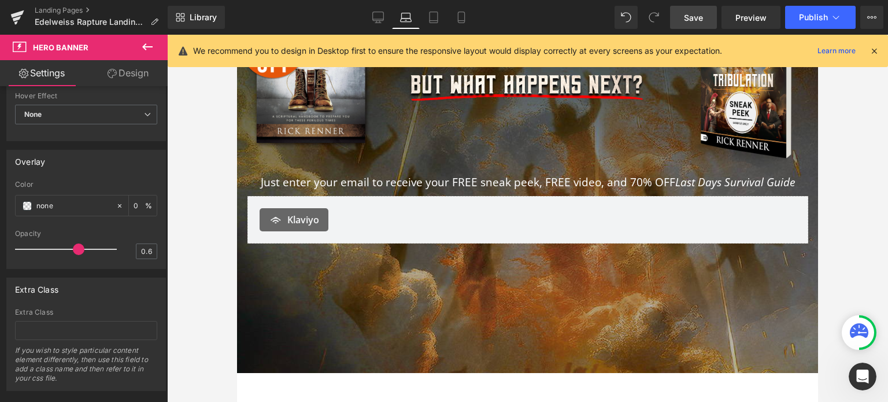
scroll to position [750, 0]
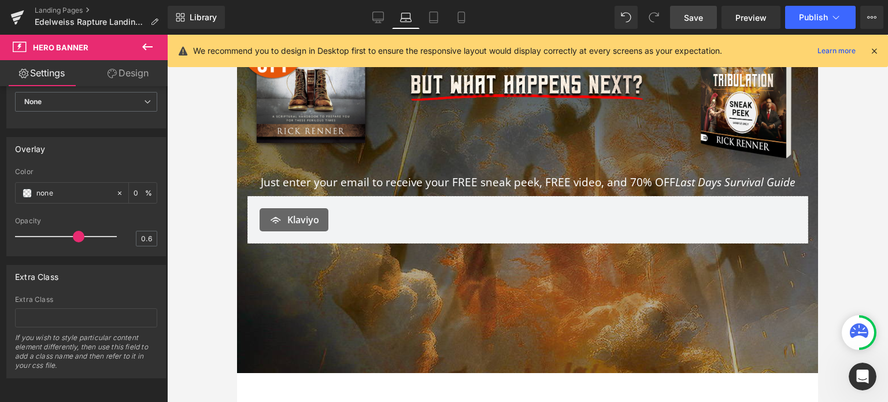
click at [428, 326] on div at bounding box center [527, 145] width 581 height 456
click at [158, 46] on button at bounding box center [147, 47] width 40 height 25
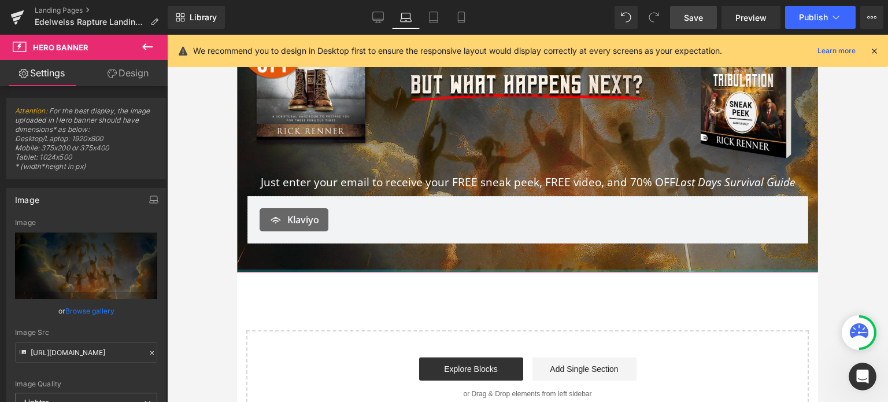
drag, startPoint x: 387, startPoint y: 361, endPoint x: 398, endPoint y: 258, distance: 104.1
click at [398, 258] on div "Image Image Image Row Image Image Image Row Just enter your email to receive yo…" at bounding box center [527, 94] width 581 height 355
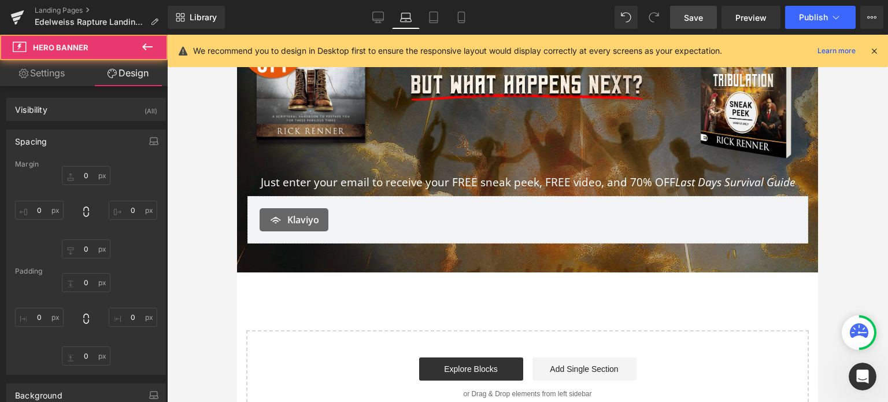
type input "0"
type input "99"
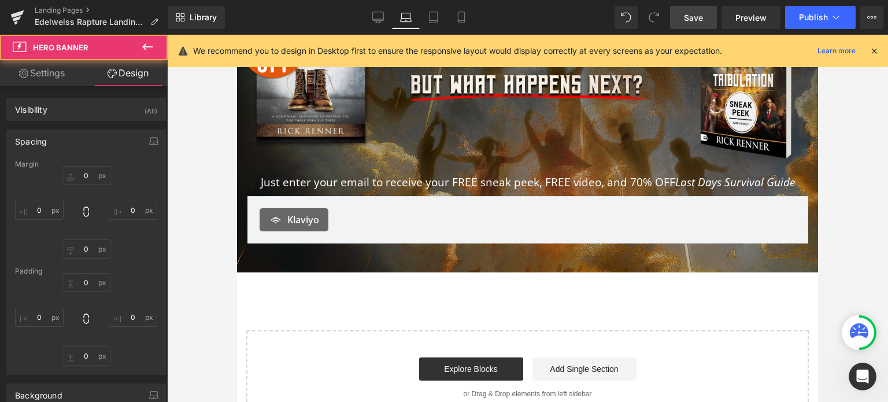
type input "0"
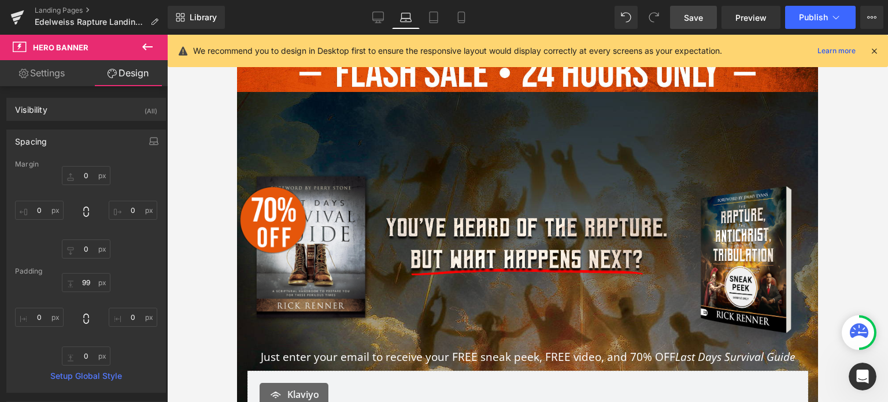
scroll to position [67, 0]
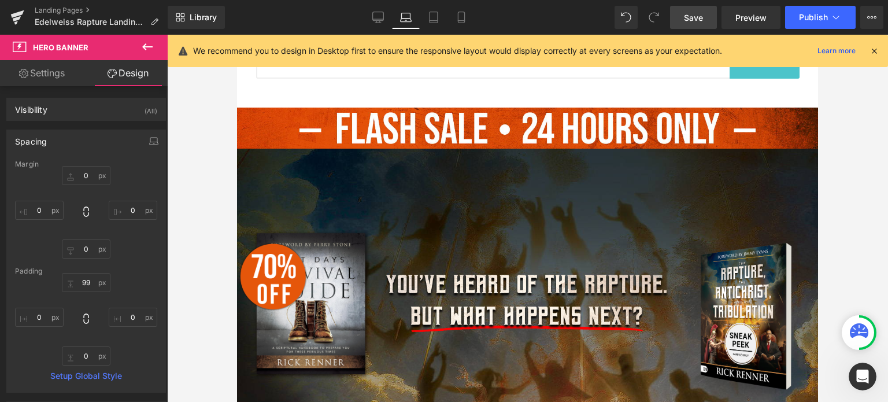
click at [489, 192] on div at bounding box center [527, 326] width 581 height 355
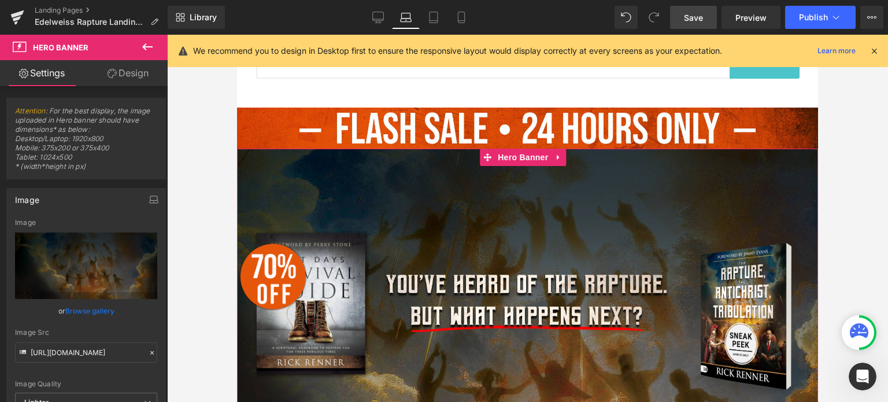
click at [423, 163] on div at bounding box center [527, 326] width 581 height 355
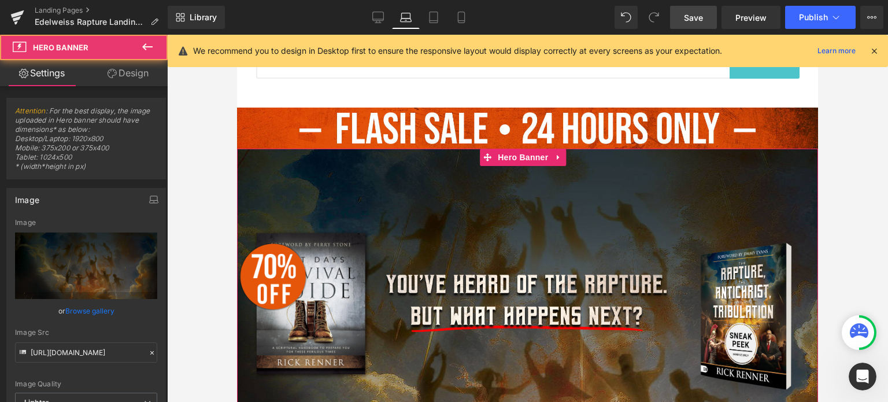
click at [401, 190] on div at bounding box center [527, 326] width 581 height 355
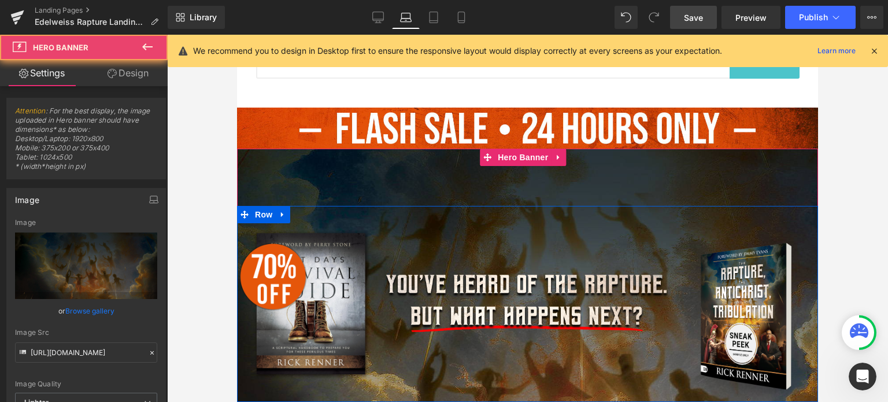
click at [418, 220] on div "Image" at bounding box center [527, 304] width 291 height 196
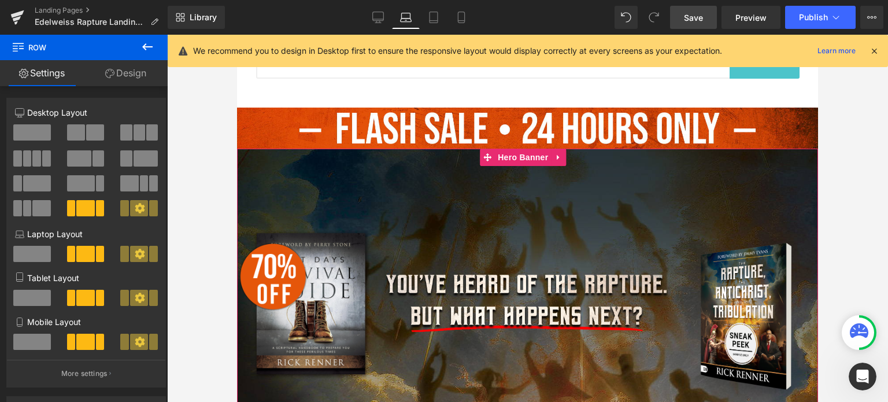
click at [360, 164] on div at bounding box center [527, 326] width 581 height 355
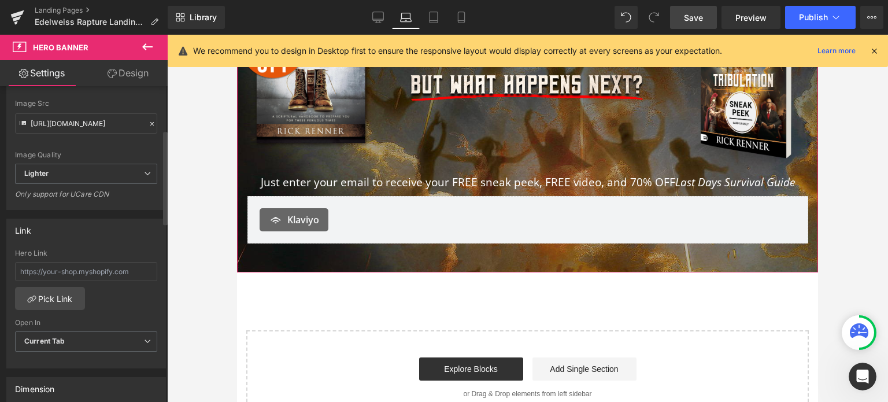
scroll to position [0, 0]
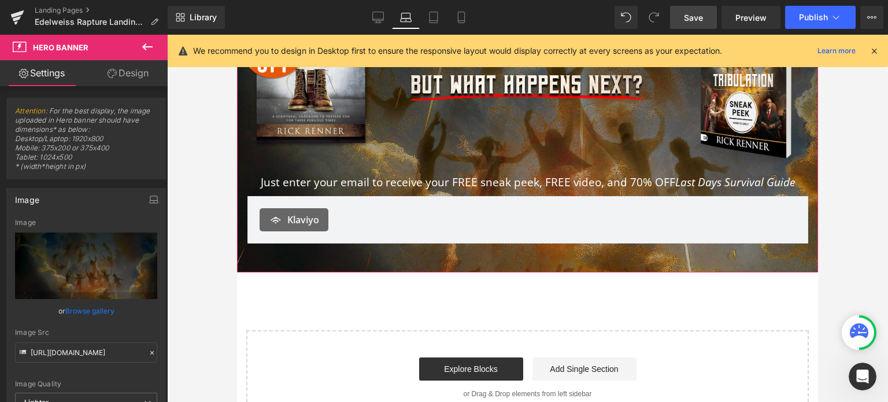
click at [120, 73] on link "Design" at bounding box center [128, 73] width 84 height 26
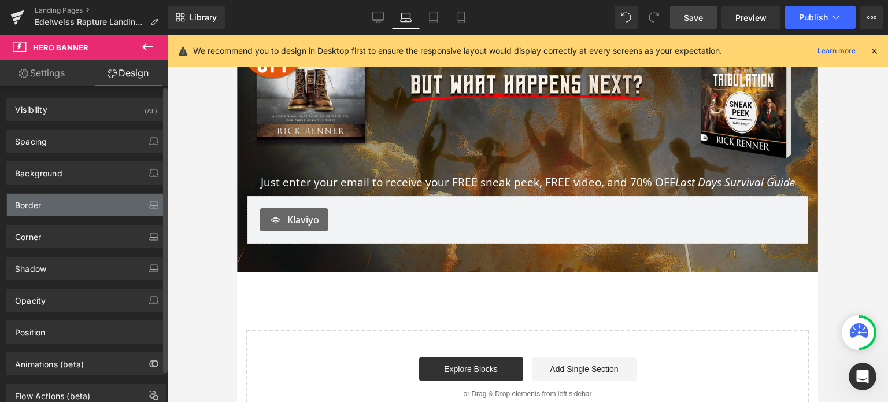
type input "0"
type input "99"
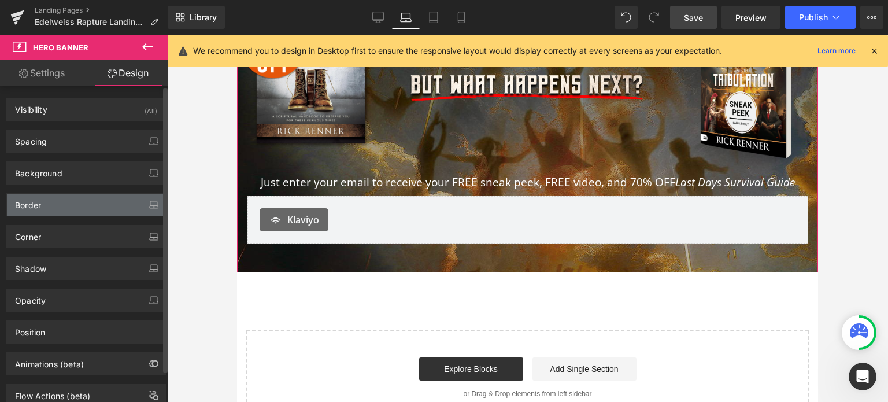
type input "0"
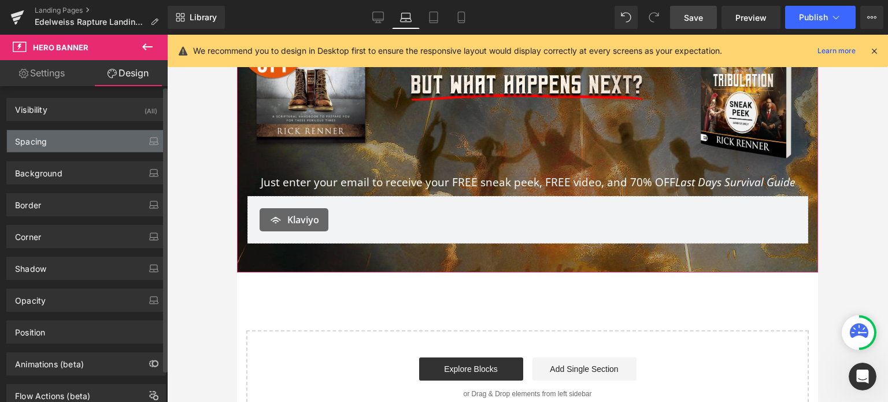
click at [68, 146] on div "Spacing" at bounding box center [86, 141] width 158 height 22
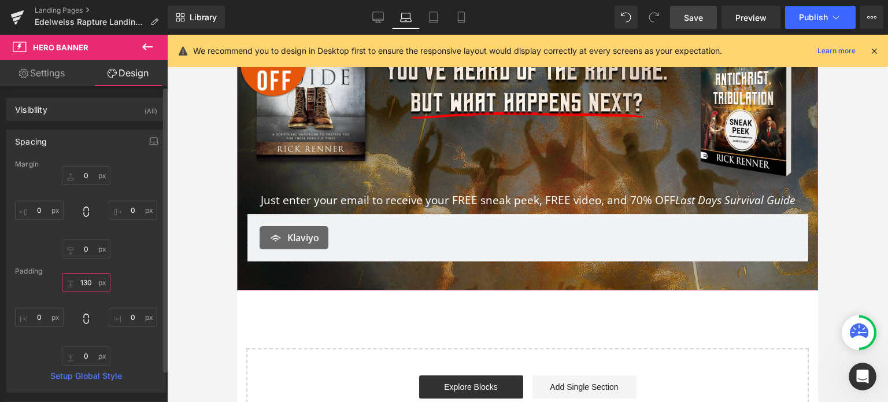
click at [86, 282] on input "130" at bounding box center [86, 282] width 49 height 19
drag, startPoint x: 93, startPoint y: 283, endPoint x: 68, endPoint y: 281, distance: 25.0
click at [68, 281] on input "130" at bounding box center [86, 282] width 49 height 19
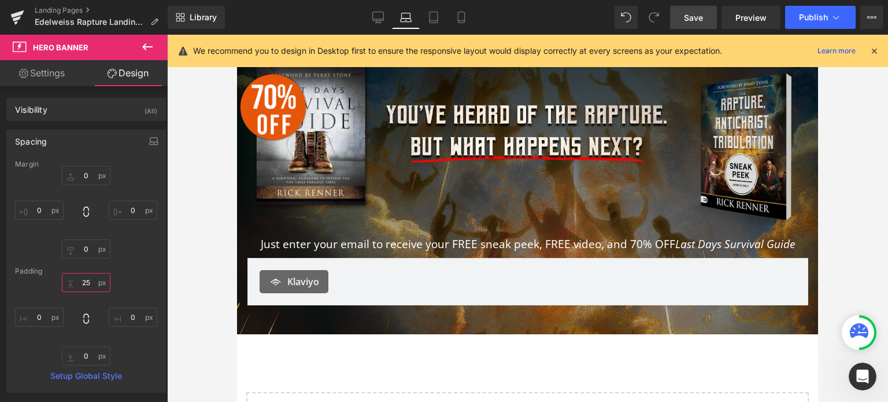
scroll to position [174, 0]
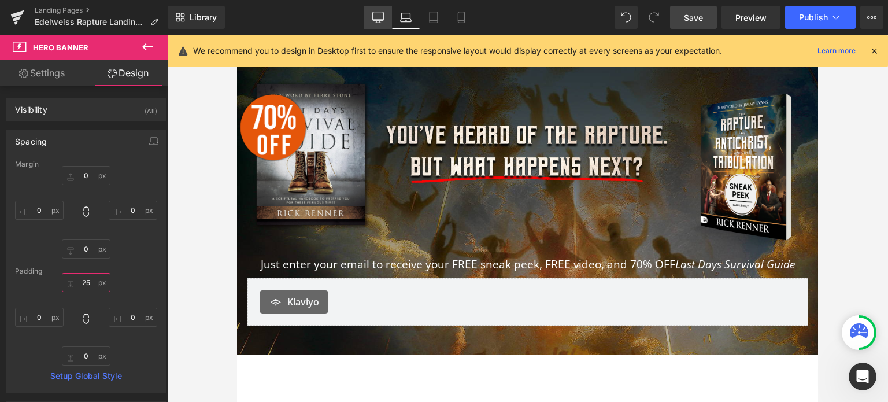
type input "25"
click at [376, 20] on icon at bounding box center [378, 18] width 12 height 12
type input "0"
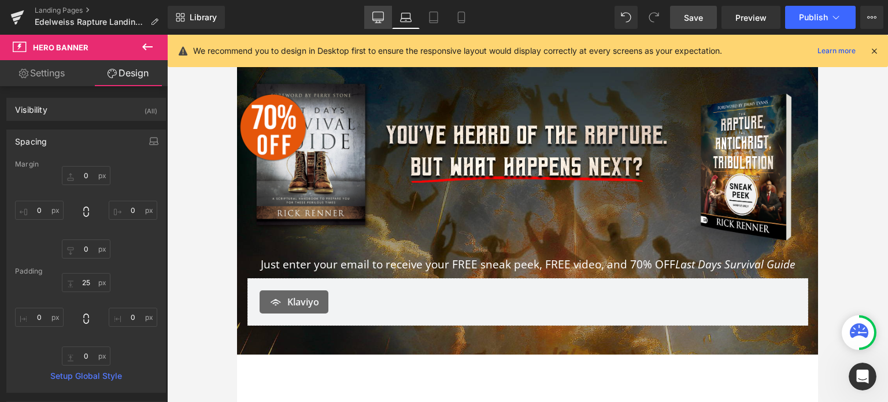
type input "0"
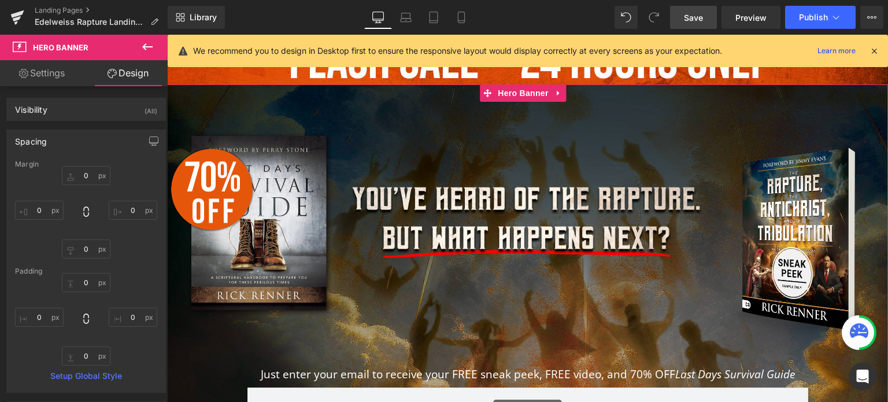
scroll to position [0, 0]
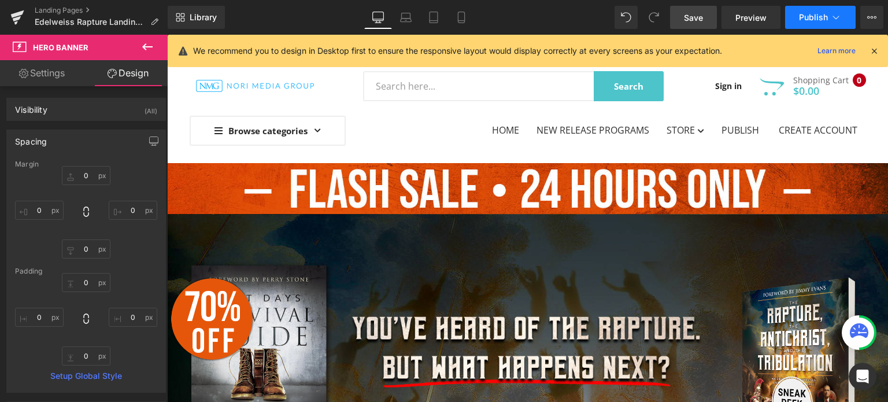
click at [813, 19] on span "Publish" at bounding box center [813, 17] width 29 height 9
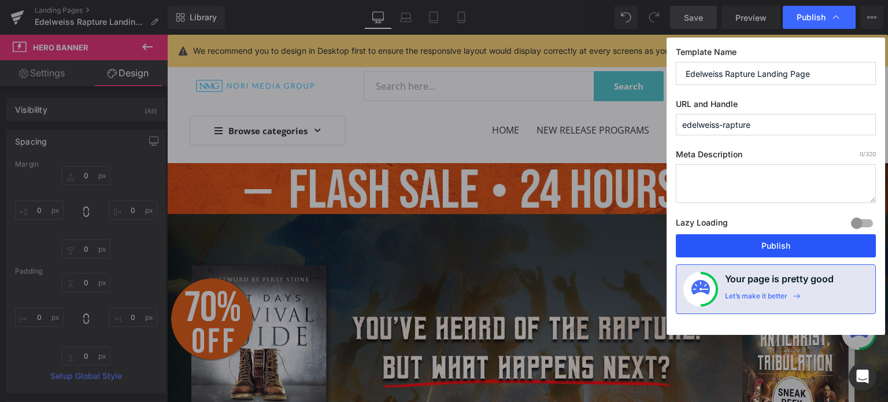
drag, startPoint x: 805, startPoint y: 252, endPoint x: 638, endPoint y: 216, distance: 170.8
click at [805, 251] on button "Publish" at bounding box center [776, 245] width 200 height 23
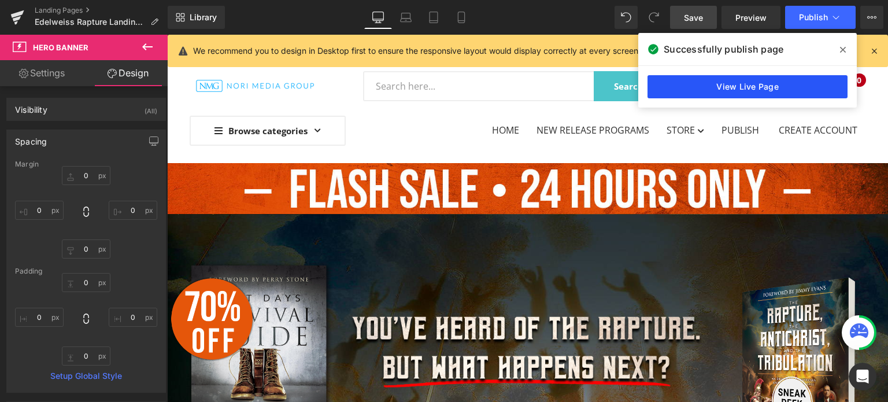
click at [794, 87] on link "View Live Page" at bounding box center [748, 86] width 200 height 23
